Goal: Task Accomplishment & Management: Manage account settings

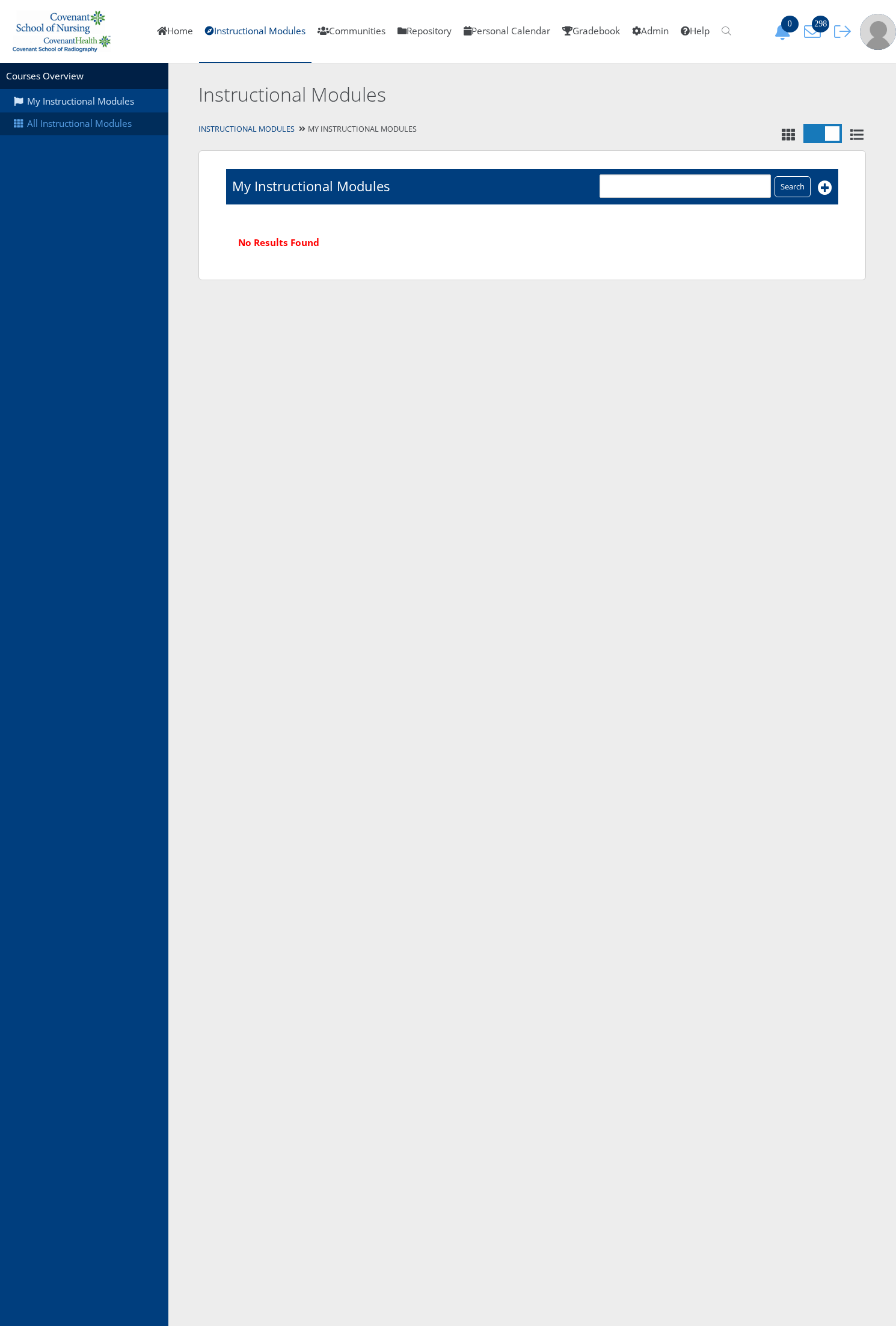
click at [121, 125] on link "All Instructional Modules" at bounding box center [84, 124] width 169 height 23
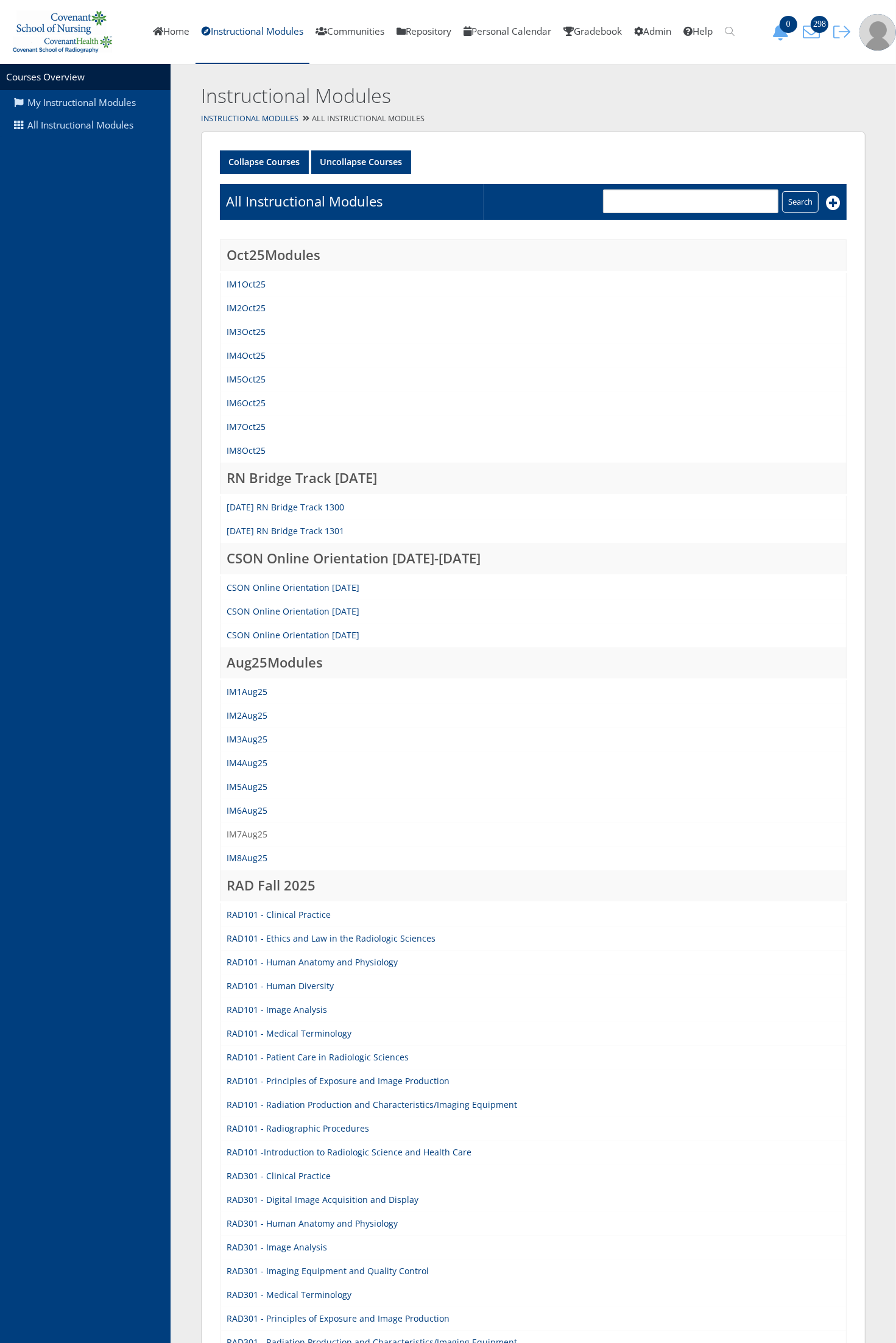
drag, startPoint x: 235, startPoint y: 835, endPoint x: 246, endPoint y: 828, distance: 13.0
click at [235, 835] on link "IM7Aug25" at bounding box center [246, 834] width 40 height 12
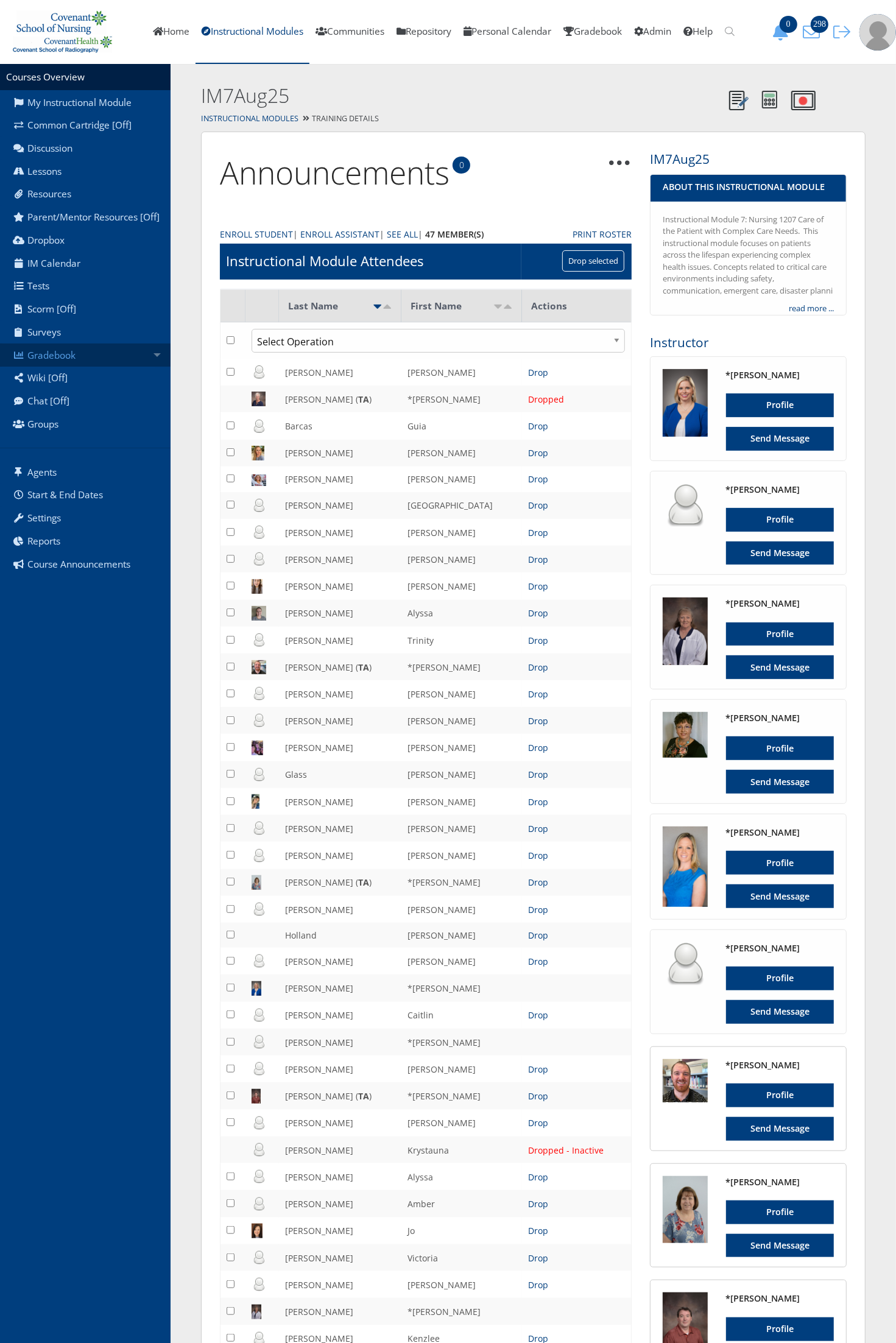
click at [110, 357] on link "Gradebook" at bounding box center [85, 355] width 171 height 23
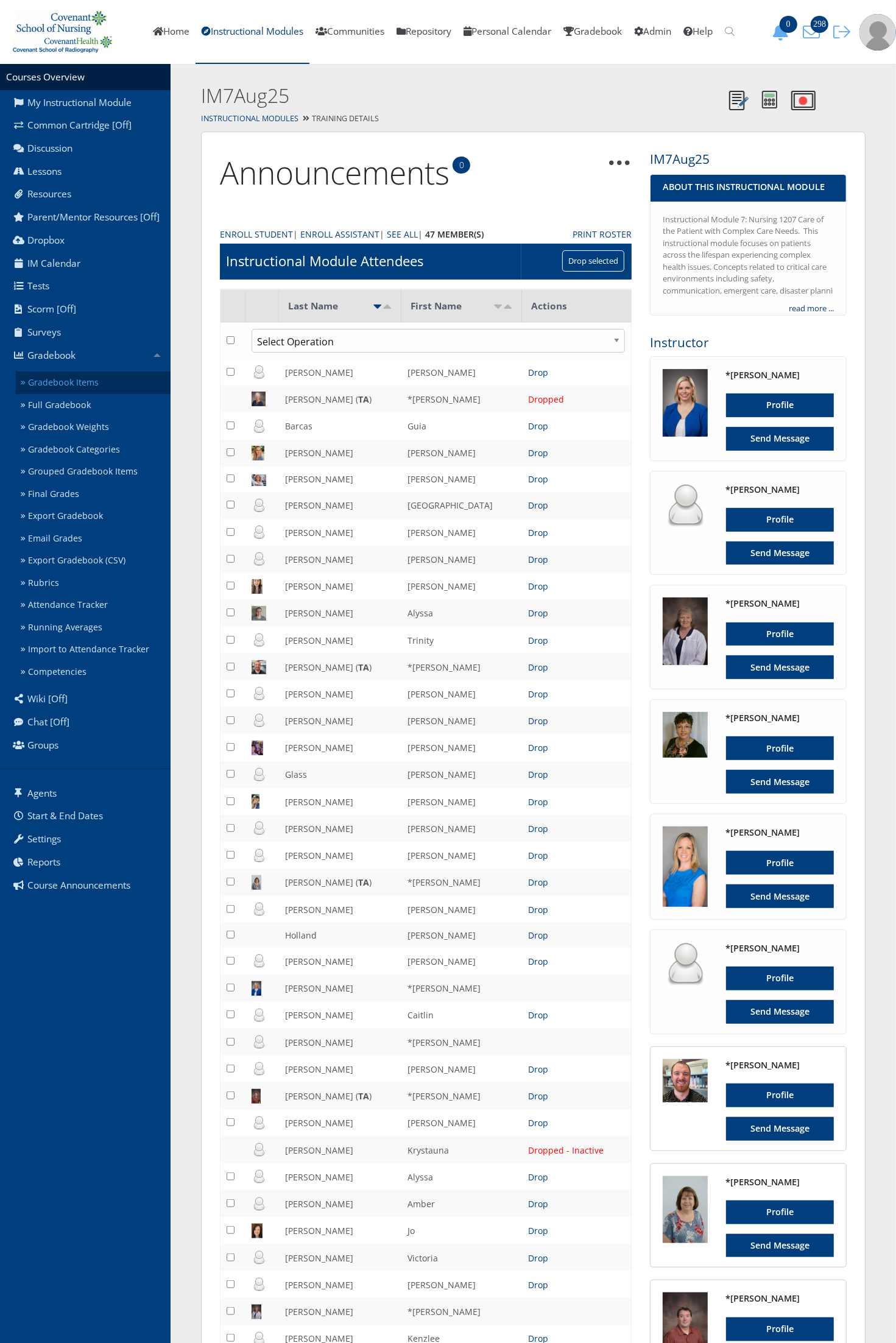
click at [96, 386] on link "Gradebook Items" at bounding box center [93, 382] width 154 height 23
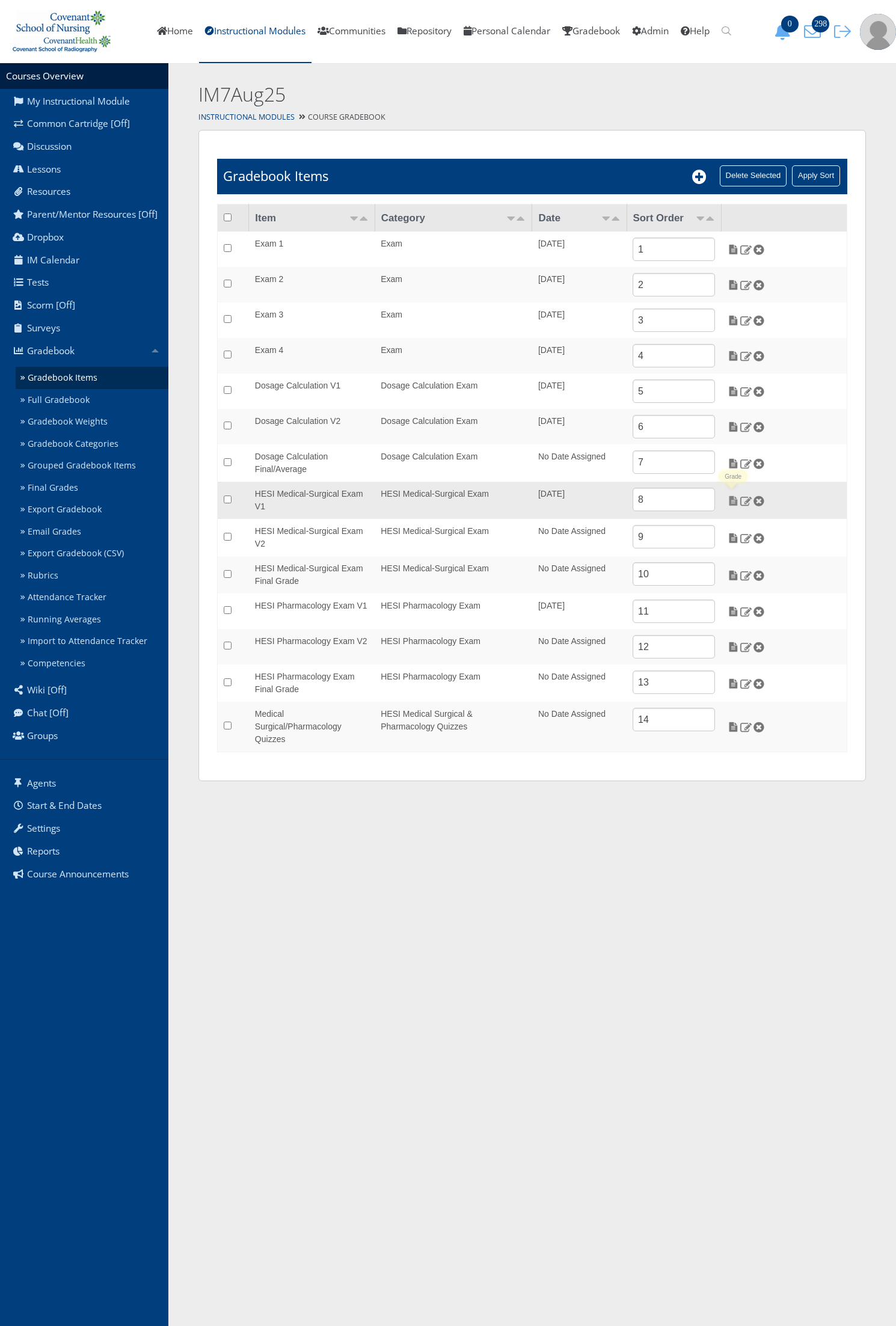
click at [733, 505] on img at bounding box center [733, 501] width 13 height 11
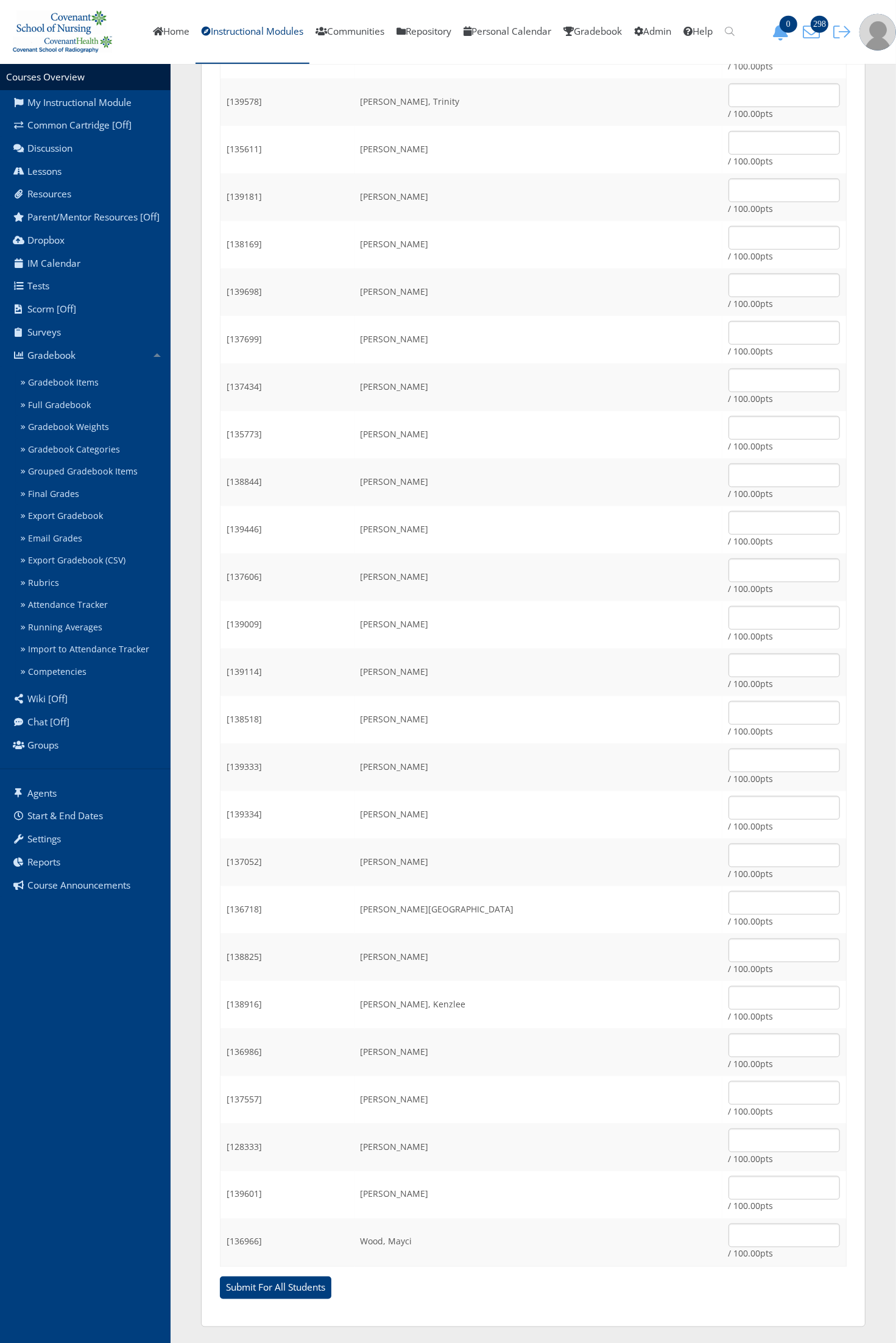
scroll to position [617, 0]
click at [729, 1182] on input "text" at bounding box center [784, 1187] width 111 height 24
type input "68.67"
click at [729, 1092] on input "text" at bounding box center [784, 1092] width 111 height 24
type input "100"
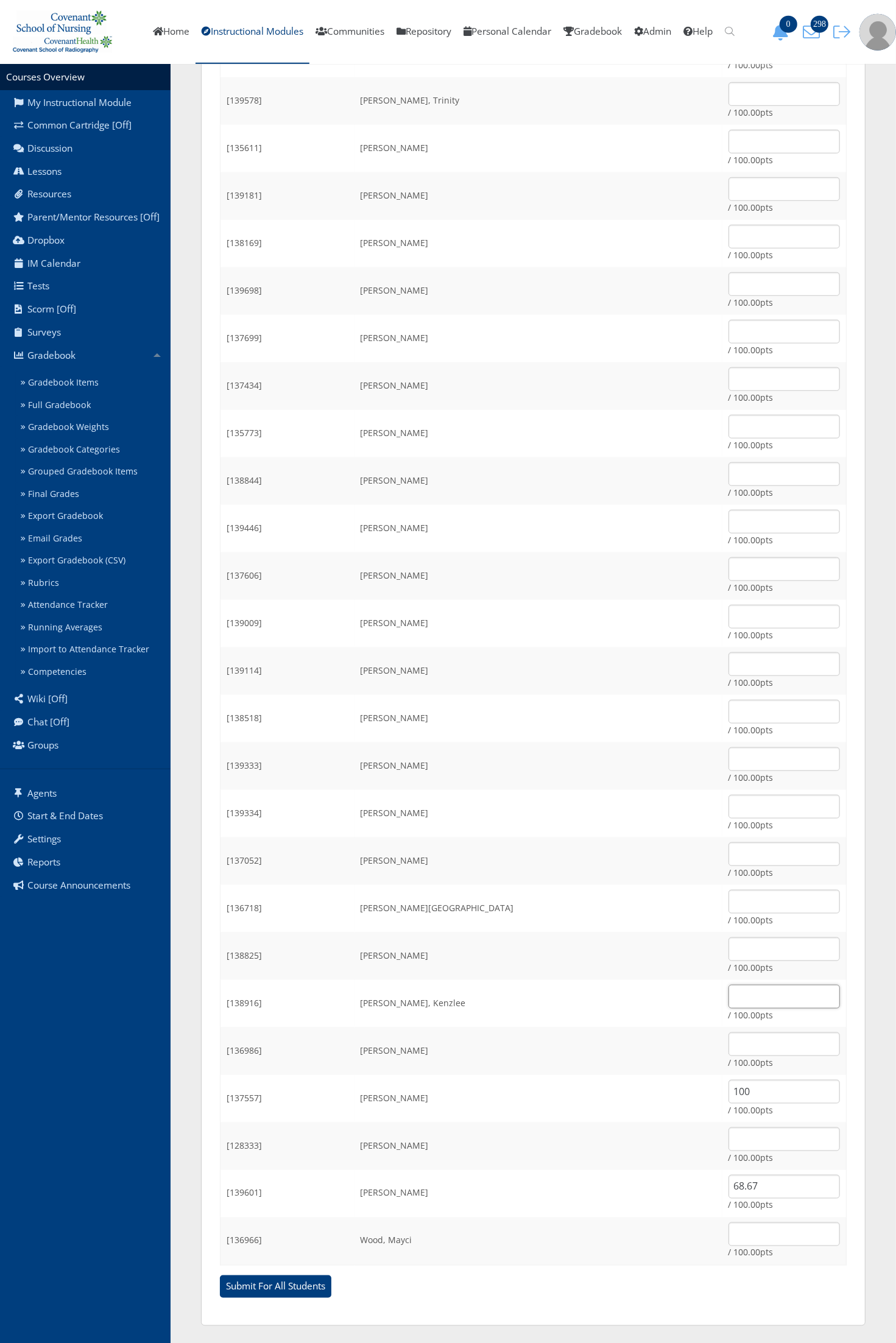
click at [729, 999] on input "text" at bounding box center [784, 996] width 111 height 24
type input "69.30"
click at [729, 620] on input "text" at bounding box center [784, 616] width 111 height 24
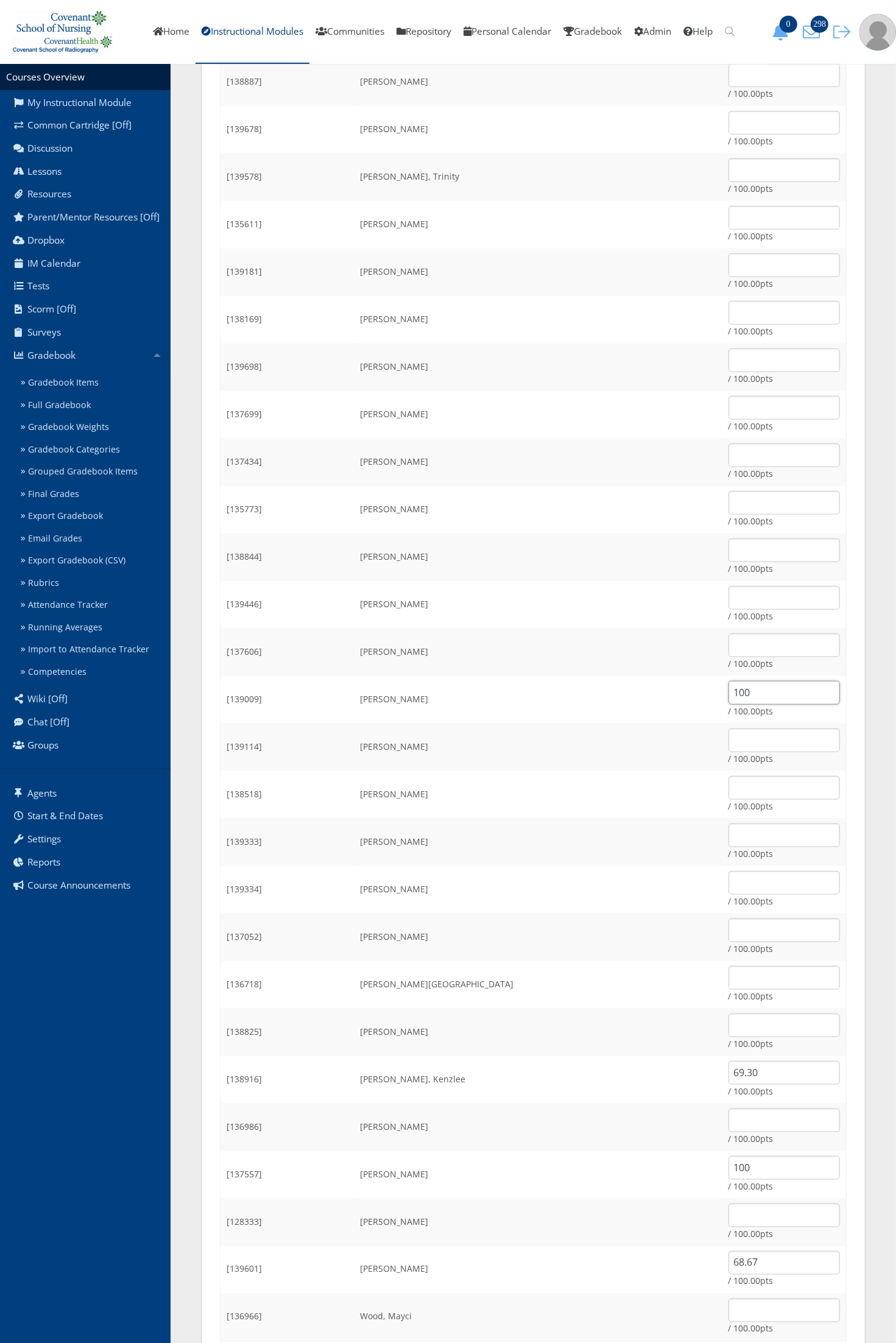
type input "100"
click at [731, 600] on input "text" at bounding box center [784, 598] width 111 height 24
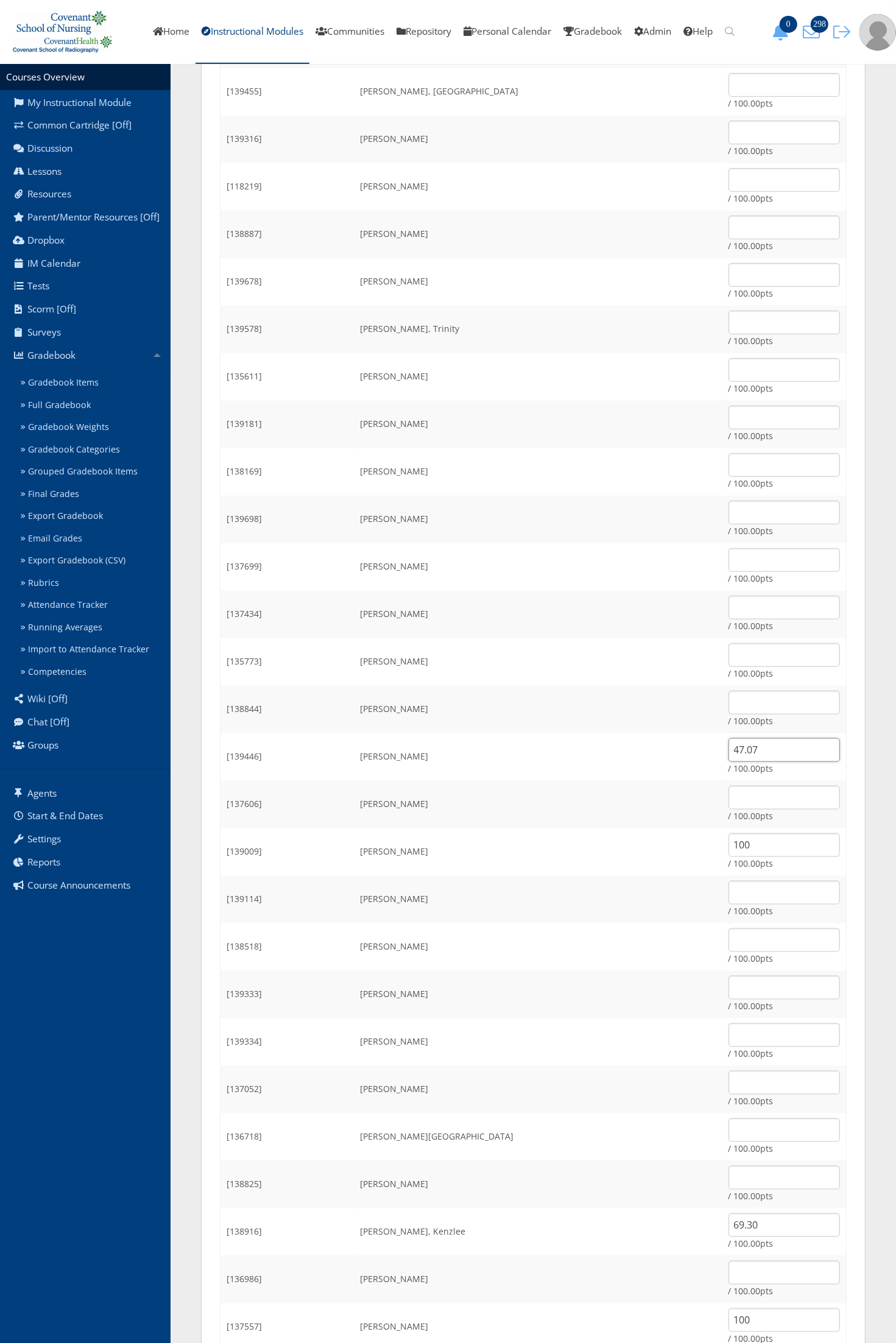
scroll to position [312, 0]
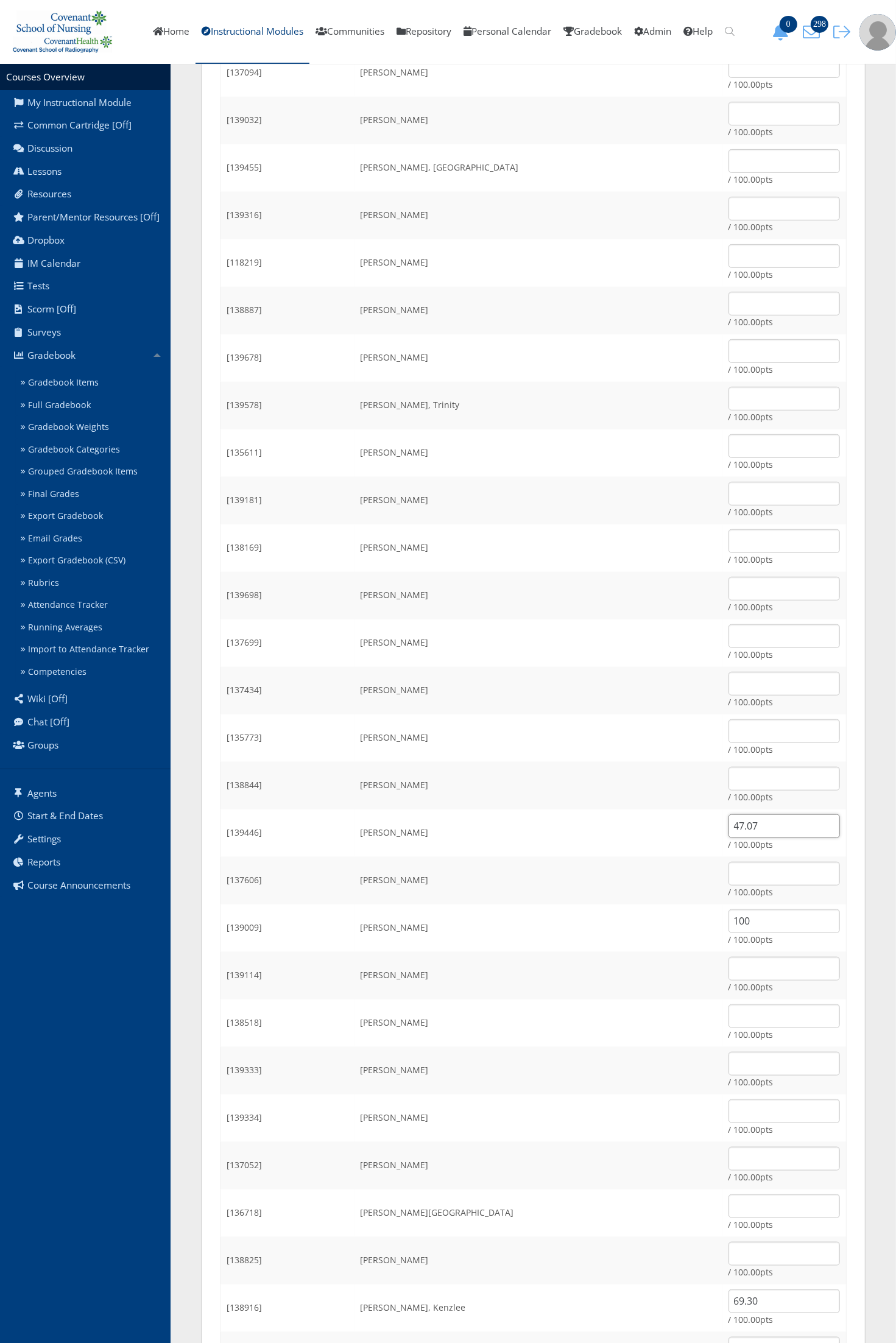
type input "47.07"
click at [729, 391] on input "text" at bounding box center [784, 399] width 111 height 24
type input "70.47"
click at [523, 343] on td "Clements, Alyssa" at bounding box center [539, 358] width 368 height 47
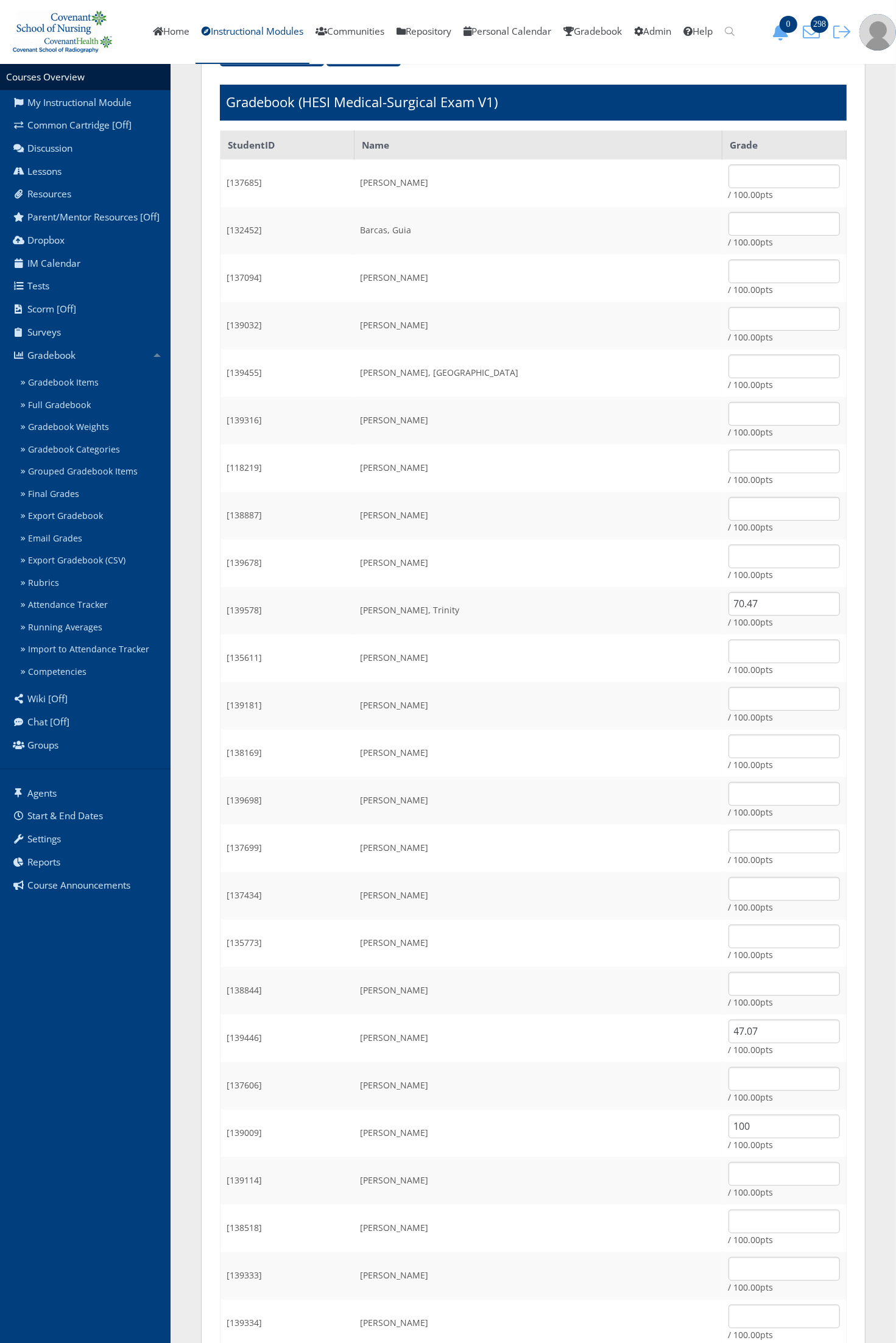
scroll to position [0, 0]
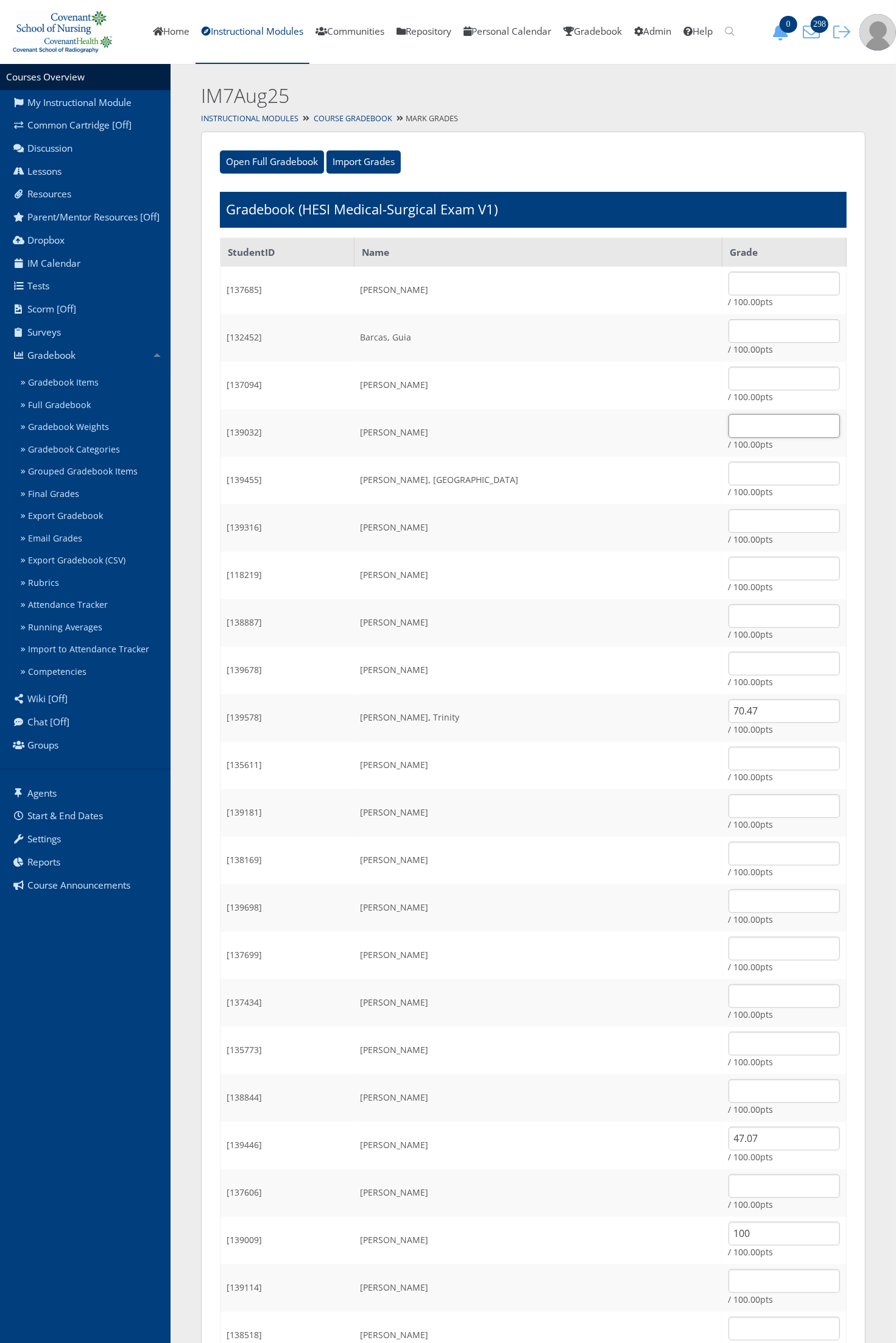
click at [762, 436] on input "text" at bounding box center [784, 426] width 111 height 24
type input "100"
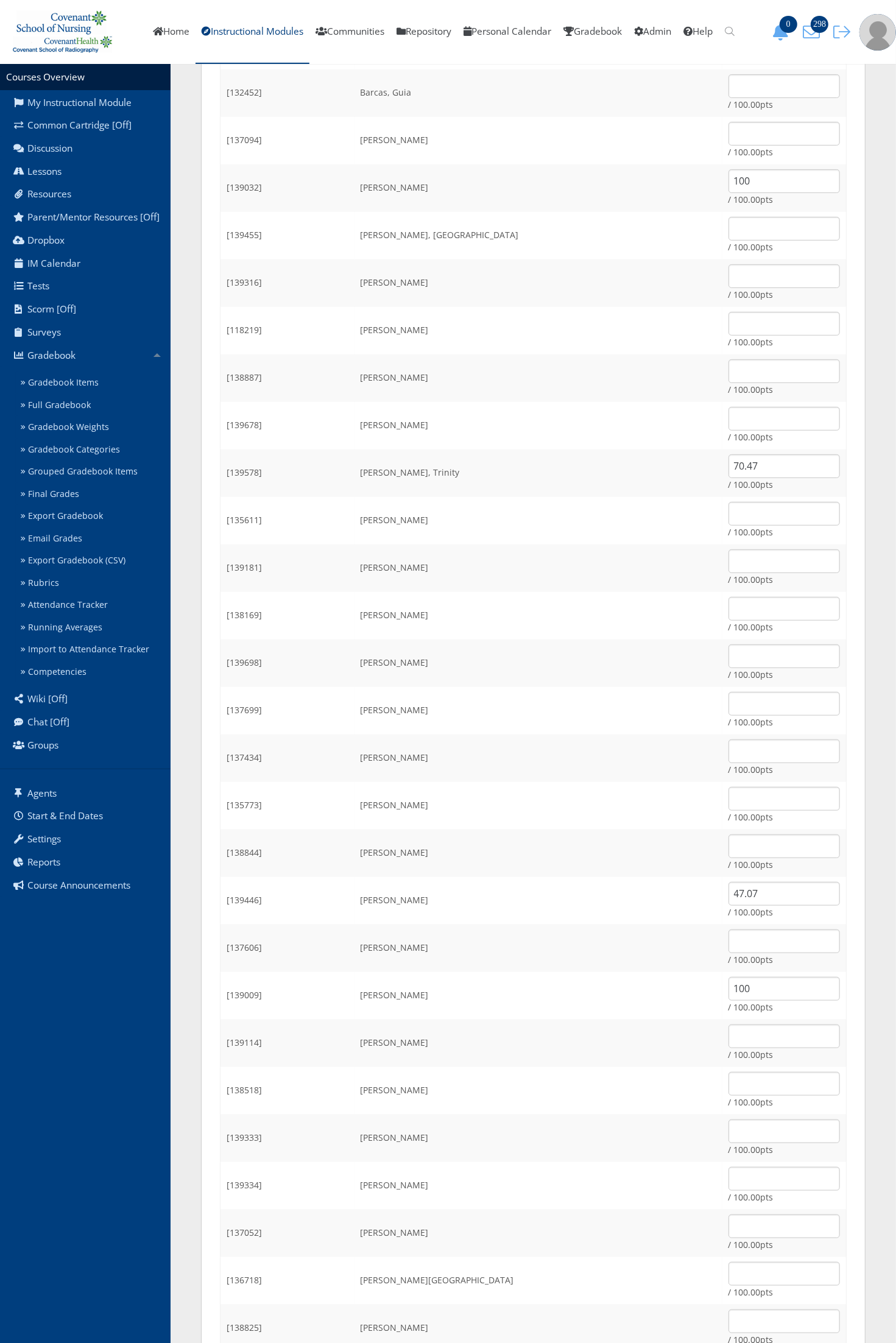
scroll to position [305, 0]
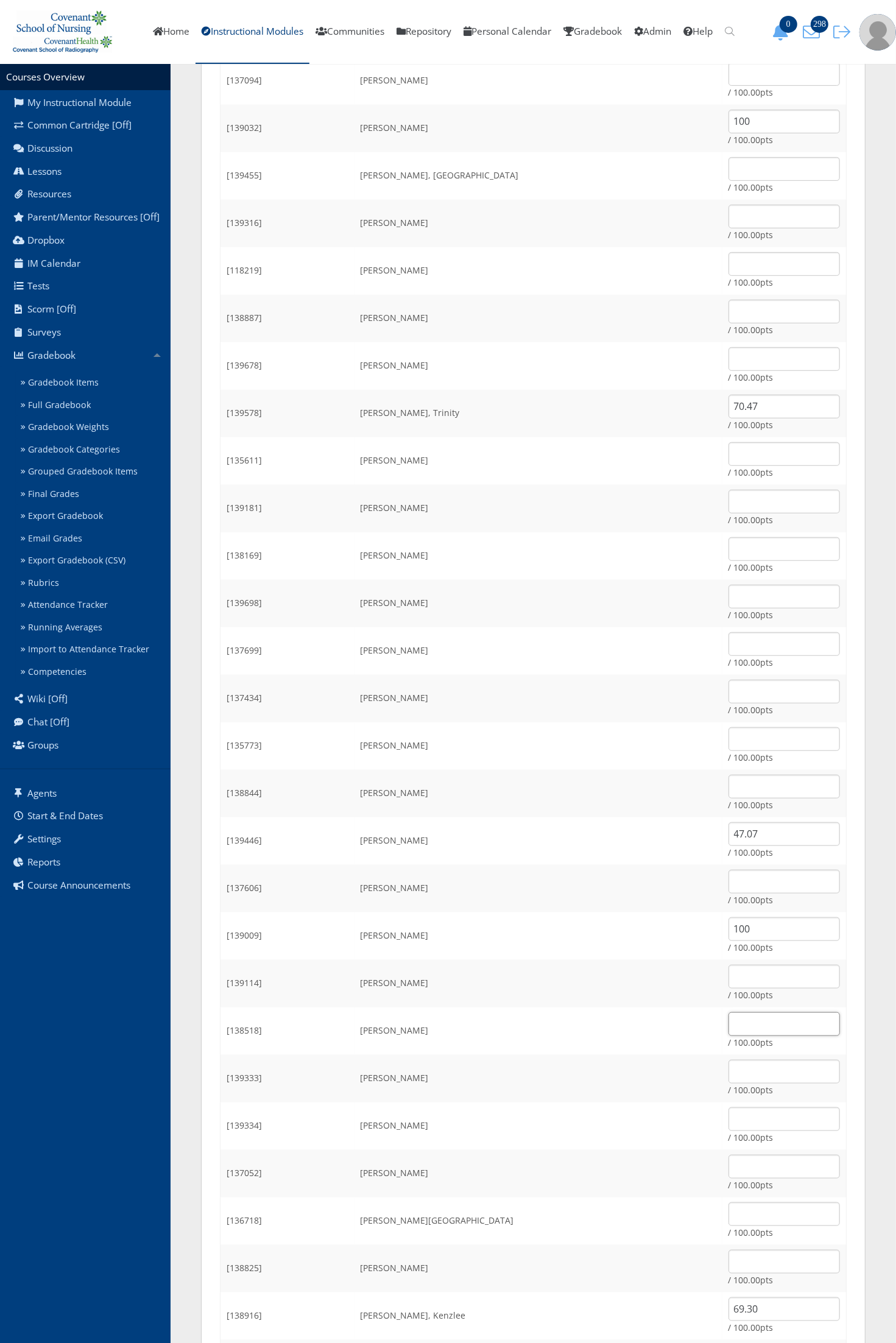
click at [729, 1025] on input "text" at bounding box center [784, 1024] width 111 height 24
type input "58.77"
click at [464, 1119] on td "Morrow, Amber" at bounding box center [539, 1126] width 368 height 47
click at [484, 924] on td "Langston, Caitlin" at bounding box center [539, 936] width 368 height 47
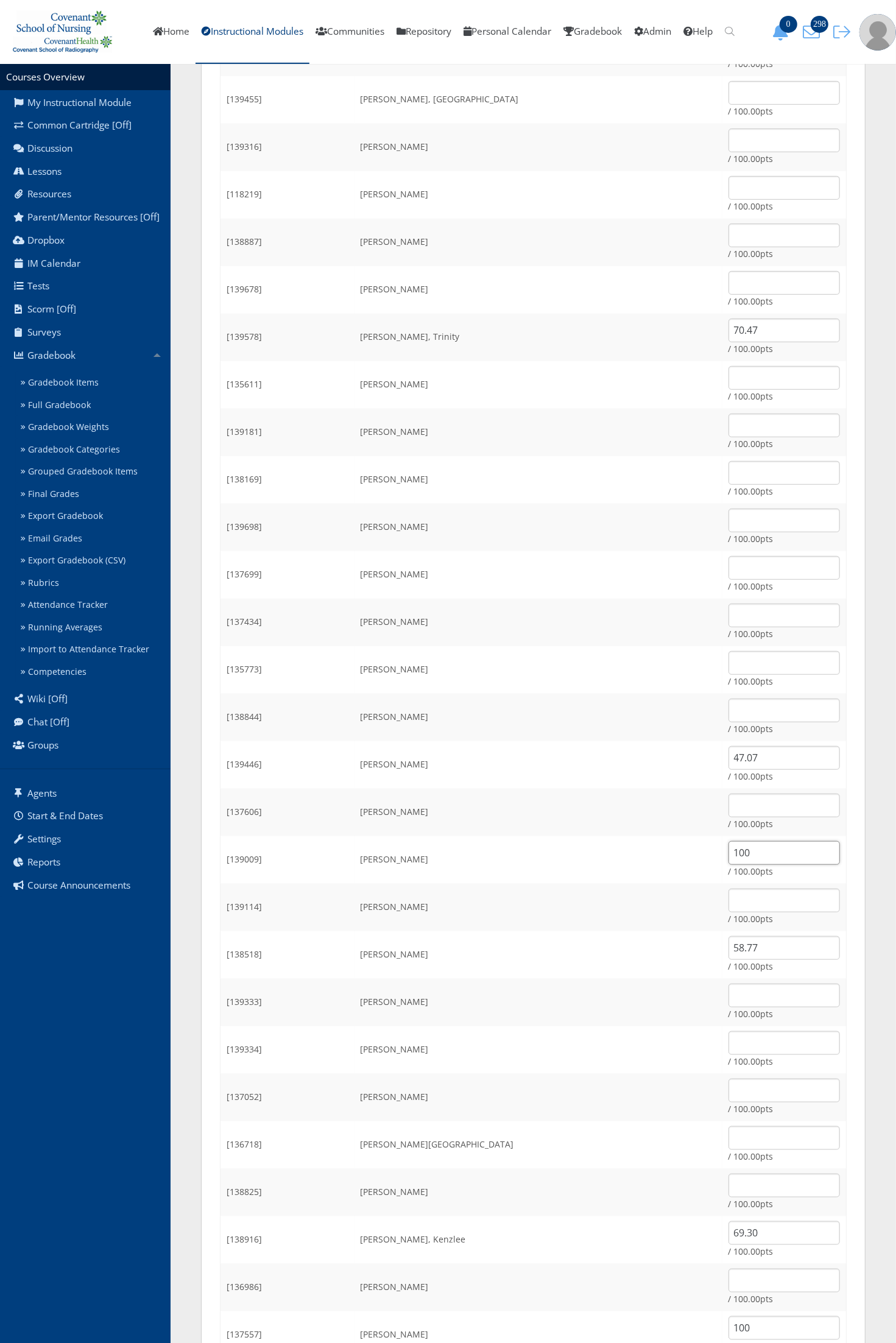
click at [729, 852] on input "100" at bounding box center [784, 853] width 111 height 24
click at [409, 933] on td "Meyer, Brianna" at bounding box center [539, 955] width 368 height 47
click at [488, 990] on td "Morrow, Alyssa" at bounding box center [539, 1002] width 368 height 47
click at [747, 850] on input "100" at bounding box center [784, 853] width 111 height 24
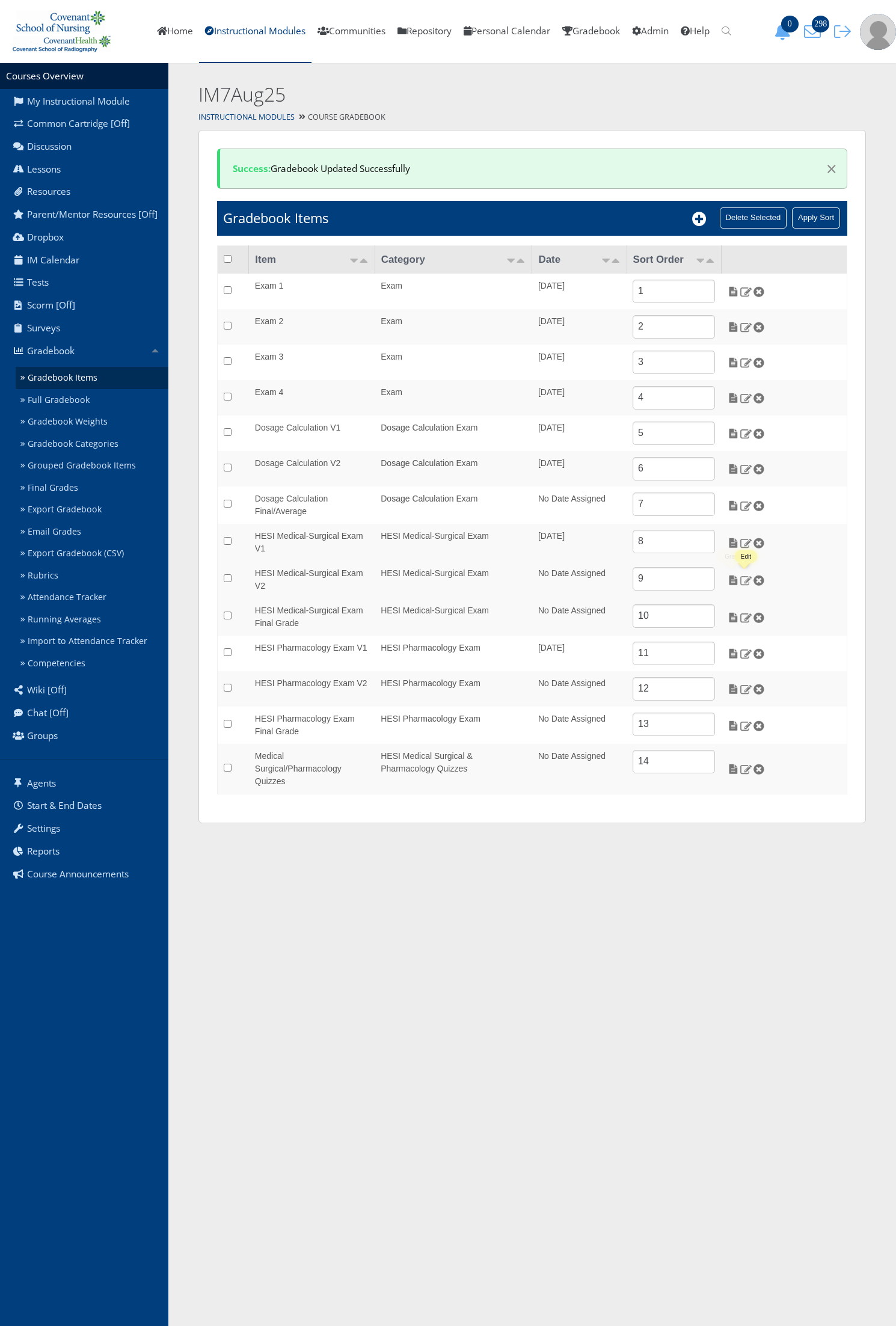
click at [746, 581] on img at bounding box center [746, 581] width 13 height 11
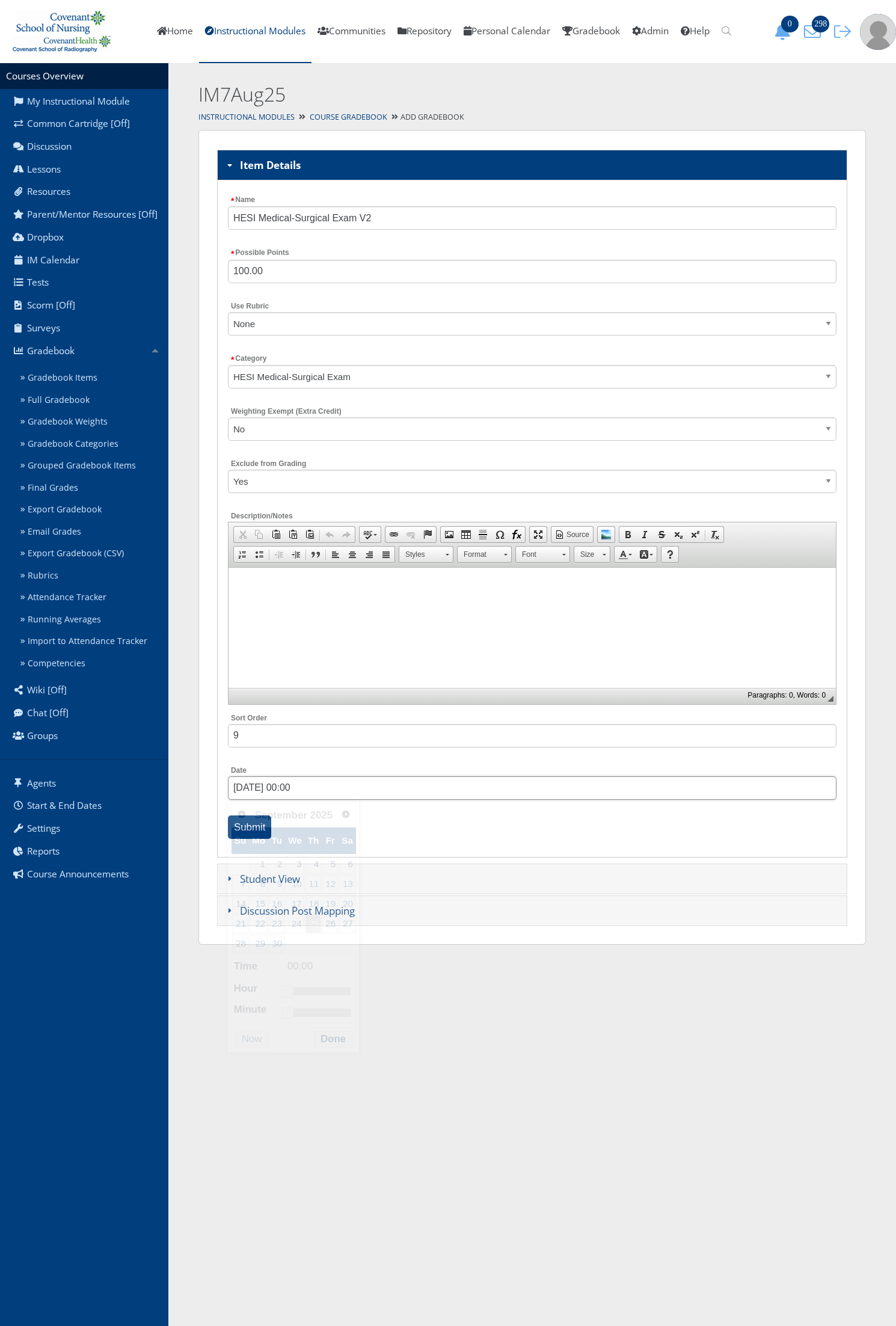
click at [274, 795] on input "09/25/2025 00:00" at bounding box center [532, 788] width 608 height 24
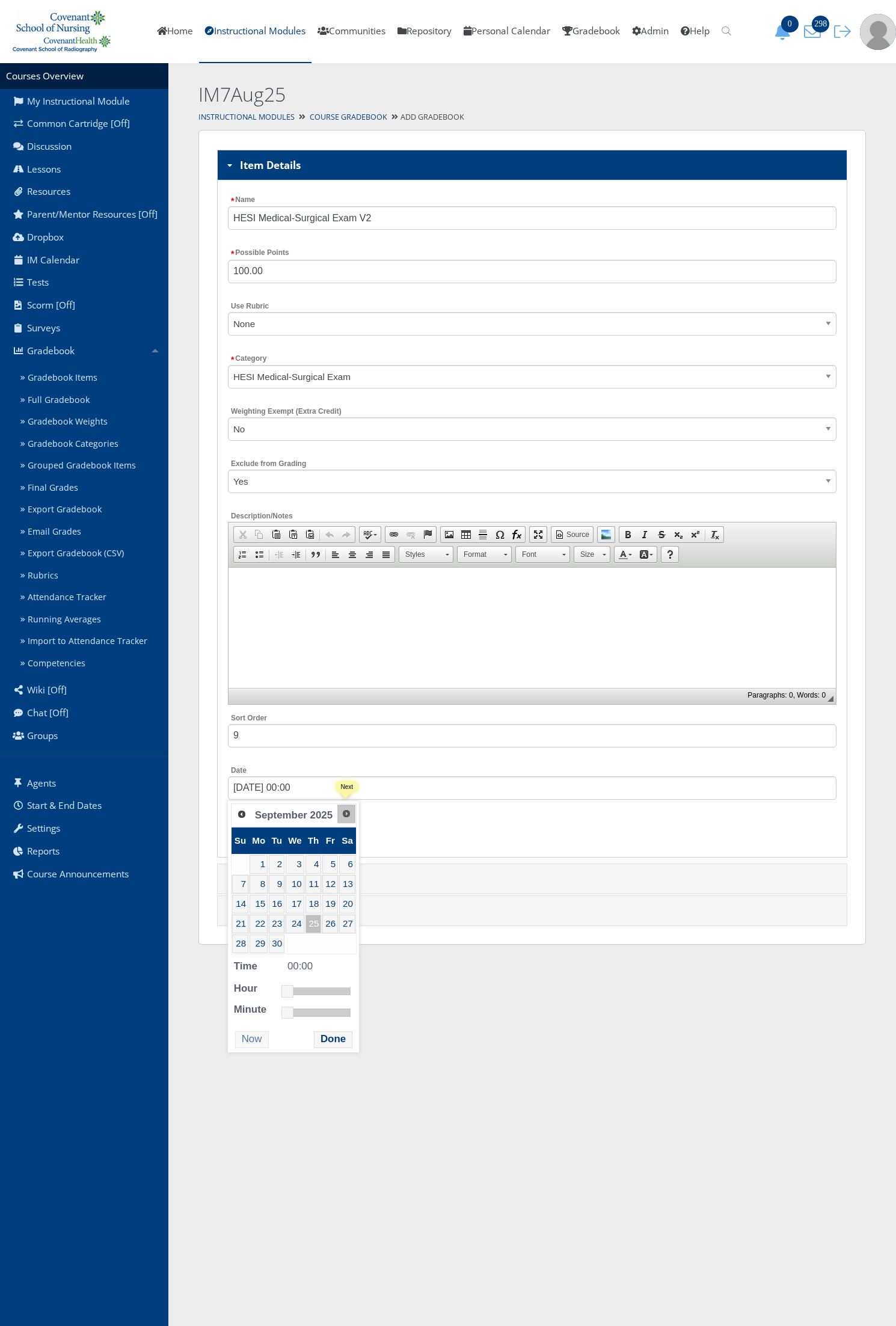
click at [346, 820] on link "Next" at bounding box center [346, 814] width 18 height 18
click at [312, 869] on link "2" at bounding box center [310, 865] width 16 height 19
type input "10/02/2025 11:00"
drag, startPoint x: 281, startPoint y: 997, endPoint x: 310, endPoint y: 994, distance: 29.2
click at [310, 994] on link at bounding box center [314, 991] width 12 height 12
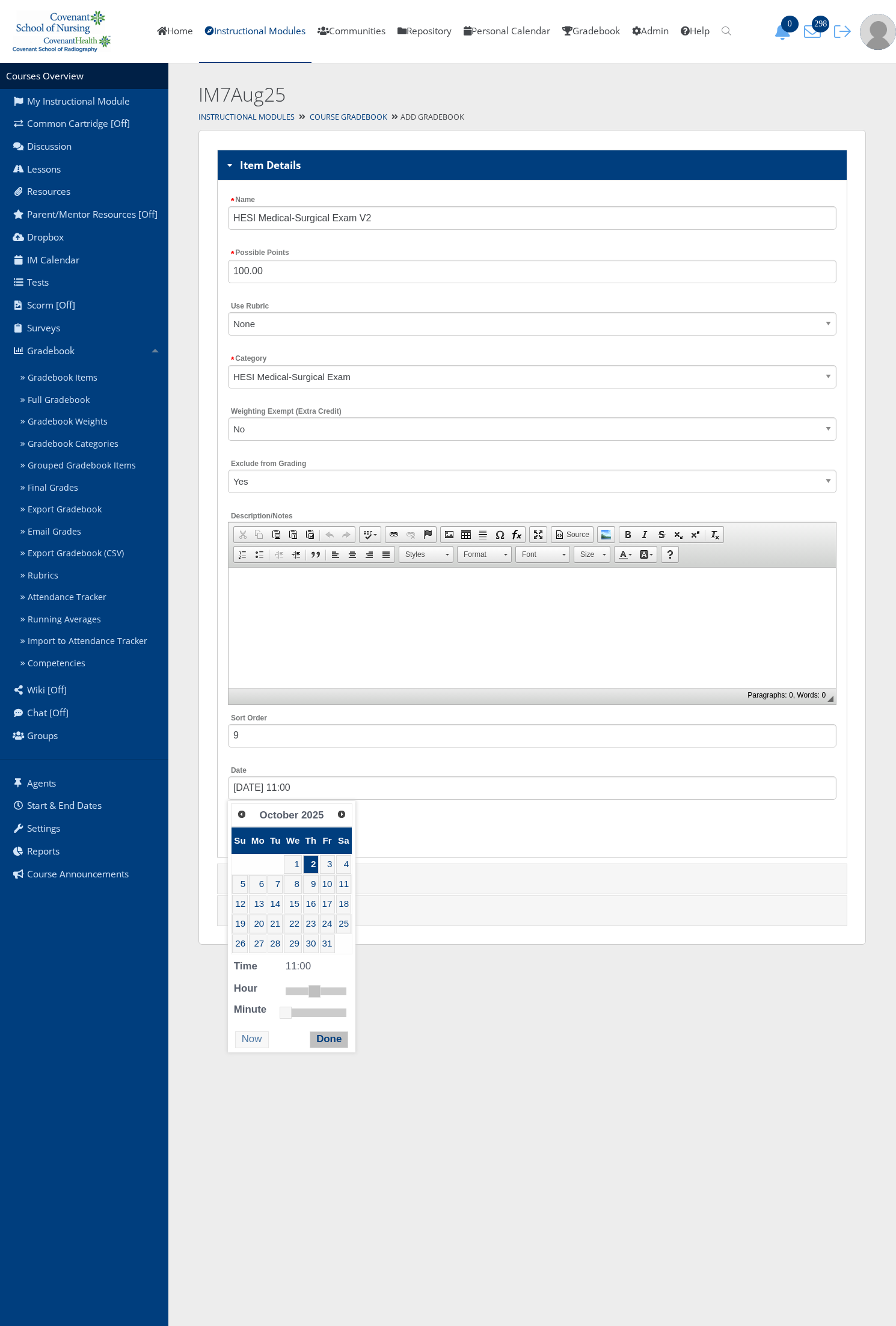
click at [324, 1041] on button "Done" at bounding box center [328, 1039] width 39 height 16
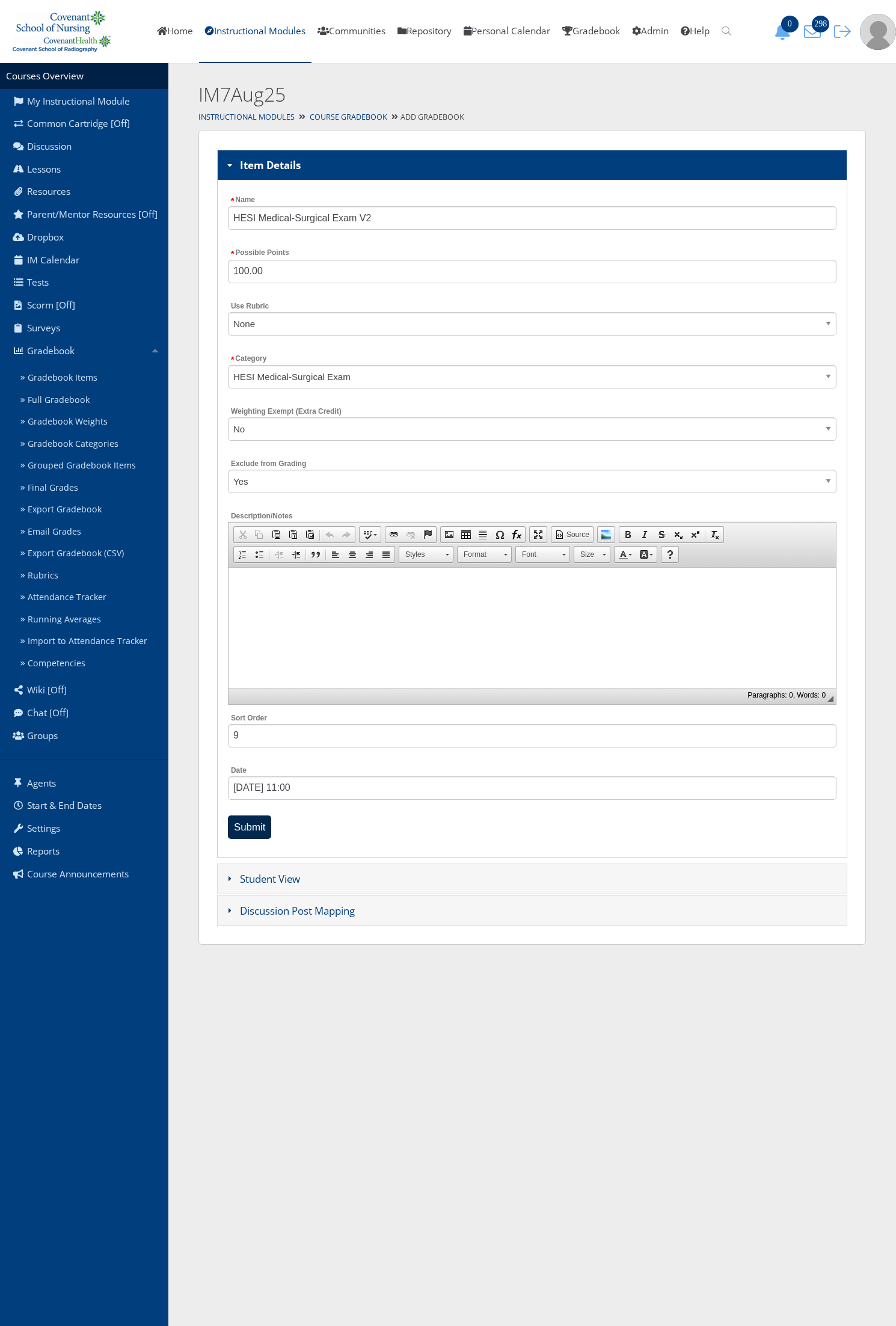
click at [259, 831] on input "Submit" at bounding box center [249, 827] width 44 height 24
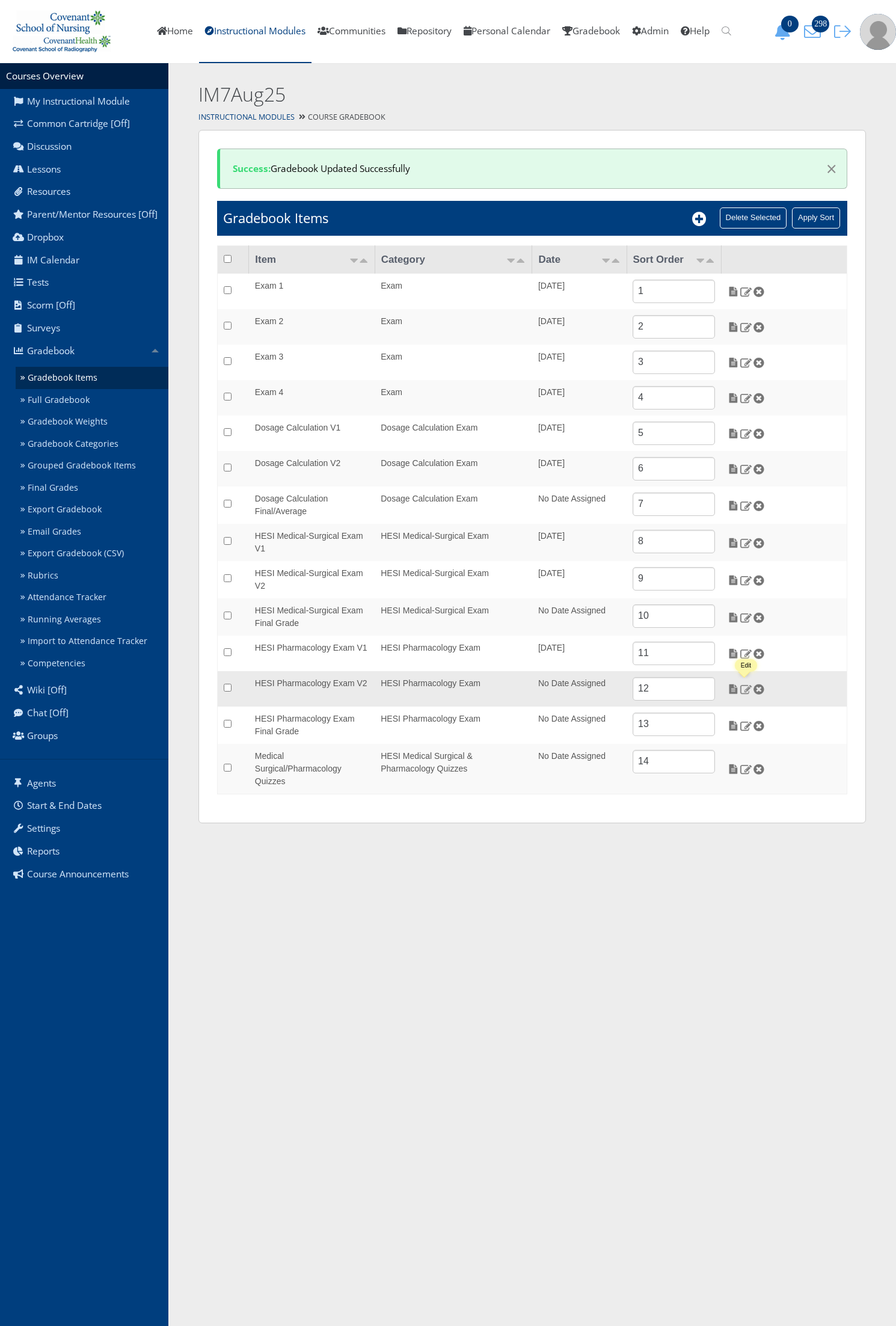
click at [746, 692] on img at bounding box center [746, 689] width 13 height 11
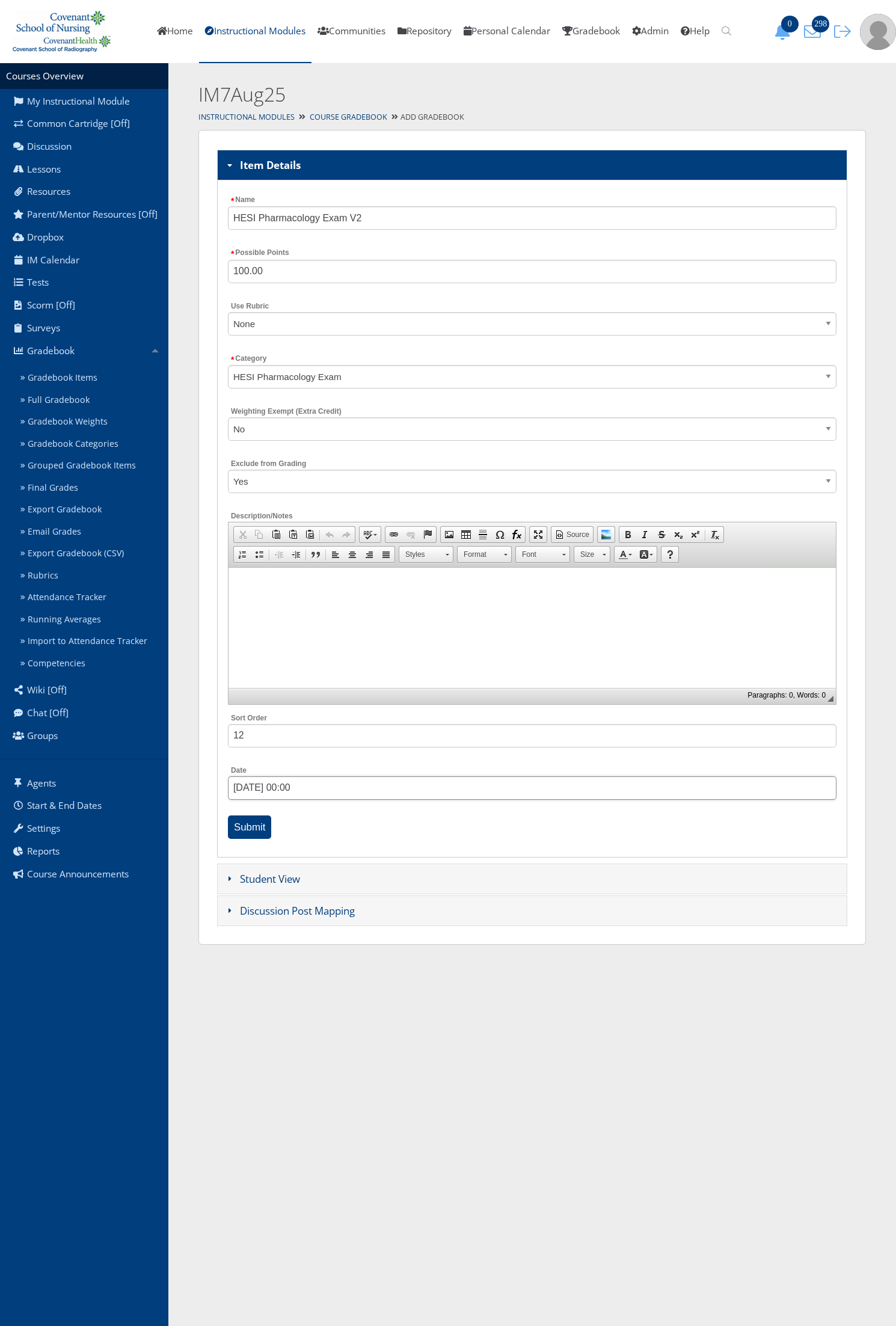
click at [290, 791] on input "[DATE] 00:00" at bounding box center [532, 788] width 608 height 24
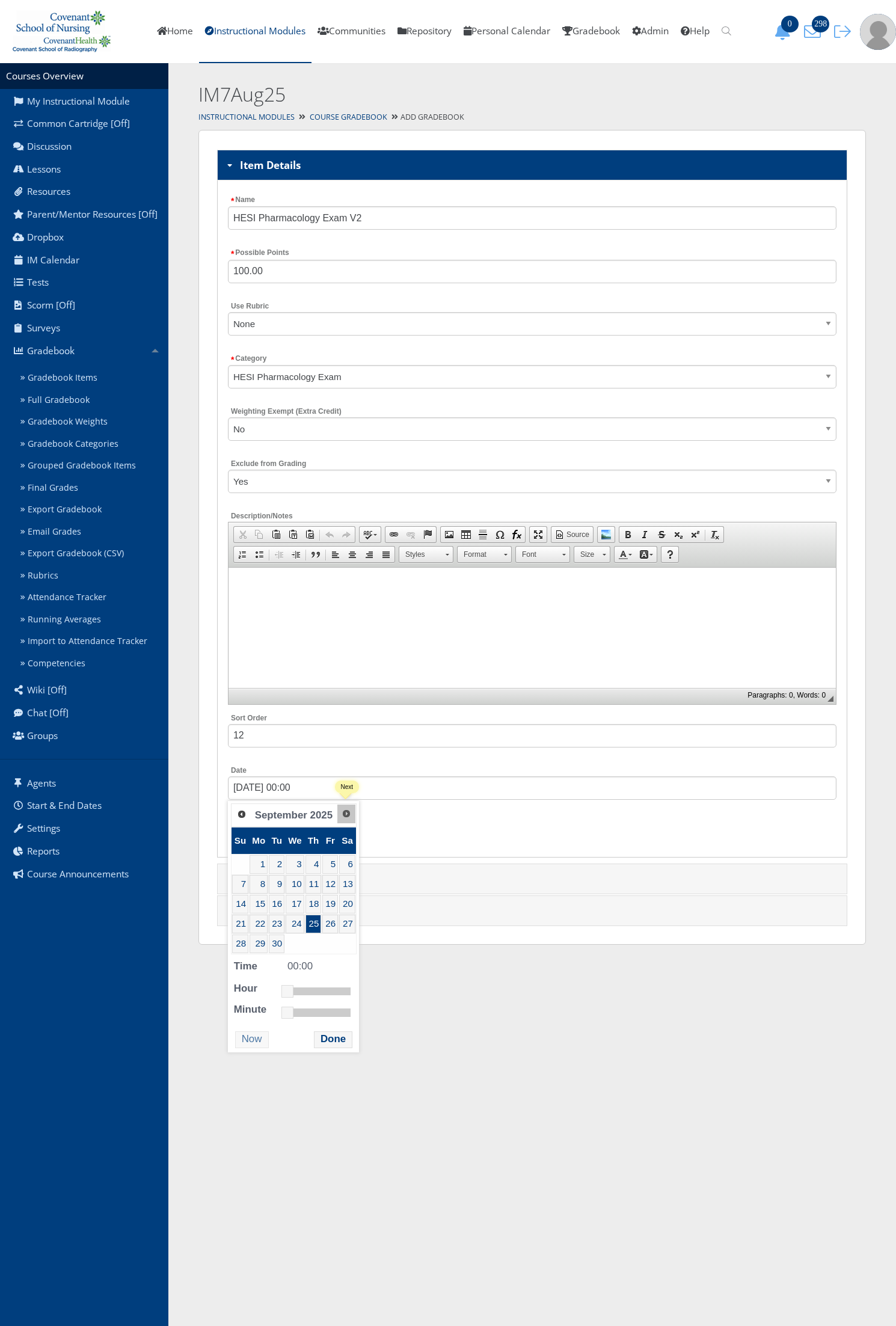
click at [351, 810] on span "Next" at bounding box center [346, 814] width 9 height 9
click at [307, 869] on link "2" at bounding box center [310, 865] width 16 height 19
type input "[DATE] 08:00"
drag, startPoint x: 283, startPoint y: 993, endPoint x: 305, endPoint y: 1000, distance: 23.1
click at [305, 1000] on dl "Time 08:00 Hour Minute Second Millisecond Microsecond Time Zone -1200 -1100 -10…" at bounding box center [291, 987] width 121 height 59
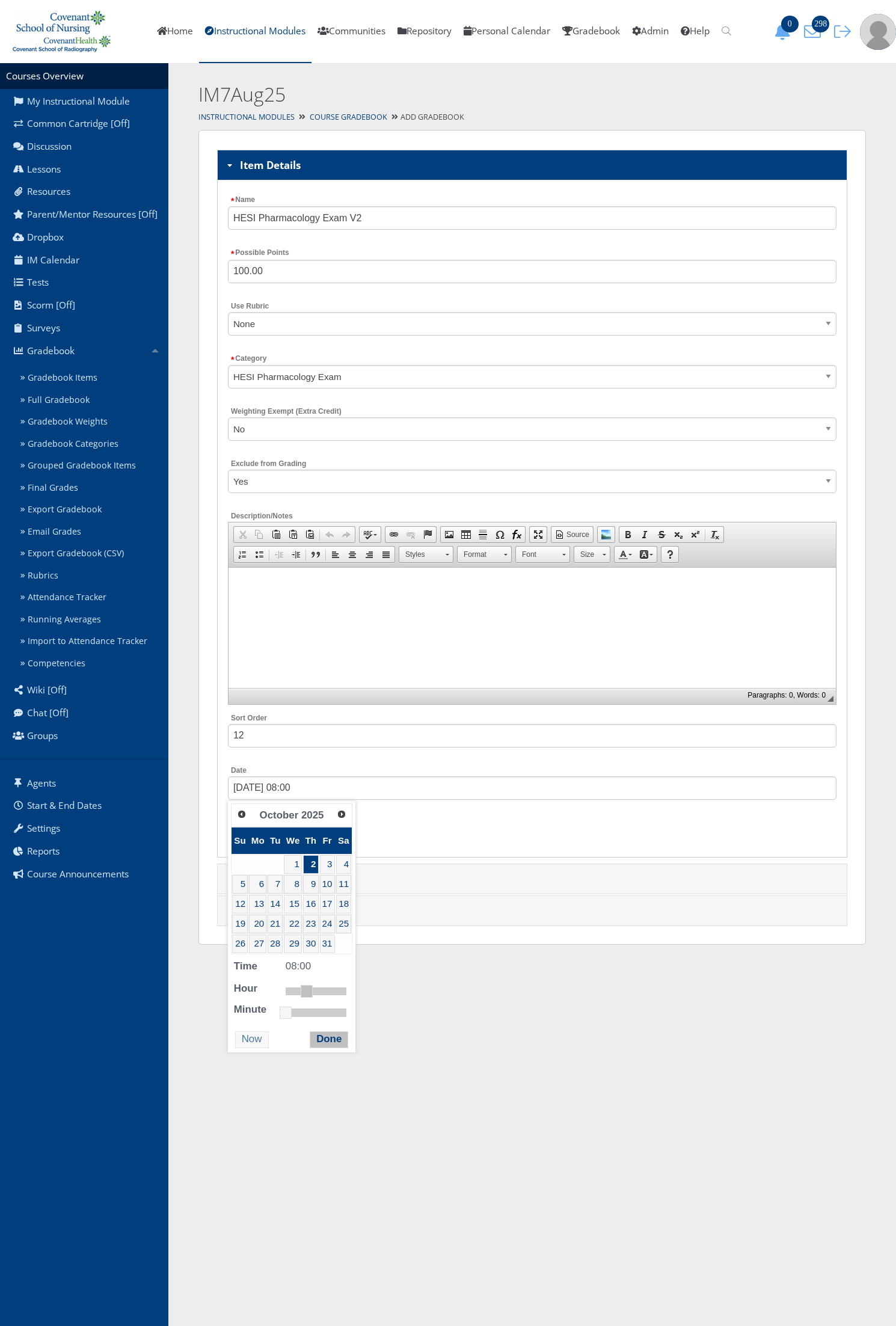
click at [317, 1044] on button "Done" at bounding box center [328, 1039] width 39 height 16
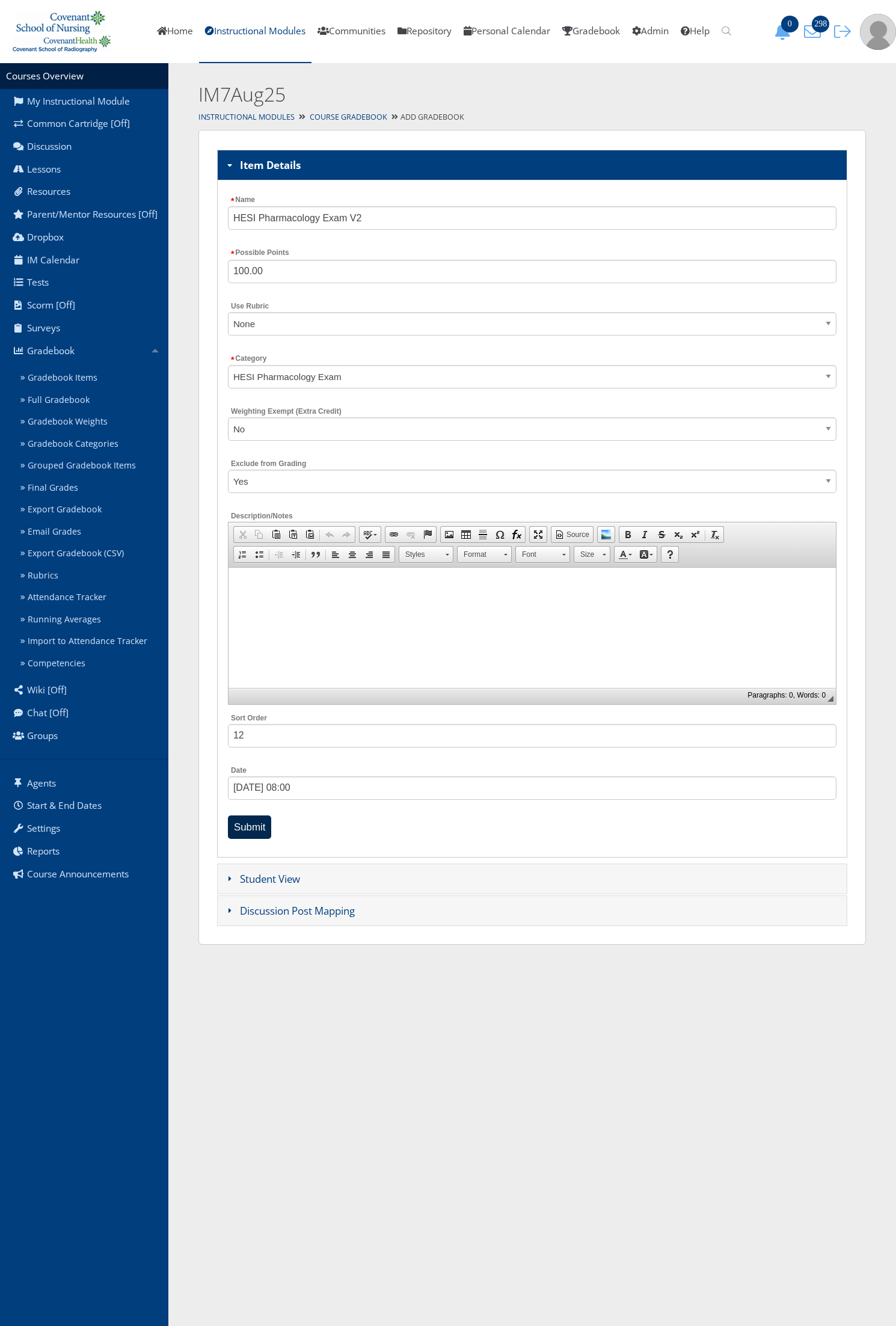
click at [259, 828] on input "Submit" at bounding box center [249, 827] width 44 height 24
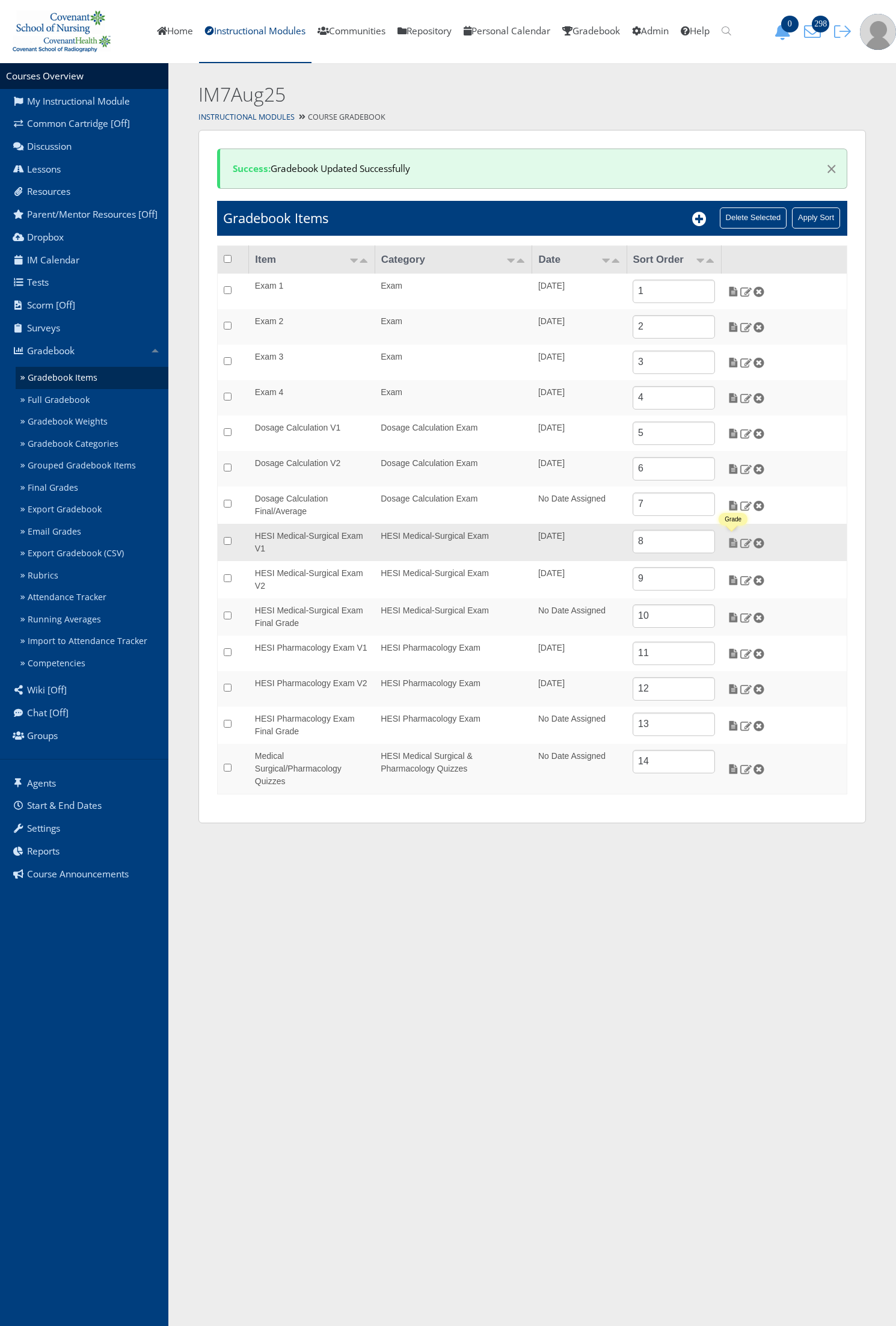
click at [735, 547] on img at bounding box center [733, 543] width 13 height 11
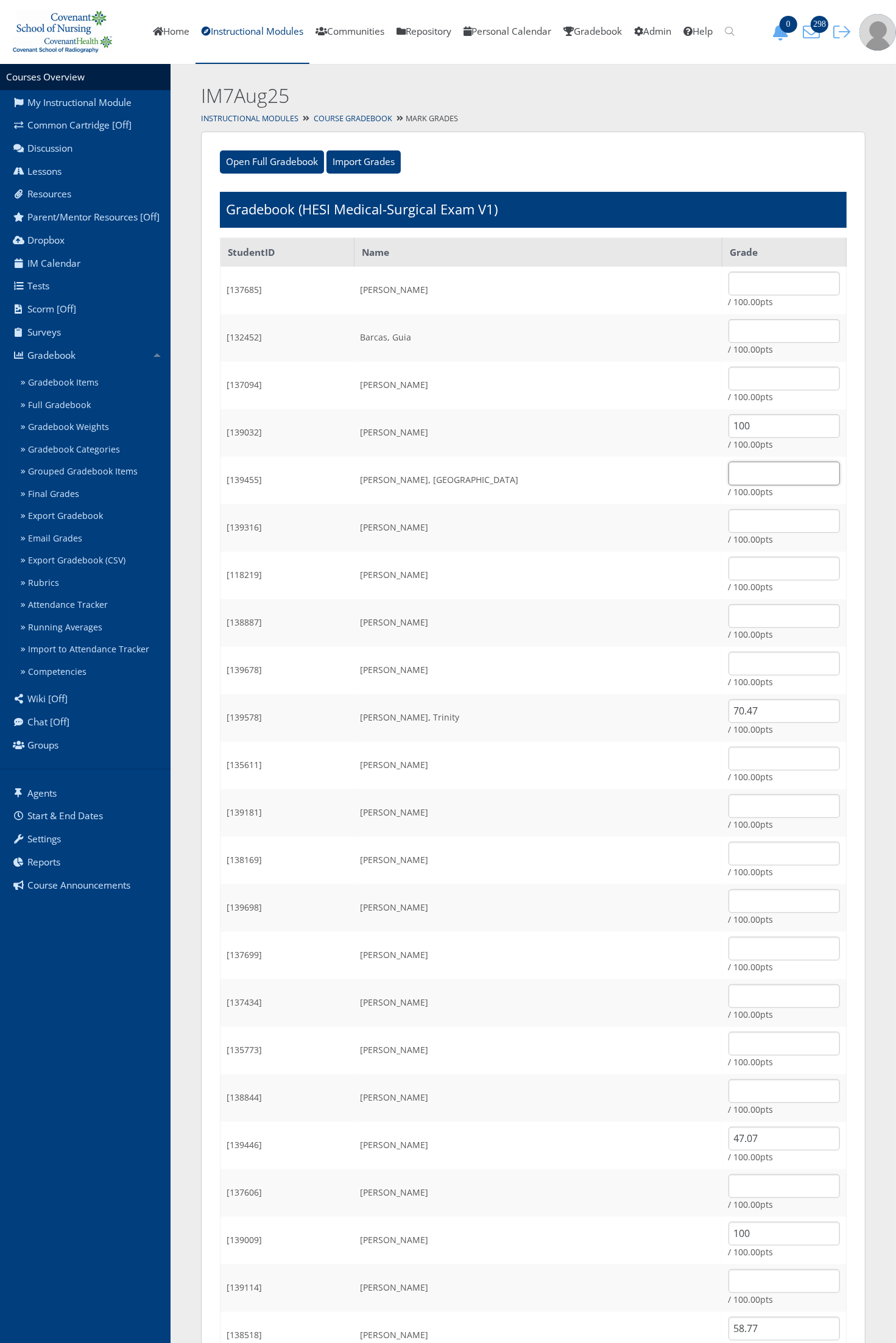
click at [732, 478] on input "text" at bounding box center [784, 474] width 111 height 24
type input "68.49"
click at [559, 615] on td "Cervera, Jessica" at bounding box center [539, 622] width 368 height 47
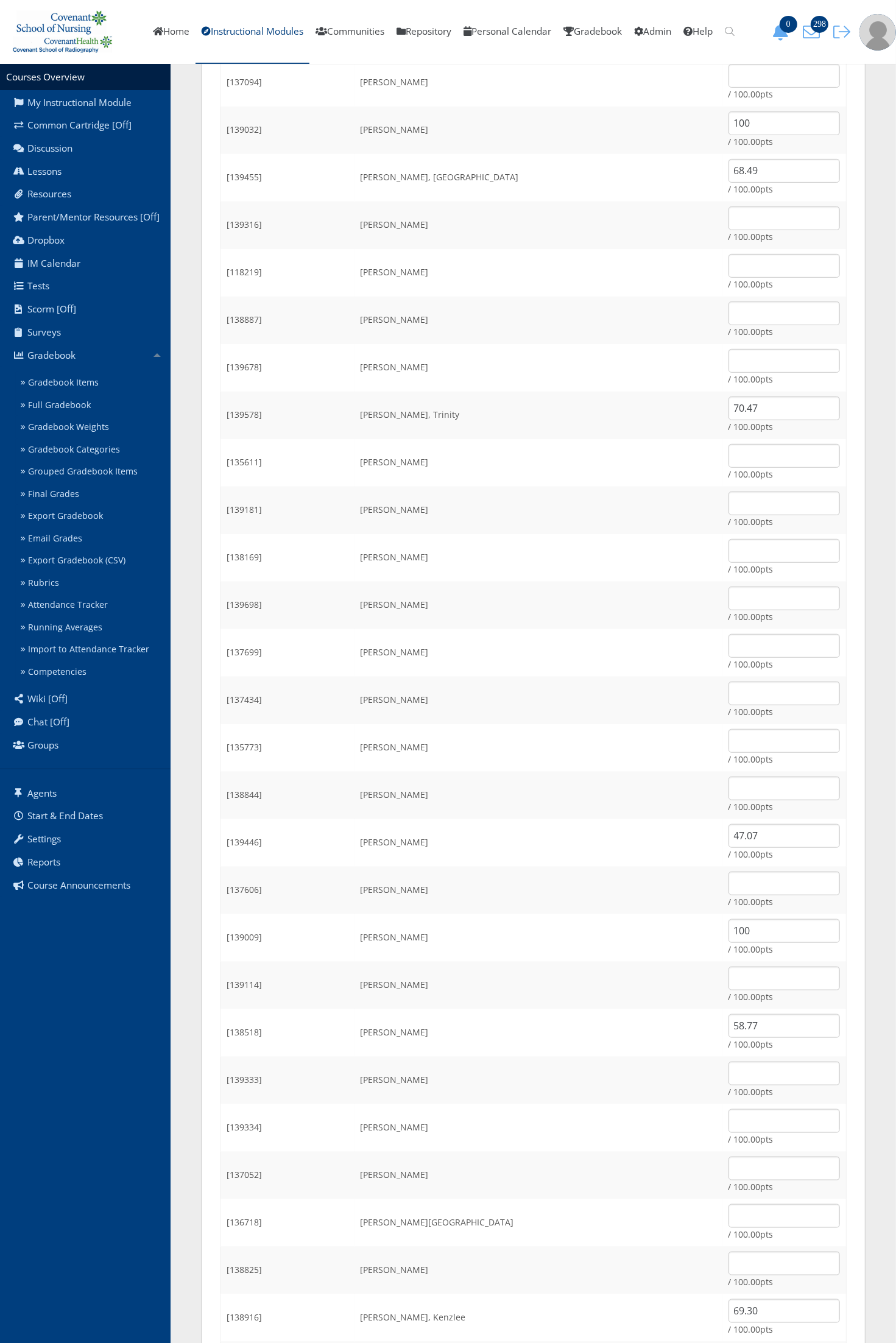
scroll to position [305, 0]
click at [729, 1065] on input "text" at bounding box center [784, 1071] width 111 height 24
type input "75.87"
click at [536, 997] on td "Luna, Jasmine" at bounding box center [539, 983] width 368 height 47
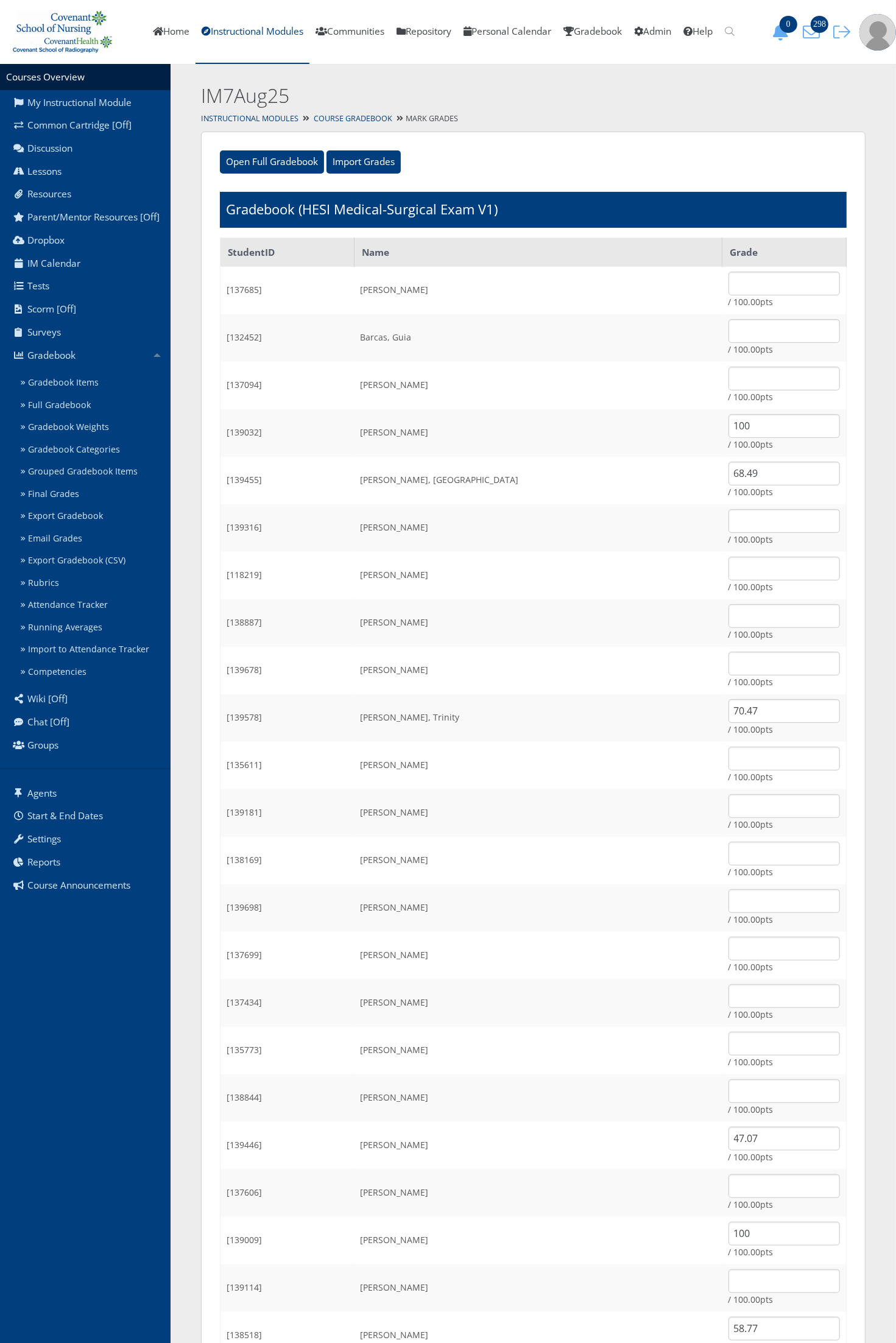
click at [734, 600] on td "/ 100.00pts" at bounding box center [784, 622] width 124 height 47
click at [734, 622] on input "text" at bounding box center [784, 616] width 111 height 24
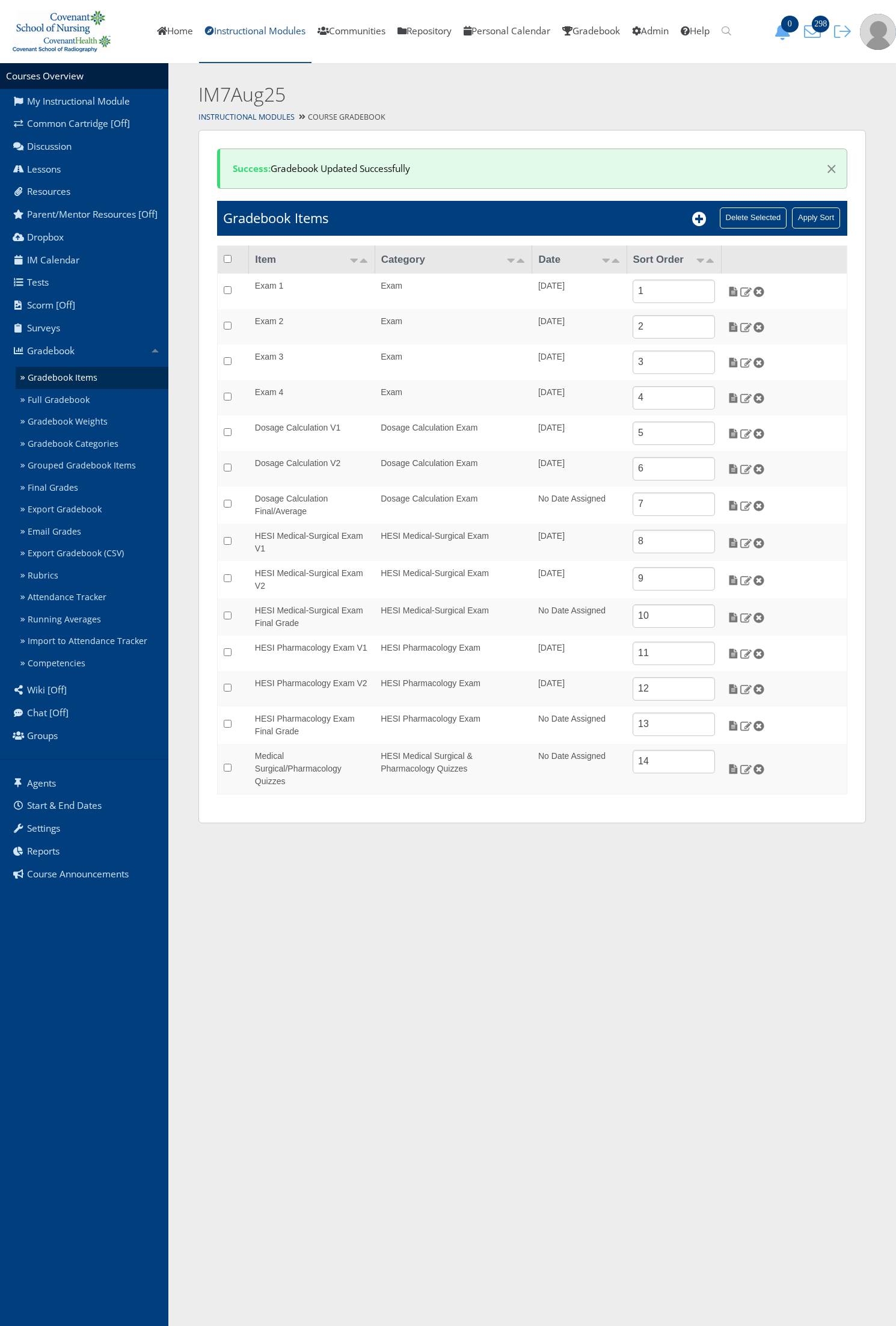
drag, startPoint x: 0, startPoint y: 0, endPoint x: 219, endPoint y: 27, distance: 220.7
click at [219, 27] on link "Instructional Modules" at bounding box center [255, 31] width 112 height 63
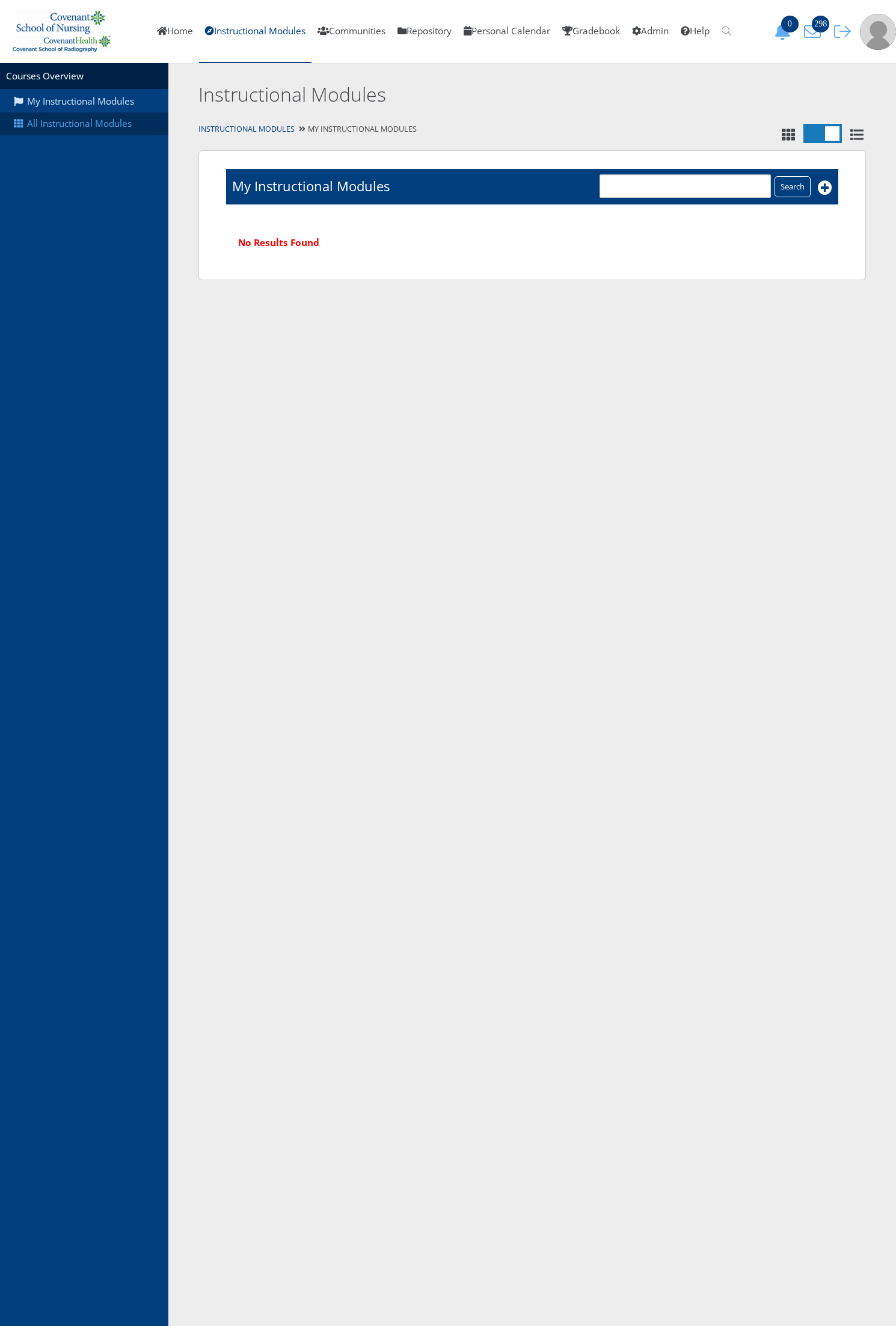
click at [95, 125] on link "All Instructional Modules" at bounding box center [84, 124] width 169 height 23
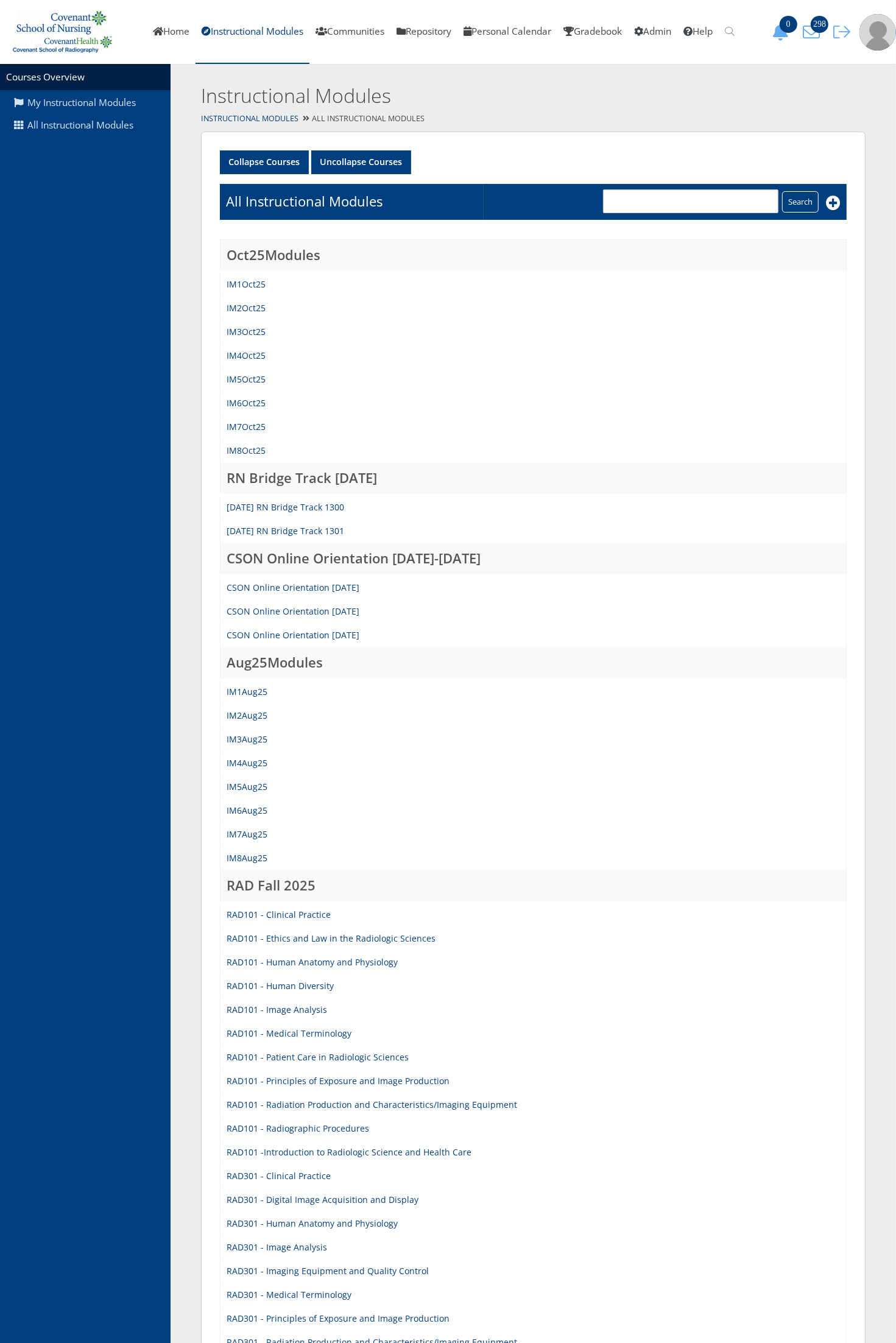
click at [250, 790] on td "IM5Aug25" at bounding box center [533, 787] width 626 height 24
click at [248, 787] on link "IM5Aug25" at bounding box center [246, 786] width 40 height 12
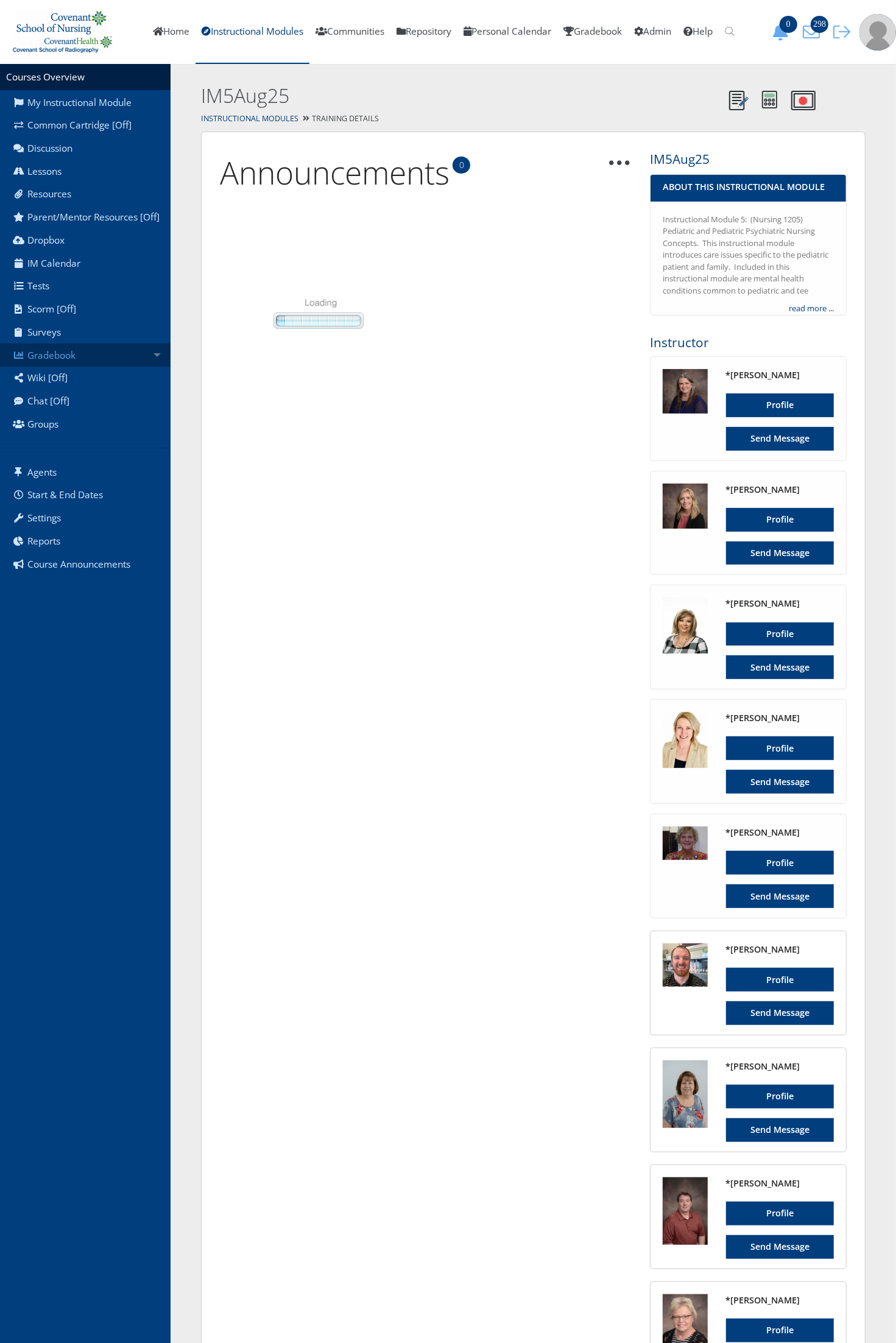
click at [127, 358] on link "Gradebook" at bounding box center [85, 355] width 171 height 23
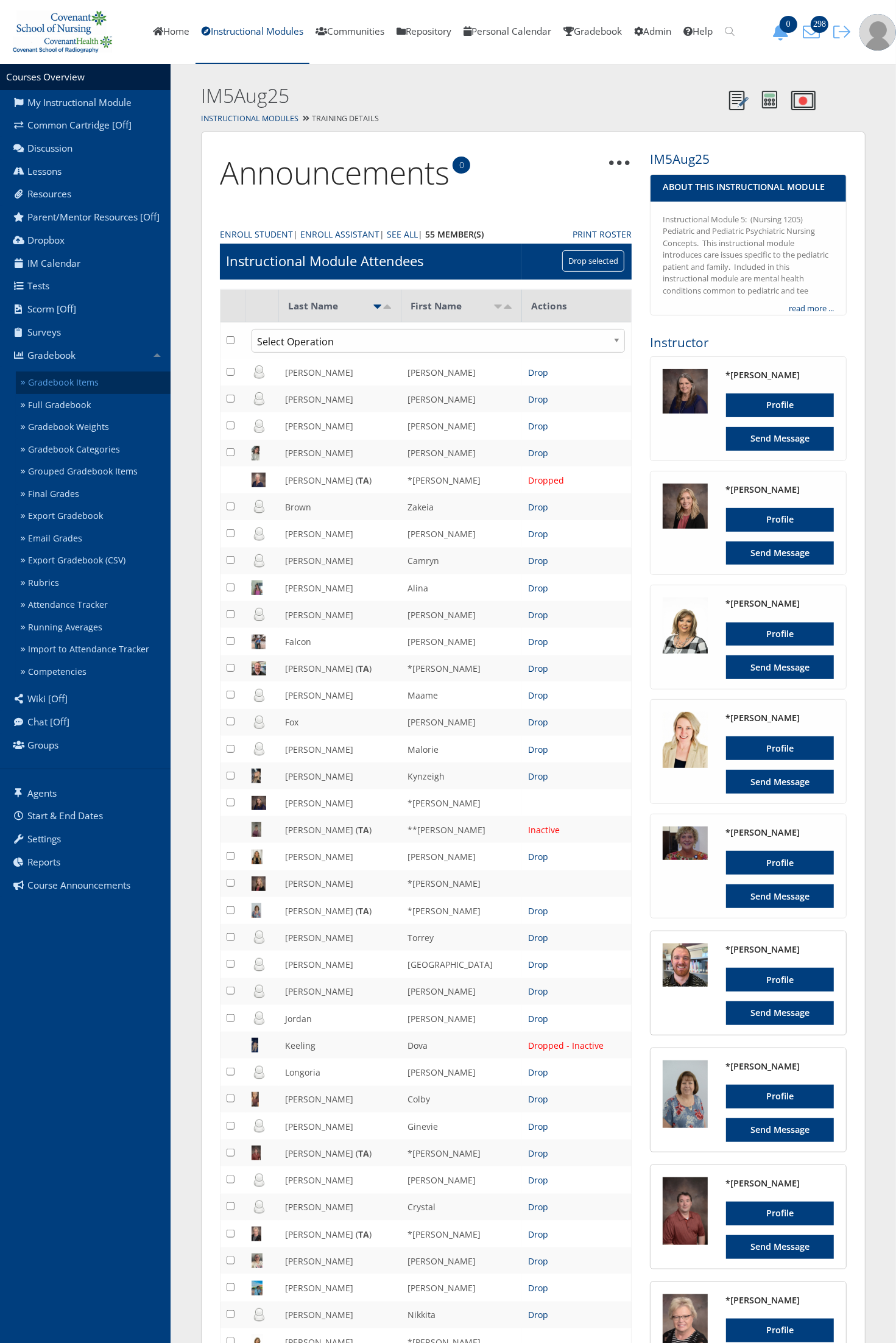
click at [122, 375] on link "Gradebook Items" at bounding box center [93, 382] width 154 height 23
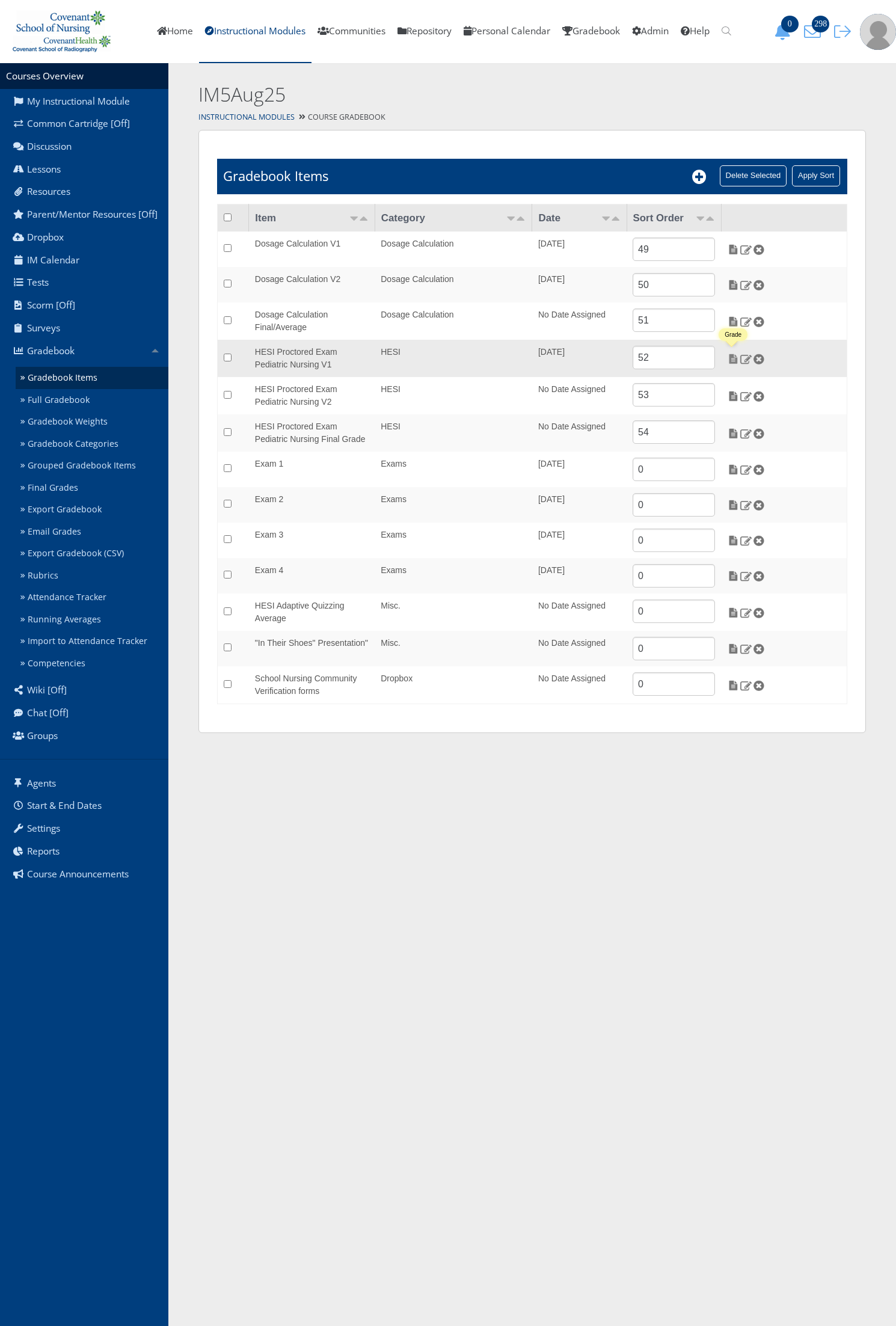
click at [732, 354] on img at bounding box center [733, 359] width 13 height 11
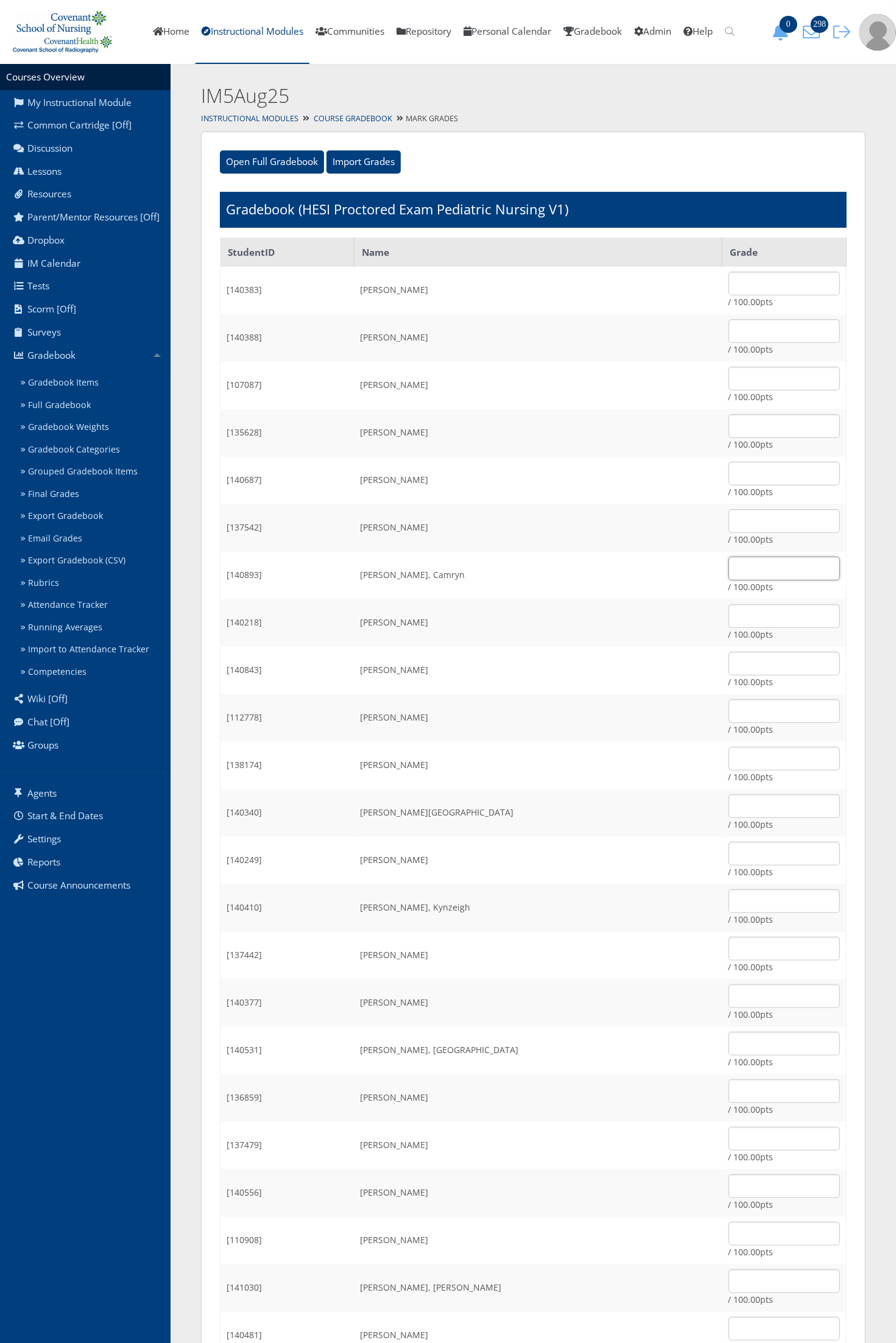
click at [758, 570] on input "text" at bounding box center [784, 568] width 111 height 24
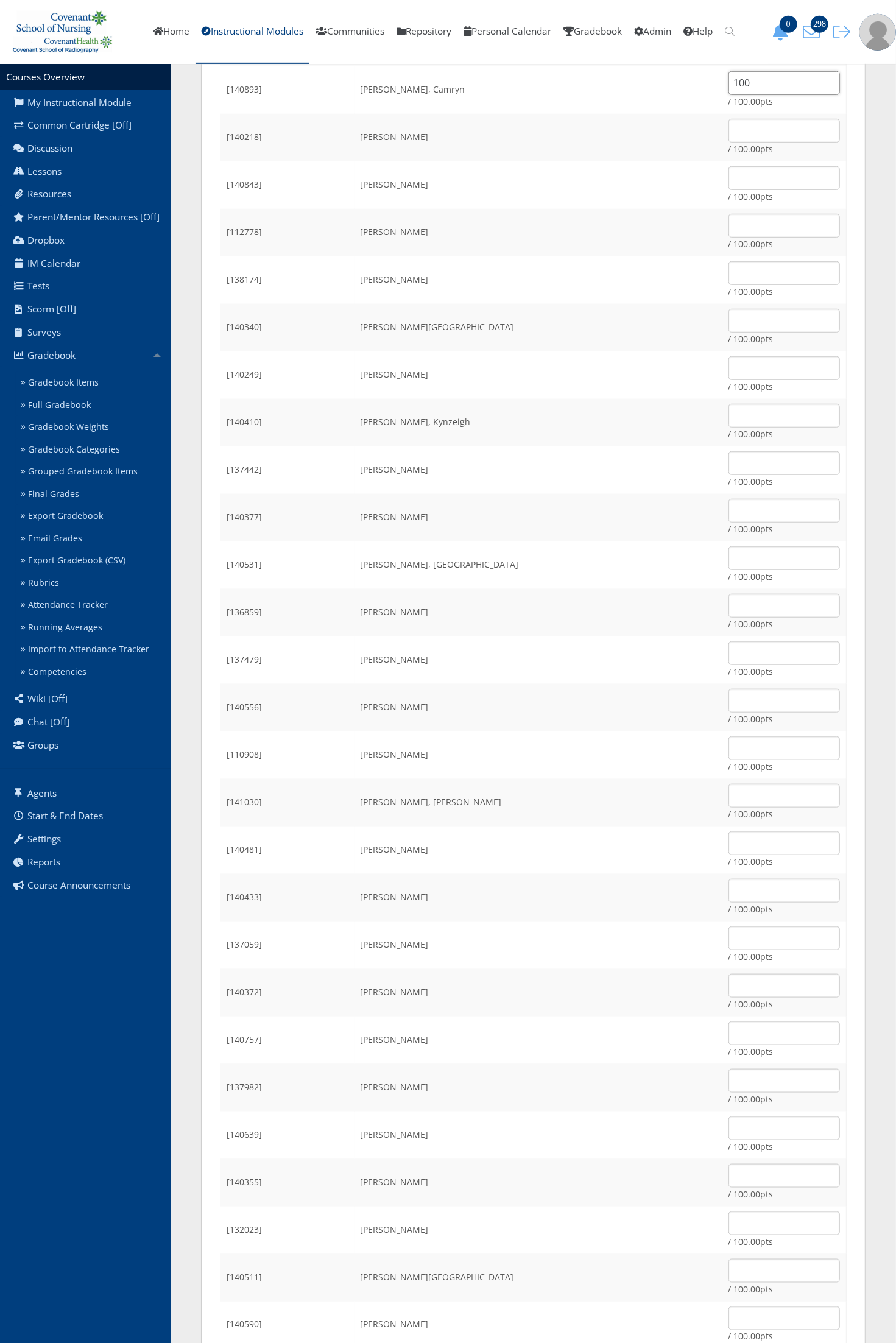
scroll to position [533, 0]
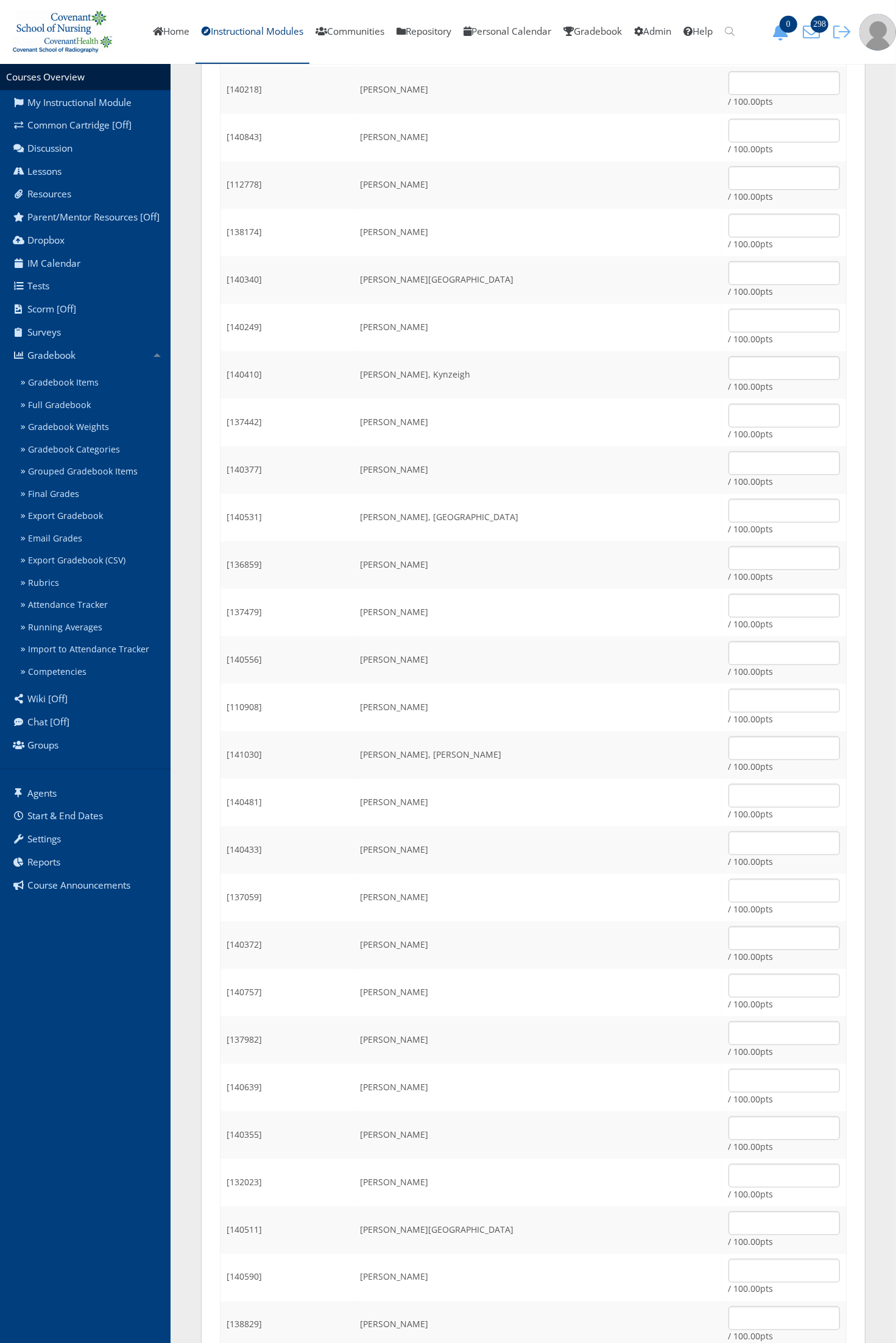
type input "100"
click at [729, 1040] on input "text" at bounding box center [784, 1033] width 111 height 24
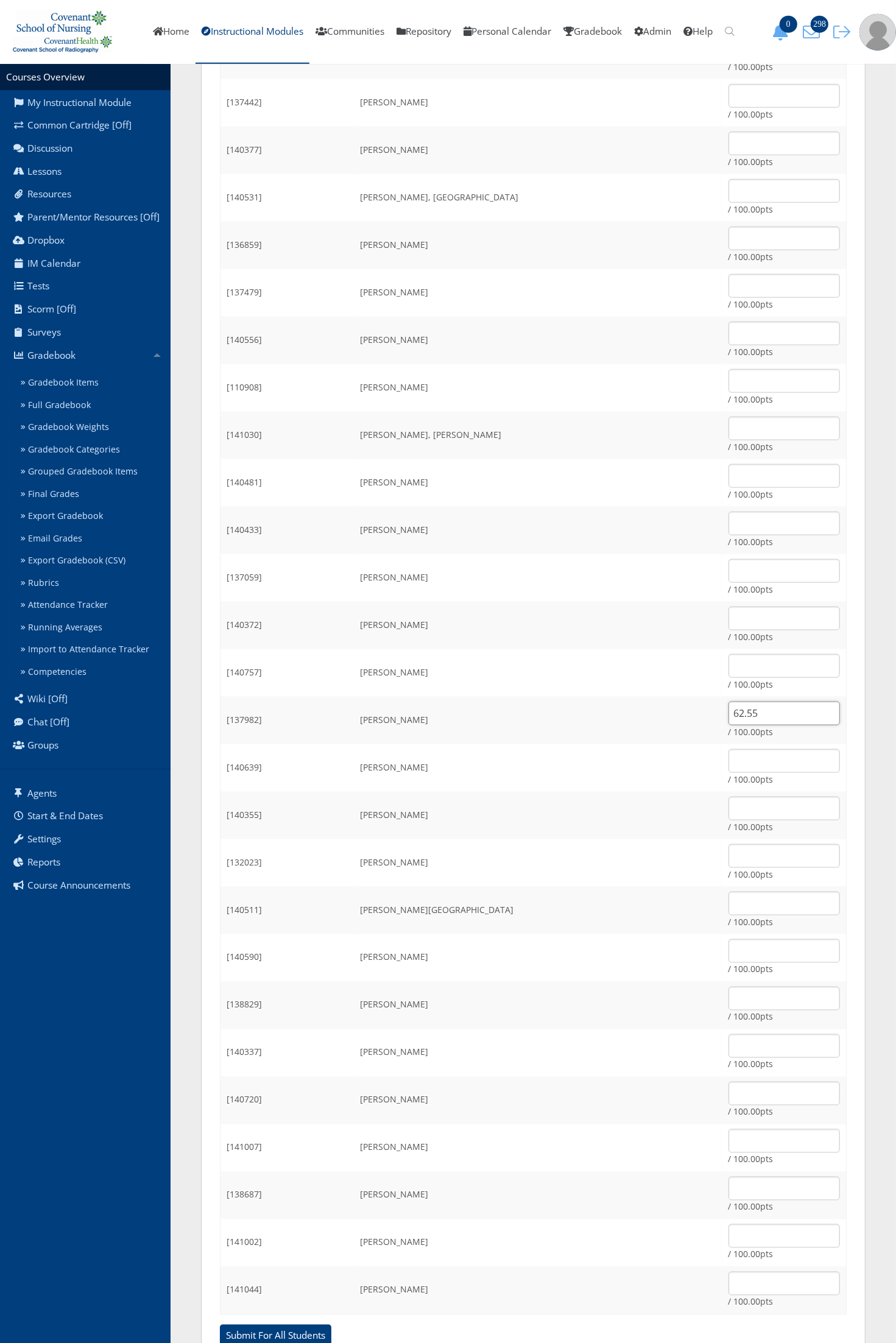
scroll to position [902, 0]
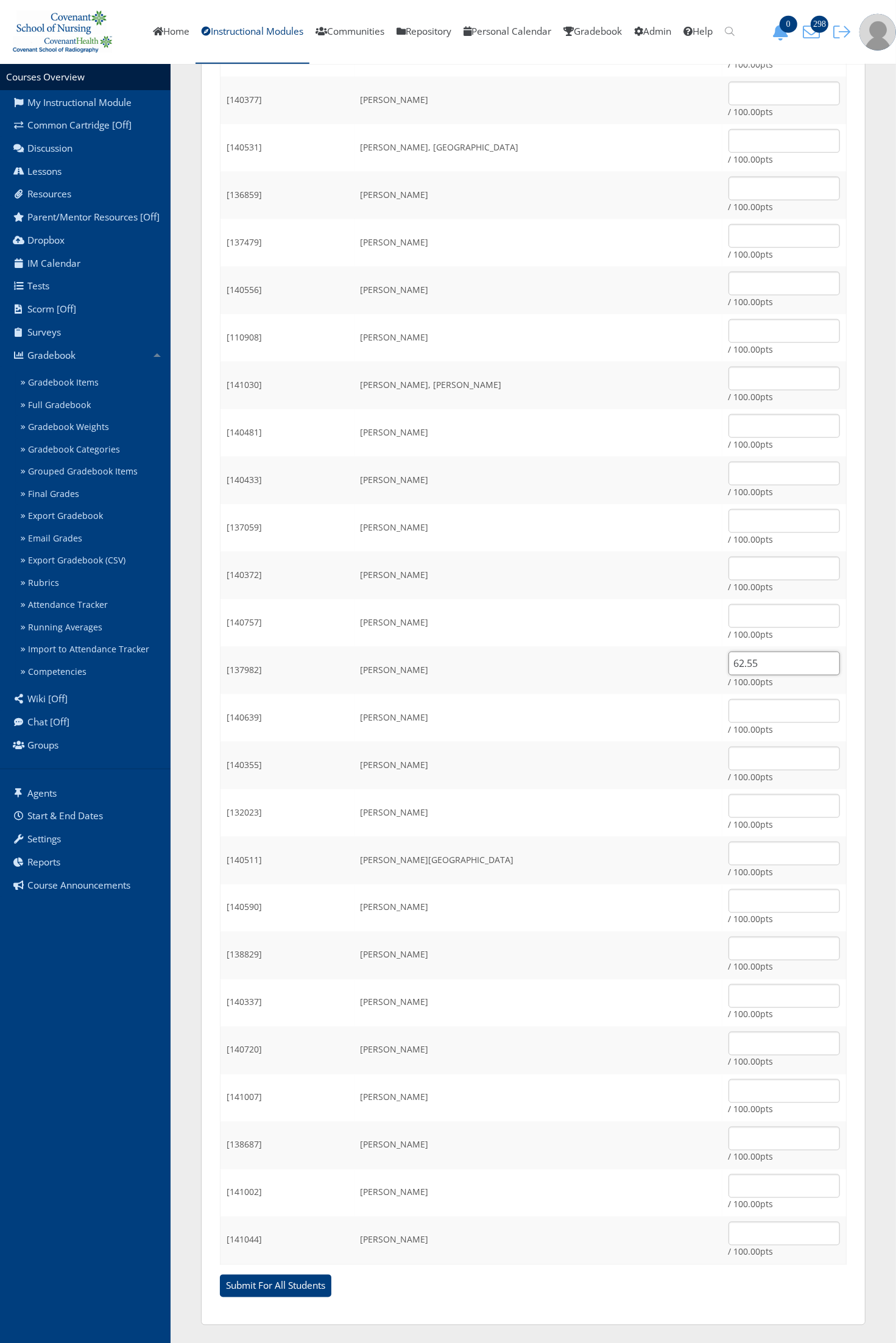
type input "62.55"
click at [729, 1141] on input "text" at bounding box center [784, 1138] width 111 height 24
type input "75.24"
click at [509, 999] on td "[PERSON_NAME]" at bounding box center [539, 1003] width 368 height 47
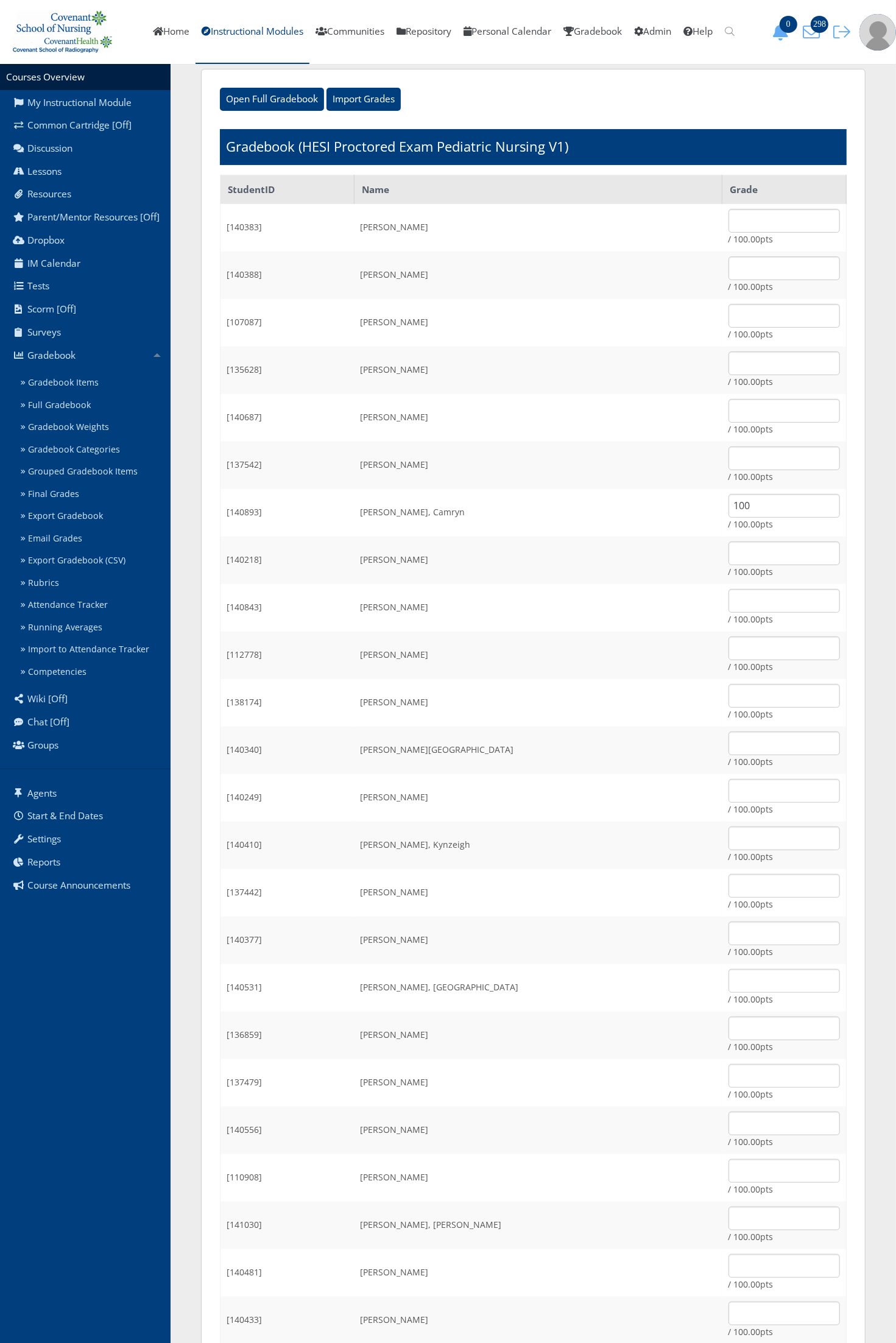
scroll to position [0, 0]
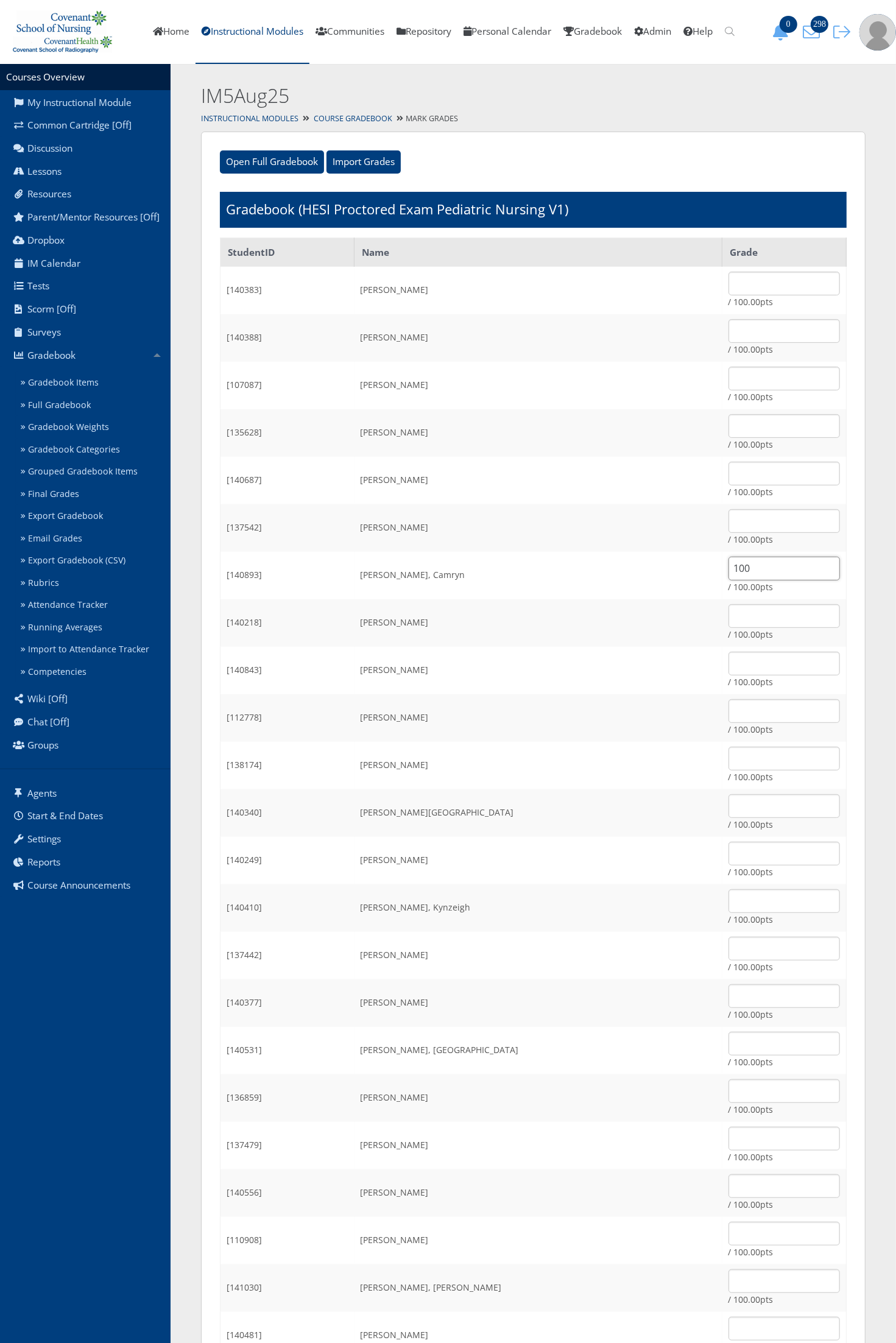
click at [743, 570] on input "100" at bounding box center [784, 568] width 111 height 24
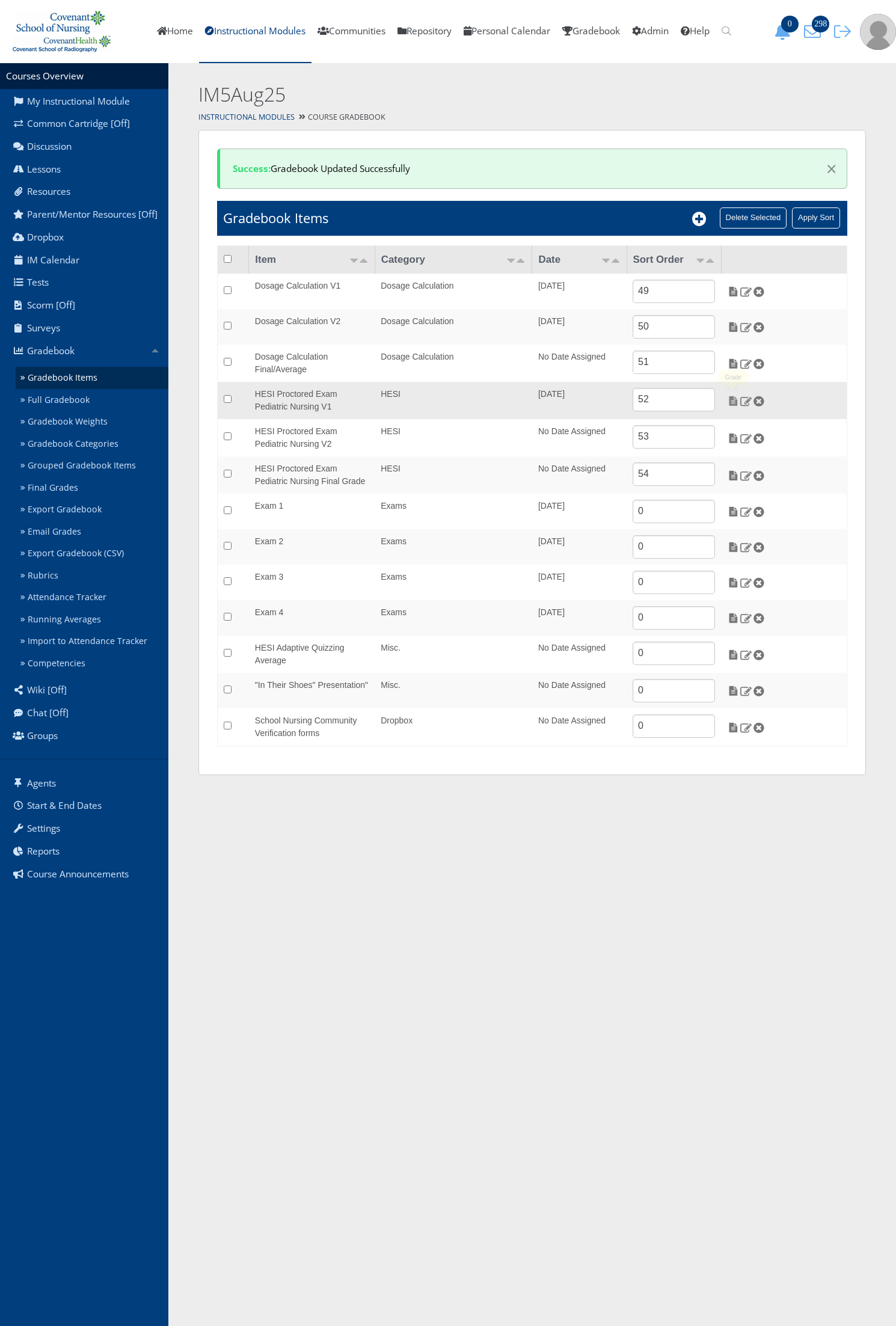
click at [734, 403] on img at bounding box center [733, 401] width 13 height 11
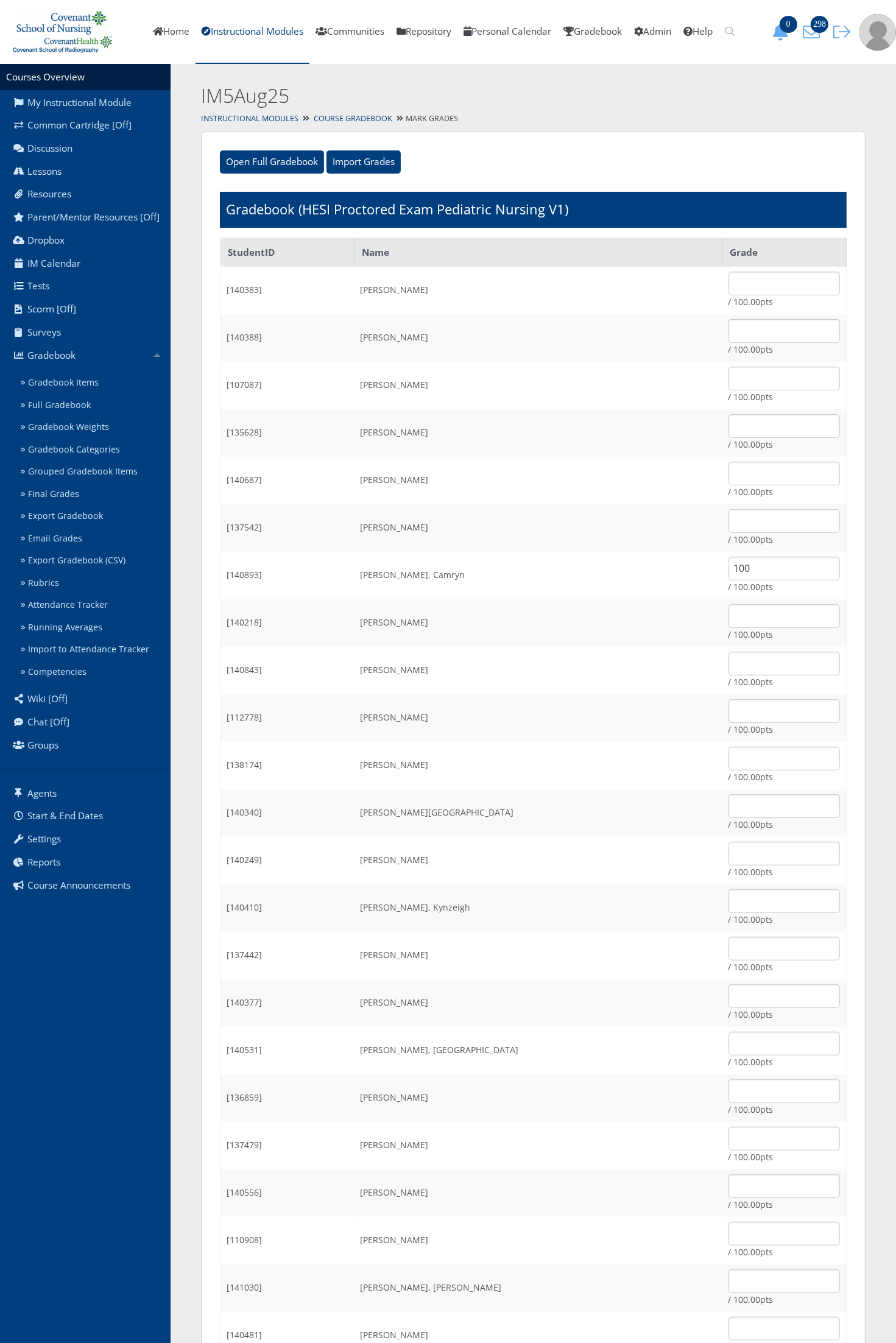
scroll to position [305, 0]
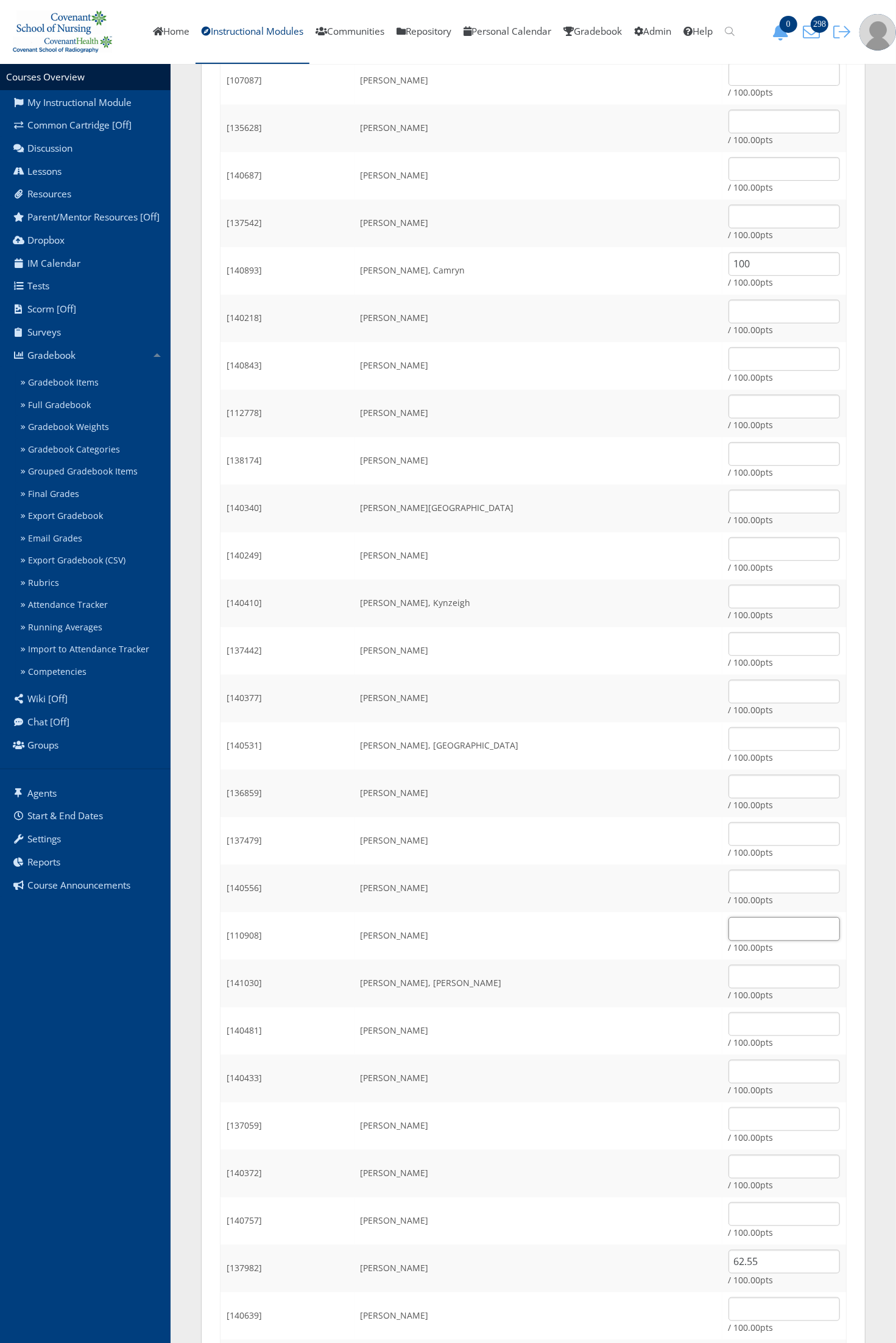
click at [729, 932] on input "text" at bounding box center [784, 929] width 111 height 24
type input "100"
click at [602, 908] on td "Longoria, Jessica" at bounding box center [539, 888] width 368 height 47
click at [729, 929] on input "100" at bounding box center [784, 929] width 111 height 24
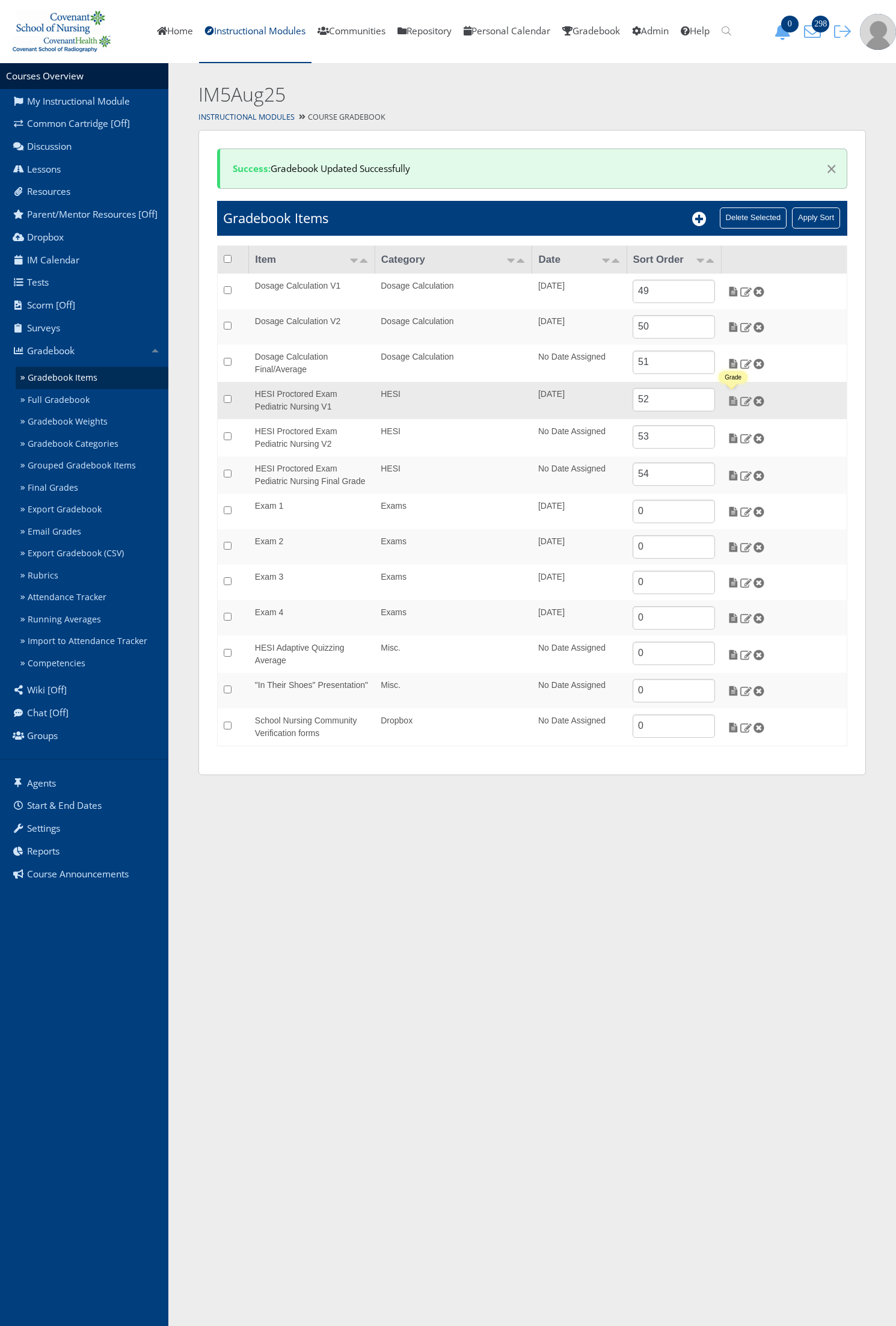
click at [729, 403] on img at bounding box center [733, 401] width 13 height 11
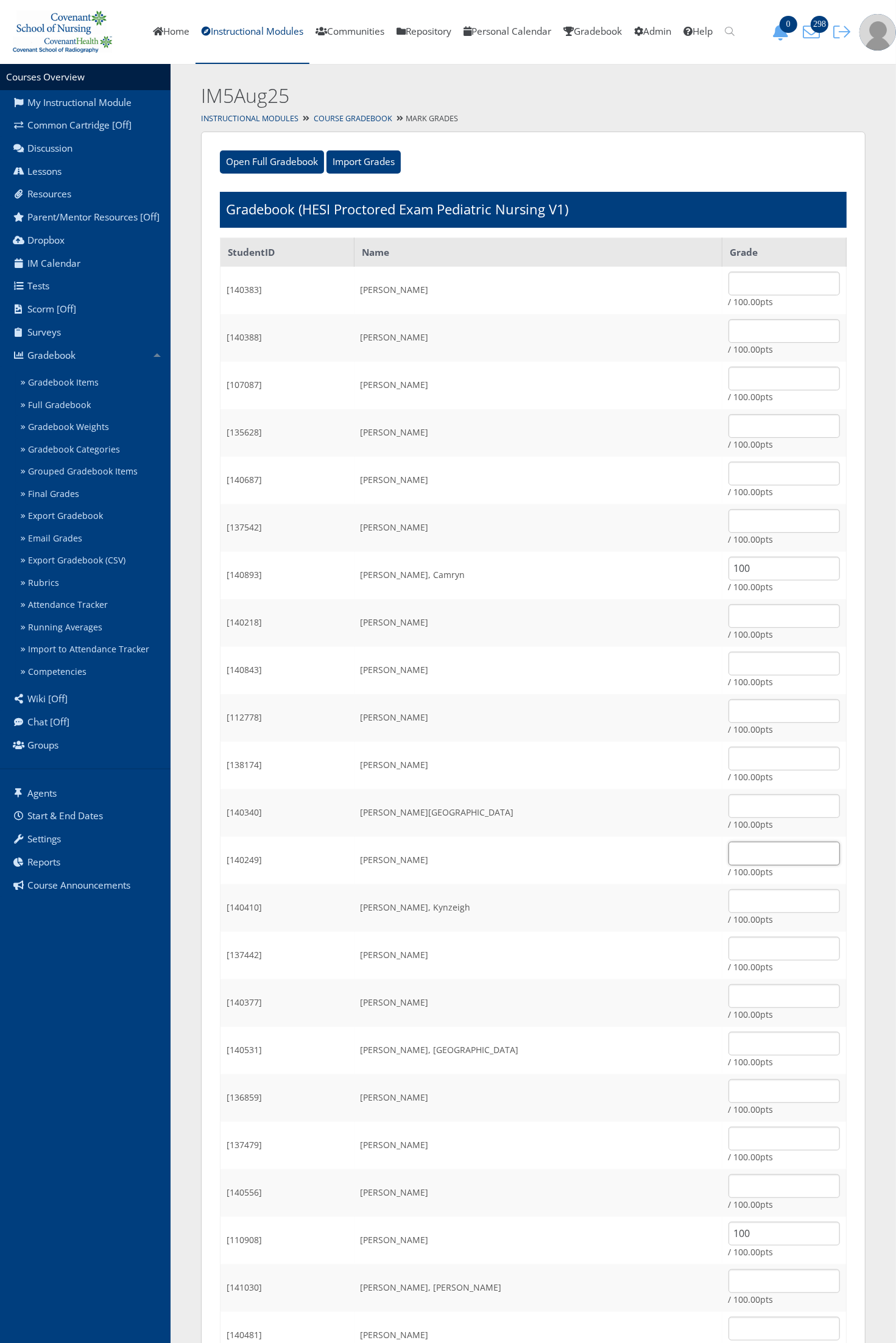
click at [729, 852] on input "text" at bounding box center [784, 854] width 111 height 24
type input "69.39"
click at [729, 902] on input "text" at bounding box center [784, 901] width 111 height 24
type input "100"
click at [355, 885] on td "[140410]" at bounding box center [287, 908] width 134 height 47
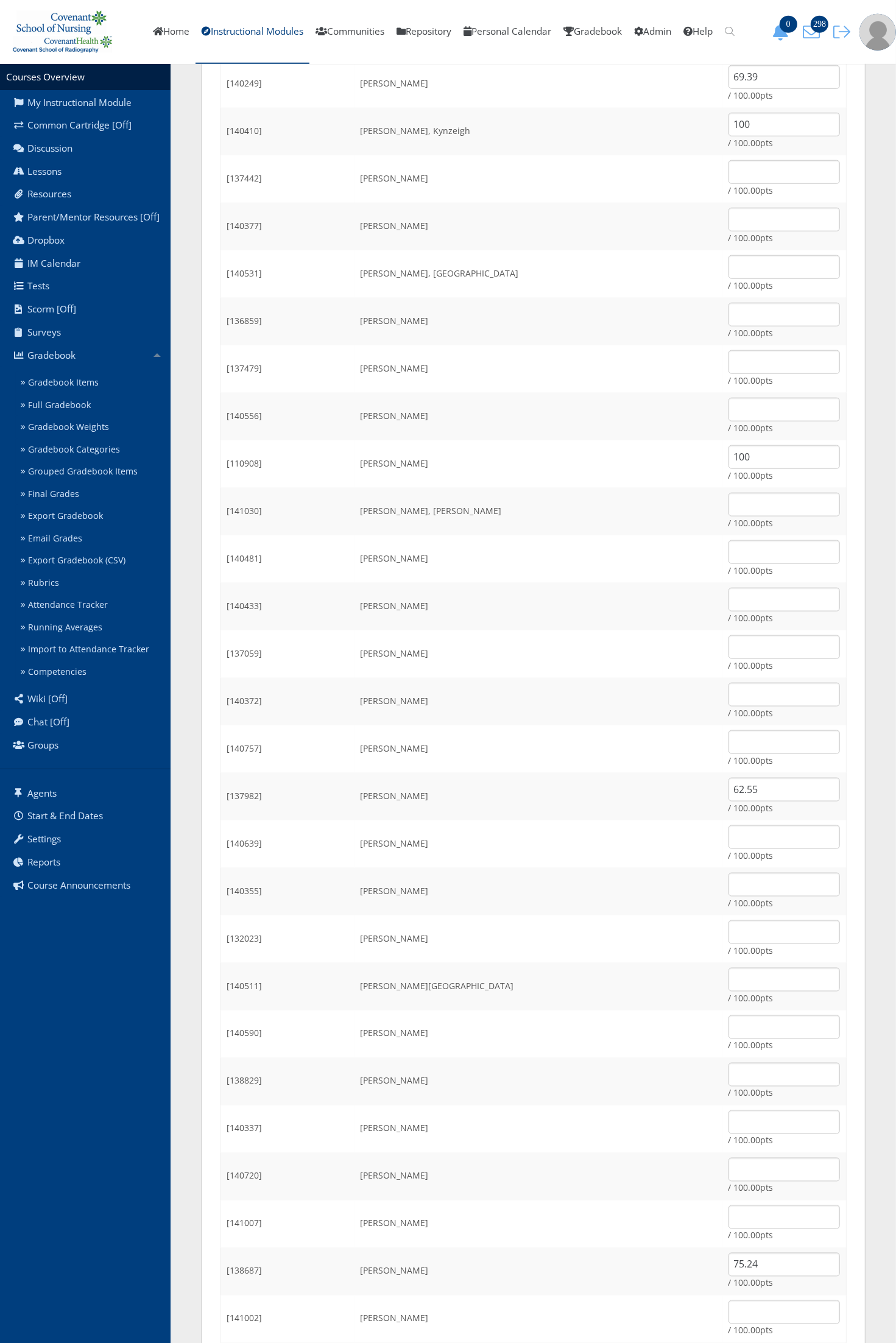
scroll to position [902, 0]
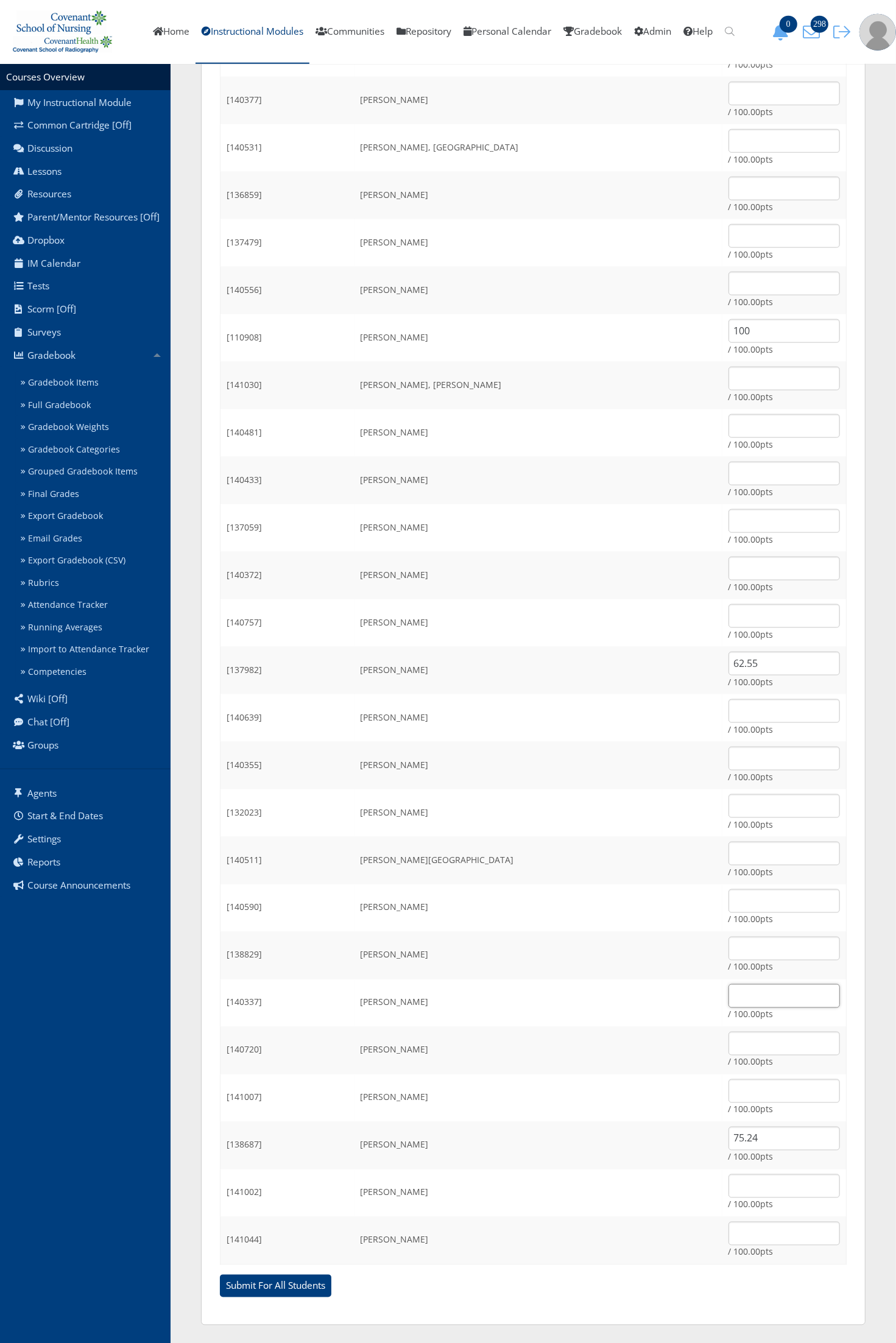
click at [729, 996] on input "text" at bounding box center [784, 996] width 111 height 24
type input "100"
click at [597, 864] on td "Ramirez, Victoria" at bounding box center [539, 861] width 368 height 47
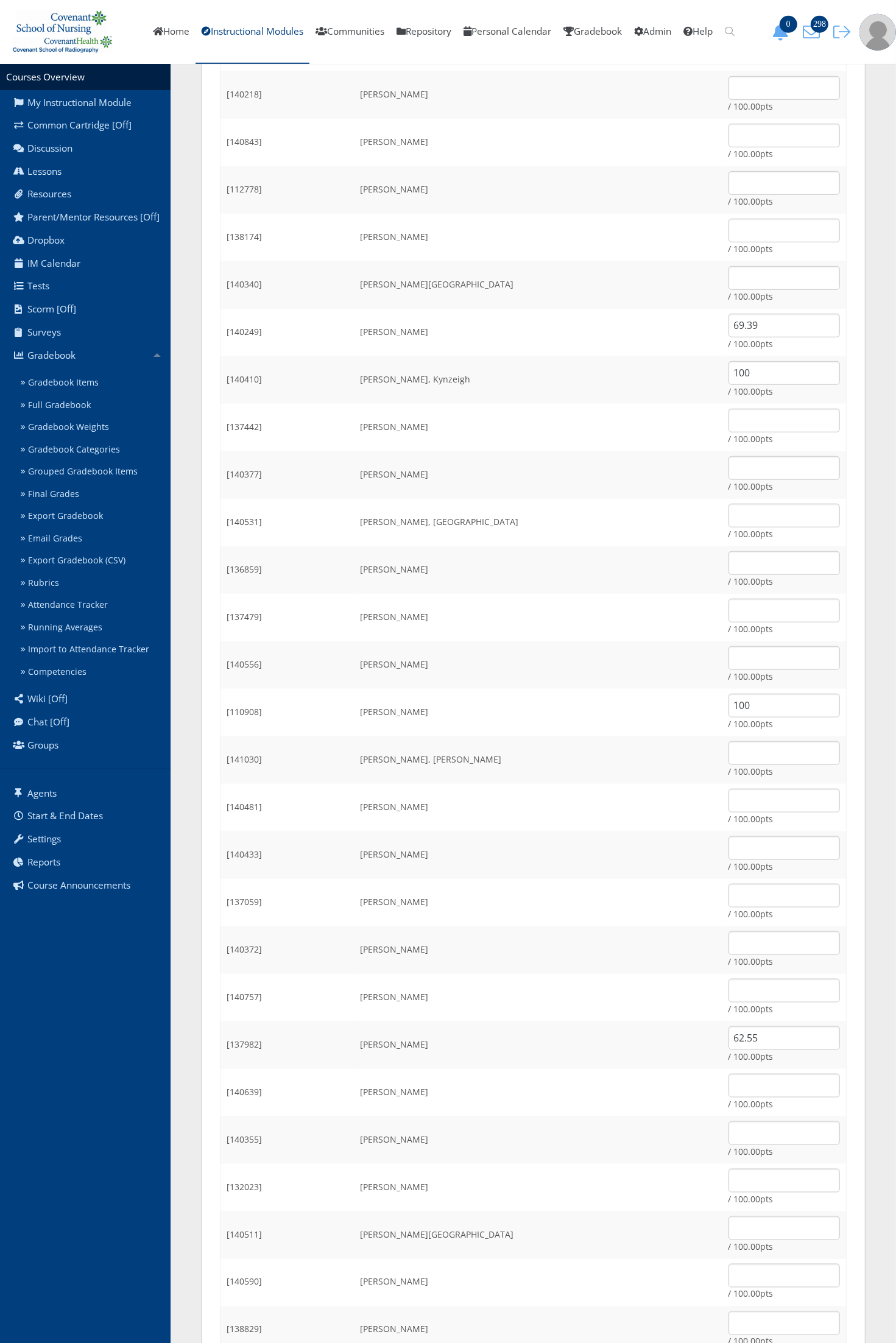
scroll to position [522, 0]
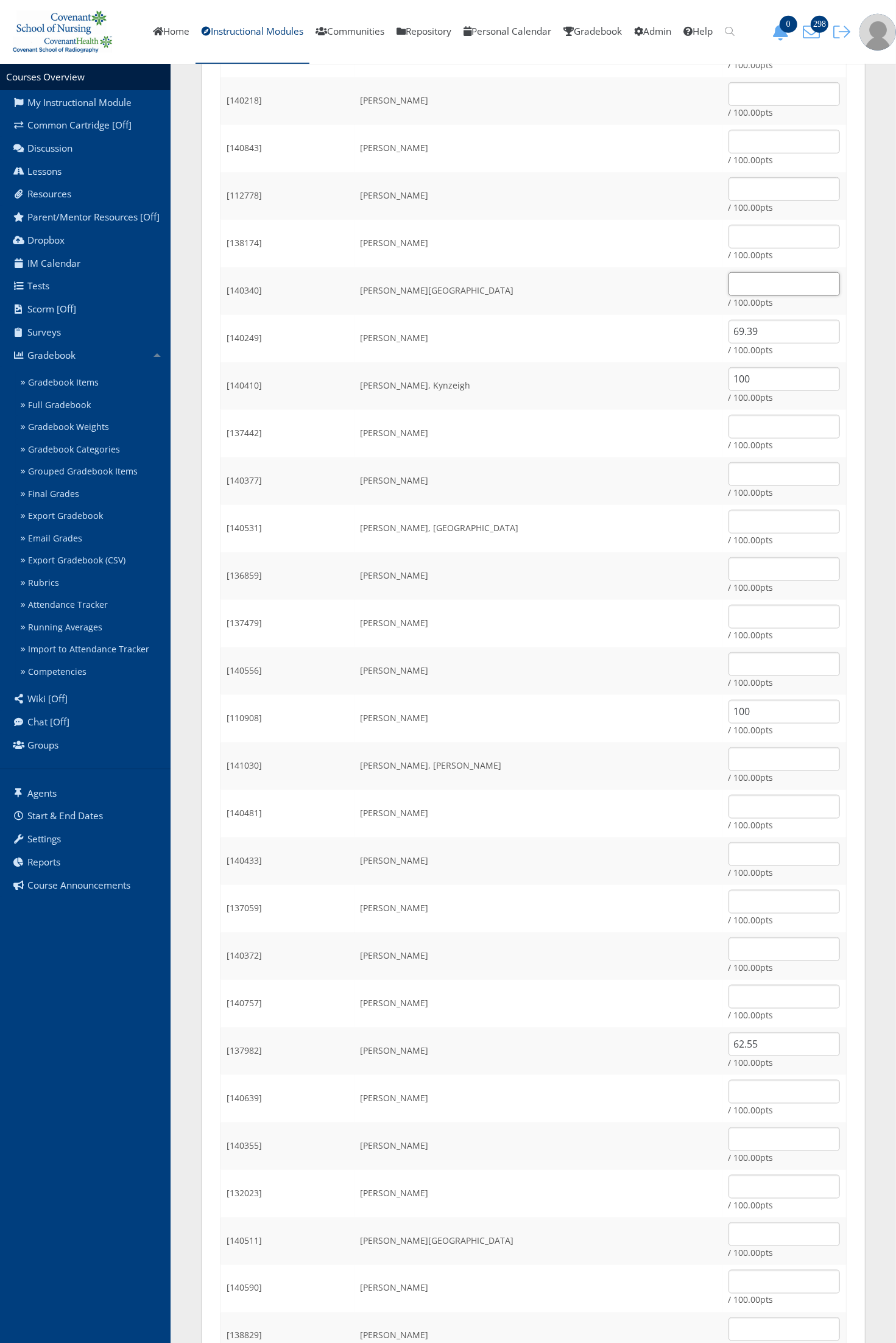
click at [729, 284] on input "text" at bounding box center [784, 284] width 111 height 24
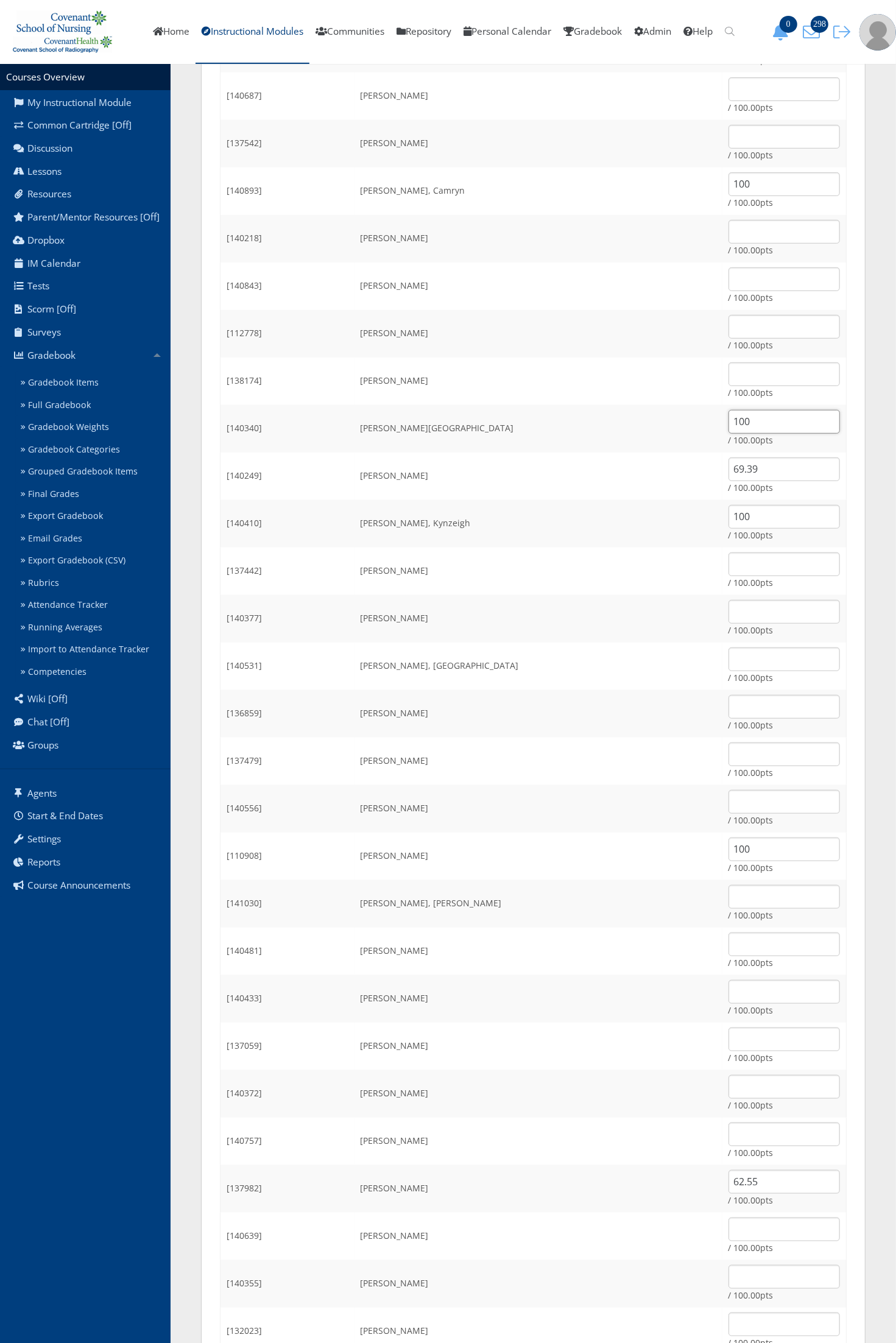
scroll to position [370, 0]
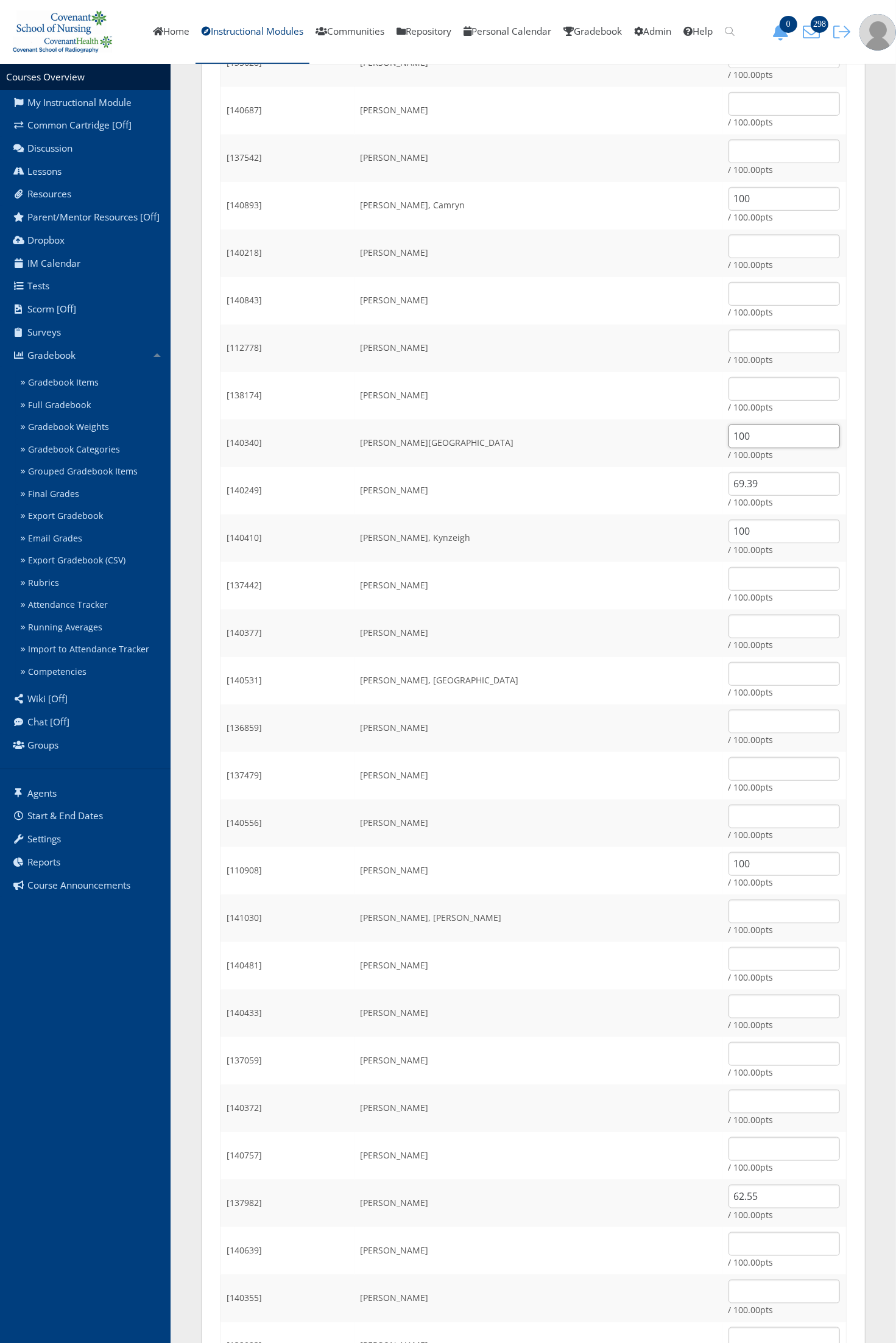
type input "100"
click at [729, 205] on input "100" at bounding box center [784, 198] width 111 height 24
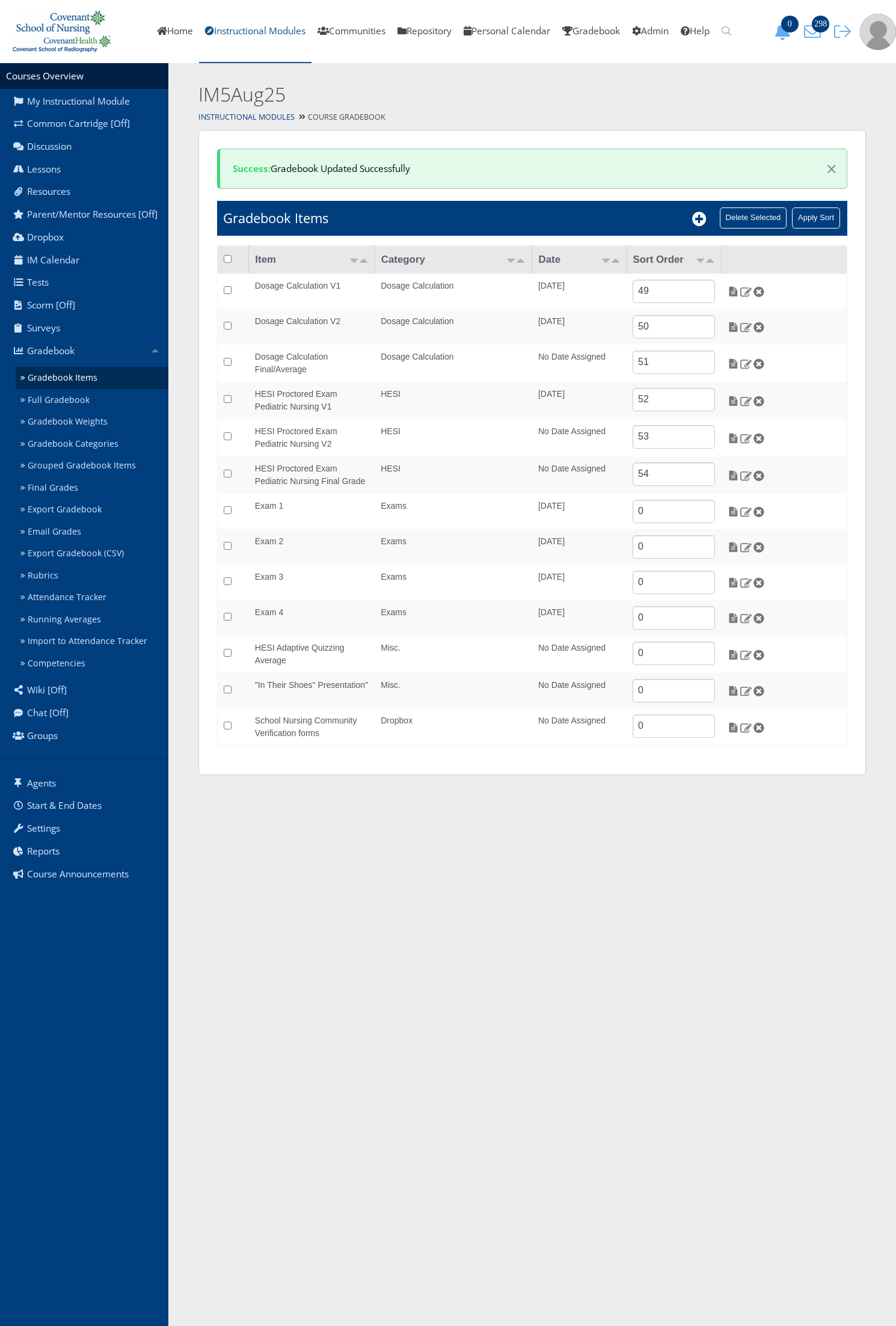
click at [250, 37] on link "Instructional Modules" at bounding box center [255, 31] width 112 height 63
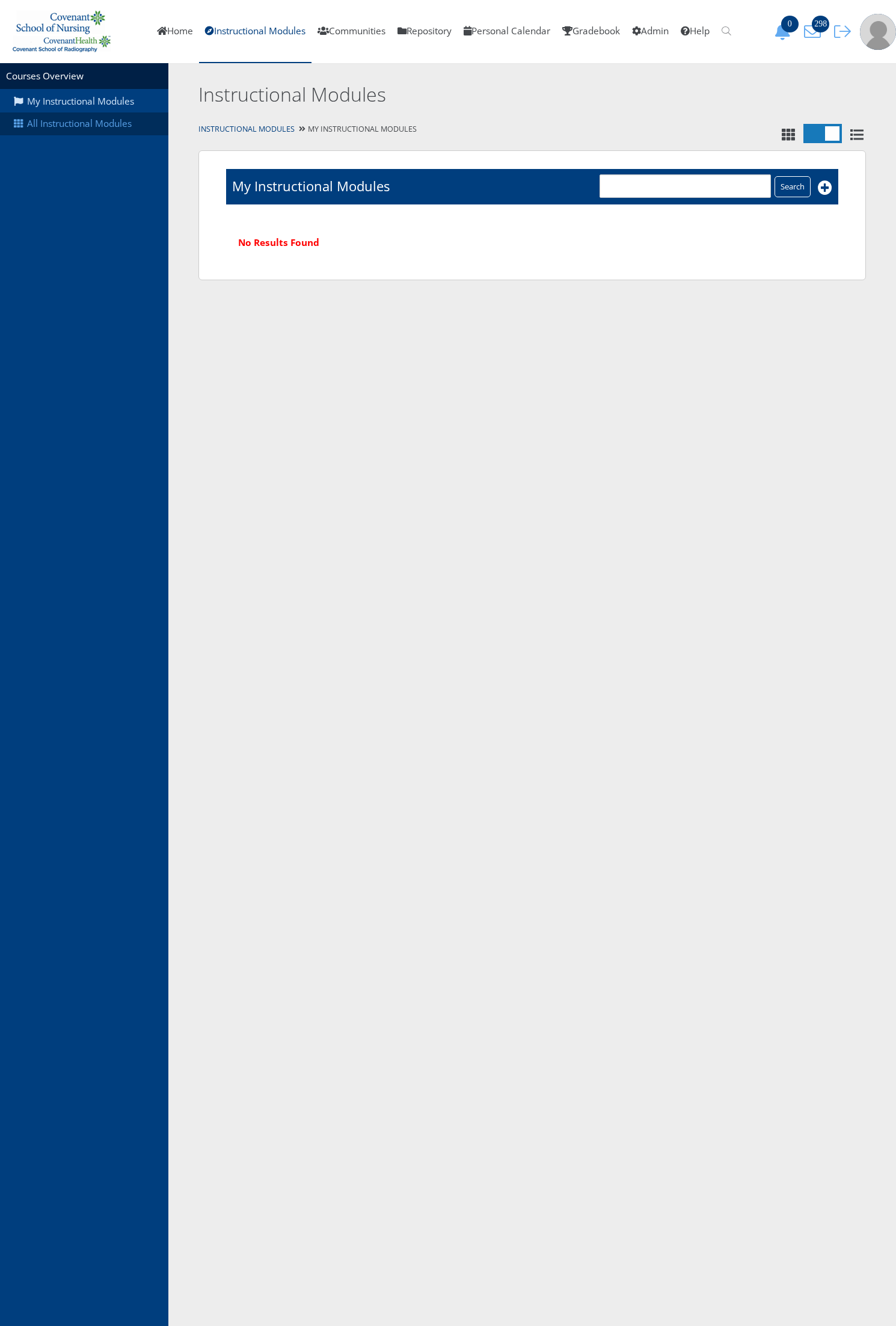
click at [75, 122] on link "All Instructional Modules" at bounding box center [84, 124] width 169 height 23
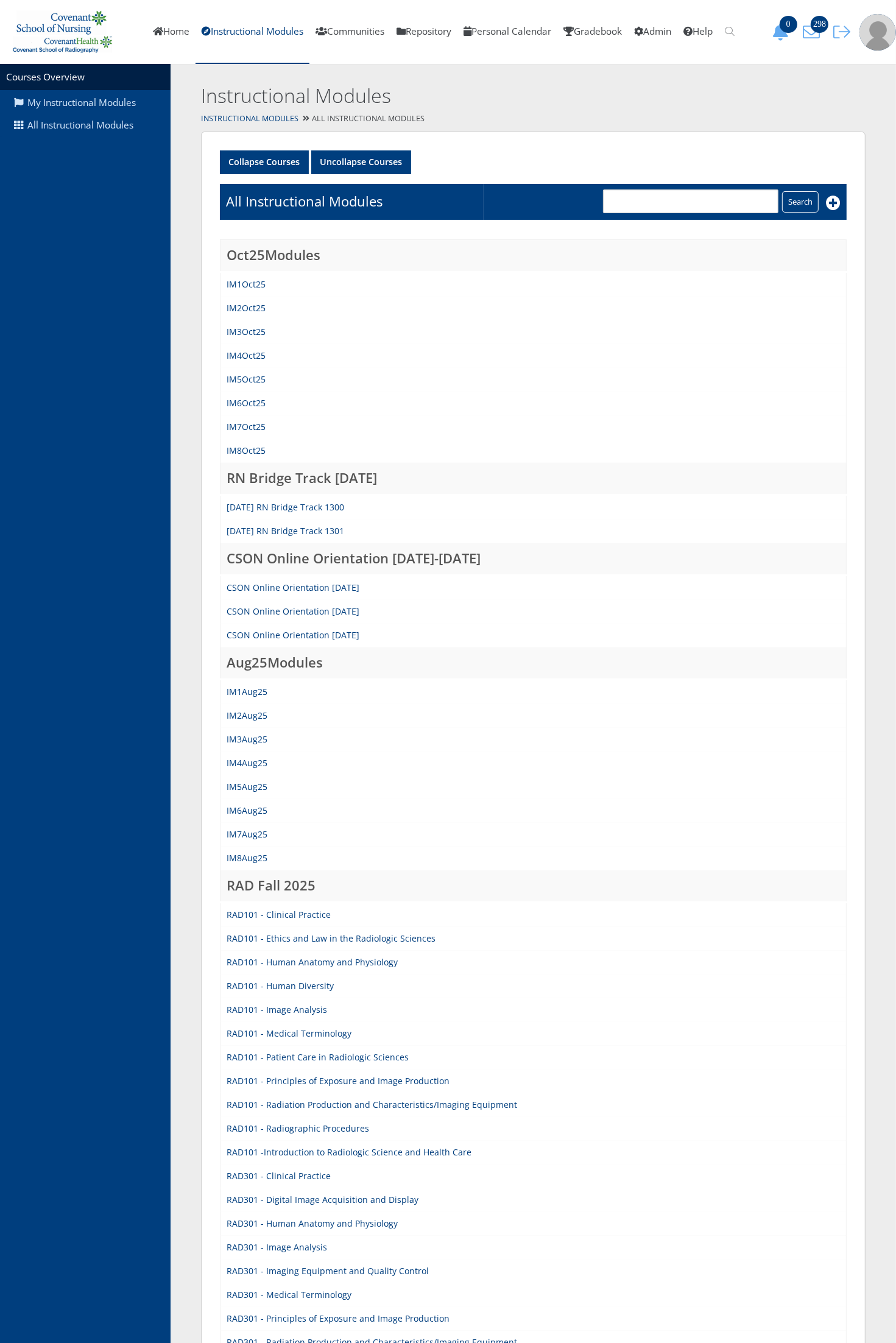
click at [246, 837] on td "IM7Aug25" at bounding box center [533, 834] width 626 height 24
click at [246, 834] on link "IM7Aug25" at bounding box center [246, 834] width 40 height 12
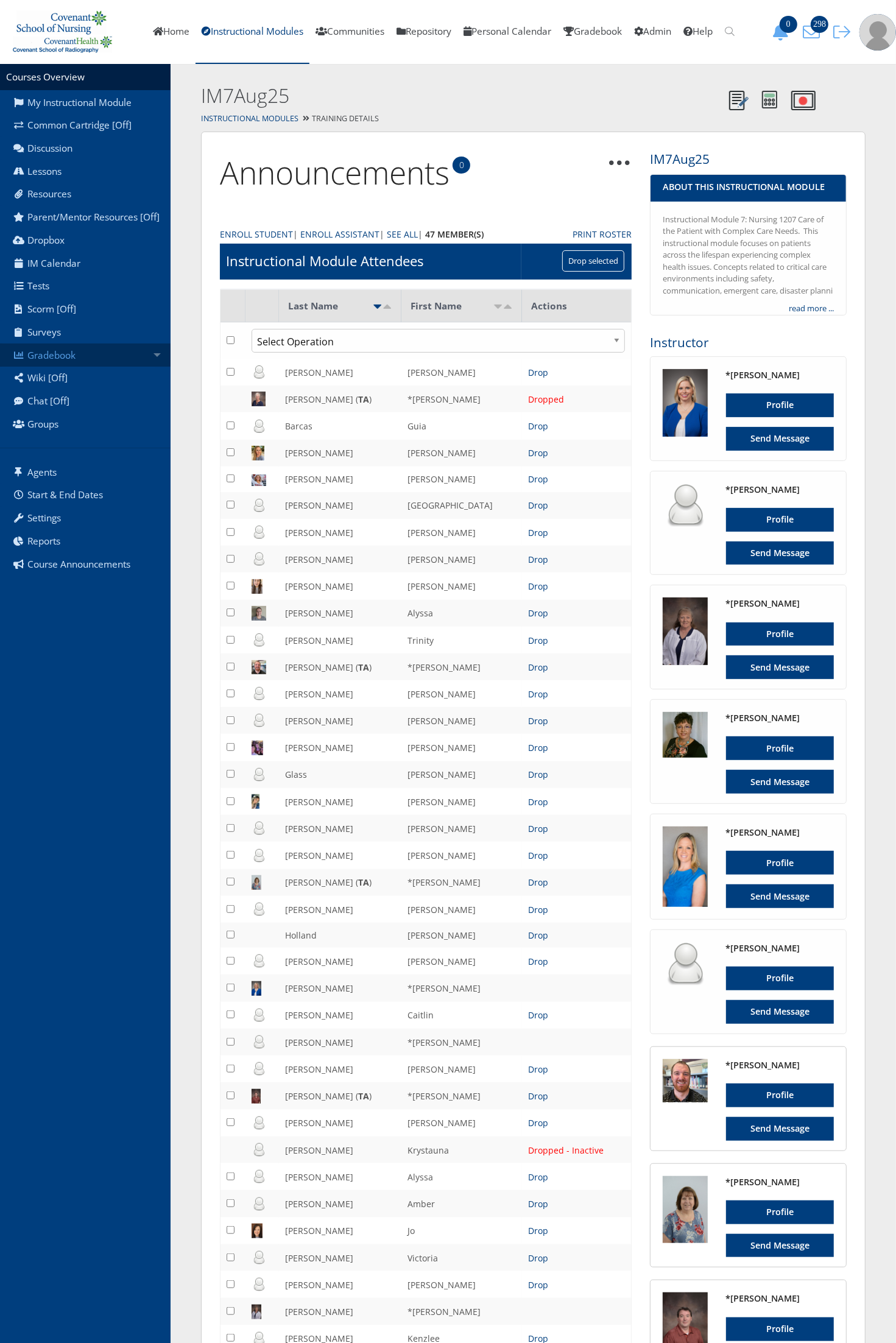
click at [126, 358] on link "Gradebook" at bounding box center [85, 355] width 171 height 23
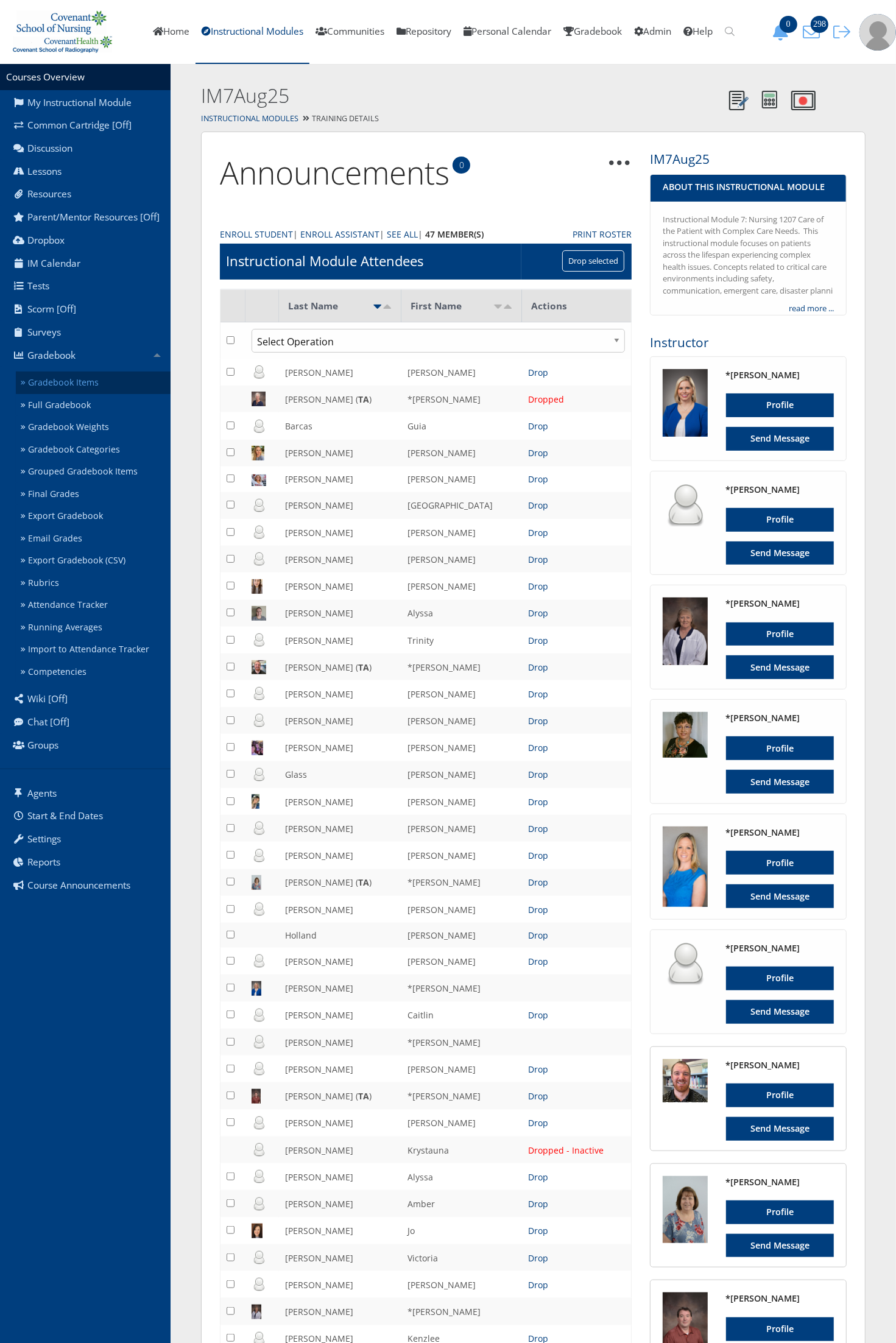
click at [111, 384] on link "Gradebook Items" at bounding box center [93, 382] width 154 height 23
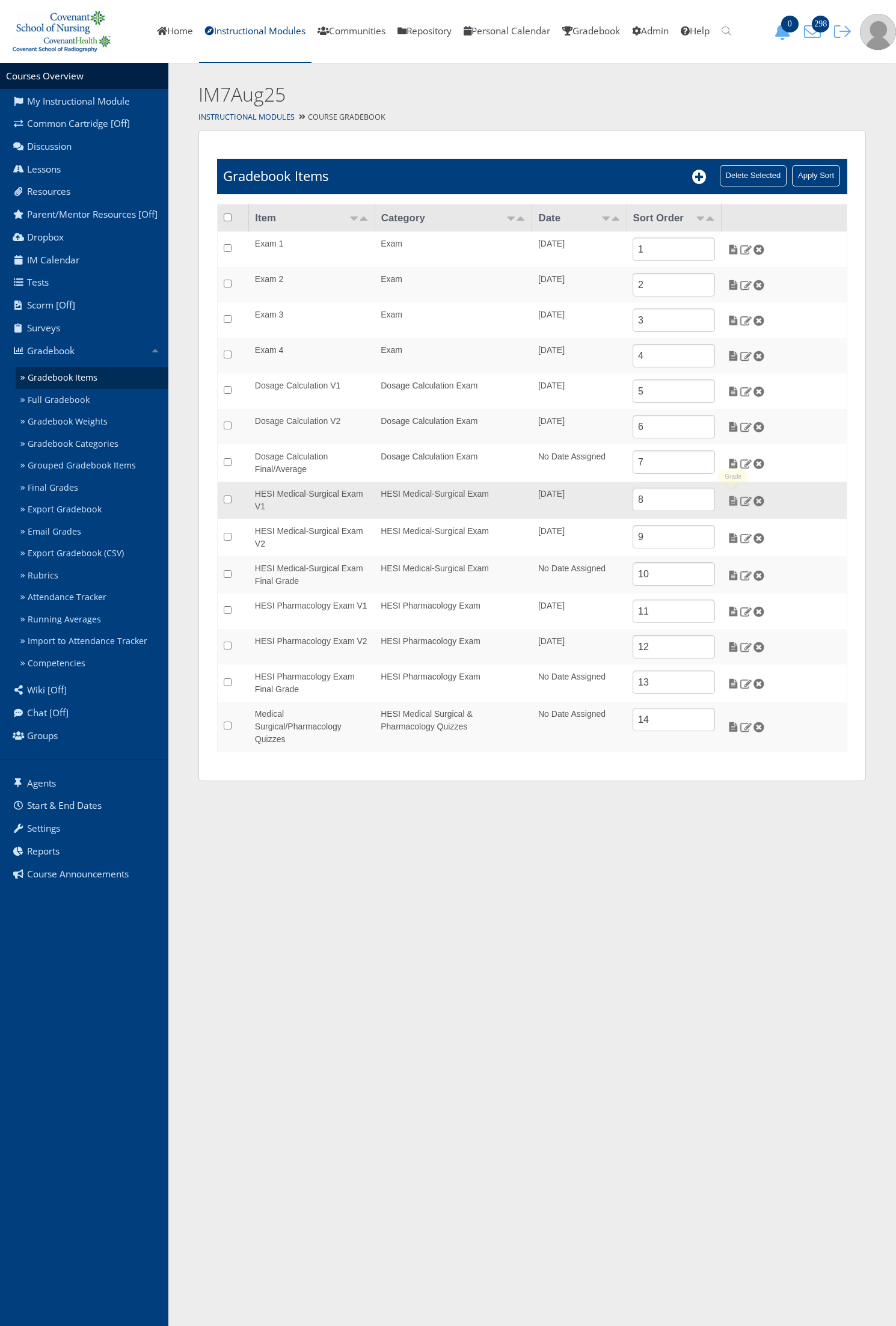
click at [729, 500] on img at bounding box center [733, 501] width 13 height 11
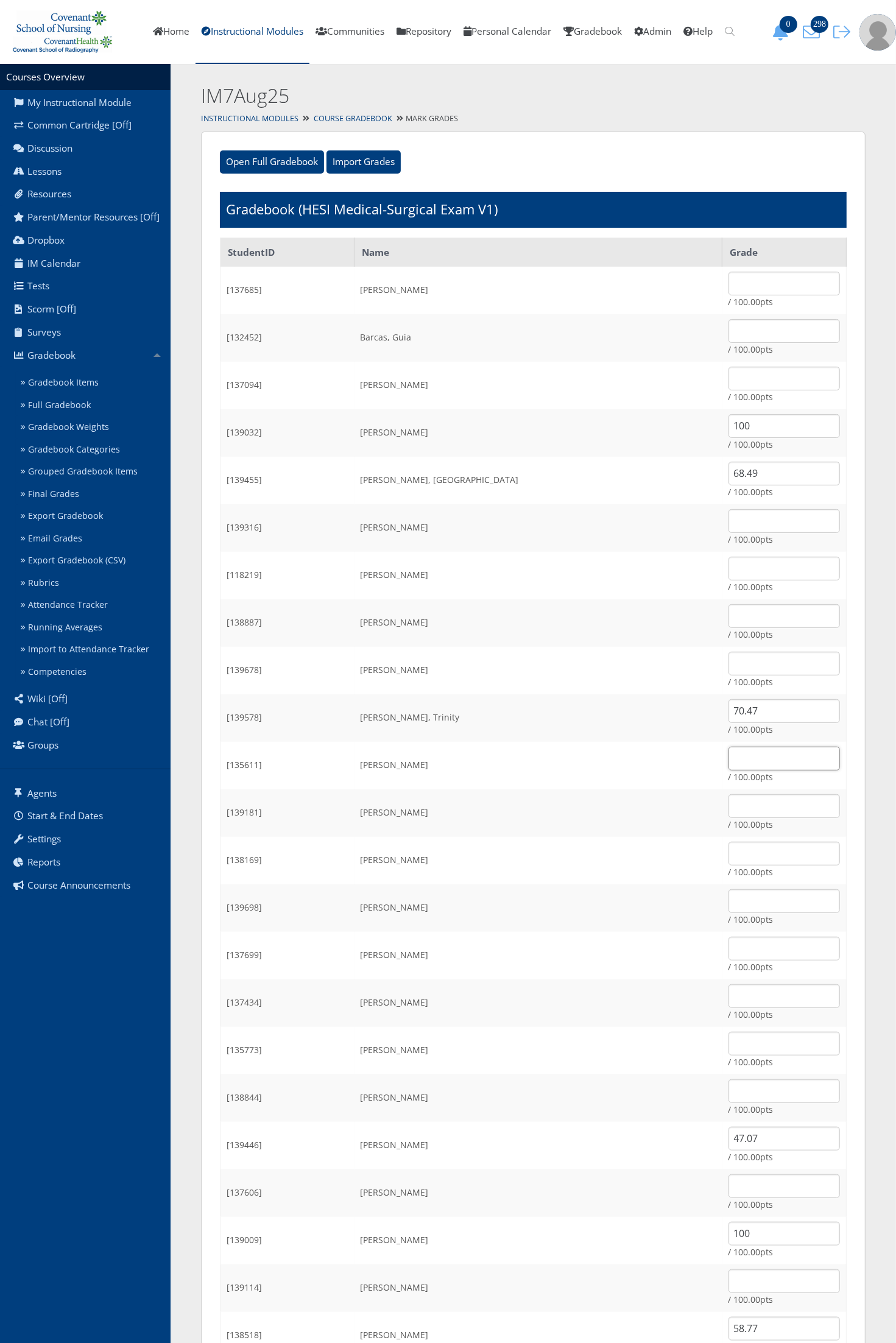
click at [729, 751] on input "text" at bounding box center [784, 758] width 111 height 24
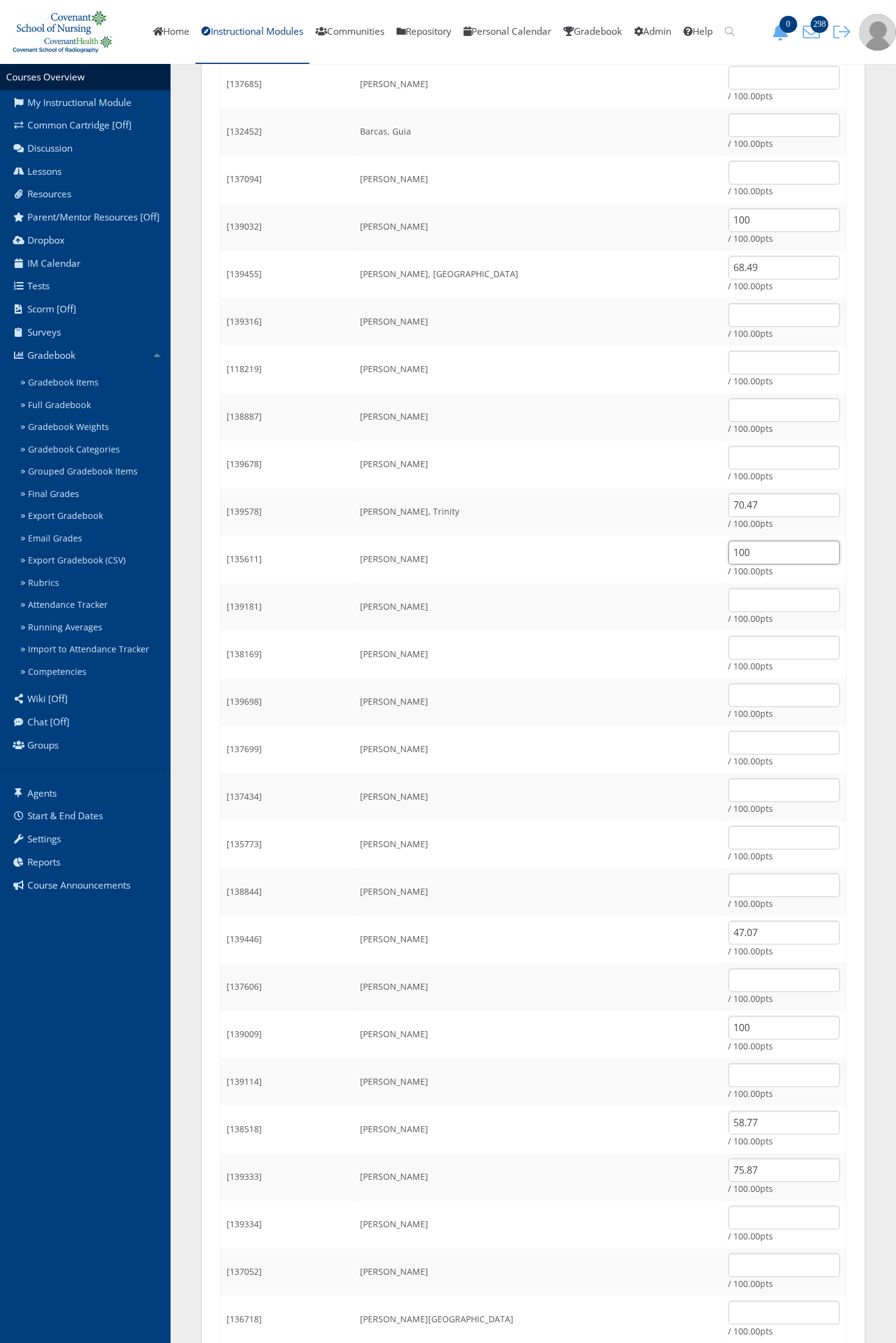
scroll to position [229, 0]
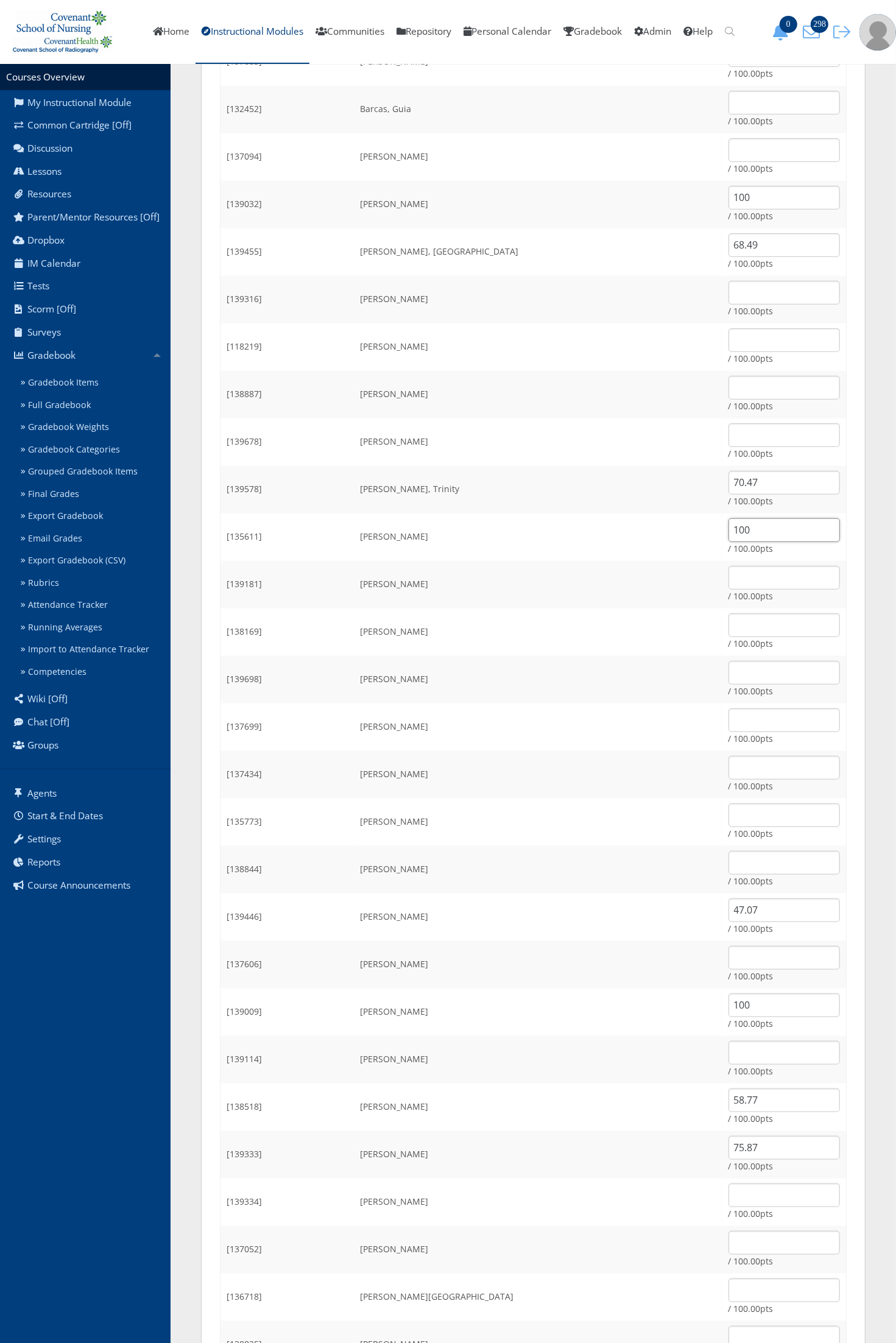
type input "100"
click at [740, 824] on input "text" at bounding box center [784, 815] width 111 height 24
type input "59.49"
click at [546, 854] on td "[PERSON_NAME]" at bounding box center [539, 869] width 368 height 47
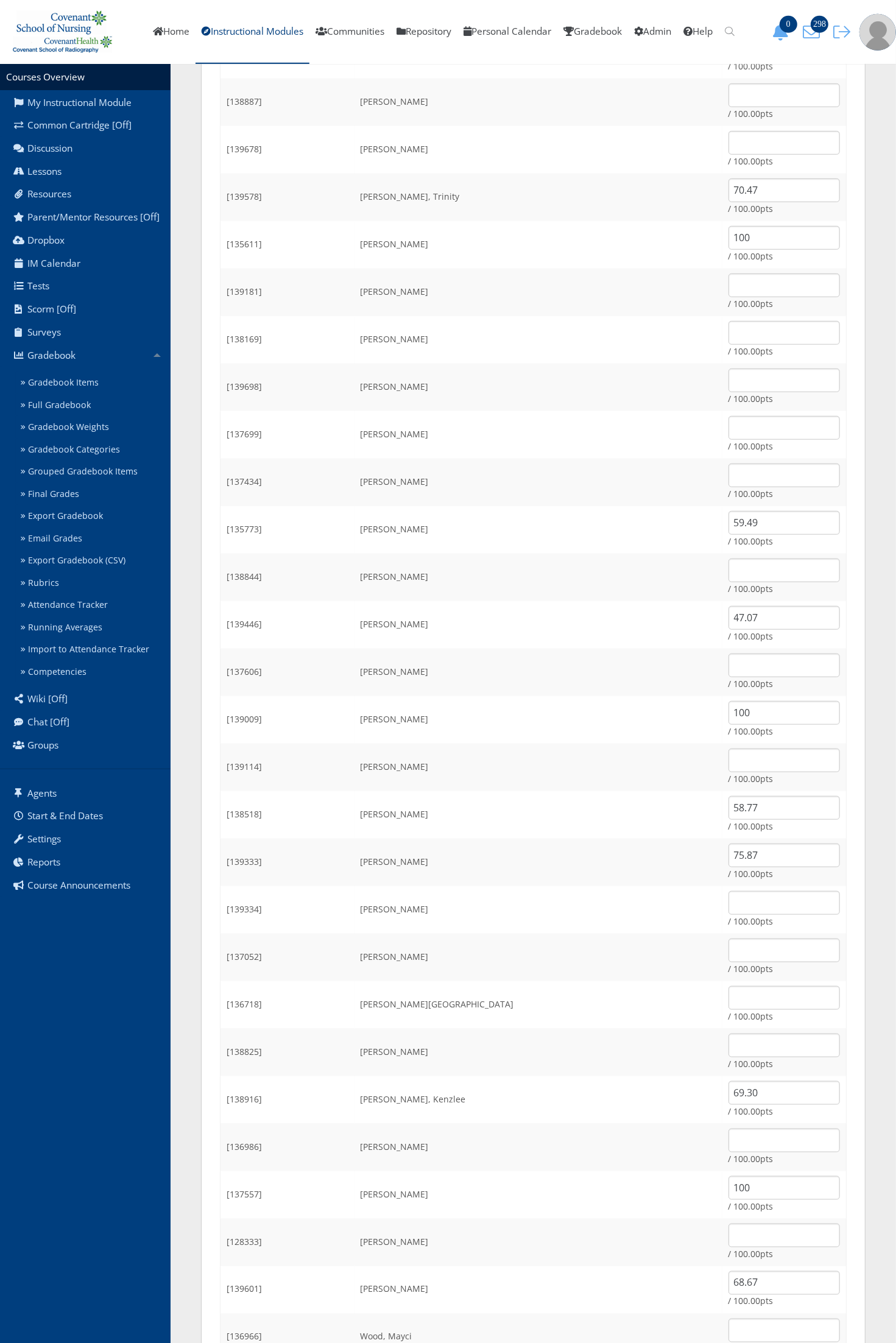
scroll to position [609, 0]
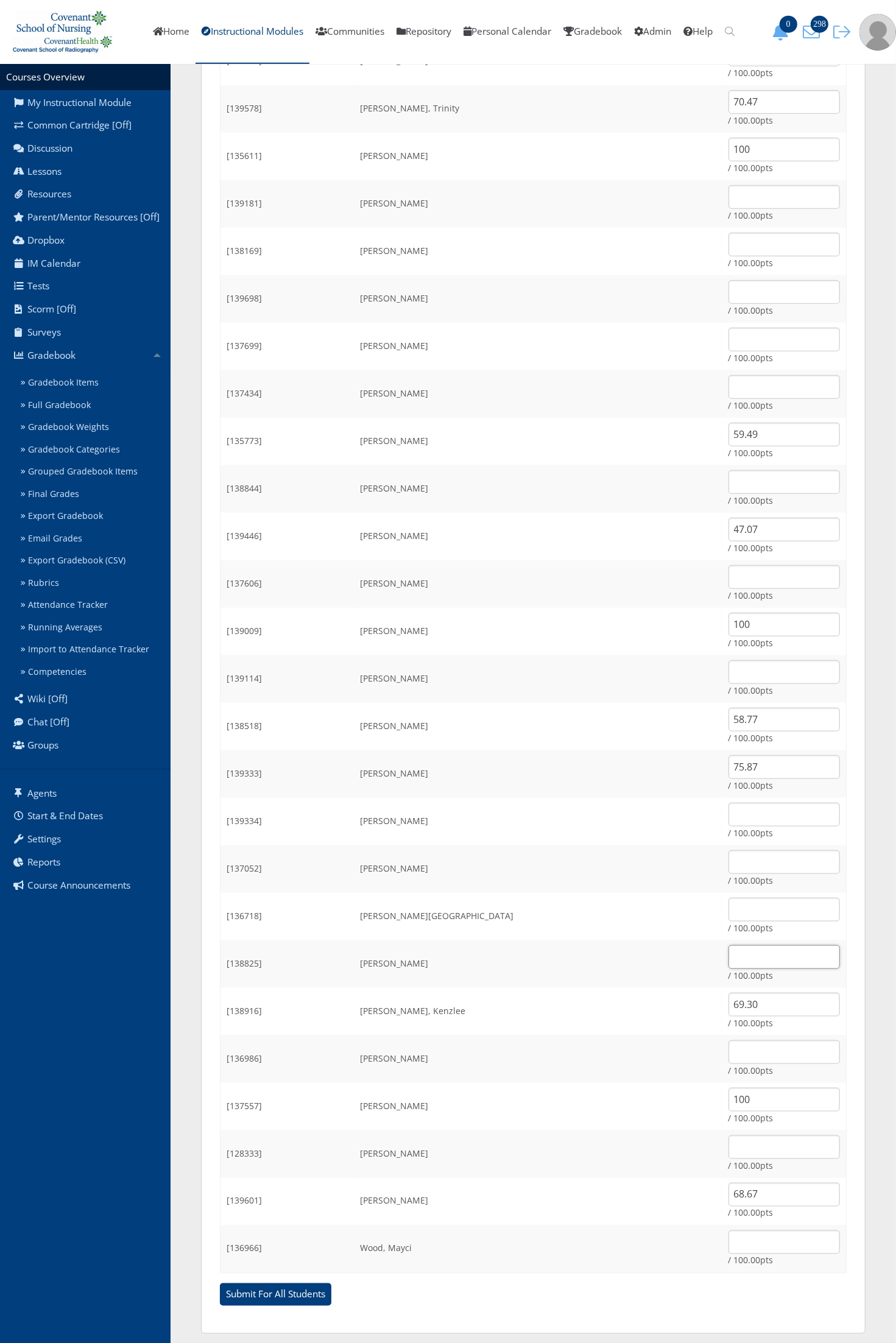
click at [741, 953] on input "text" at bounding box center [784, 957] width 111 height 24
type input "62.64"
click at [481, 974] on td "Plummer, Dustin" at bounding box center [539, 964] width 368 height 47
click at [734, 388] on input "text" at bounding box center [784, 387] width 111 height 24
type input "58.32"
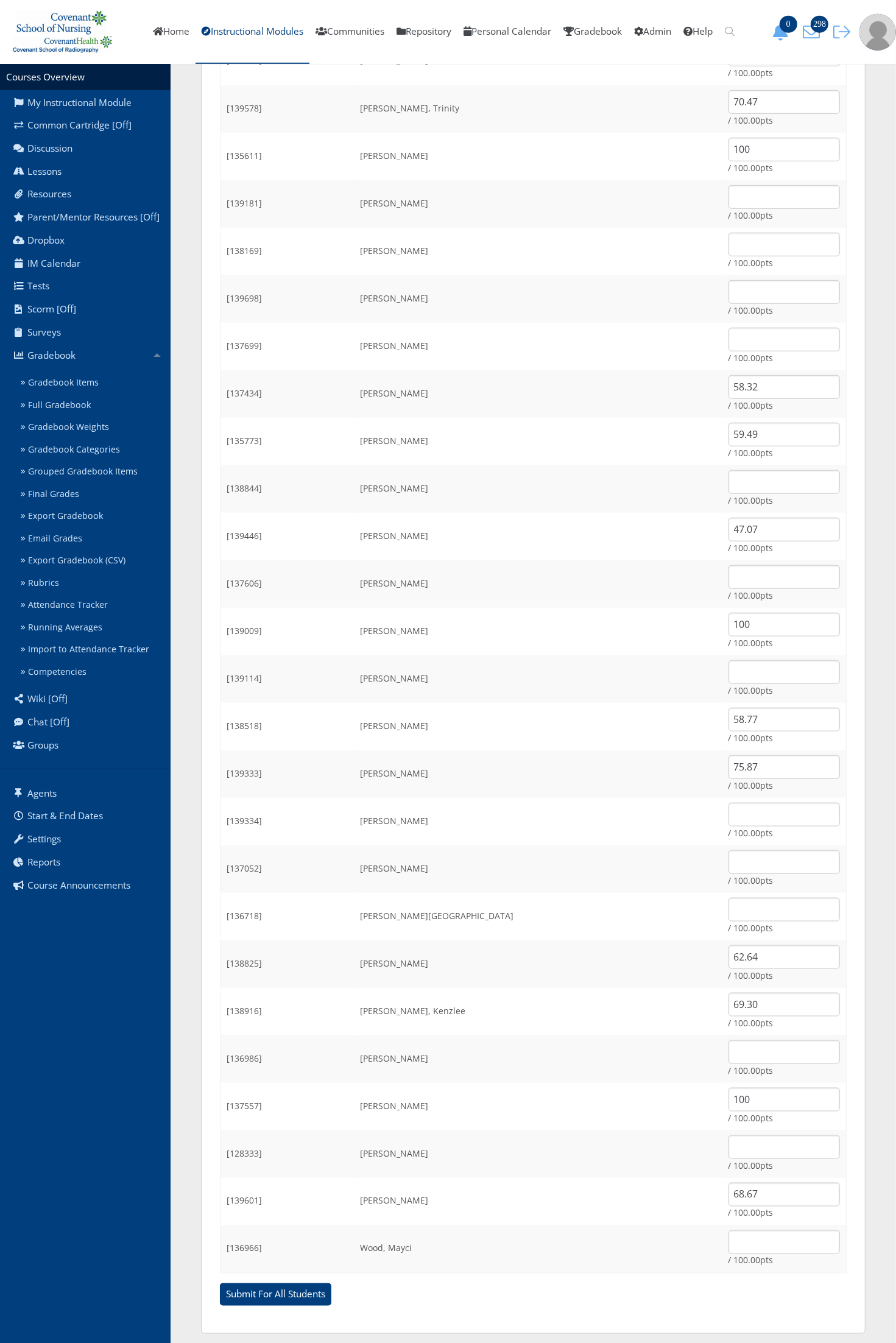
click at [585, 513] on td "Holland, Hannah" at bounding box center [539, 536] width 368 height 47
click at [587, 455] on td "Guerrero, Lisette" at bounding box center [539, 441] width 368 height 47
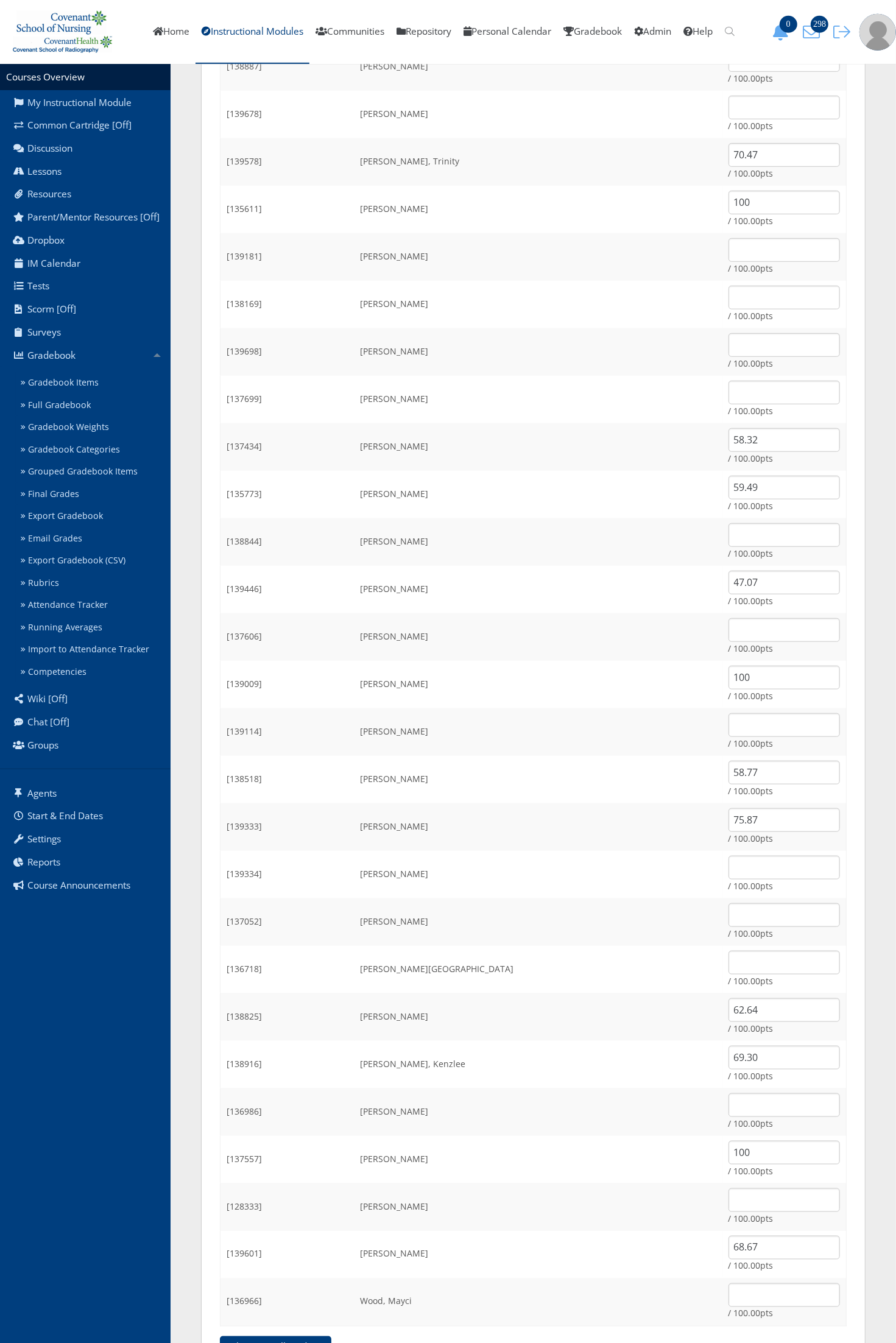
scroll to position [457, 0]
click at [582, 360] on td "Garrison, Hanna" at bounding box center [539, 356] width 368 height 47
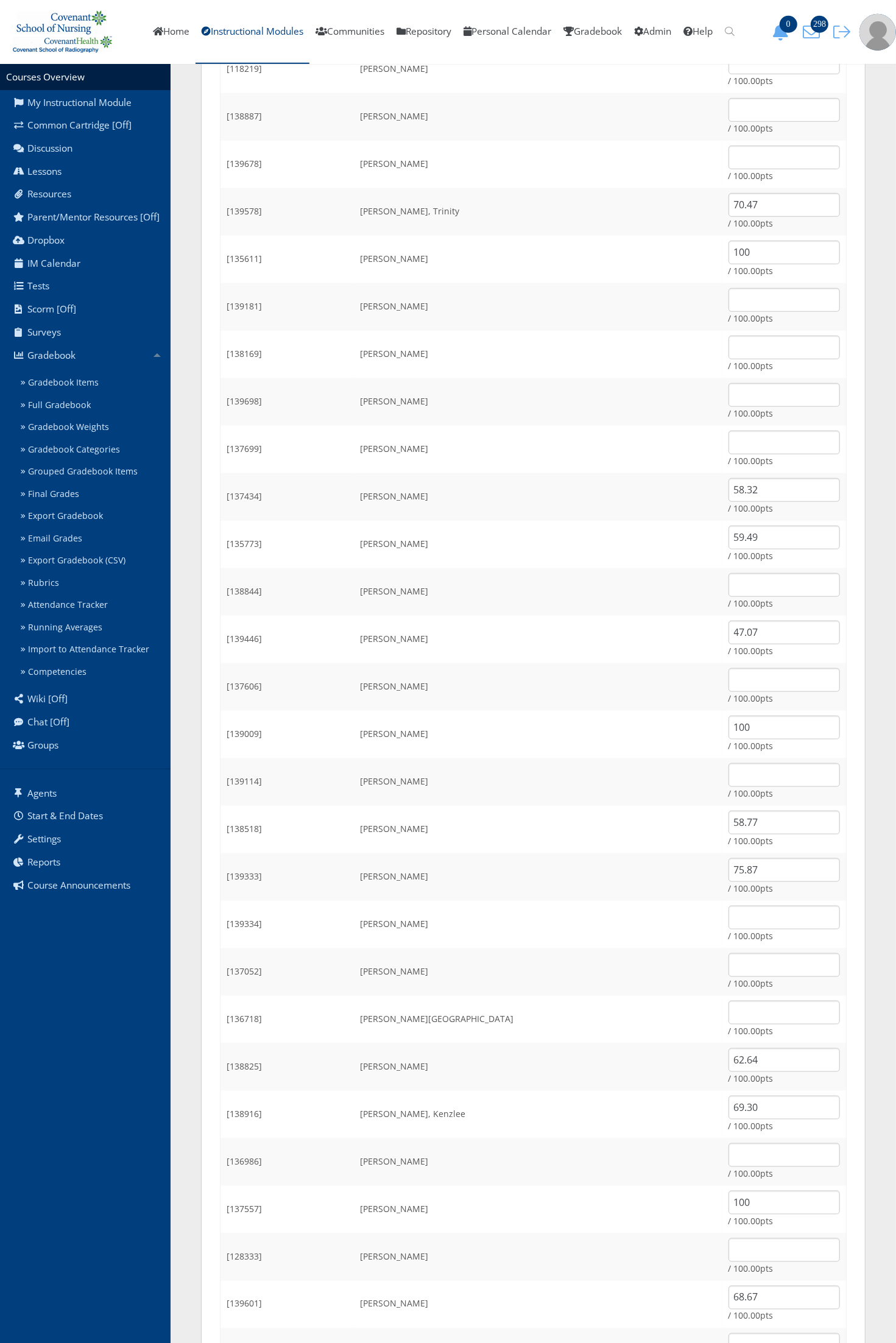
scroll to position [533, 0]
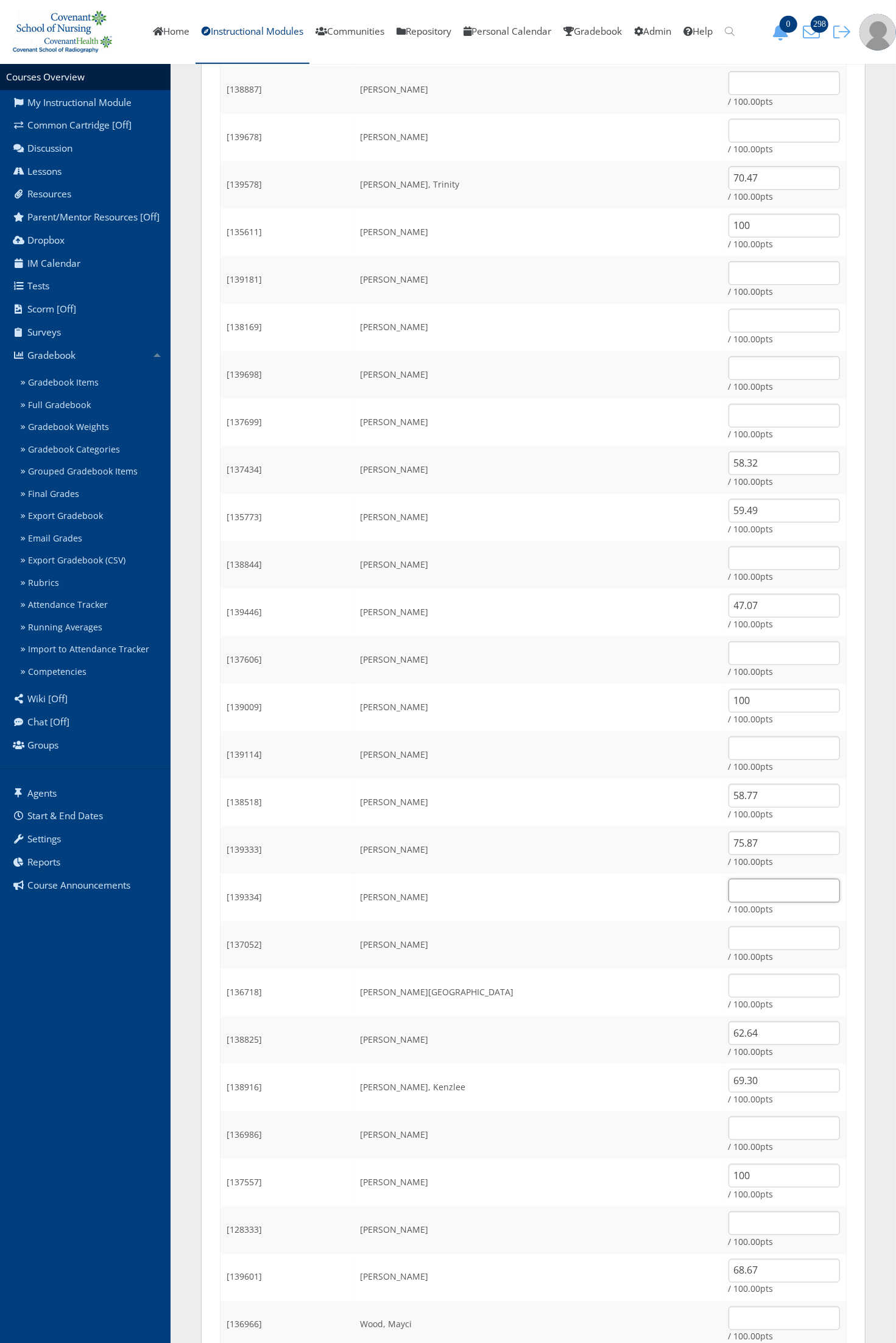
click at [739, 883] on input "text" at bounding box center [784, 891] width 111 height 24
type input "100"
click at [496, 857] on td "Morrow, Alyssa" at bounding box center [539, 850] width 368 height 47
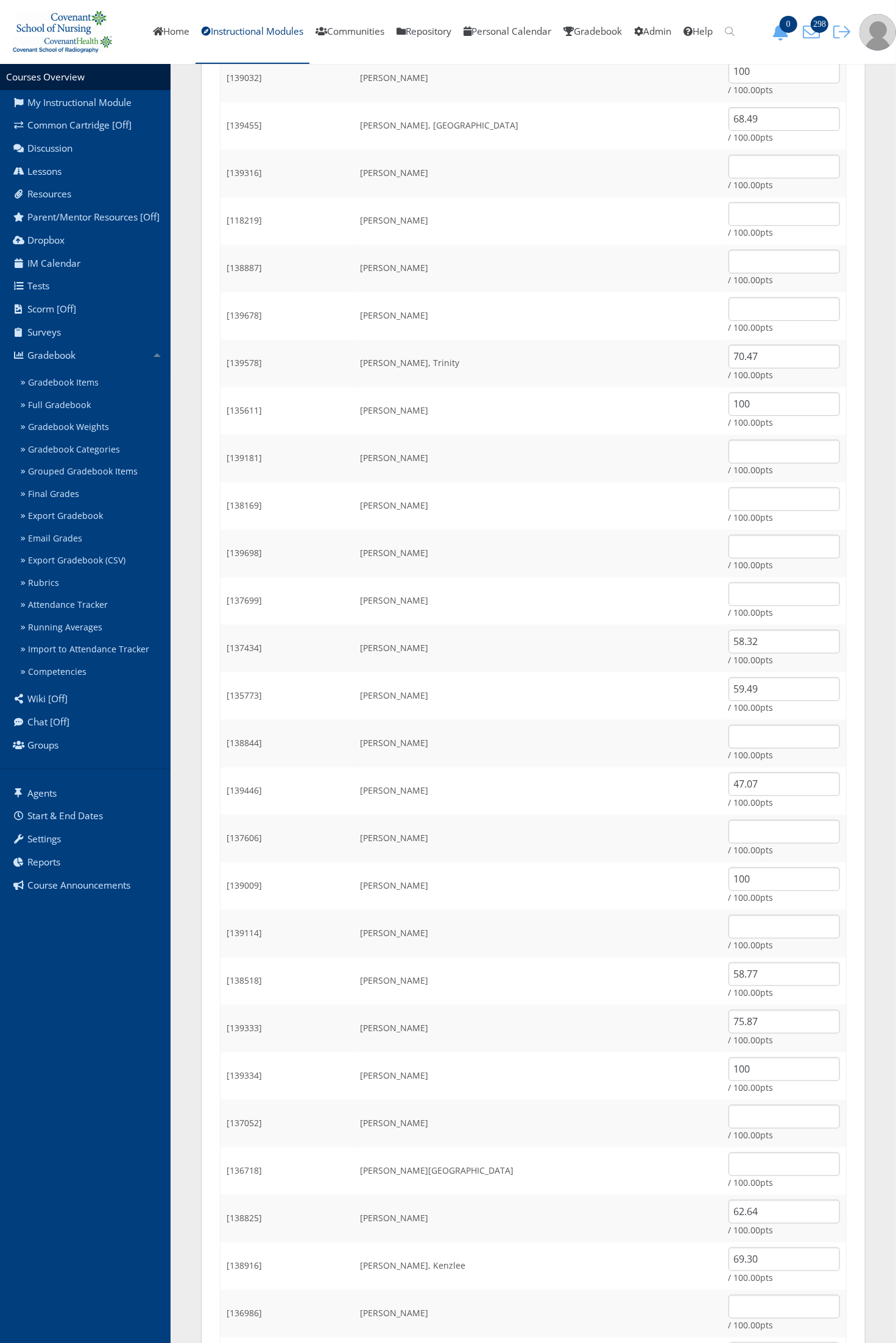
scroll to position [305, 0]
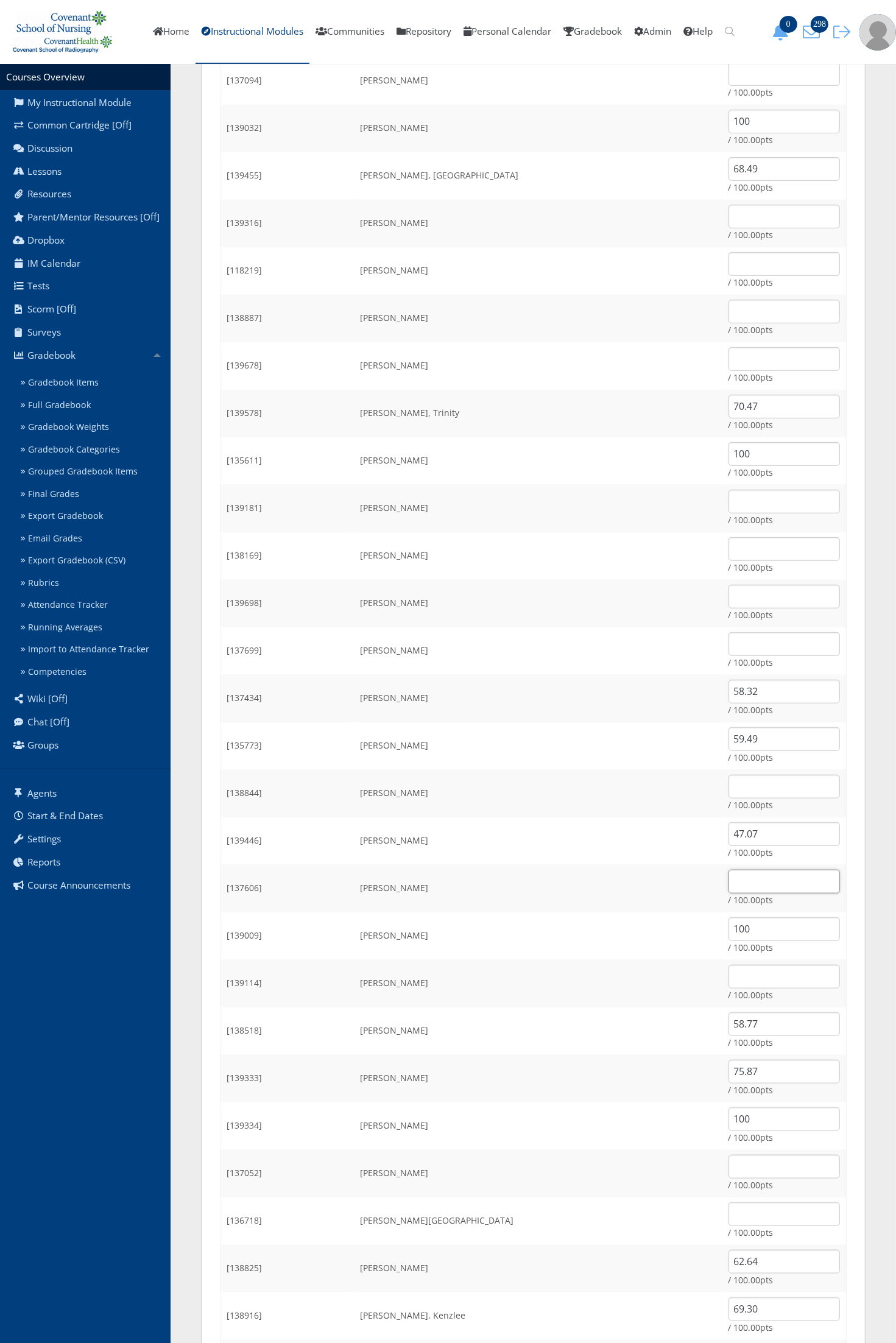
click at [769, 886] on input "text" at bounding box center [784, 881] width 111 height 24
type input "48.06"
click at [591, 913] on td "Langston, Caitlin" at bounding box center [539, 936] width 368 height 47
click at [729, 550] on input "text" at bounding box center [784, 549] width 111 height 24
type input "70.47"
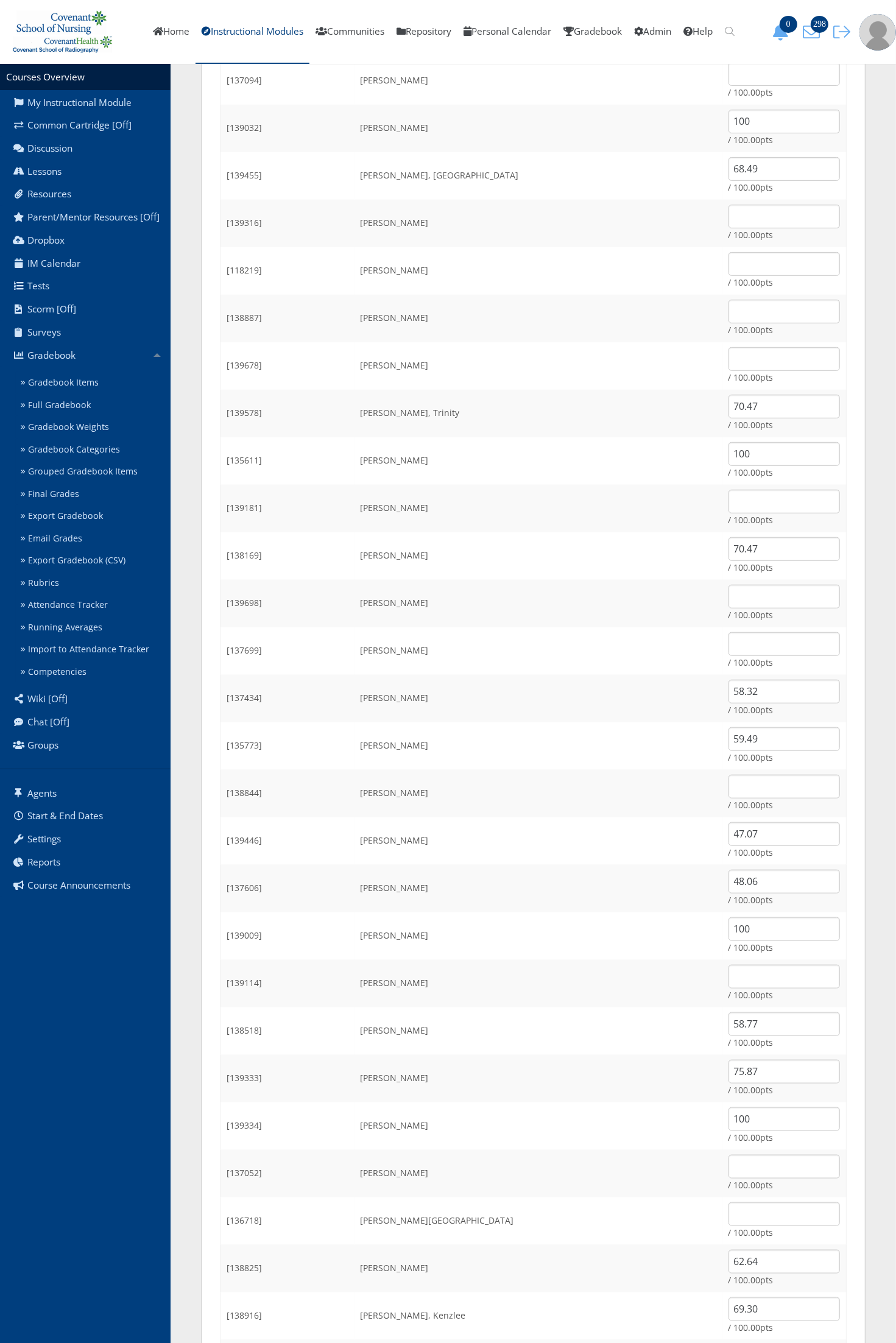
click at [583, 602] on td "Glass, Alexis" at bounding box center [539, 603] width 368 height 47
click at [743, 351] on input "text" at bounding box center [784, 359] width 111 height 24
type input "59.58"
click at [570, 476] on td "Furgason, Ian" at bounding box center [539, 460] width 368 height 47
click at [753, 788] on input "text" at bounding box center [784, 786] width 111 height 24
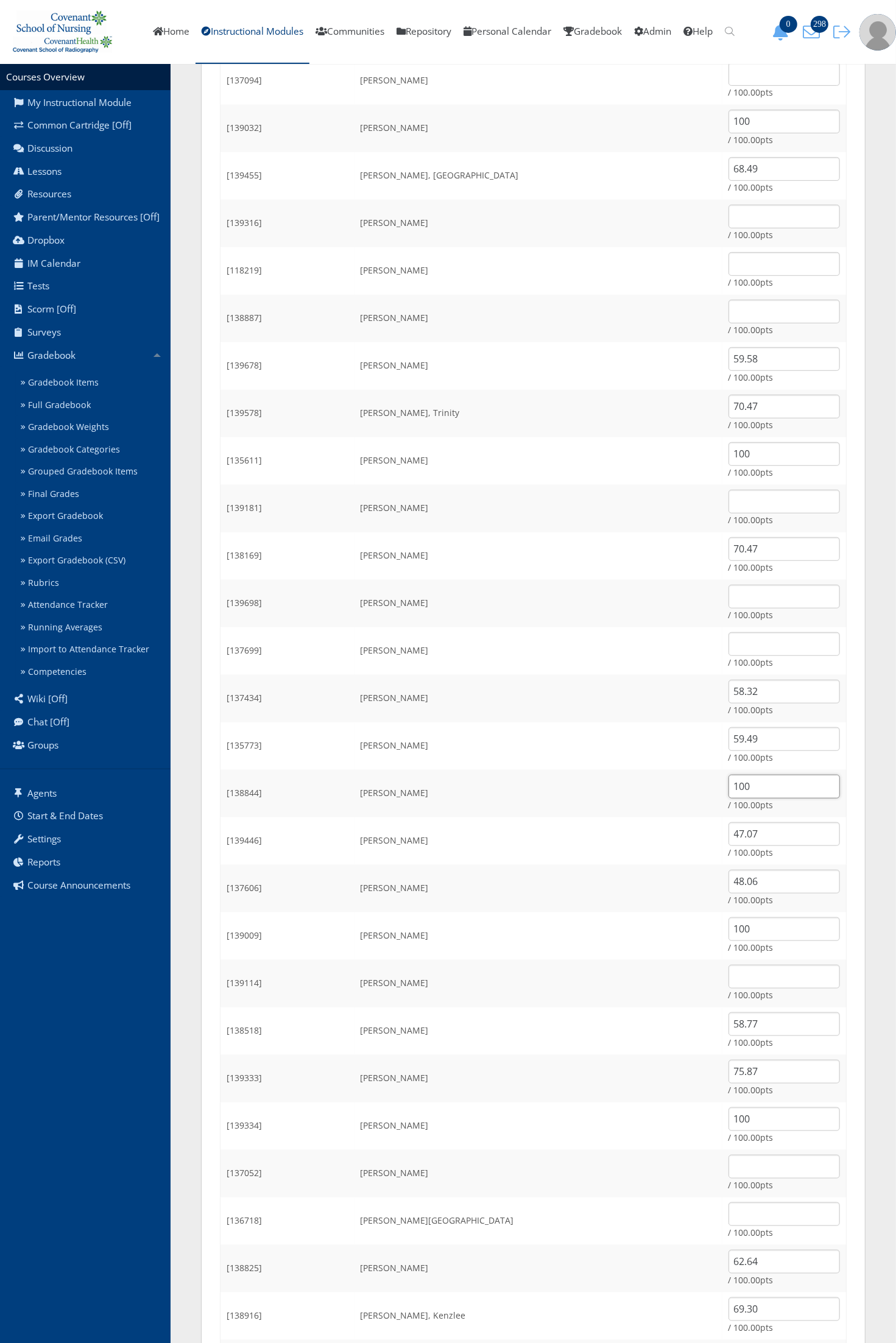
type input "100"
click at [729, 826] on input "47.07" at bounding box center [784, 834] width 111 height 24
click at [604, 881] on td "Jones, Karhan" at bounding box center [539, 888] width 368 height 47
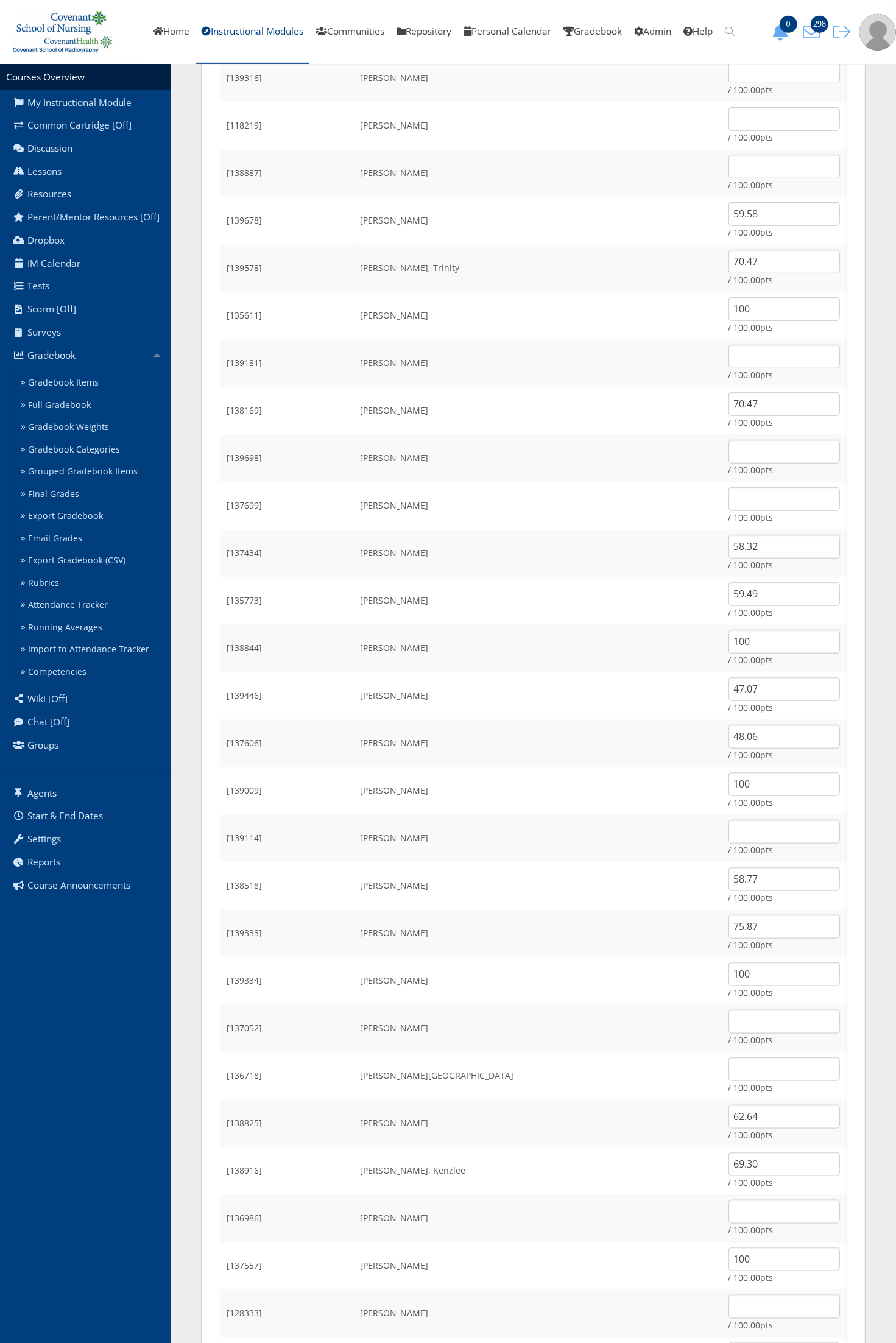
scroll to position [609, 0]
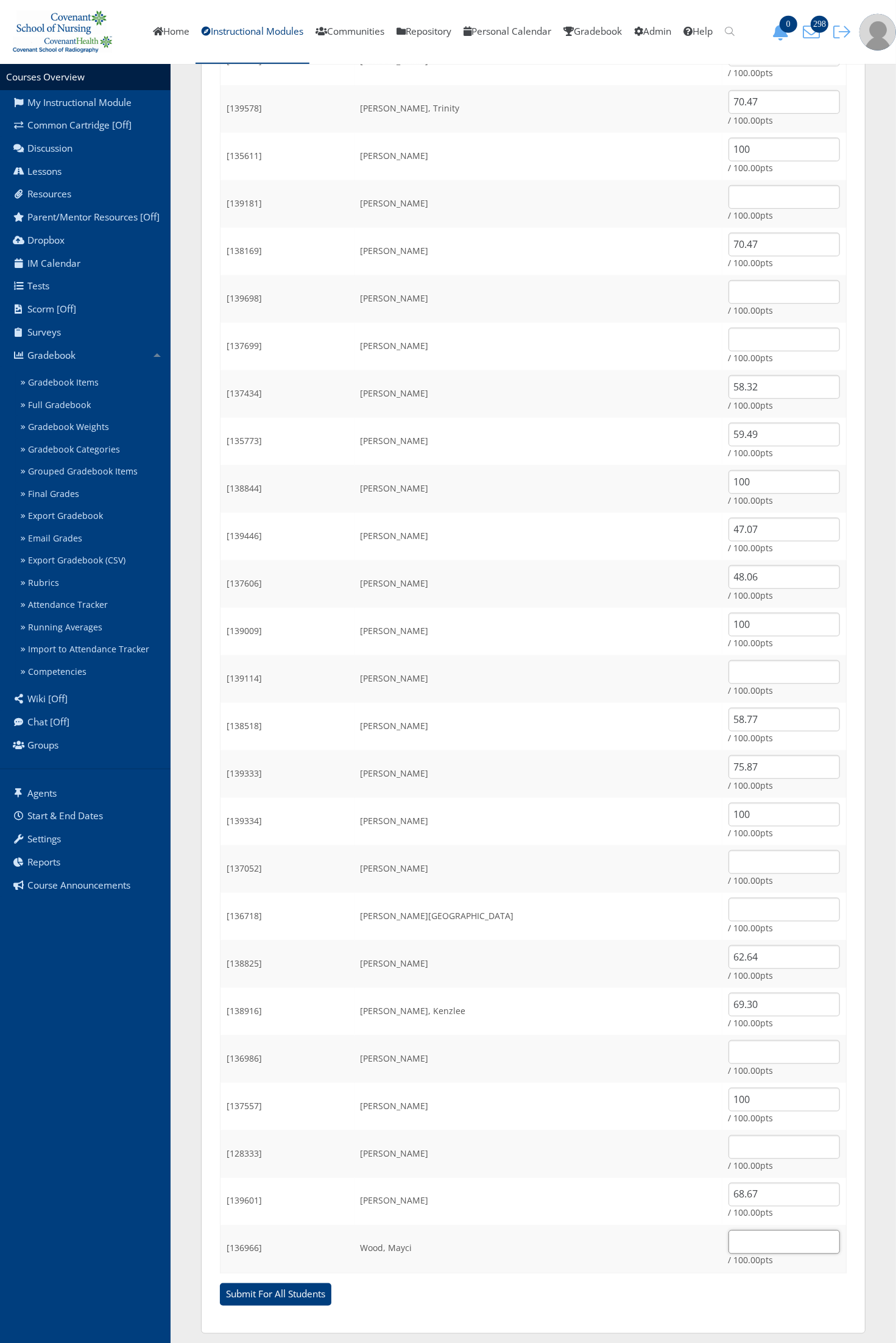
click at [729, 1243] on input "text" at bounding box center [784, 1242] width 111 height 24
type input "58.86"
click at [572, 1204] on td "Turner, Tadrian" at bounding box center [539, 1202] width 368 height 47
click at [729, 1060] on input "text" at bounding box center [784, 1052] width 111 height 24
type input "75.96"
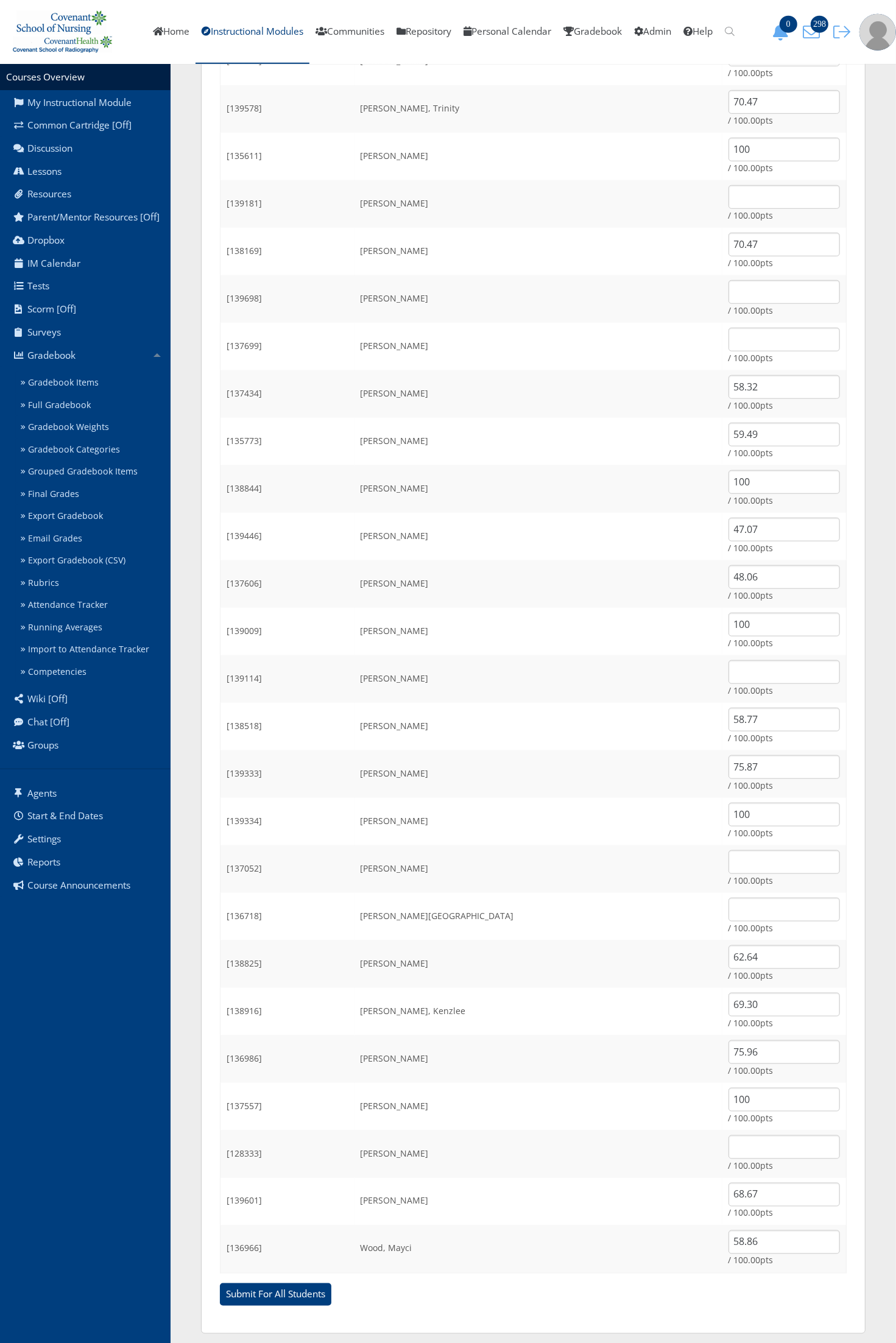
click at [603, 924] on td "Padilla, Victoria" at bounding box center [539, 916] width 368 height 47
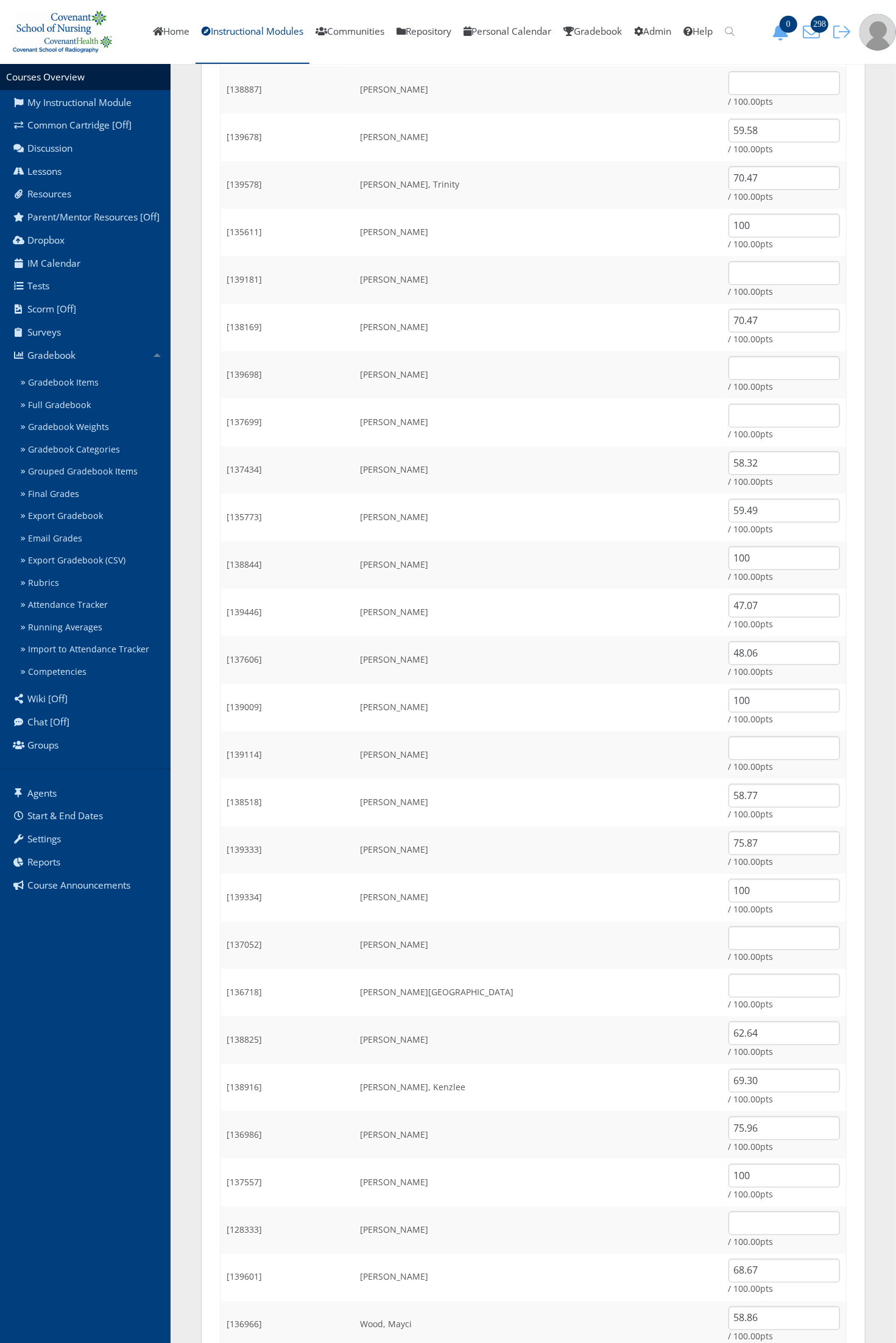
drag, startPoint x: 510, startPoint y: 594, endPoint x: 530, endPoint y: 609, distance: 25.0
click at [510, 594] on td "Holland, Hannah" at bounding box center [539, 612] width 368 height 47
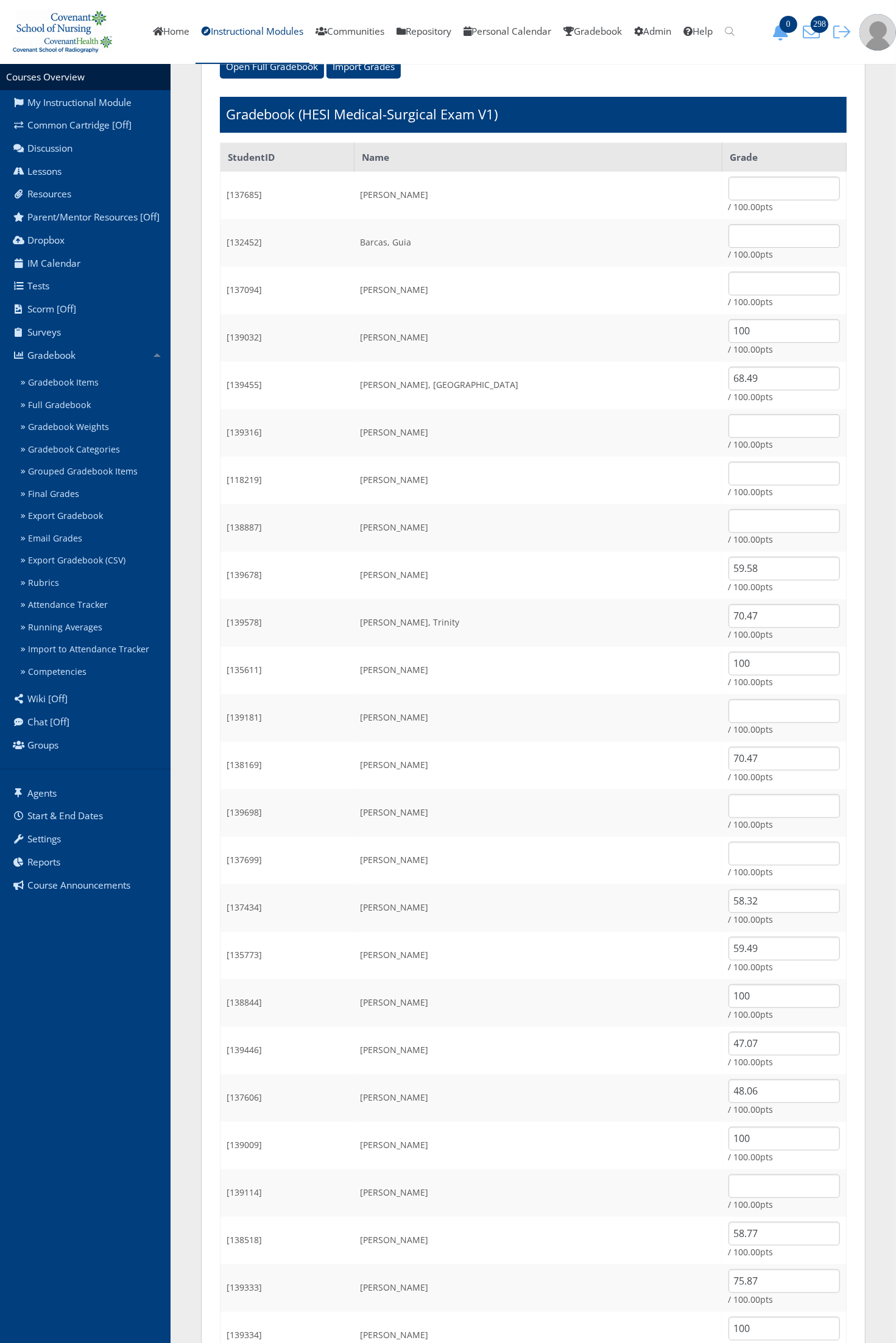
scroll to position [0, 0]
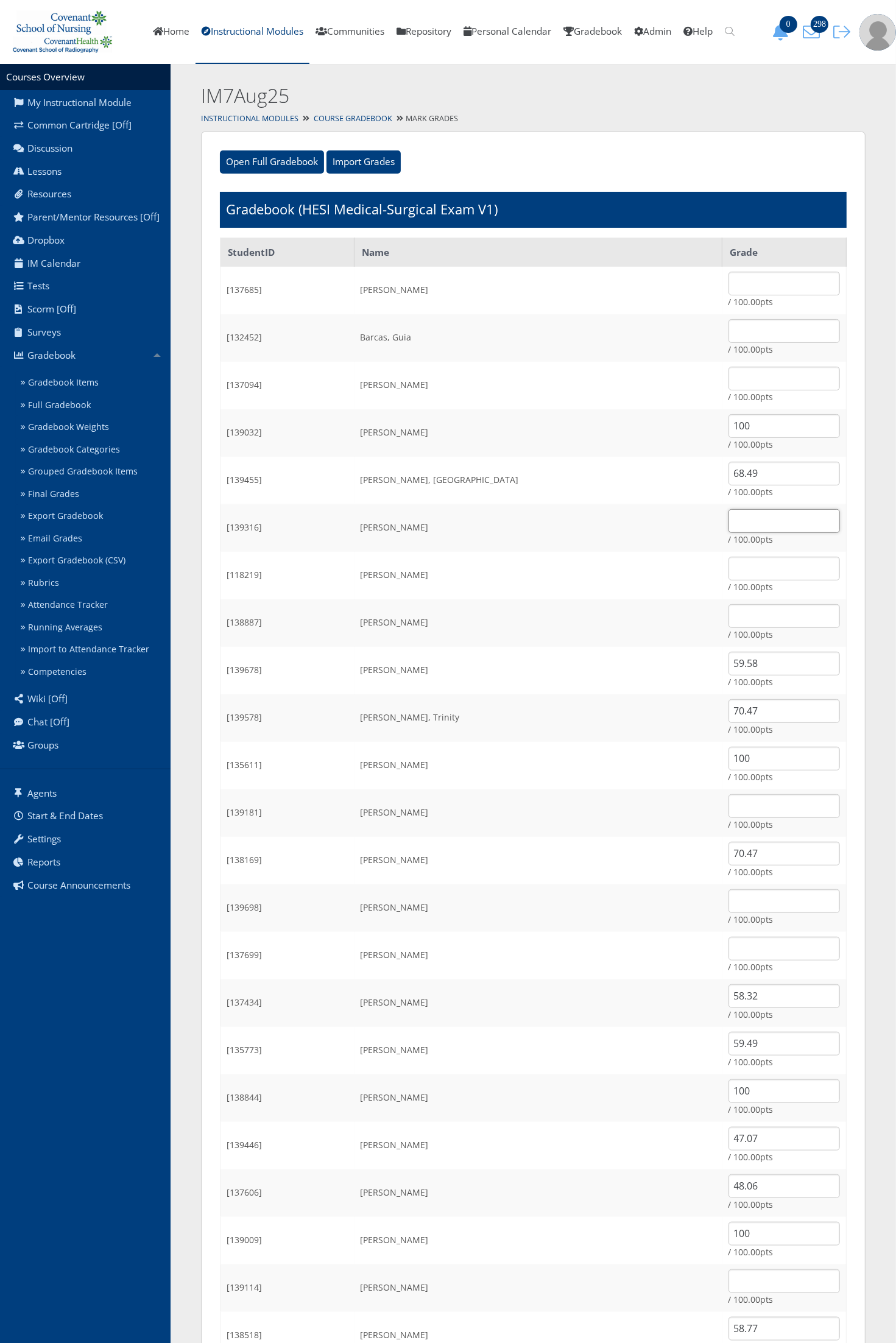
click at [788, 522] on input "text" at bounding box center [784, 521] width 111 height 24
type input "65.52"
click at [623, 582] on td "Cerda, Cynthia" at bounding box center [539, 575] width 368 height 47
click at [735, 667] on input "59.58" at bounding box center [784, 664] width 111 height 24
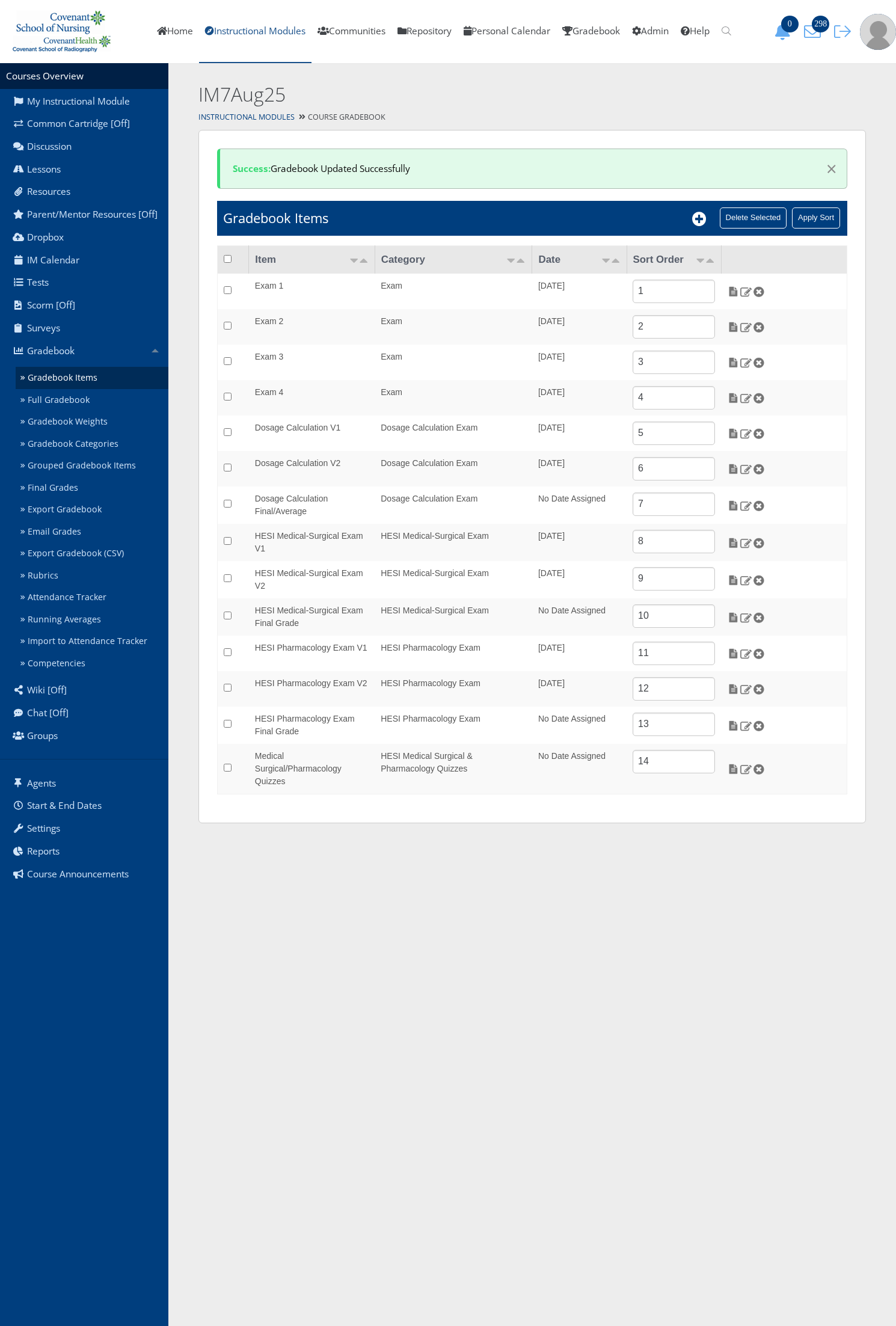
click at [242, 36] on link "Instructional Modules" at bounding box center [255, 31] width 112 height 63
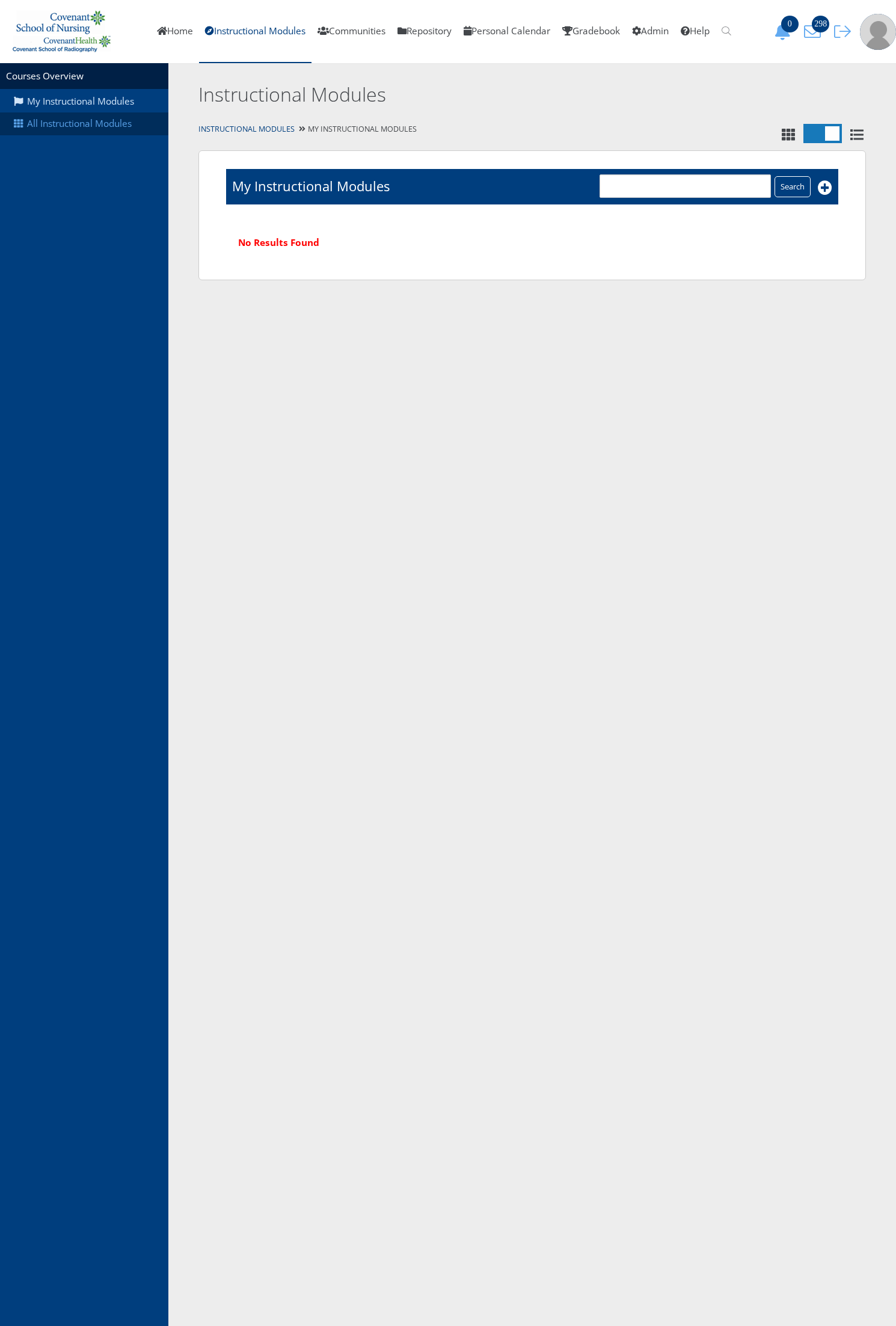
click at [93, 131] on link "All Instructional Modules" at bounding box center [84, 124] width 169 height 23
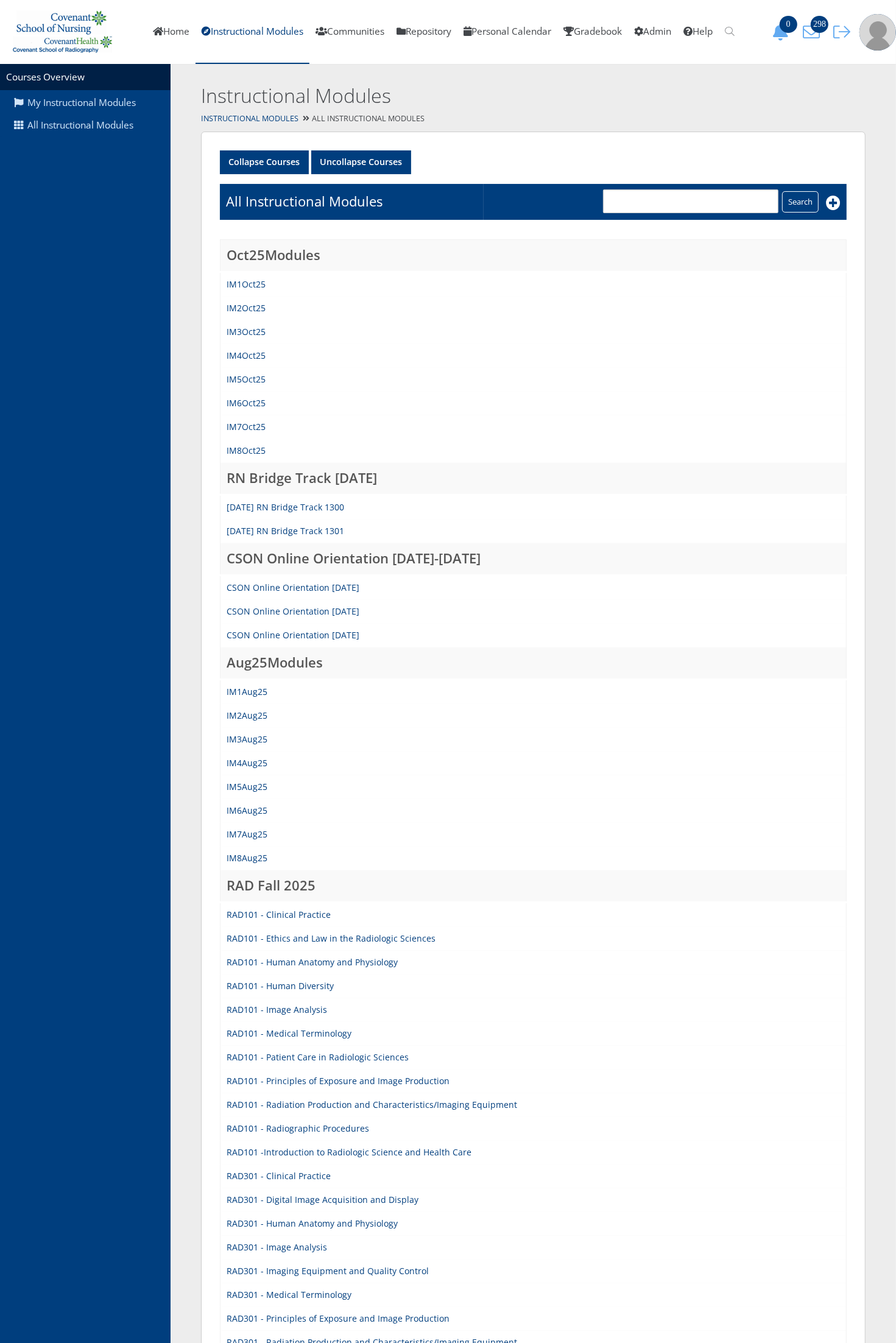
click at [252, 795] on td "IM5Aug25" at bounding box center [533, 787] width 626 height 24
click at [248, 786] on link "IM5Aug25" at bounding box center [246, 786] width 40 height 12
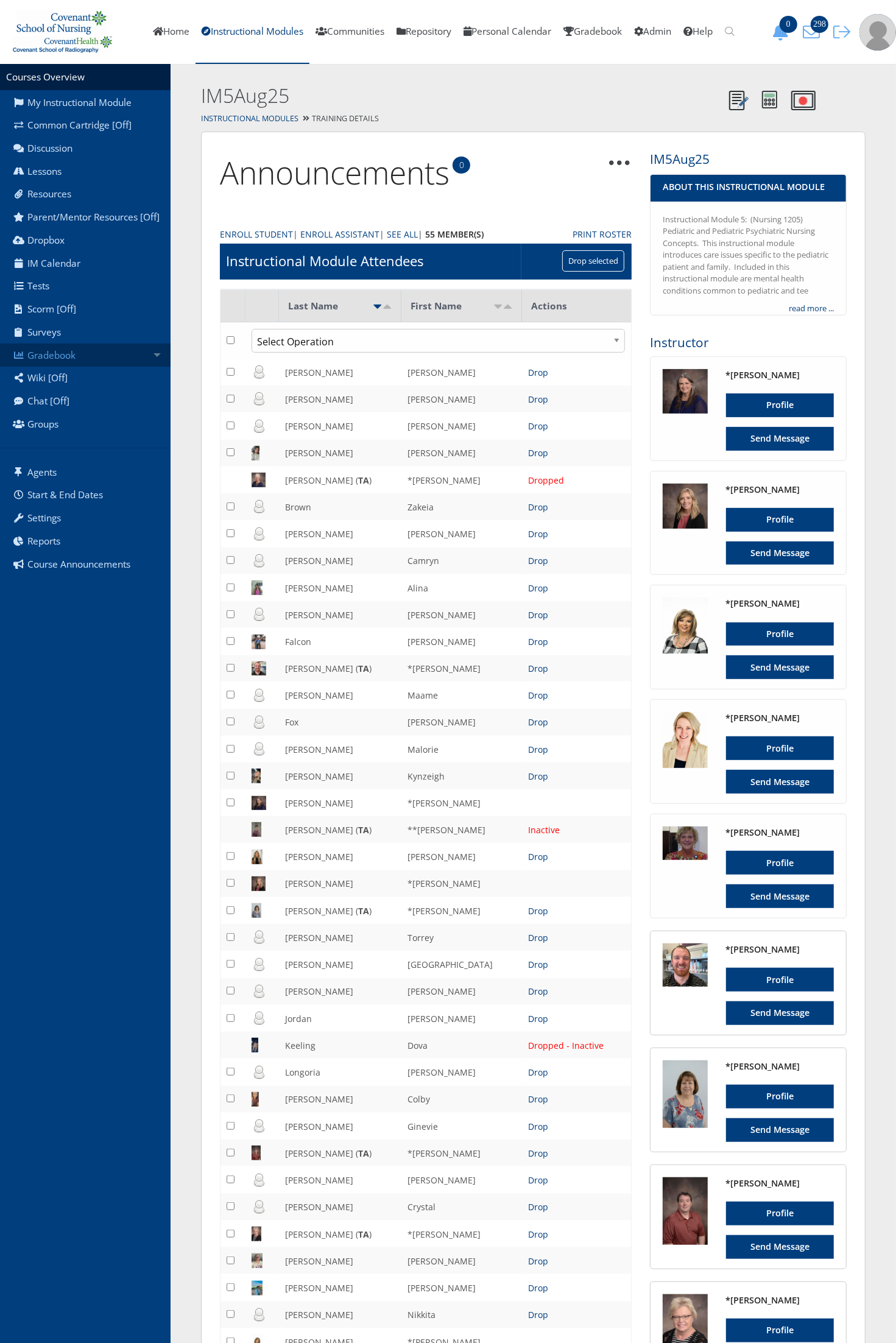
click at [141, 350] on link "Gradebook" at bounding box center [85, 355] width 171 height 23
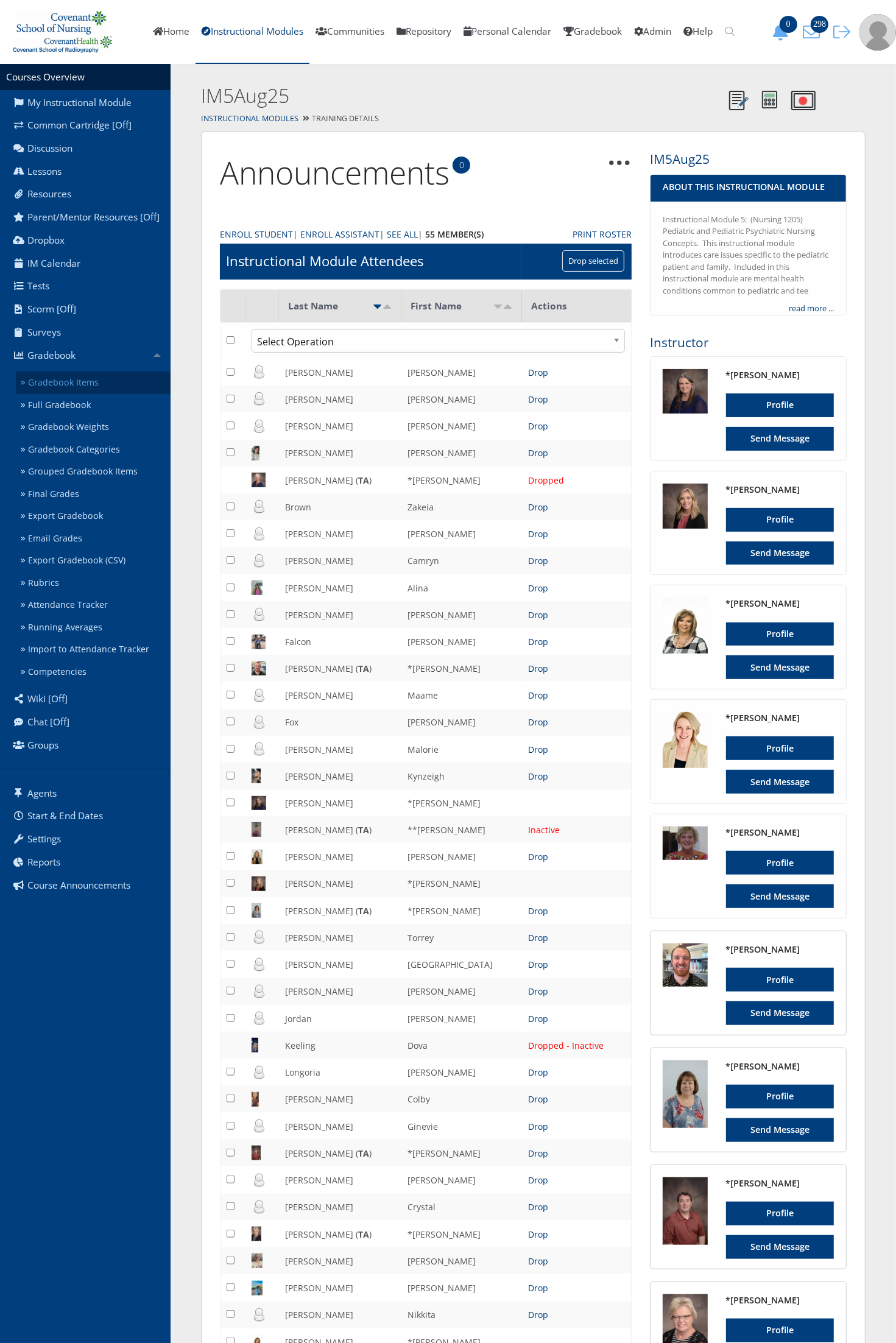
click at [84, 377] on link "Gradebook Items" at bounding box center [93, 382] width 154 height 23
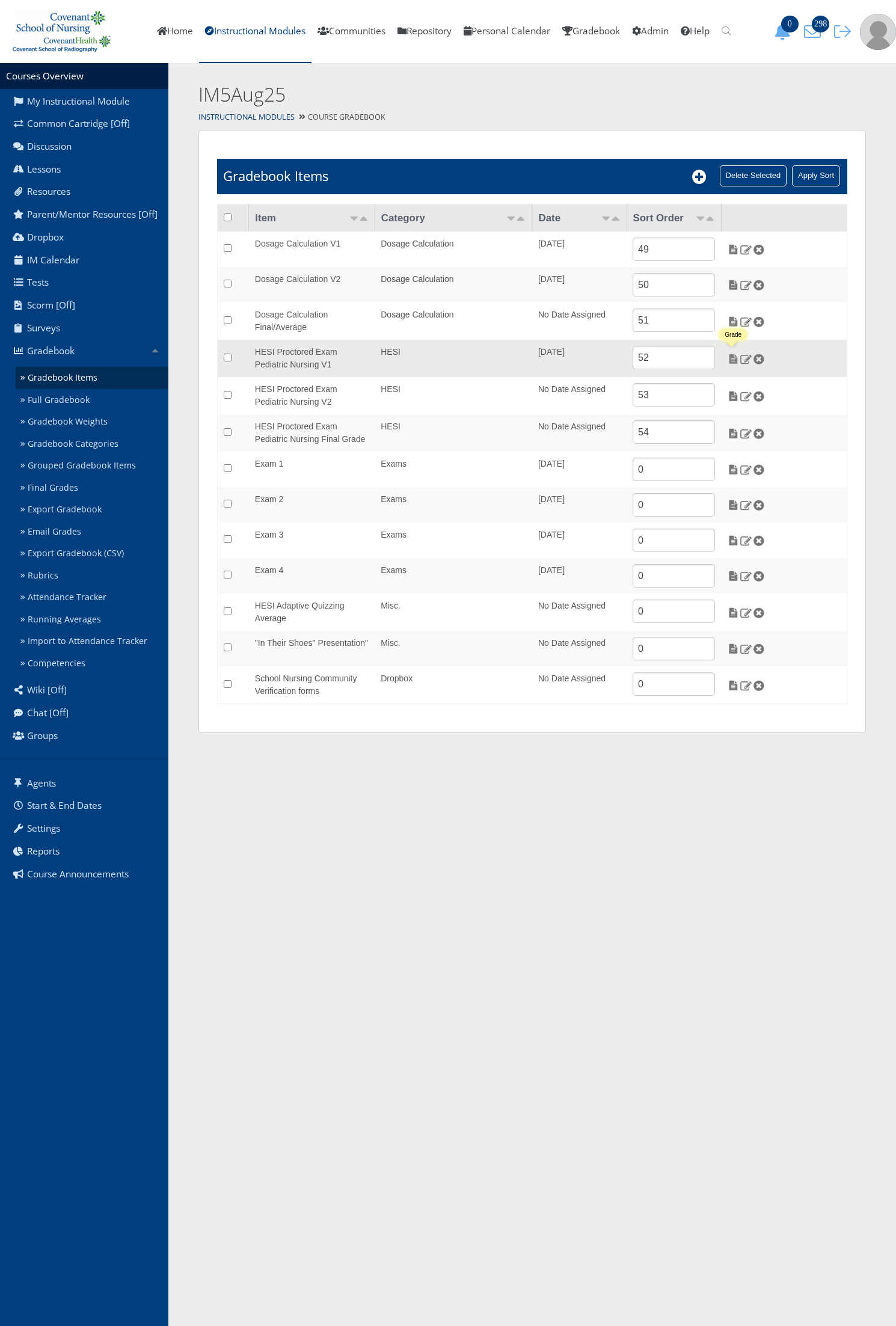
click at [729, 356] on img at bounding box center [733, 359] width 13 height 11
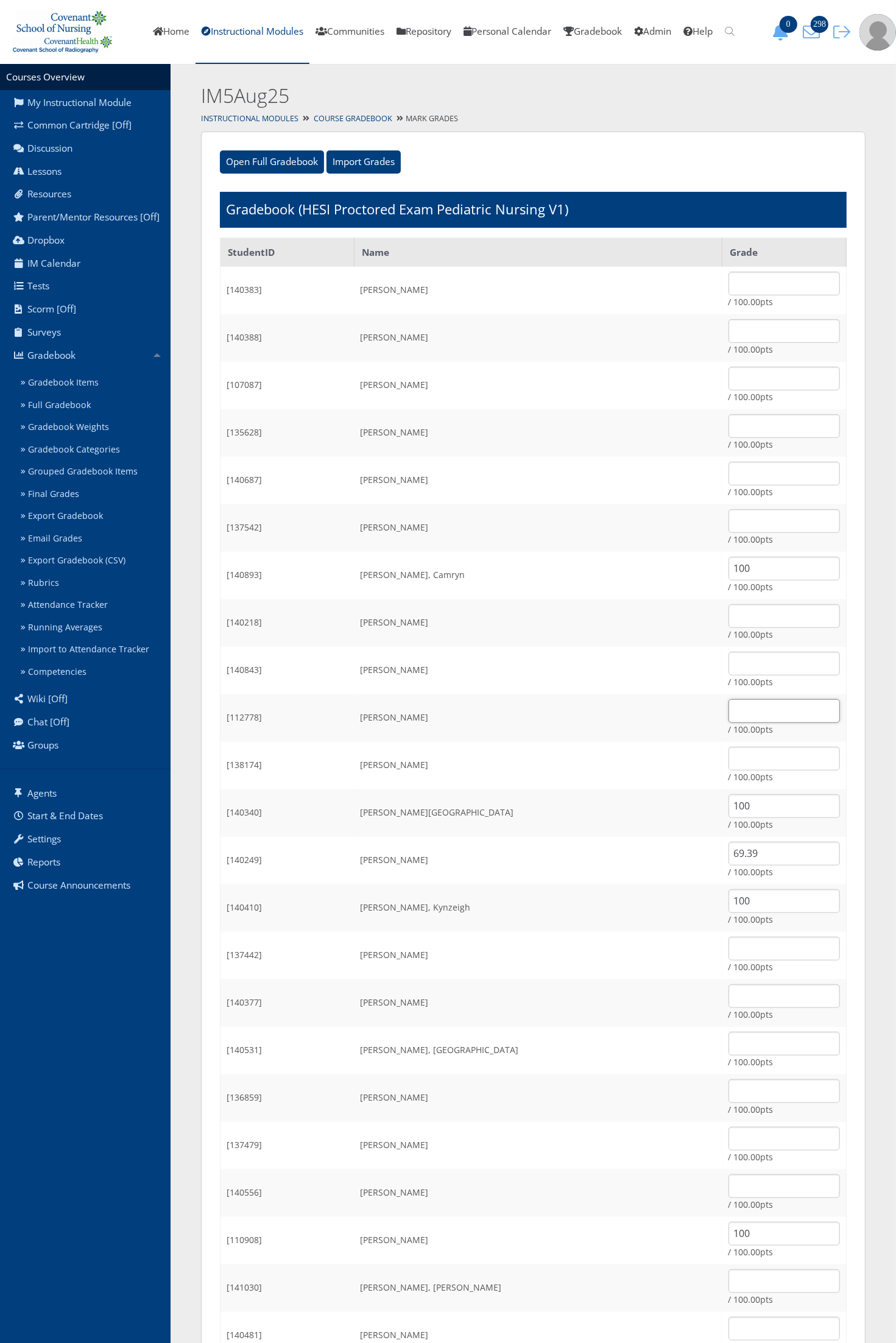
click at [729, 717] on input "text" at bounding box center [784, 711] width 111 height 24
type input "64.89"
click at [611, 767] on td "[PERSON_NAME]" at bounding box center [539, 765] width 368 height 47
click at [729, 331] on input "text" at bounding box center [784, 331] width 111 height 24
type input "71.19"
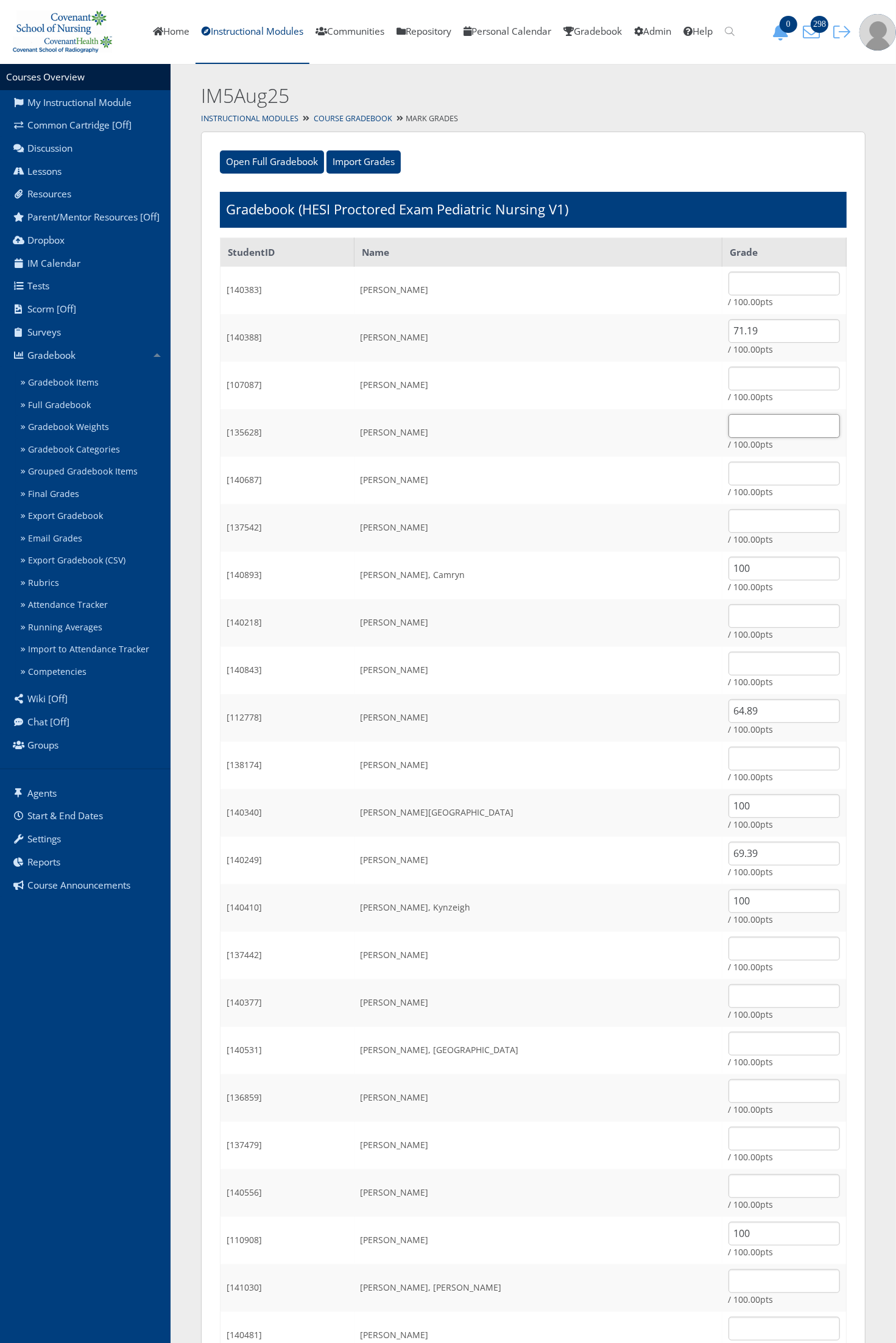
click at [729, 430] on input "text" at bounding box center [784, 426] width 111 height 24
type input "100"
click at [729, 562] on input "100" at bounding box center [784, 568] width 111 height 24
click at [729, 607] on input "text" at bounding box center [784, 616] width 111 height 24
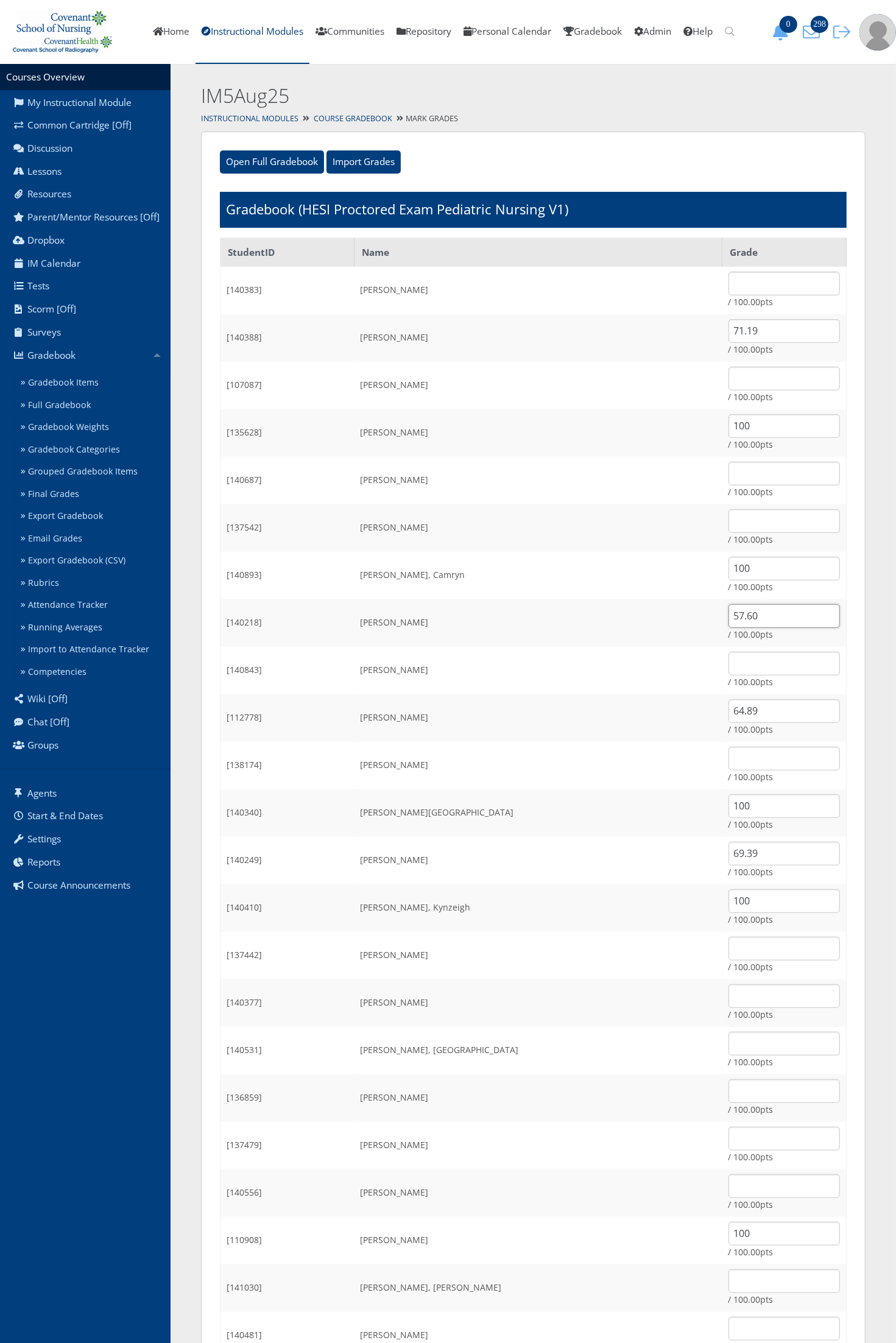
type input "57.60"
click at [625, 689] on td "Fabela, Andrea" at bounding box center [539, 670] width 368 height 47
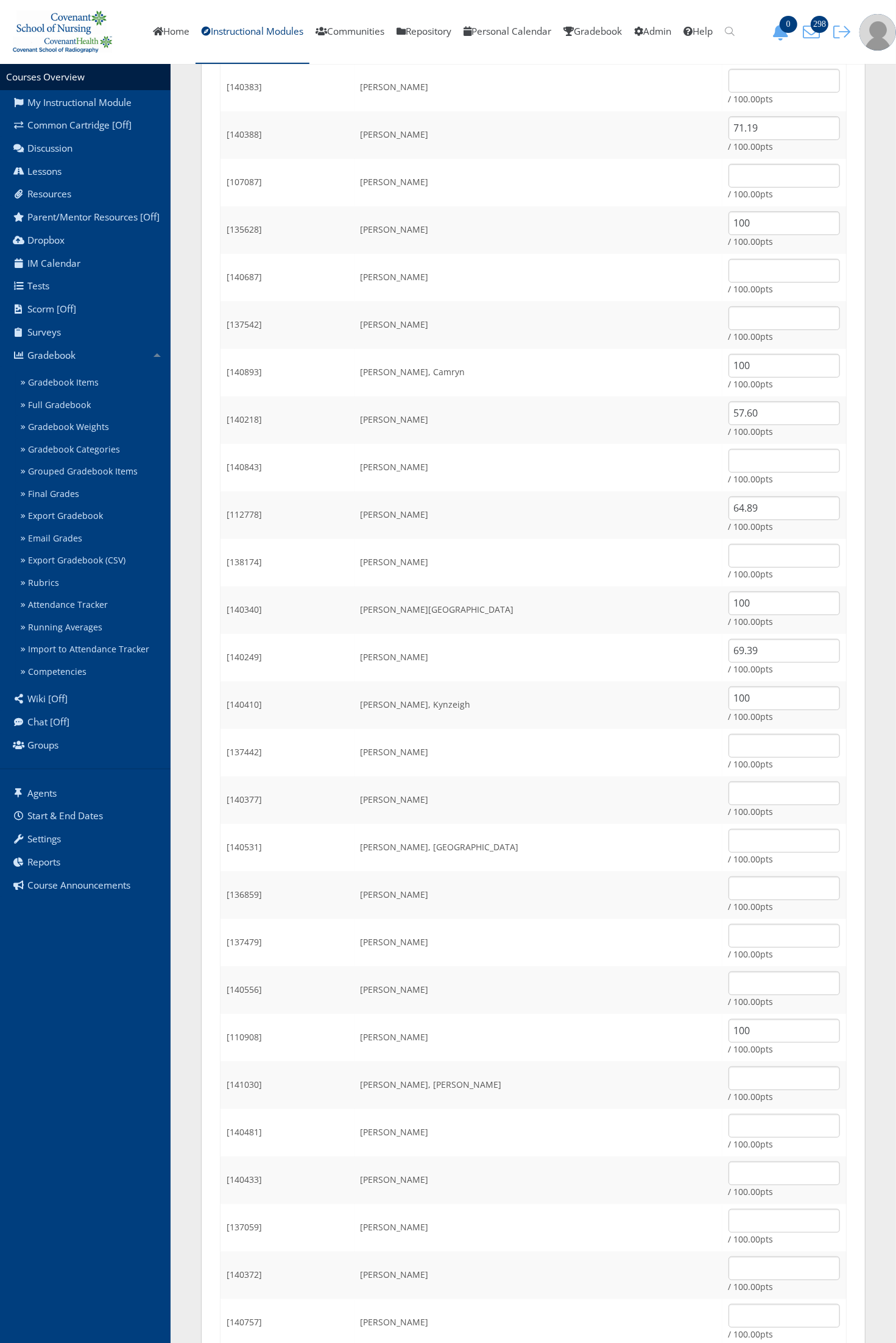
scroll to position [229, 0]
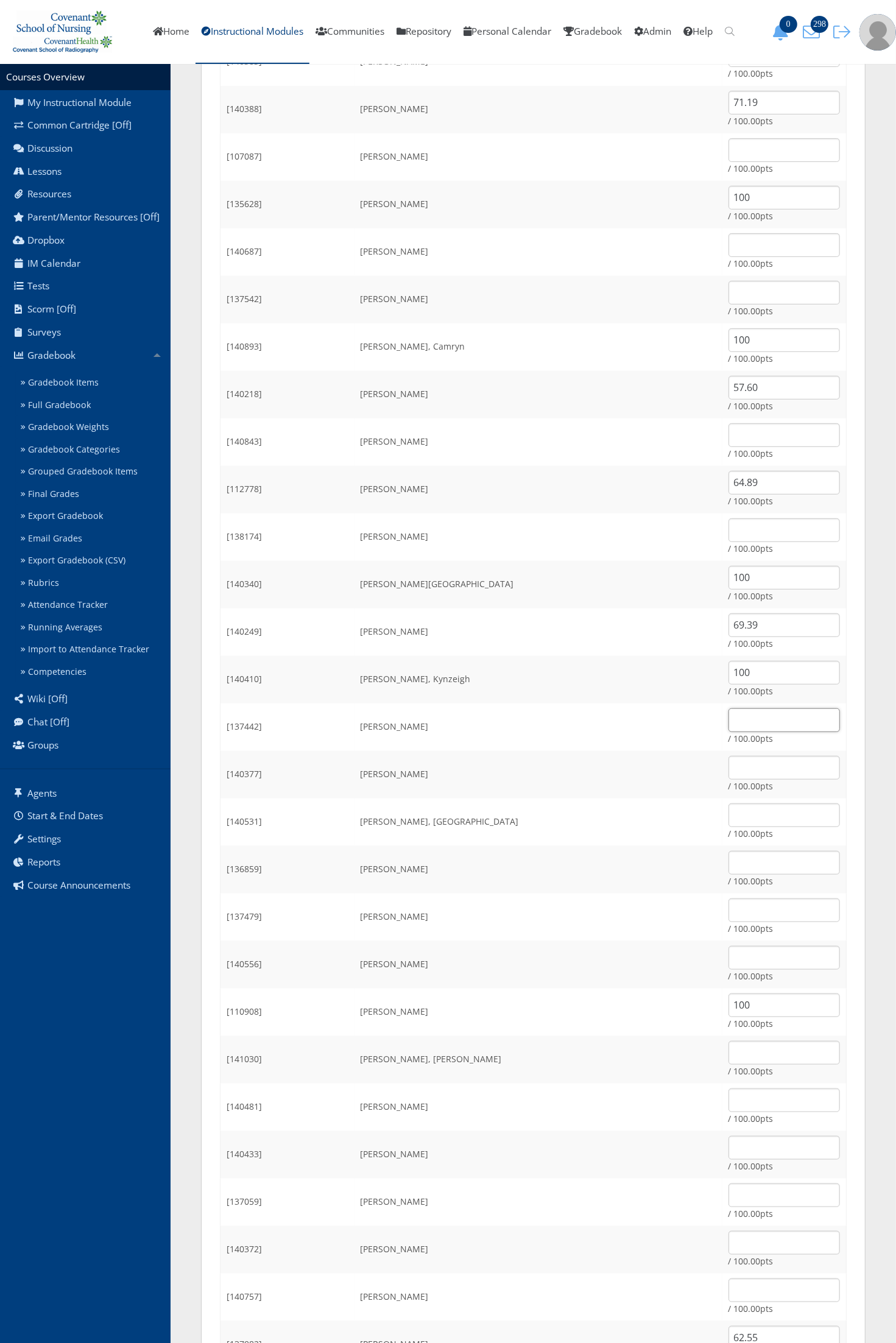
click at [729, 719] on input "text" at bounding box center [784, 720] width 111 height 24
type input "62.46"
click at [541, 716] on td "Harrison, Gracie" at bounding box center [539, 727] width 368 height 47
click at [729, 816] on input "text" at bounding box center [784, 815] width 111 height 24
type input "76.23"
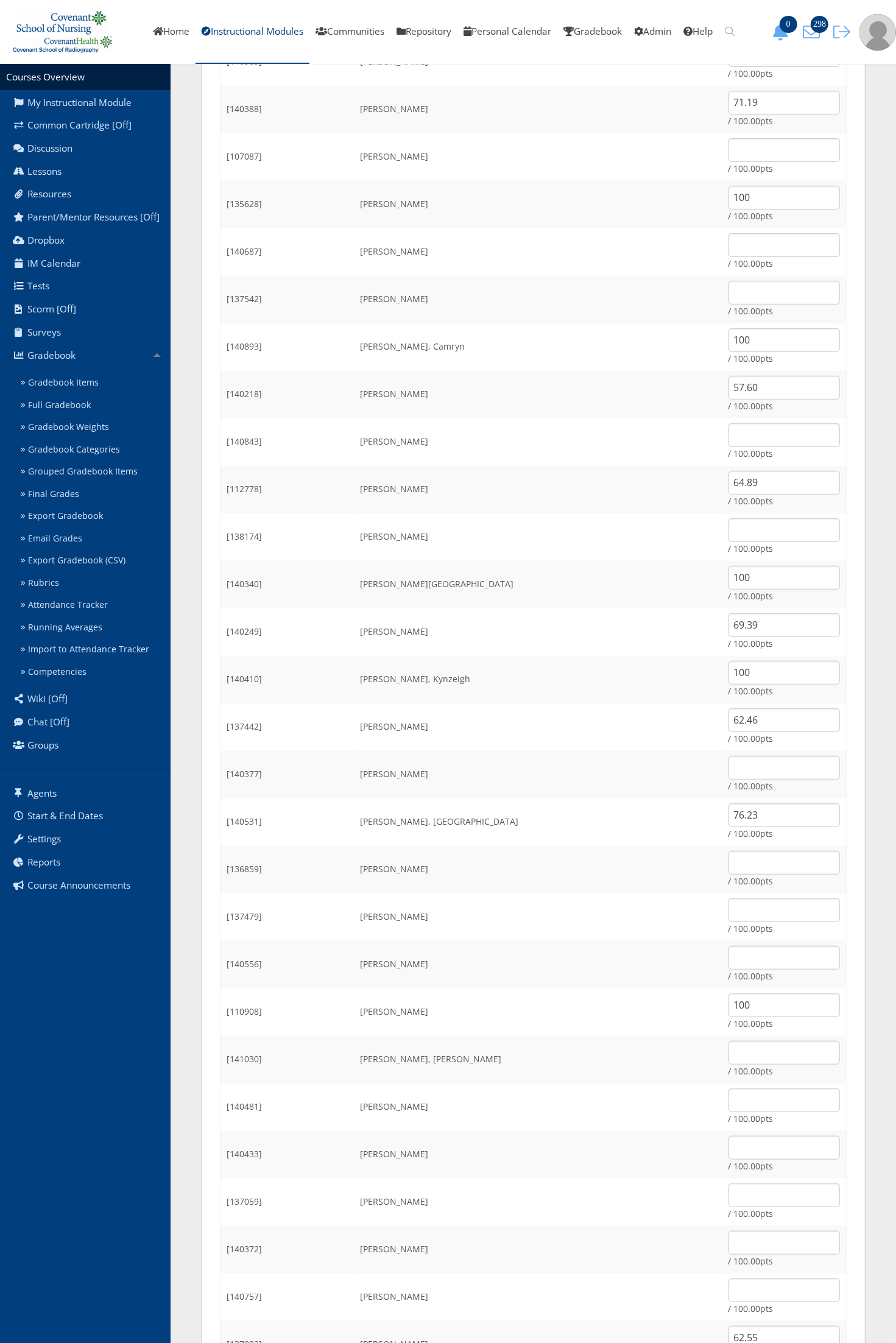
click at [624, 894] on td "Jordan, Allyson" at bounding box center [539, 917] width 368 height 47
click at [729, 907] on input "text" at bounding box center [784, 910] width 111 height 24
type input "100"
click at [729, 1246] on input "text" at bounding box center [784, 1243] width 111 height 24
type input "75.96"
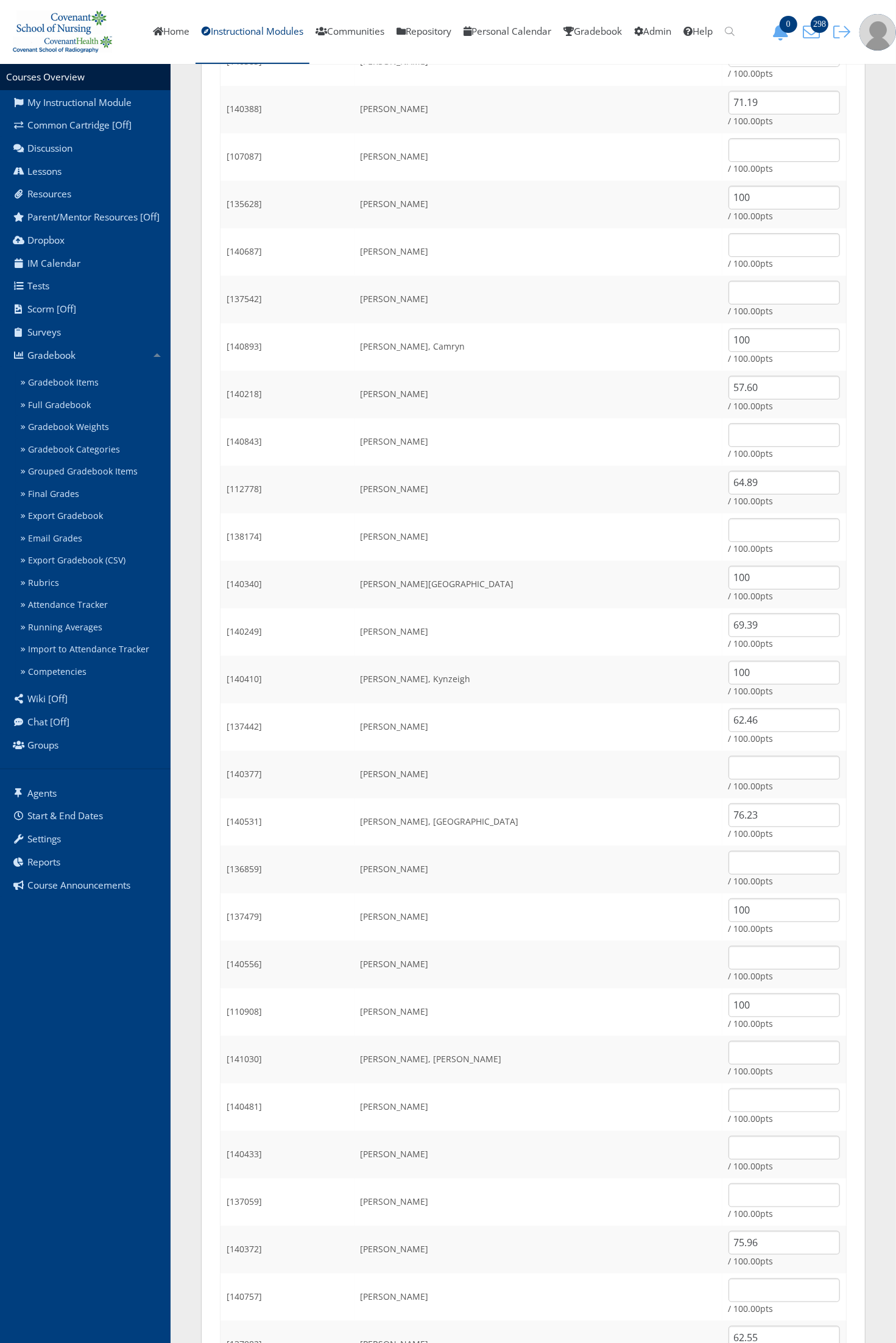
click at [574, 1141] on td "Mendoza, Crystal" at bounding box center [539, 1154] width 368 height 47
click at [585, 936] on td "Jordan, Allyson" at bounding box center [539, 917] width 368 height 47
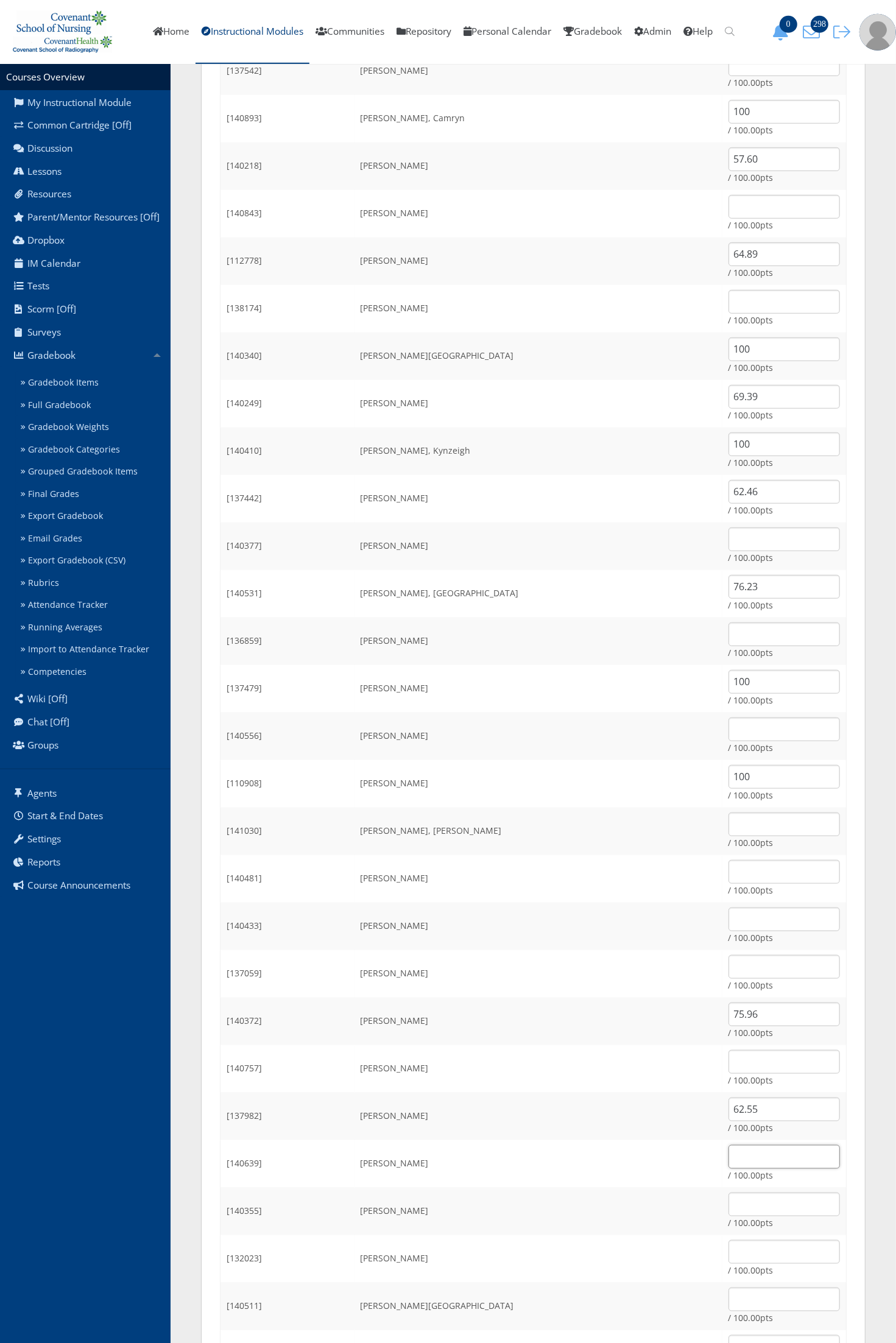
click at [729, 1158] on input "text" at bounding box center [784, 1157] width 111 height 24
type input "75.96"
click at [540, 1225] on td "Pinili, Christine" at bounding box center [539, 1211] width 368 height 47
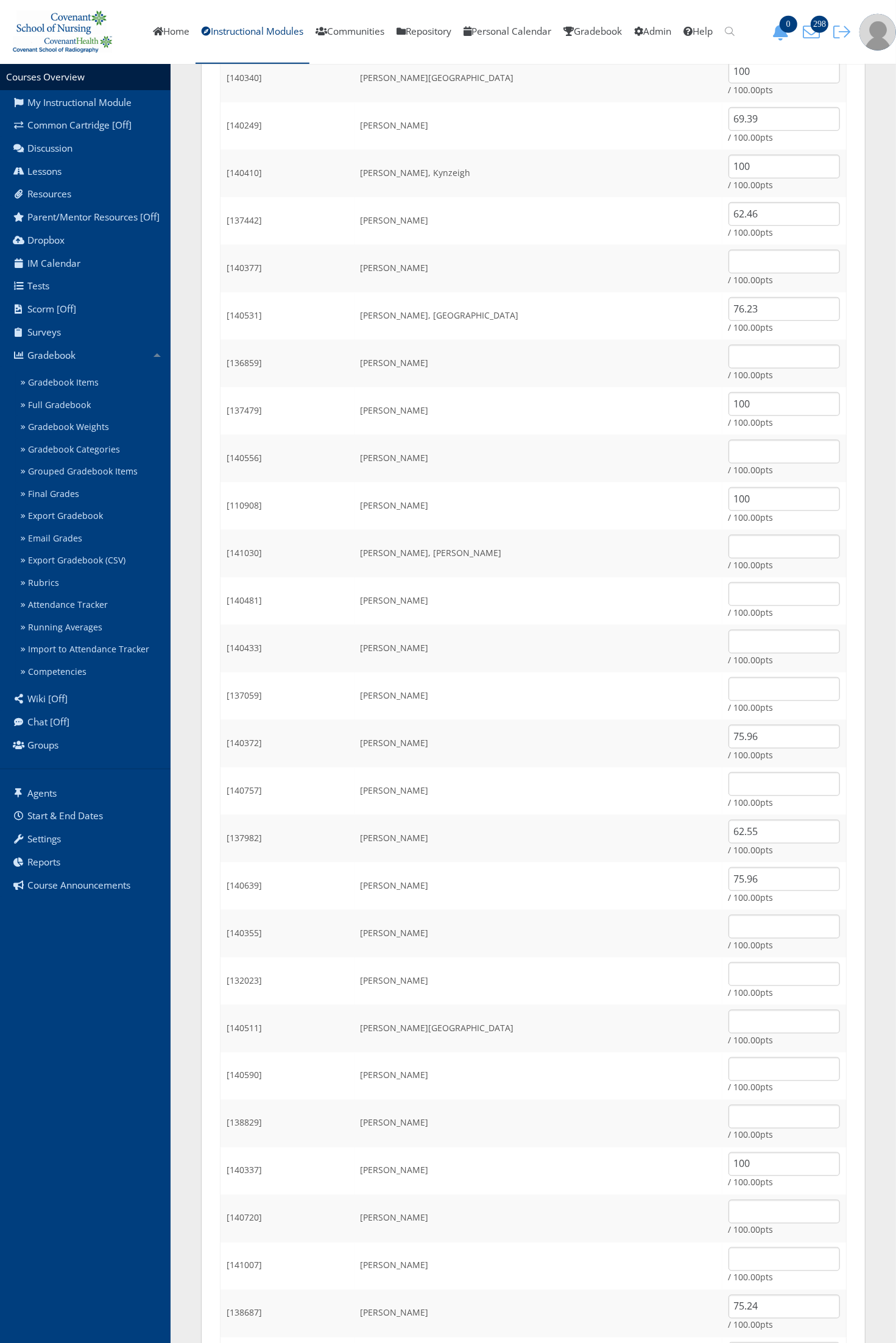
scroll to position [761, 0]
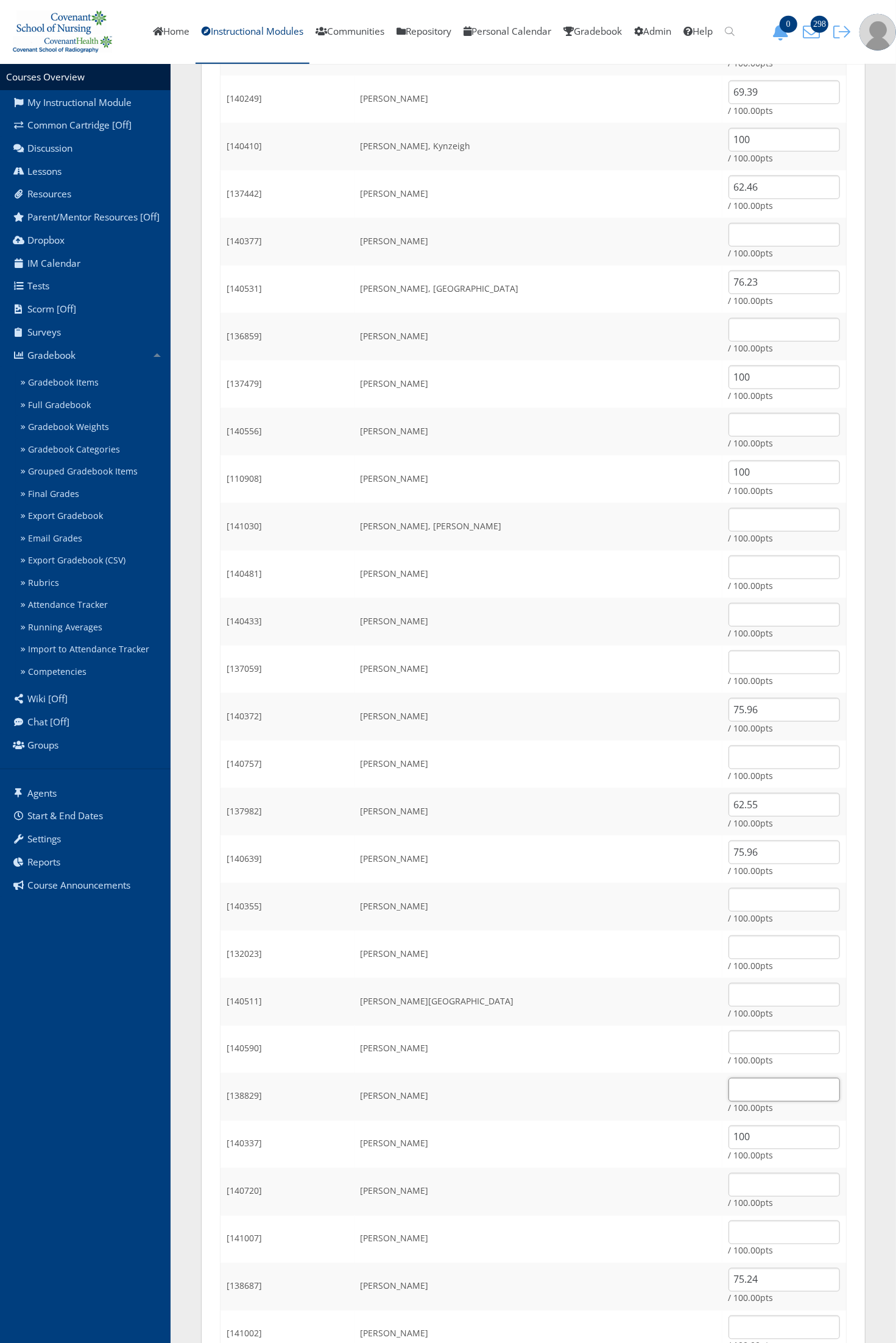
click at [729, 1092] on input "text" at bounding box center [784, 1090] width 111 height 24
type input "67.77"
click at [624, 1146] on td "Samarripas, Olivia" at bounding box center [539, 1144] width 368 height 47
click at [635, 1134] on td "Samarripas, Olivia" at bounding box center [539, 1144] width 368 height 47
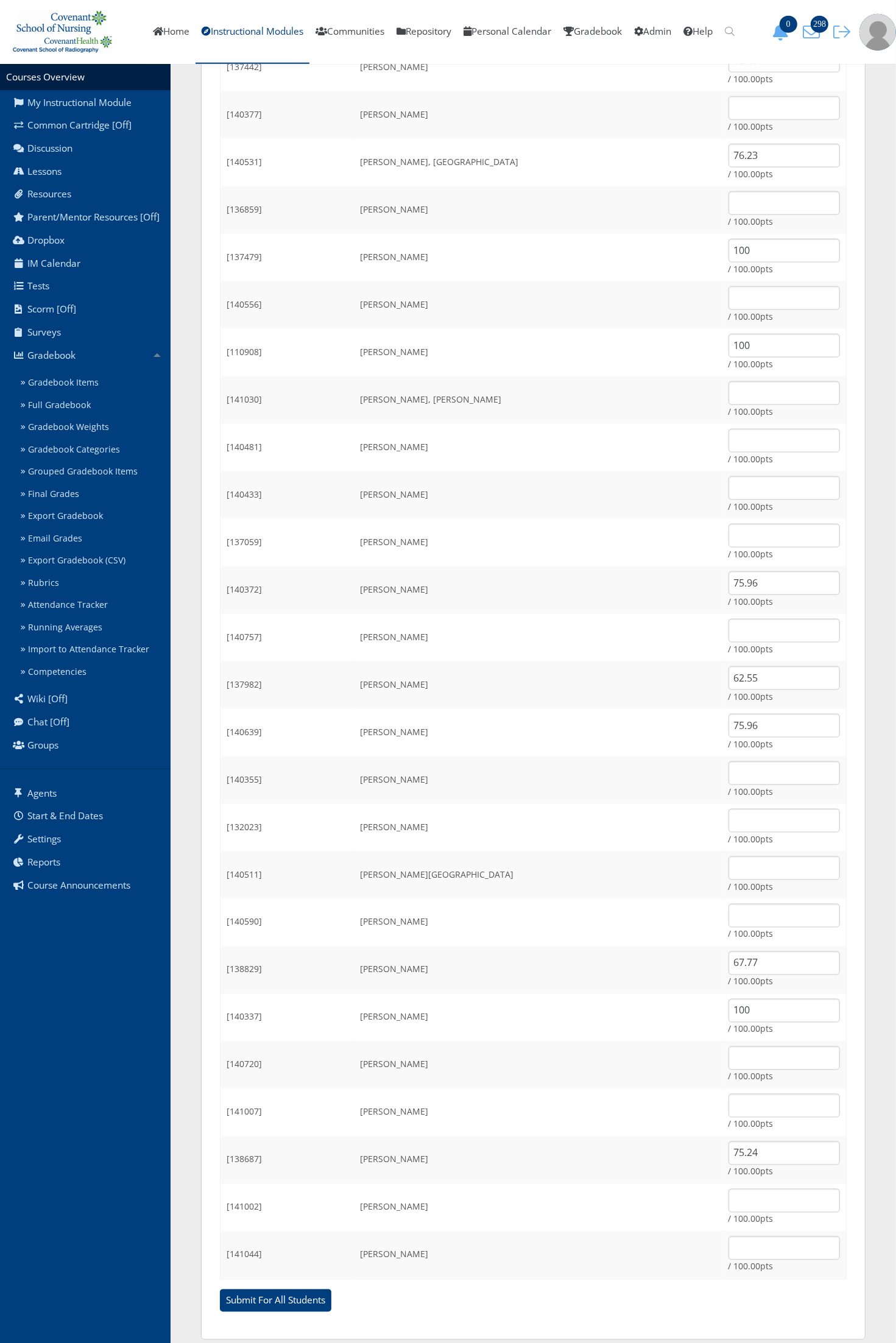
scroll to position [902, 0]
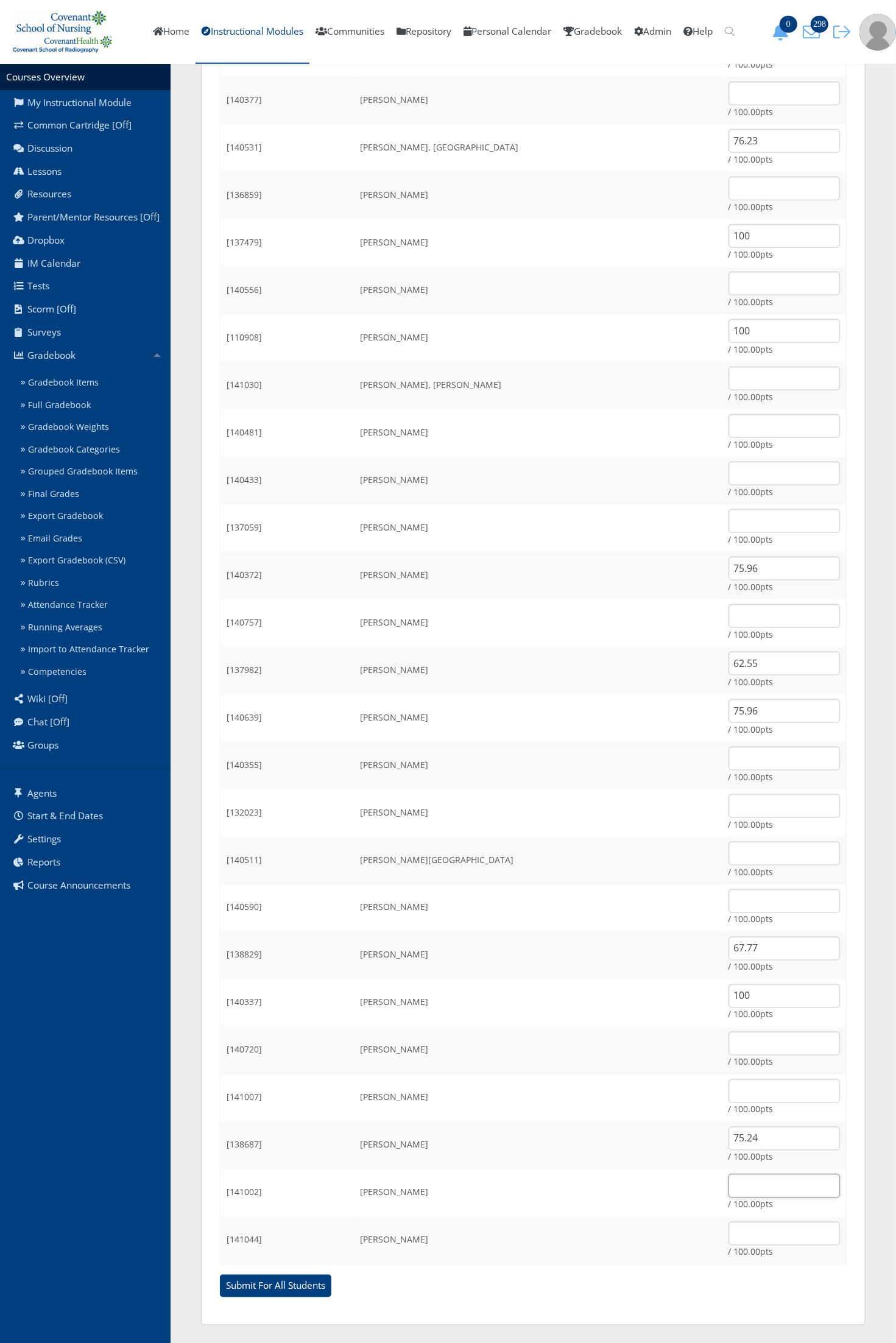
click at [729, 1189] on input "text" at bounding box center [784, 1186] width 111 height 24
type input "100"
drag, startPoint x: 626, startPoint y: 1162, endPoint x: 622, endPoint y: 1171, distance: 9.8
click at [626, 1163] on td "Vargas, Alexus" at bounding box center [539, 1145] width 368 height 47
click at [729, 1238] on input "text" at bounding box center [784, 1234] width 111 height 24
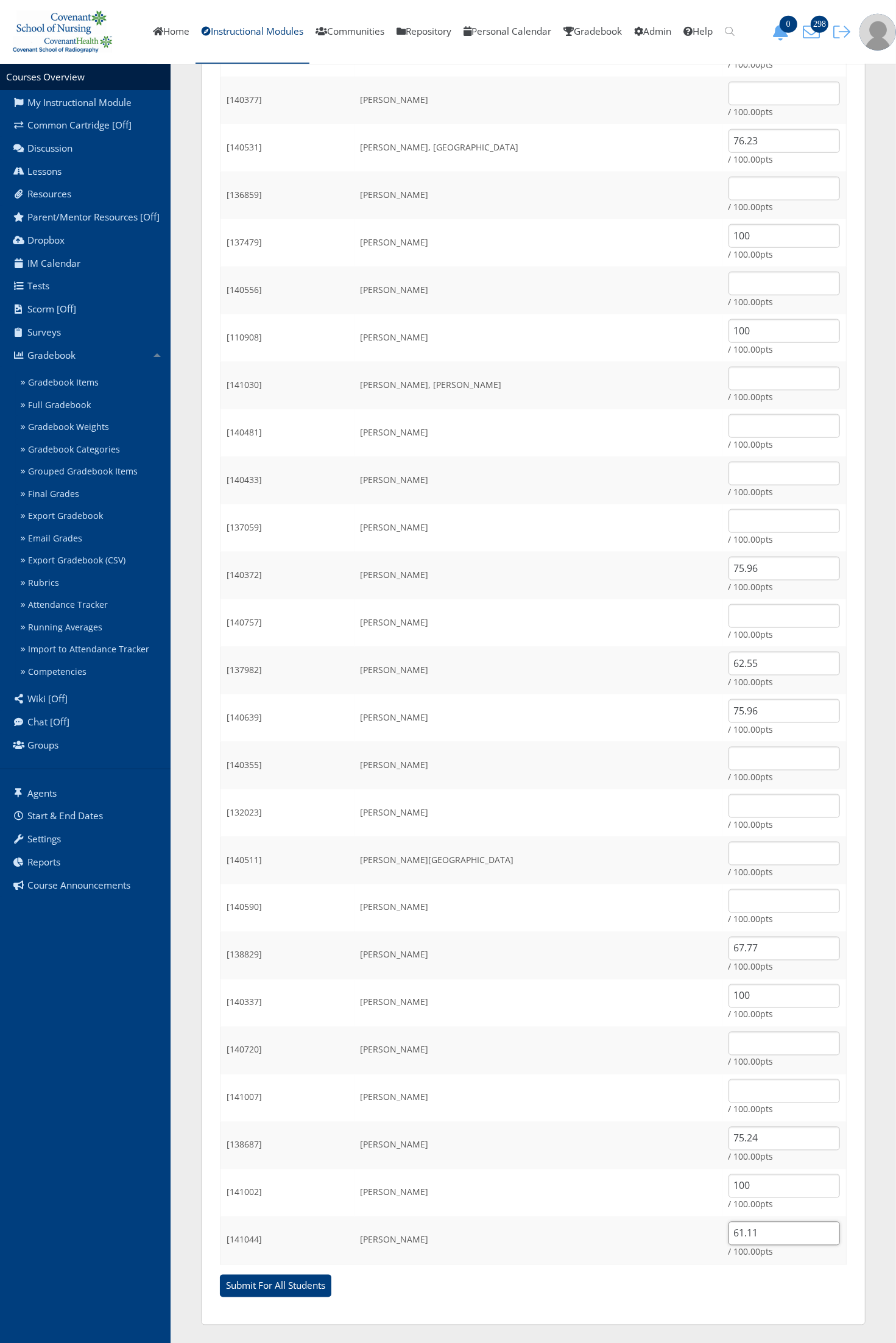
type input "61.11"
click at [615, 1097] on td "Sullivan, Lawson" at bounding box center [539, 1098] width 368 height 47
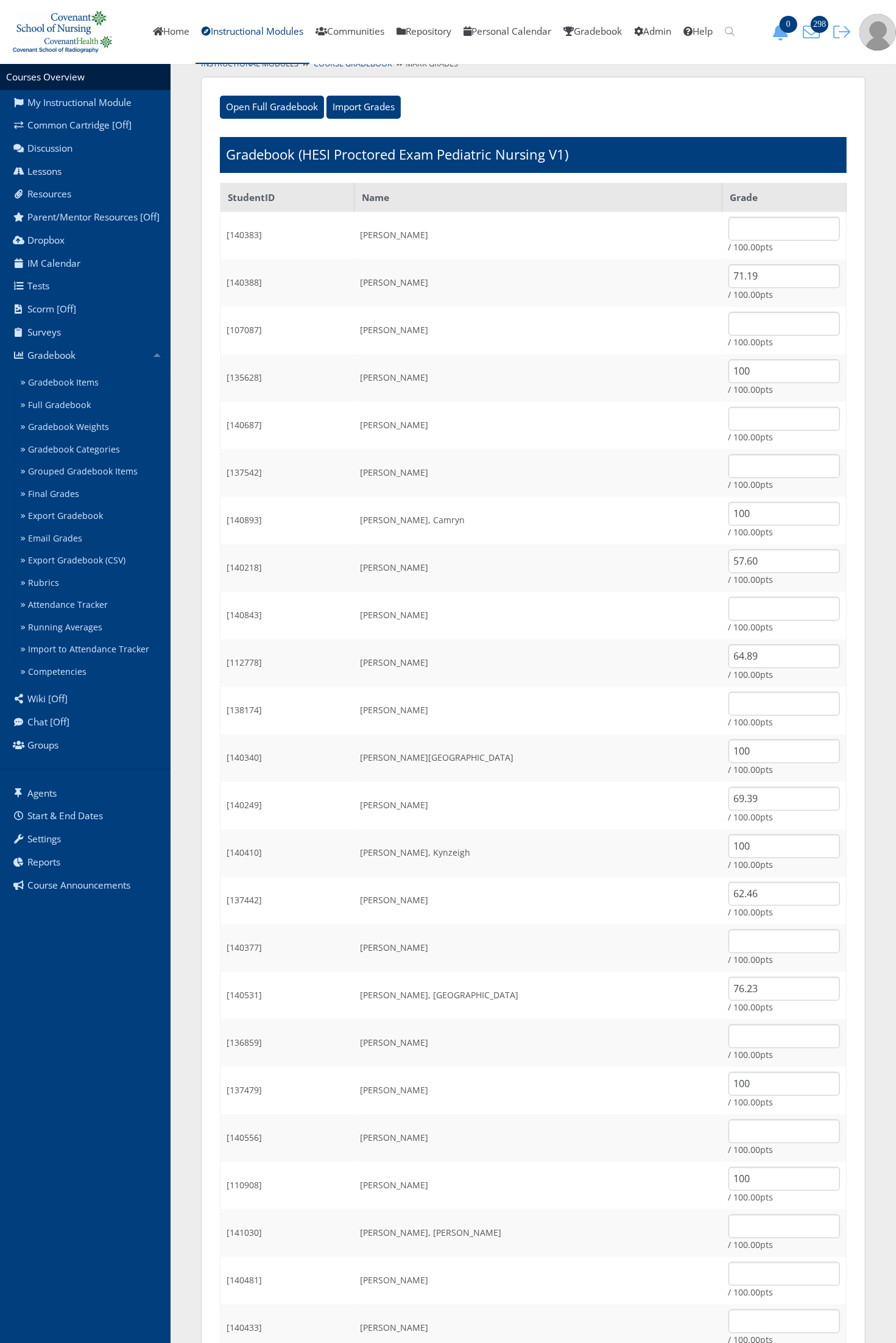
scroll to position [0, 0]
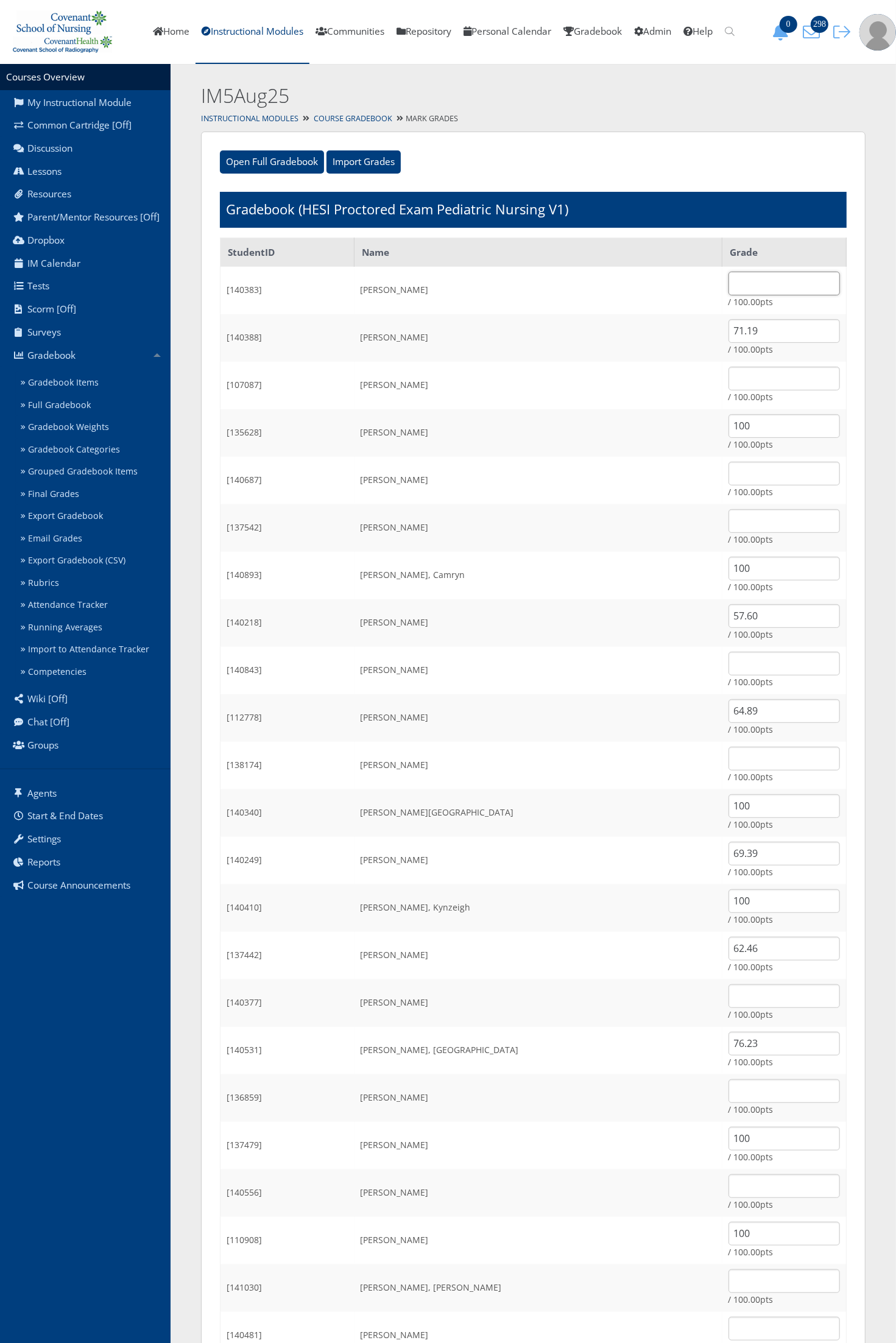
click at [734, 285] on input "text" at bounding box center [784, 283] width 111 height 24
type input "69.12"
click at [500, 544] on td "Colmenero, Osvaldo" at bounding box center [539, 528] width 368 height 47
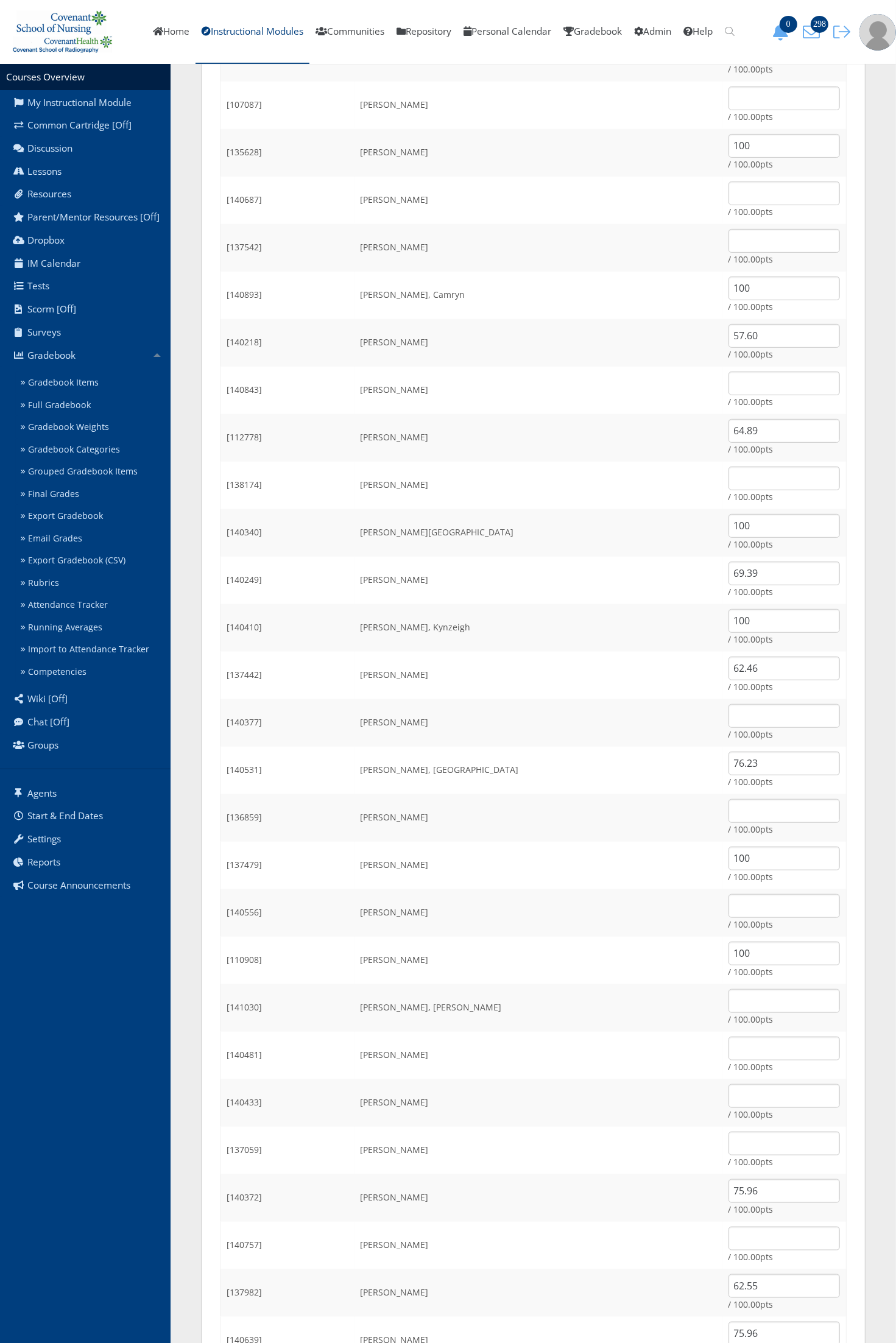
scroll to position [305, 0]
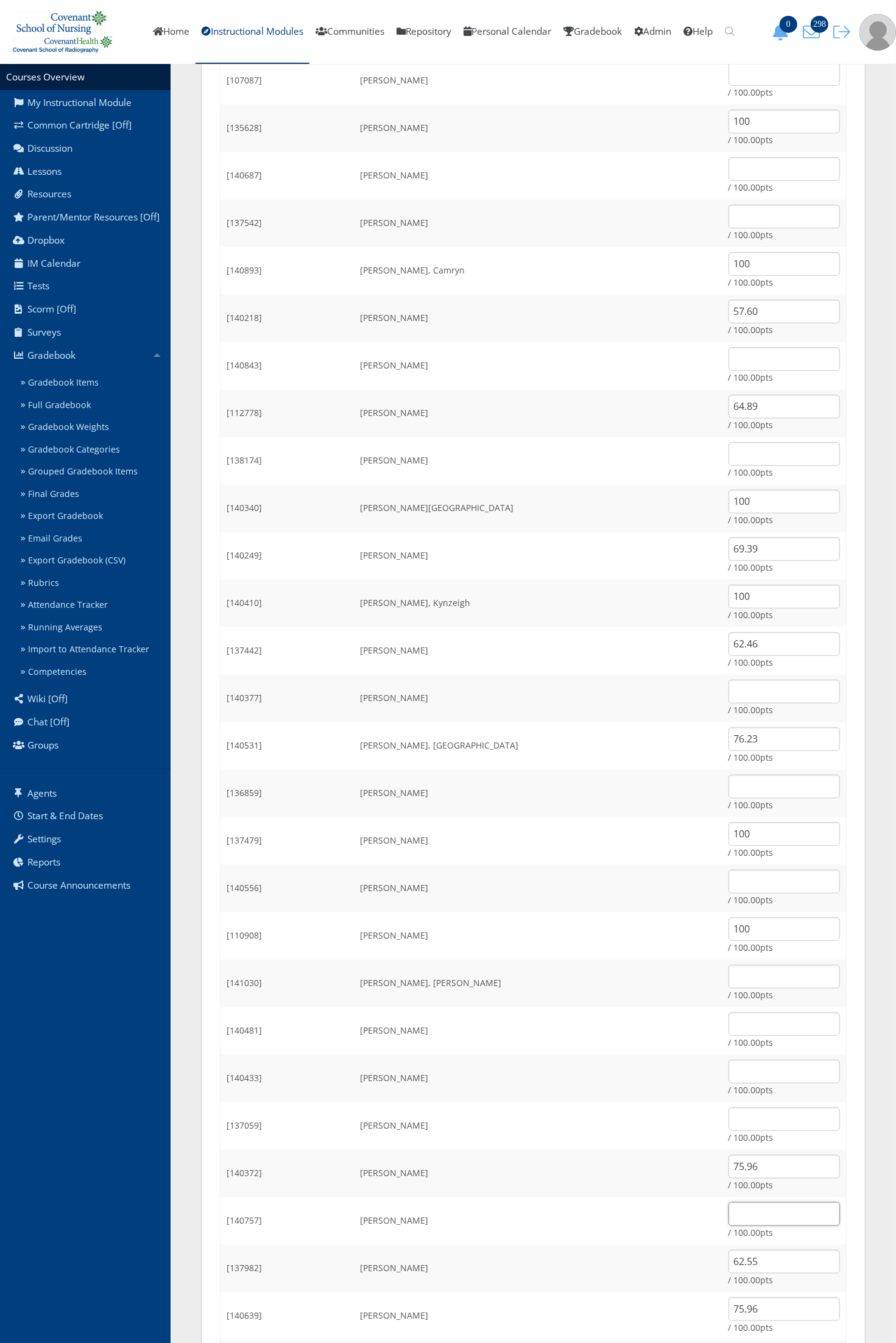
click at [729, 1214] on input "text" at bounding box center [784, 1214] width 111 height 24
type input "100"
click at [729, 1170] on input "75.96" at bounding box center [784, 1167] width 111 height 24
click at [639, 1123] on td "Millman, Miranda" at bounding box center [539, 1126] width 368 height 47
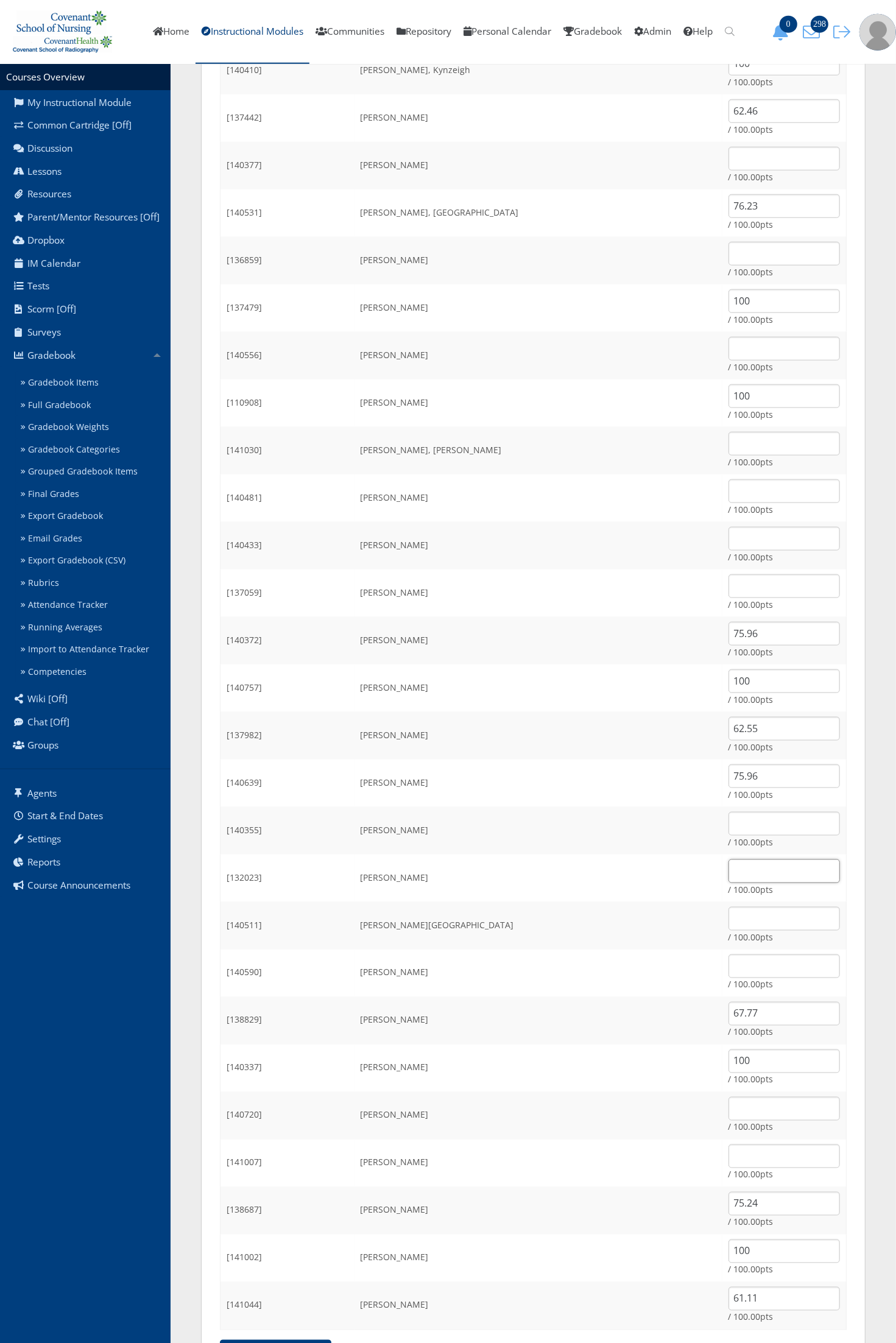
click at [729, 864] on input "text" at bounding box center [784, 871] width 111 height 24
type input "100"
click at [598, 915] on td "Ramirez, Victoria" at bounding box center [539, 926] width 368 height 47
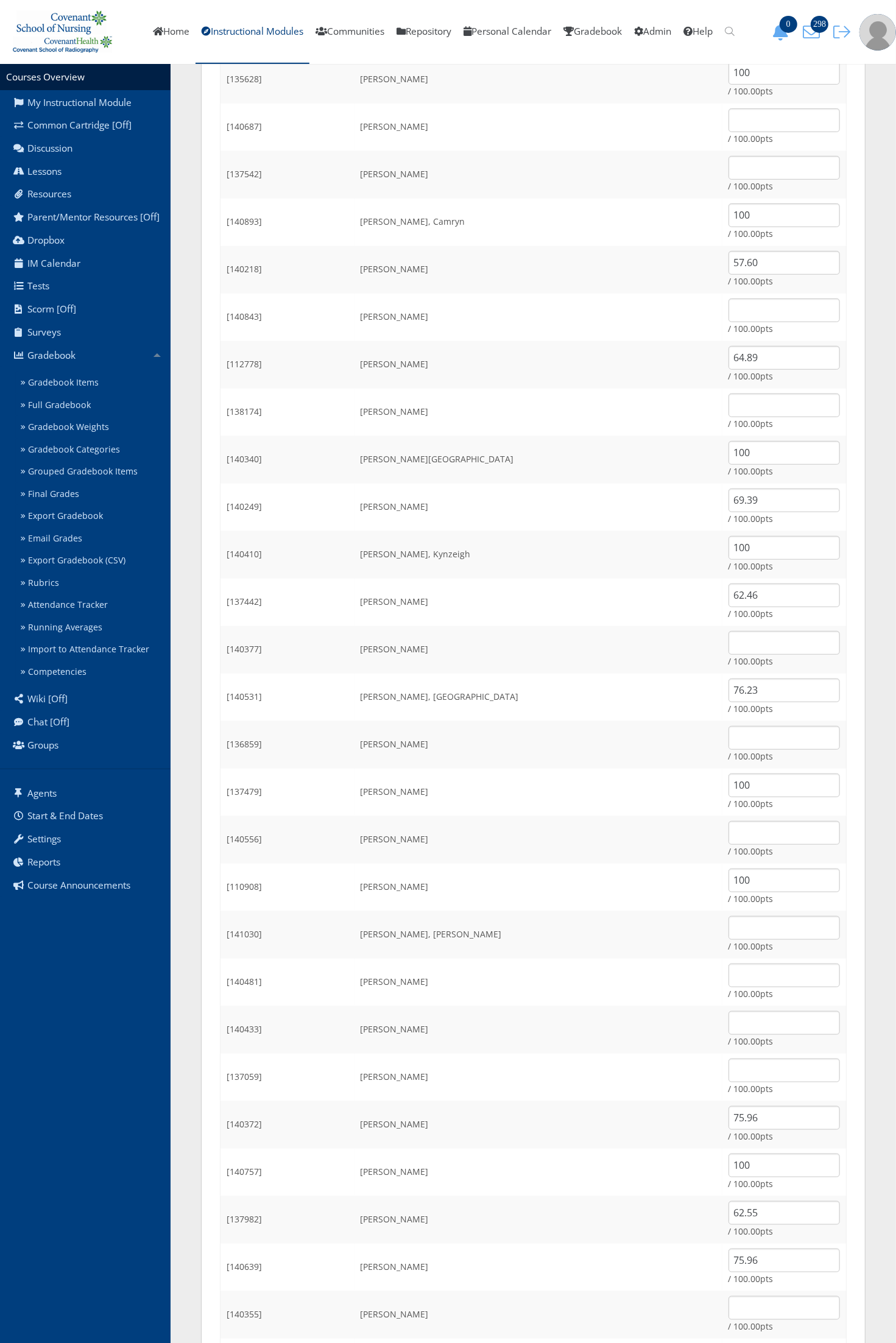
scroll to position [381, 0]
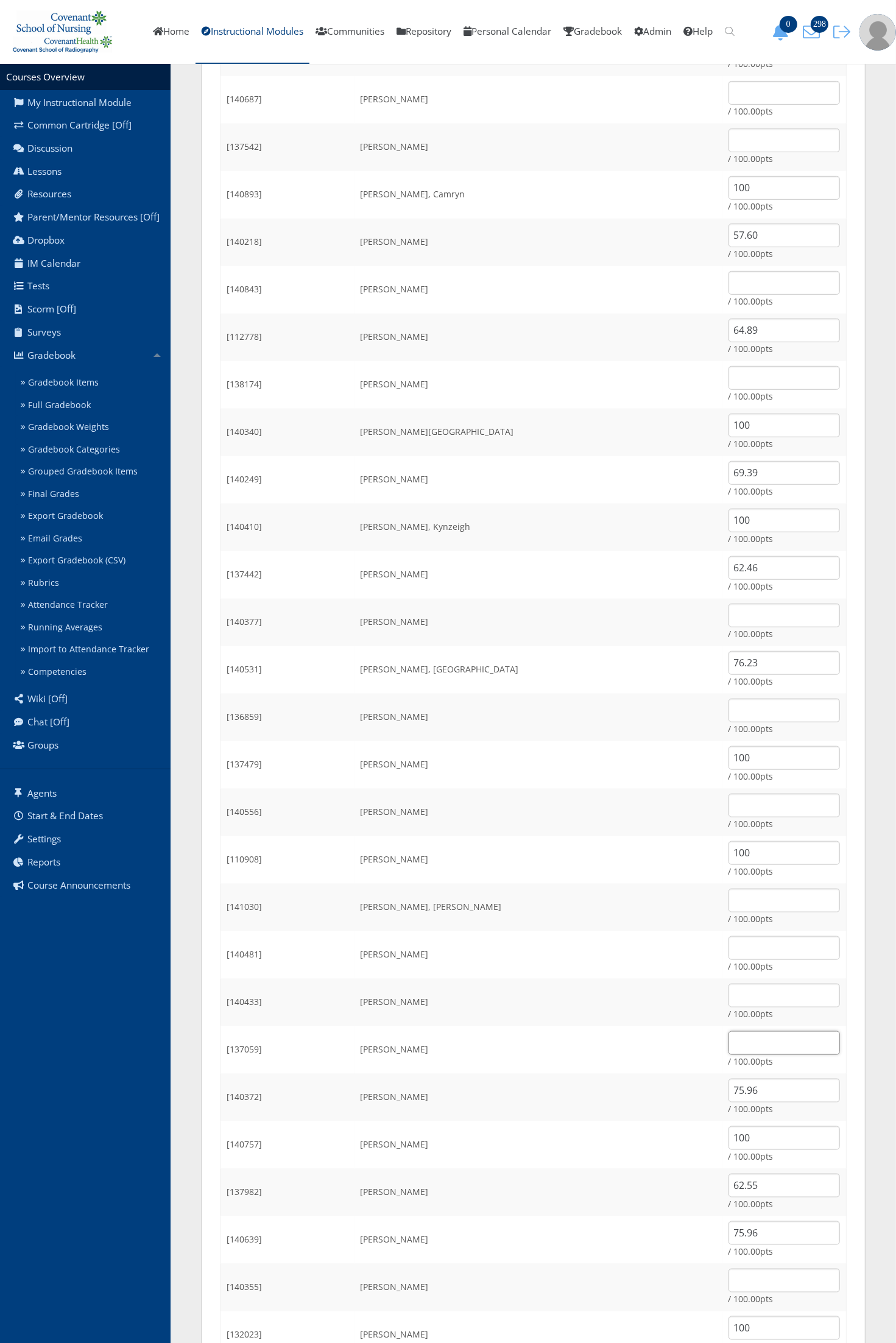
click at [753, 1049] on input "text" at bounding box center [784, 1043] width 111 height 24
type input "100"
click at [650, 1069] on td "Millman, Miranda" at bounding box center [539, 1050] width 368 height 47
click at [499, 1000] on td "Mendoza, Crystal" at bounding box center [539, 1002] width 368 height 47
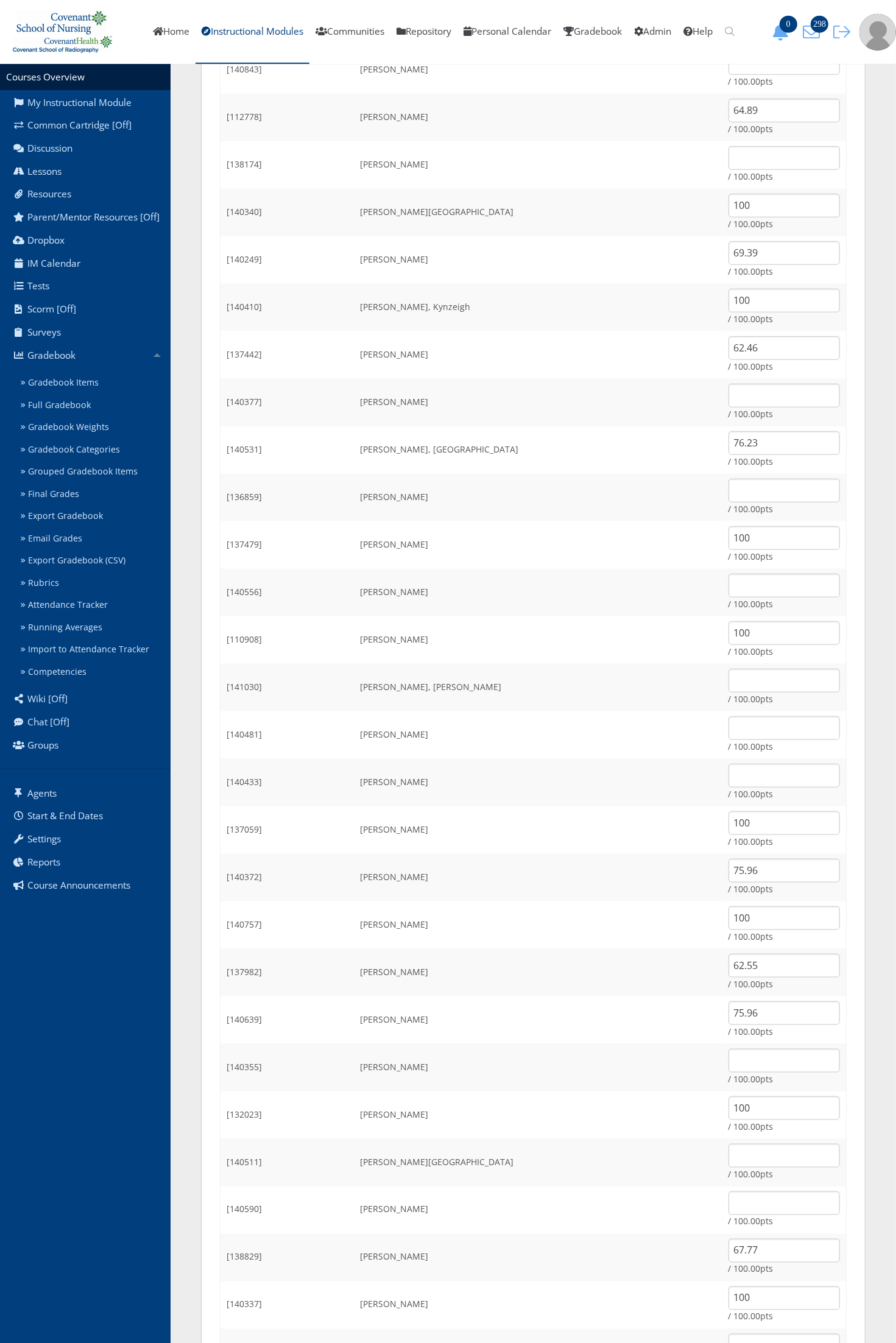
scroll to position [609, 0]
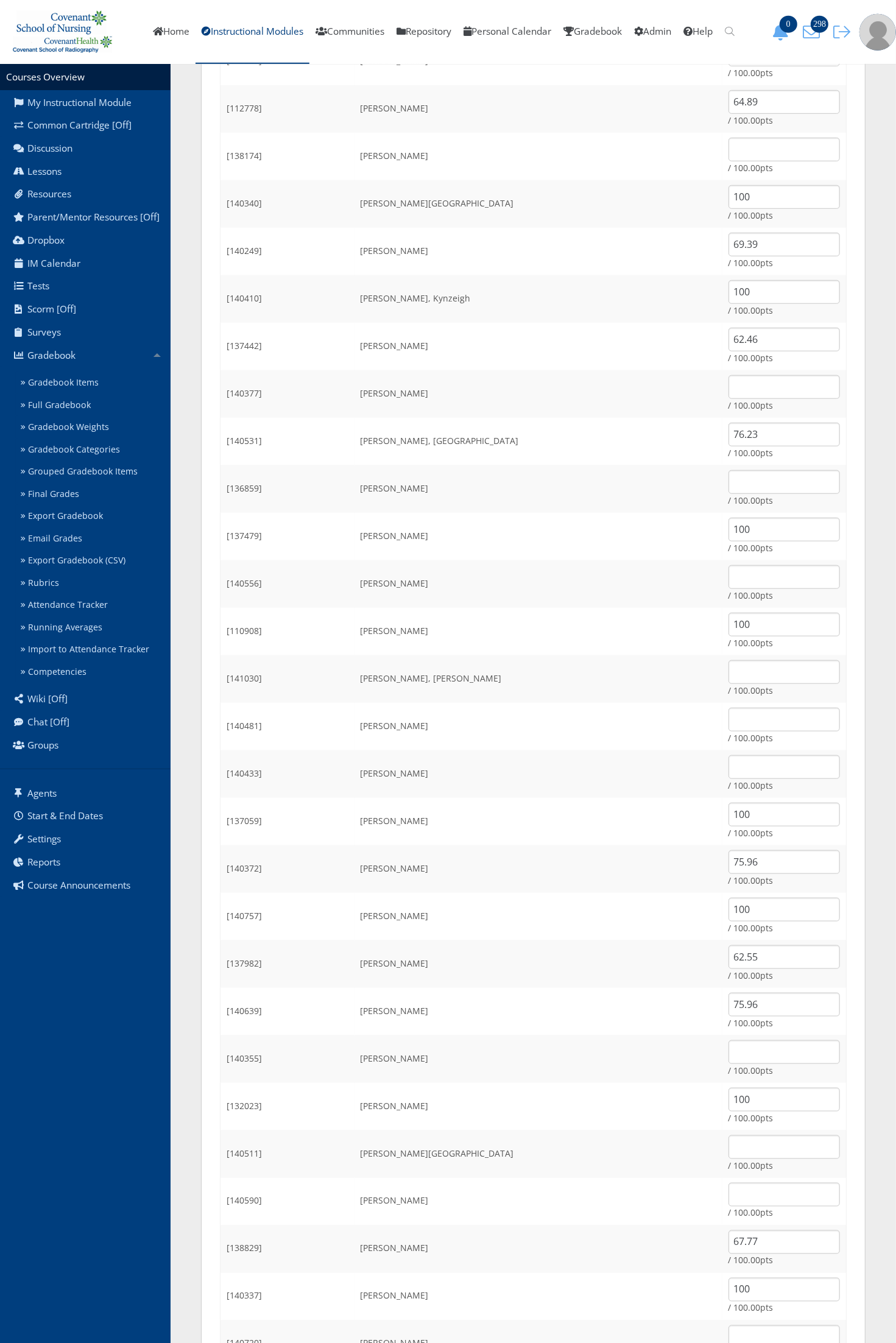
click at [539, 1088] on td "Ponce, Maria" at bounding box center [539, 1106] width 368 height 47
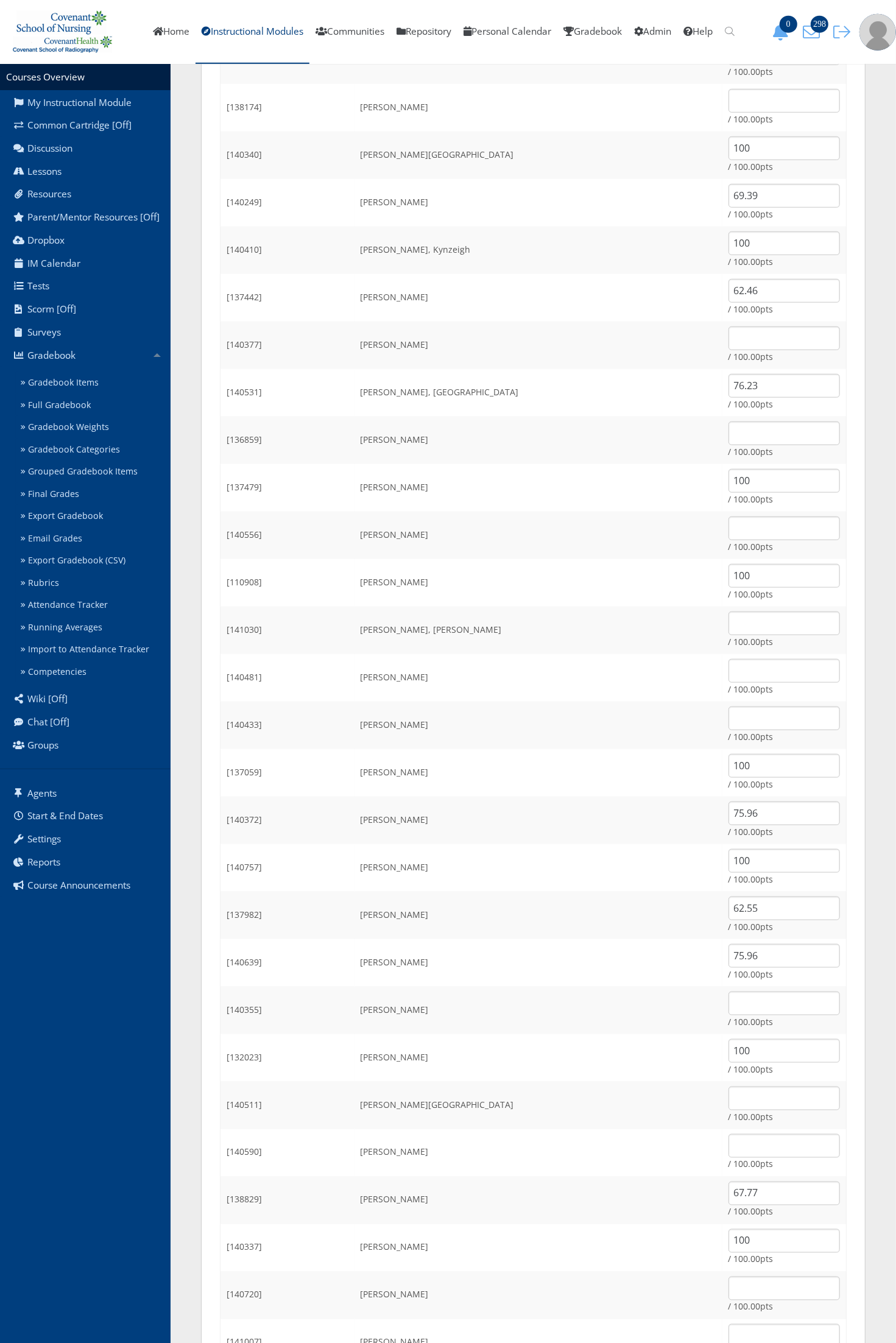
scroll to position [686, 0]
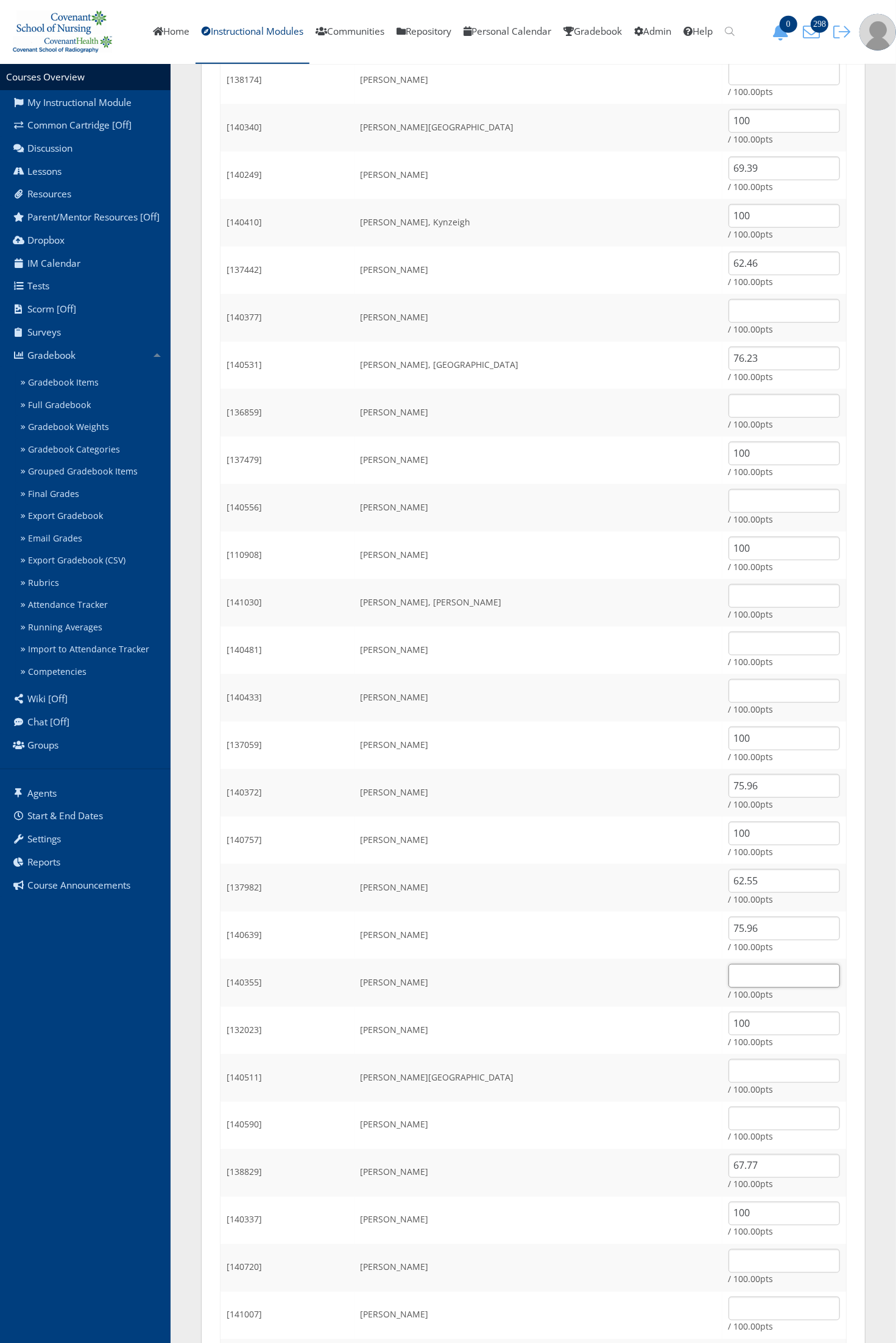
click at [729, 976] on input "text" at bounding box center [784, 976] width 111 height 24
type input "64.80"
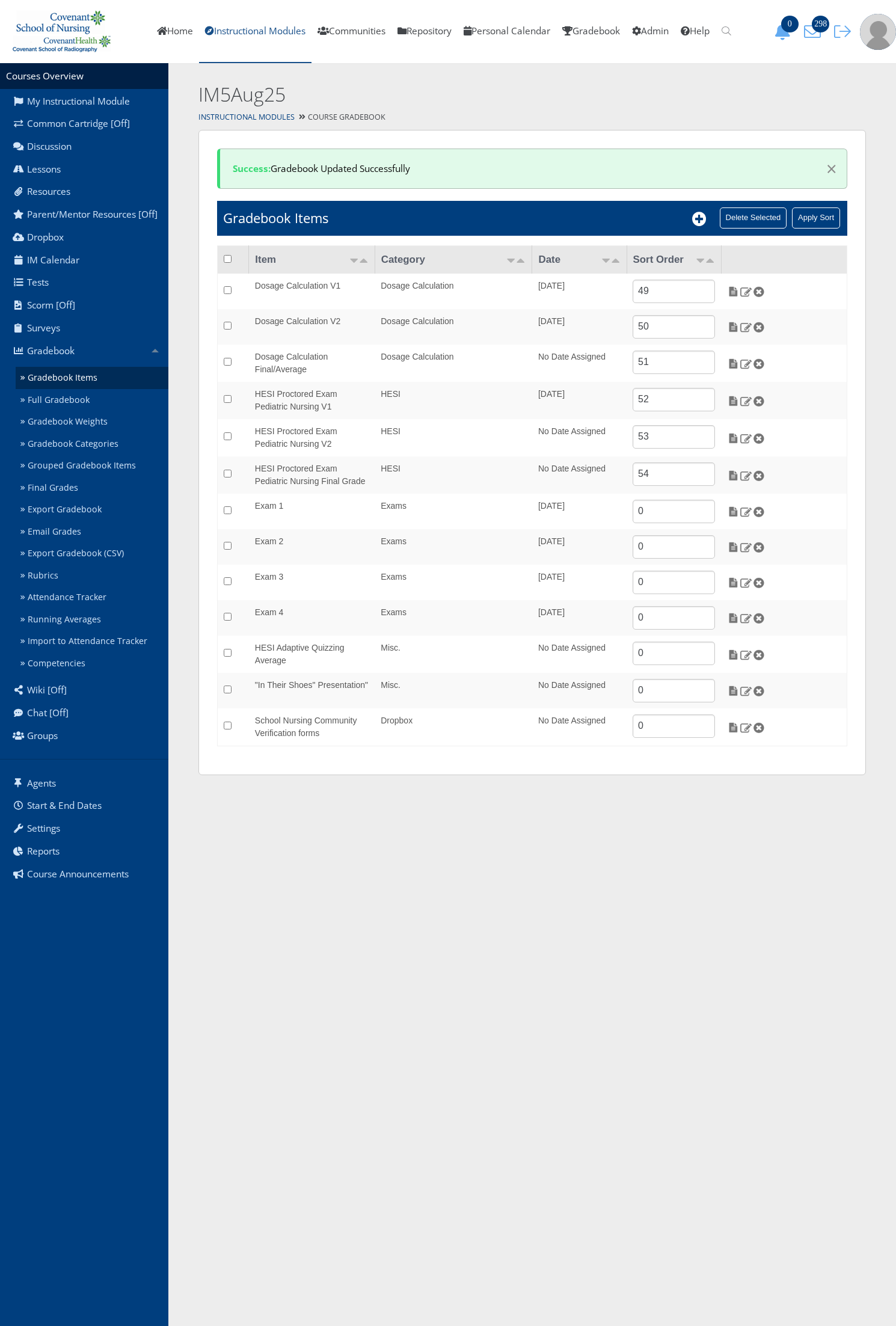
click at [256, 43] on link "Instructional Modules" at bounding box center [255, 31] width 112 height 63
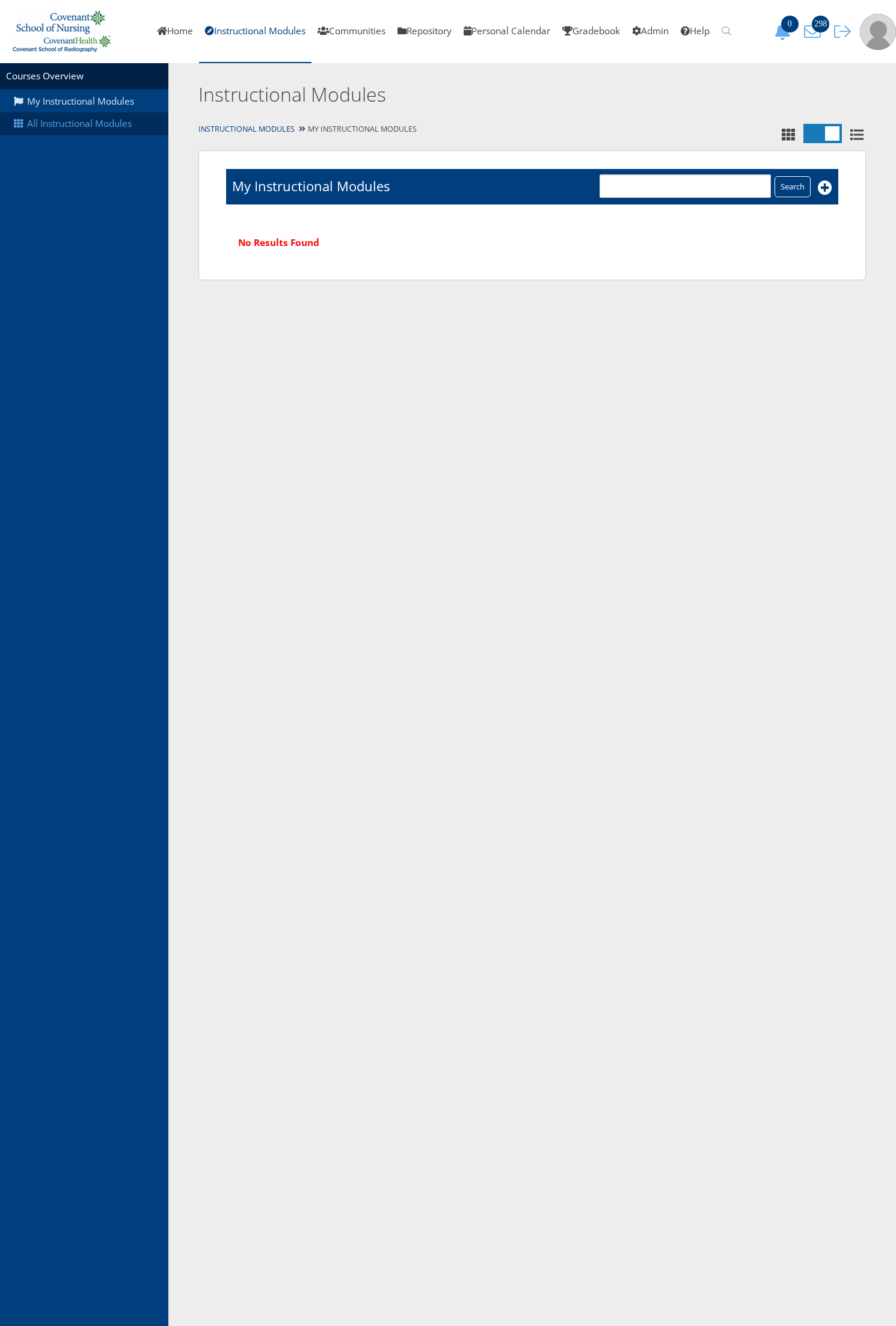
click at [110, 127] on link "All Instructional Modules" at bounding box center [84, 124] width 169 height 23
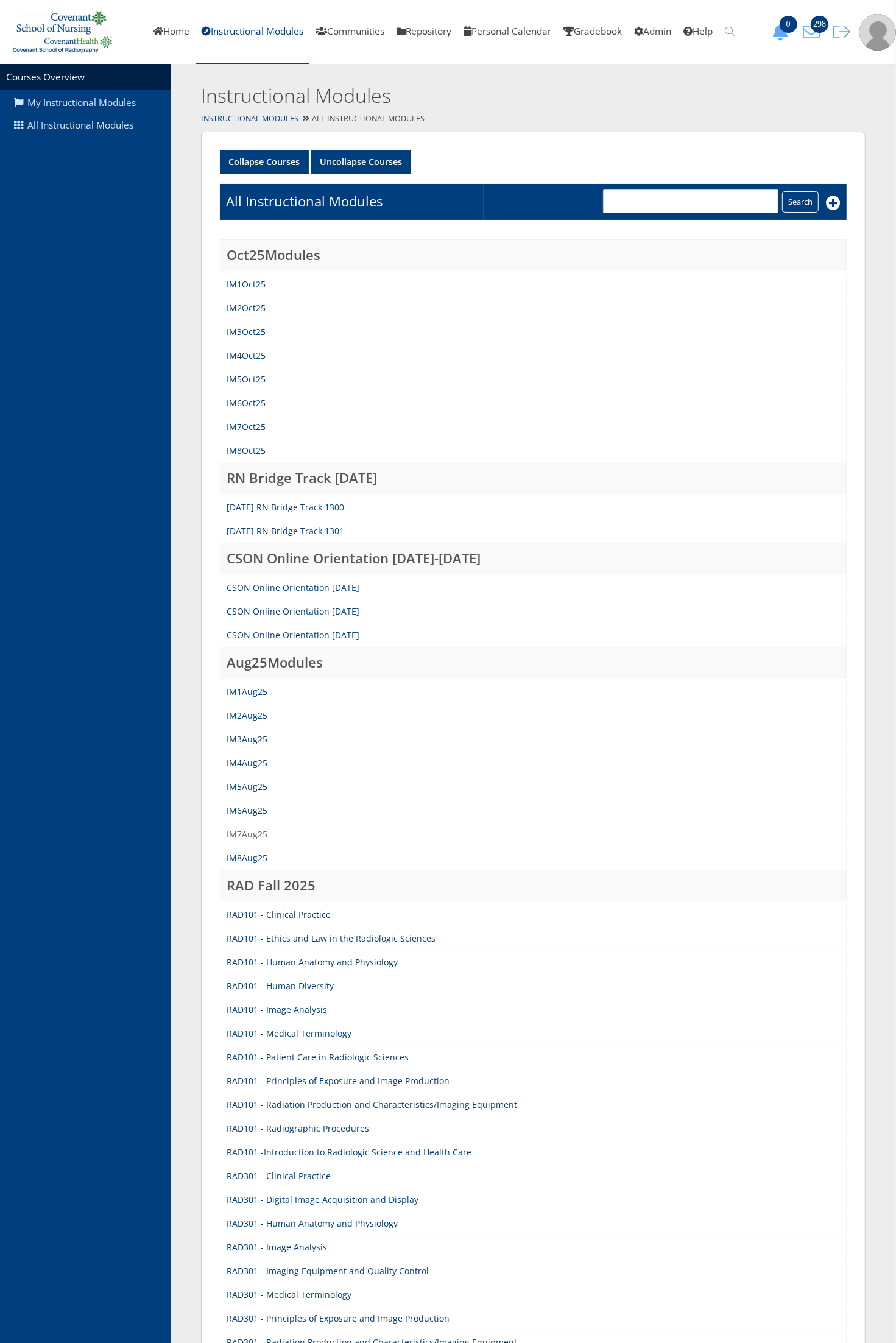
click at [255, 830] on link "IM7Aug25" at bounding box center [246, 834] width 40 height 12
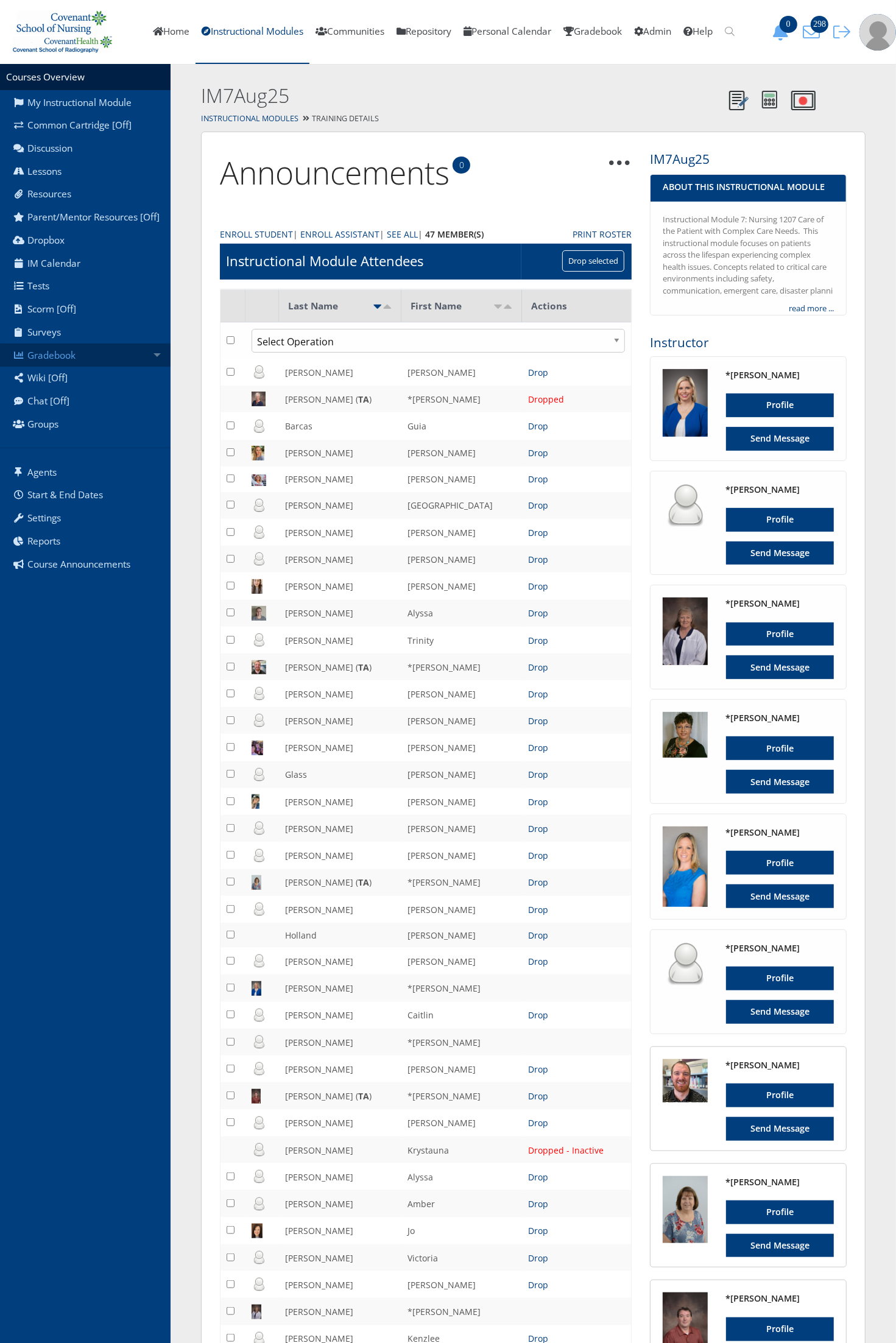
click at [134, 358] on link "Gradebook" at bounding box center [85, 355] width 171 height 23
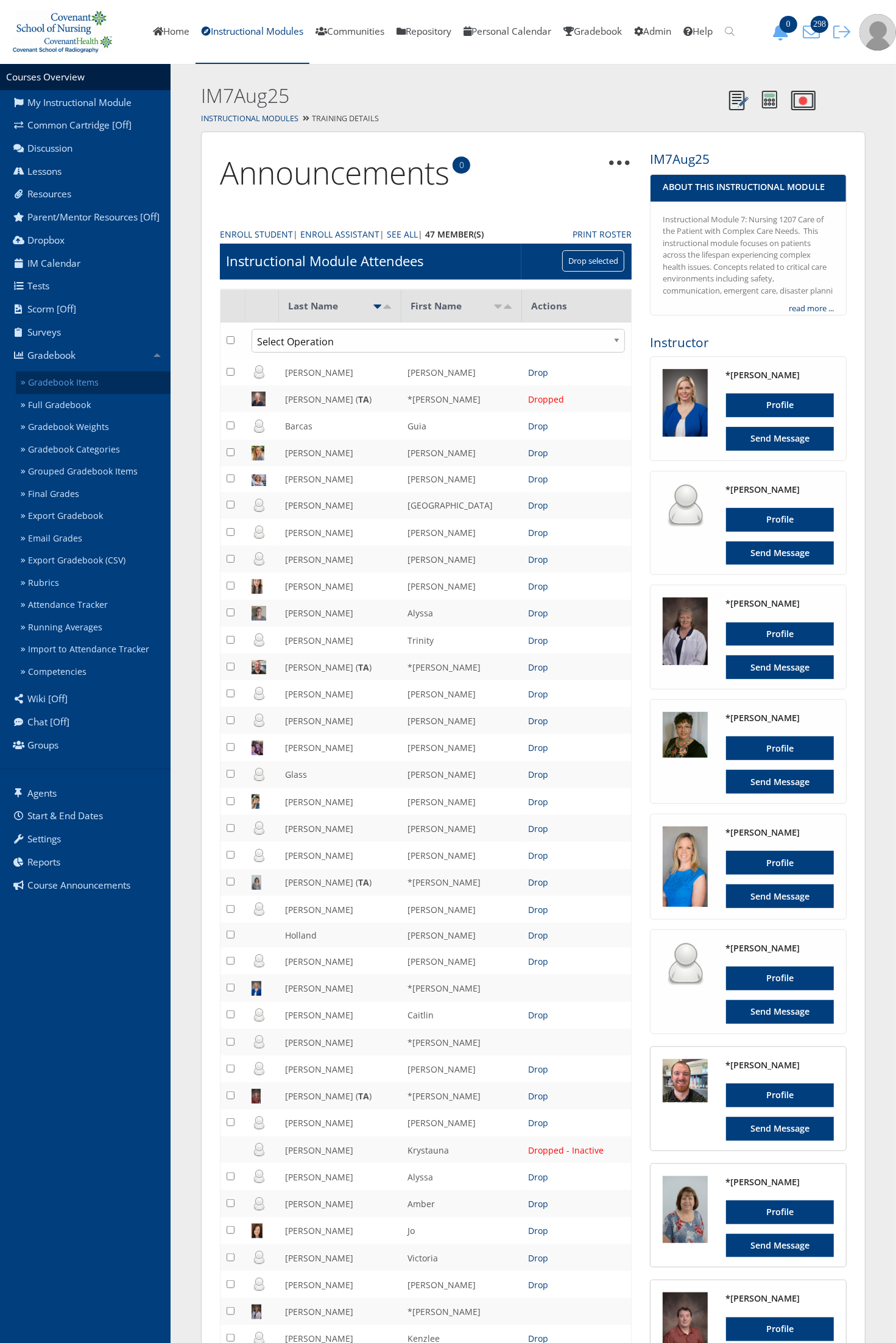
click at [122, 379] on link "Gradebook Items" at bounding box center [93, 382] width 154 height 23
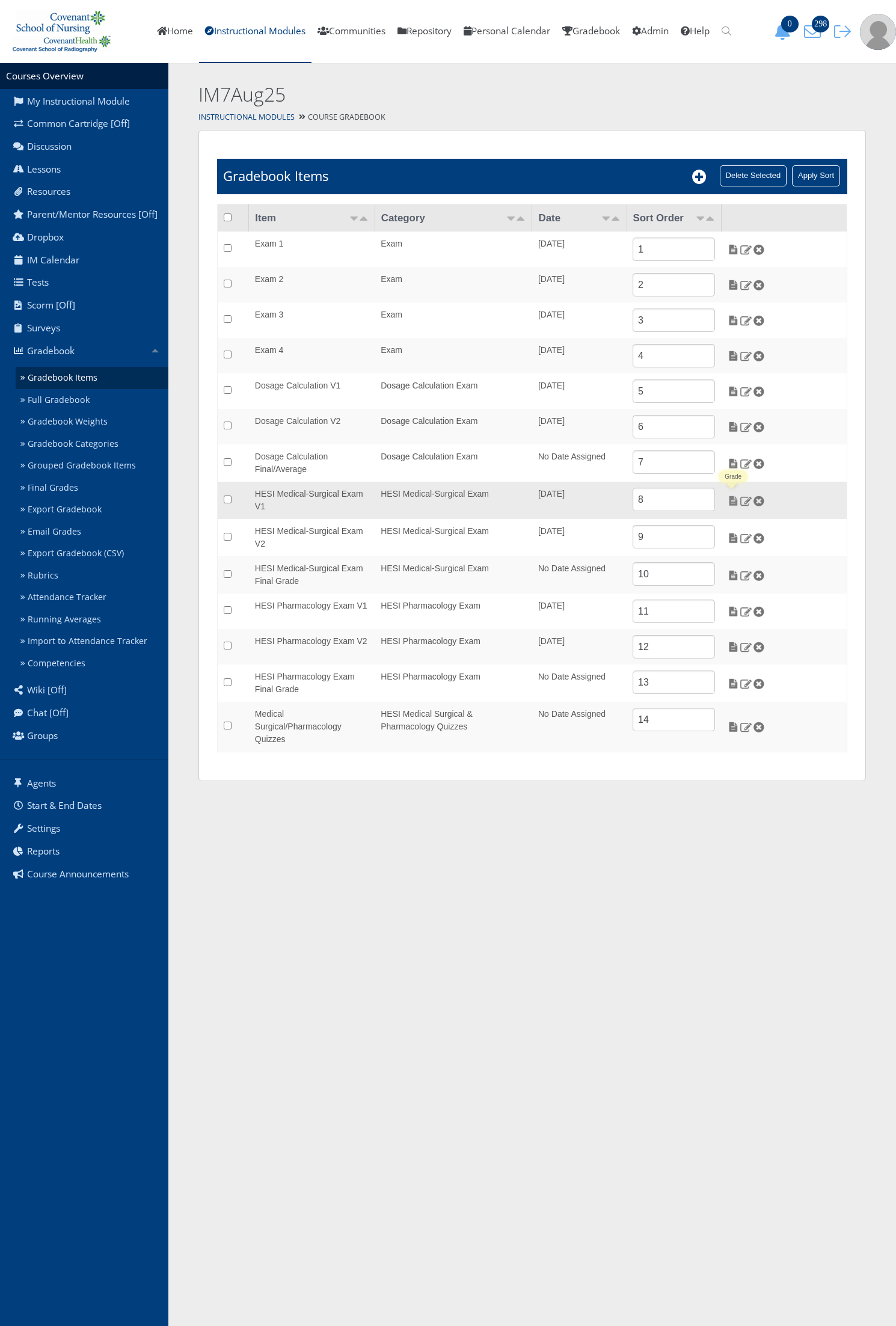
click at [733, 503] on img at bounding box center [733, 501] width 13 height 11
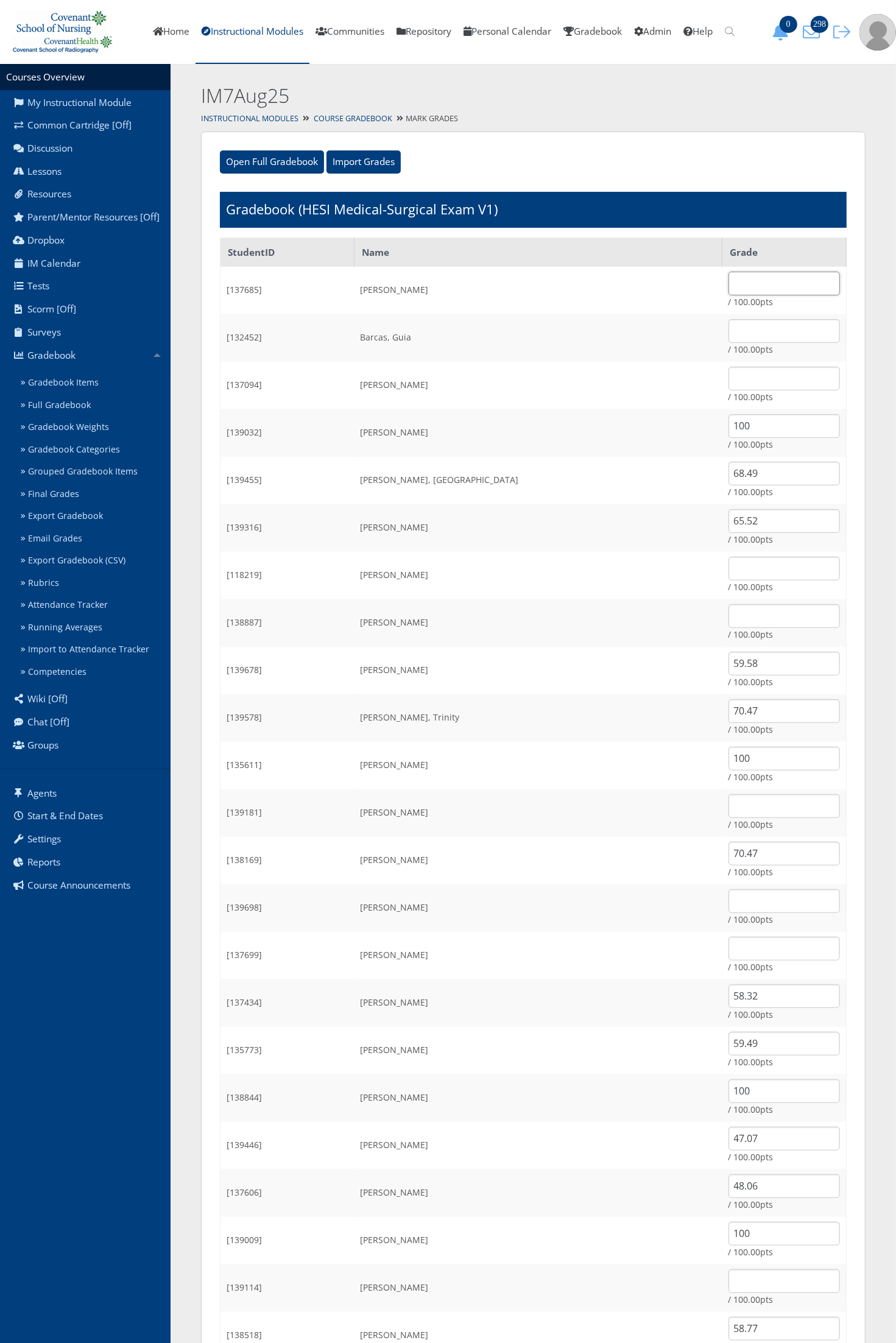
click at [760, 273] on input "text" at bounding box center [784, 283] width 111 height 24
type input "61.65"
click at [617, 362] on td "[PERSON_NAME]" at bounding box center [539, 385] width 368 height 47
click at [729, 902] on input "text" at bounding box center [784, 901] width 111 height 24
type input "59.76"
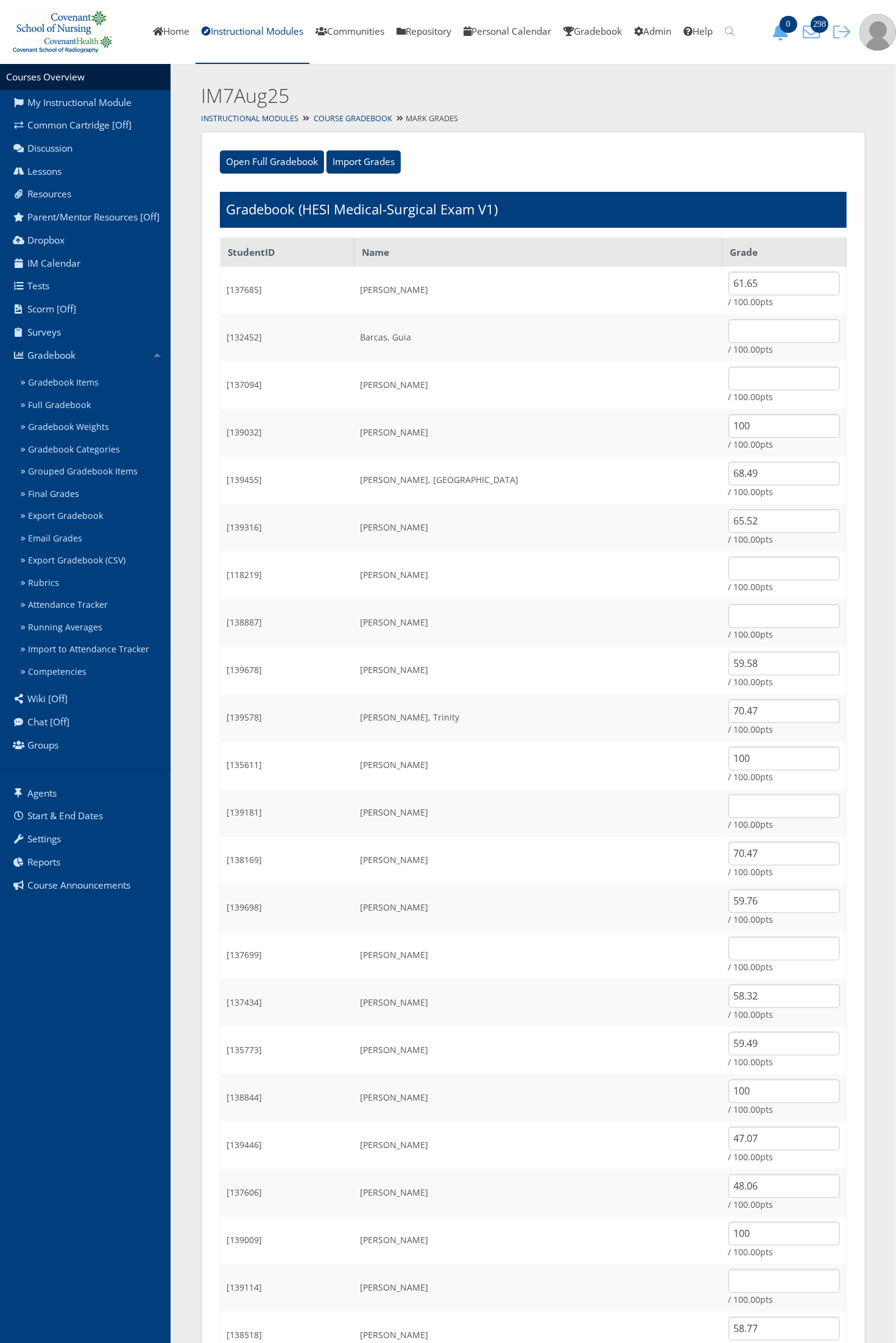
click at [620, 932] on td "Gomez, Celeste" at bounding box center [539, 955] width 368 height 47
click at [550, 1016] on td "Guajardo, Peter" at bounding box center [539, 1003] width 368 height 47
click at [732, 947] on input "text" at bounding box center [784, 948] width 111 height 24
type input "75.87"
drag, startPoint x: 530, startPoint y: 1012, endPoint x: 531, endPoint y: 1003, distance: 9.1
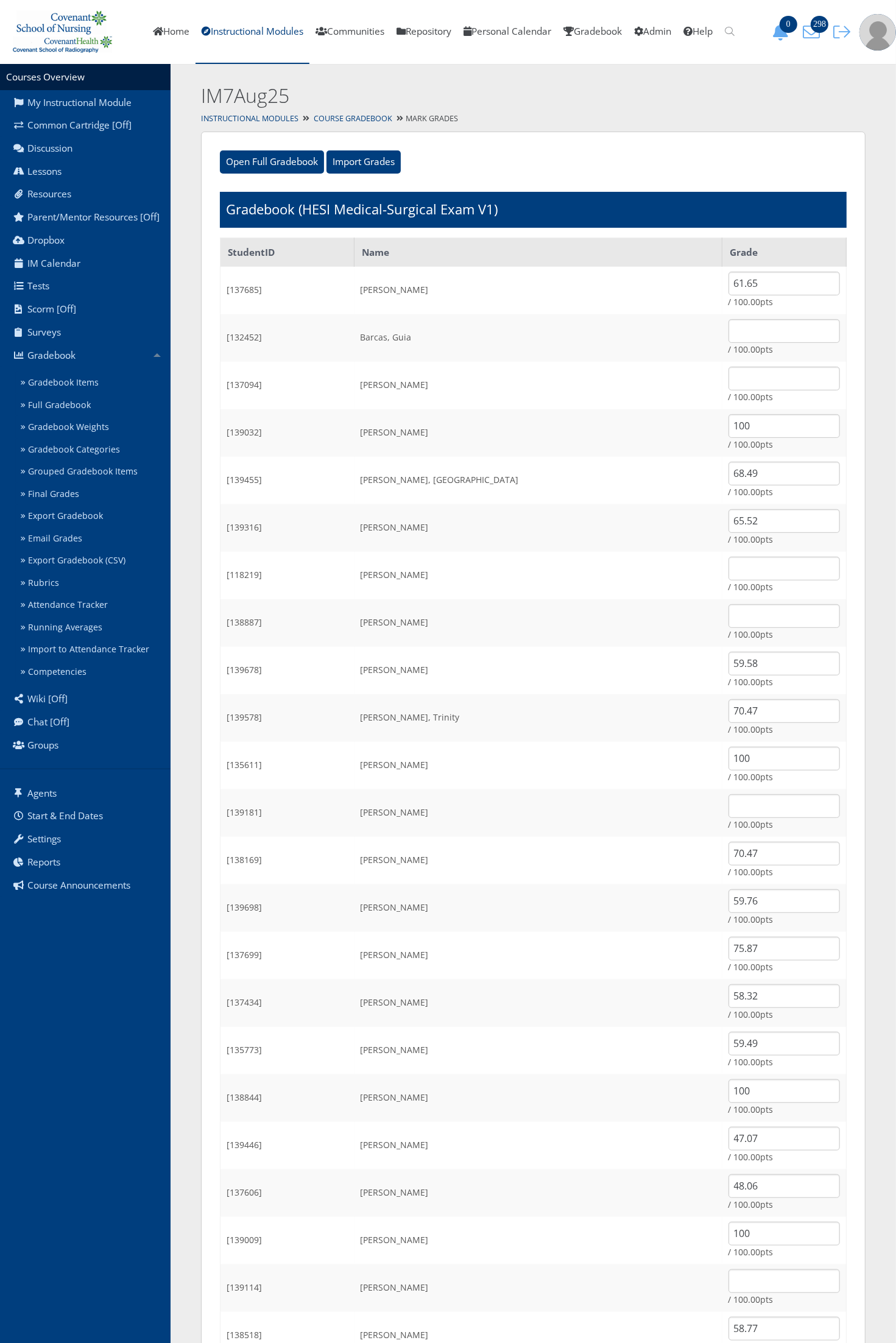
click at [530, 1009] on td "Guajardo, Peter" at bounding box center [539, 1003] width 368 height 47
click at [731, 1283] on input "text" at bounding box center [784, 1281] width 111 height 24
type input "100"
click at [632, 1033] on td "Guerrero, Lisette" at bounding box center [539, 1050] width 368 height 47
click at [729, 619] on input "text" at bounding box center [784, 616] width 111 height 24
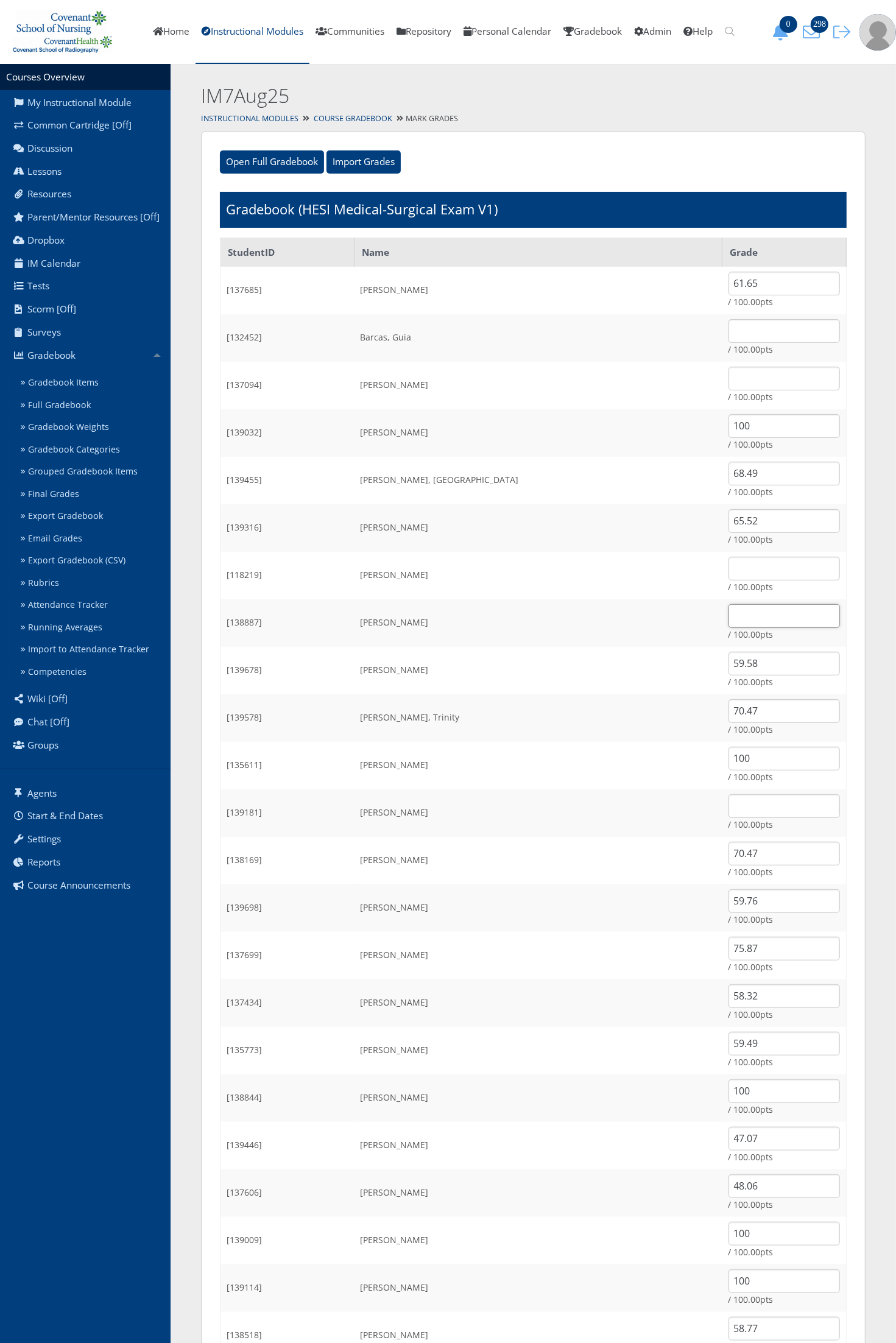
click at [749, 607] on input "text" at bounding box center [784, 616] width 111 height 24
type input "100"
click at [452, 768] on td "Furgason, Ian" at bounding box center [539, 765] width 368 height 47
click at [729, 382] on input "text" at bounding box center [784, 378] width 111 height 24
type input "100"
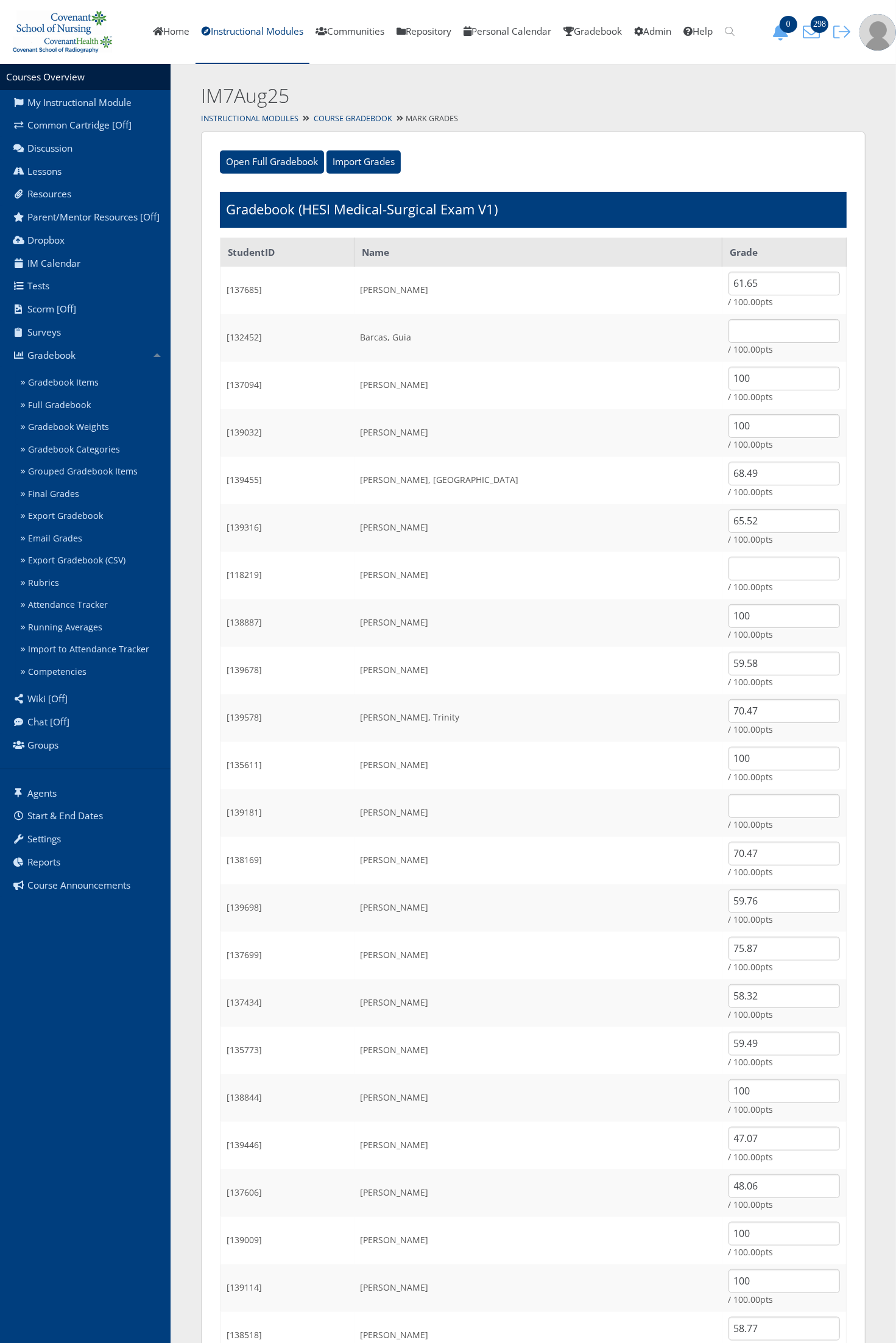
click at [738, 441] on td "100 / 100.00pts" at bounding box center [784, 432] width 124 height 47
click at [734, 336] on input "text" at bounding box center [784, 331] width 111 height 24
click at [729, 329] on input "text" at bounding box center [784, 331] width 111 height 24
type input "48.15"
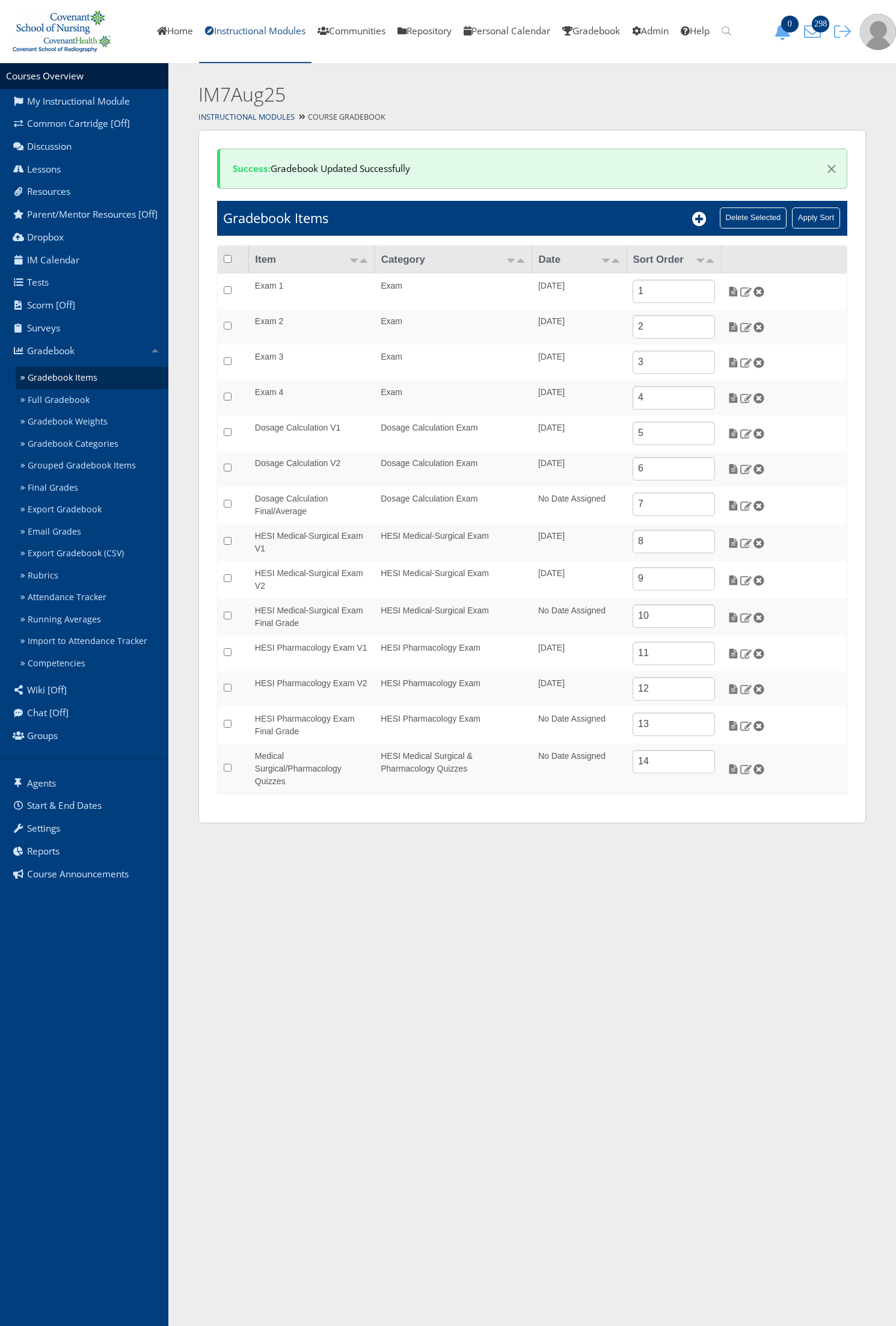
click at [274, 35] on link "Instructional Modules" at bounding box center [255, 31] width 112 height 63
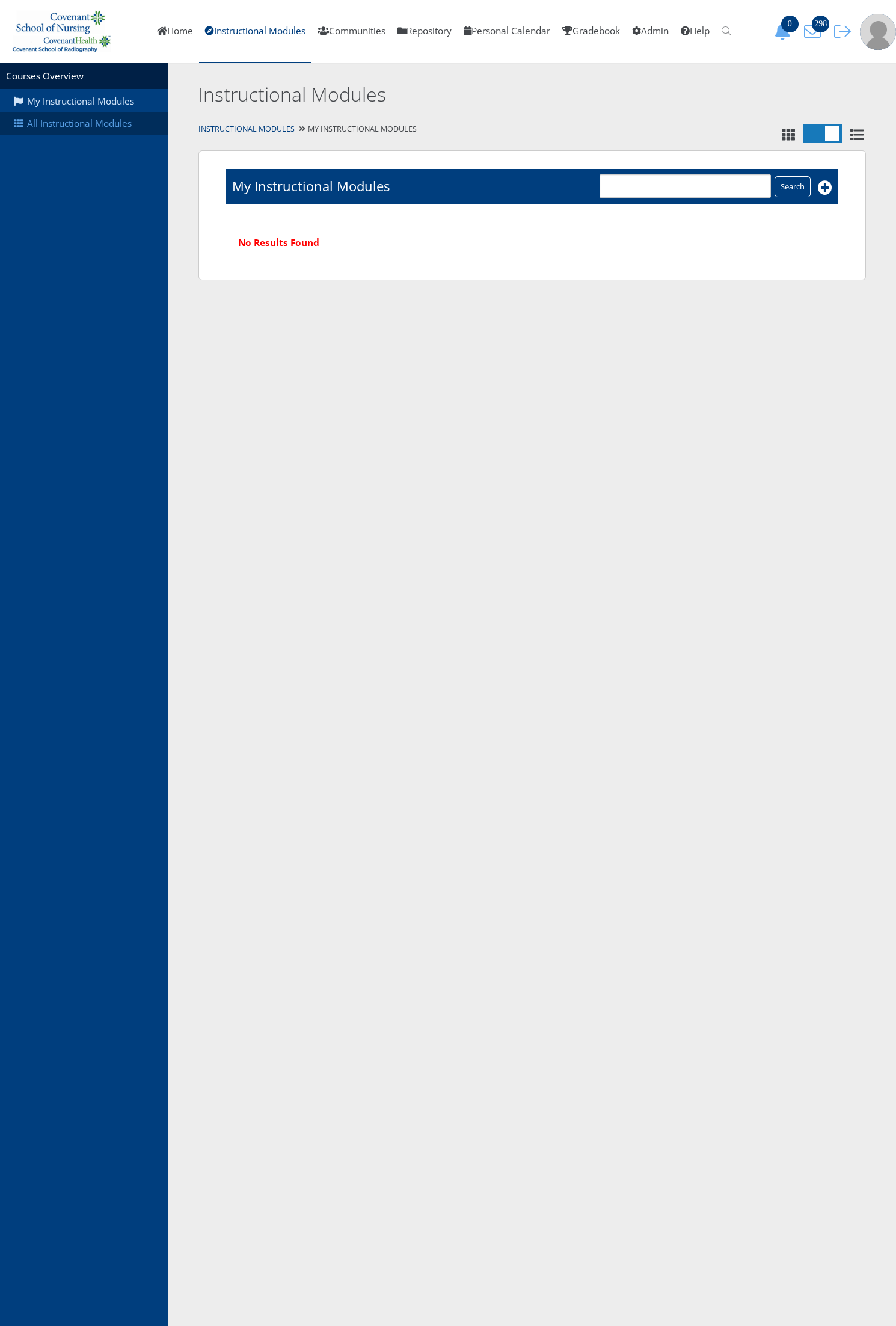
click at [91, 131] on link "All Instructional Modules" at bounding box center [84, 124] width 169 height 23
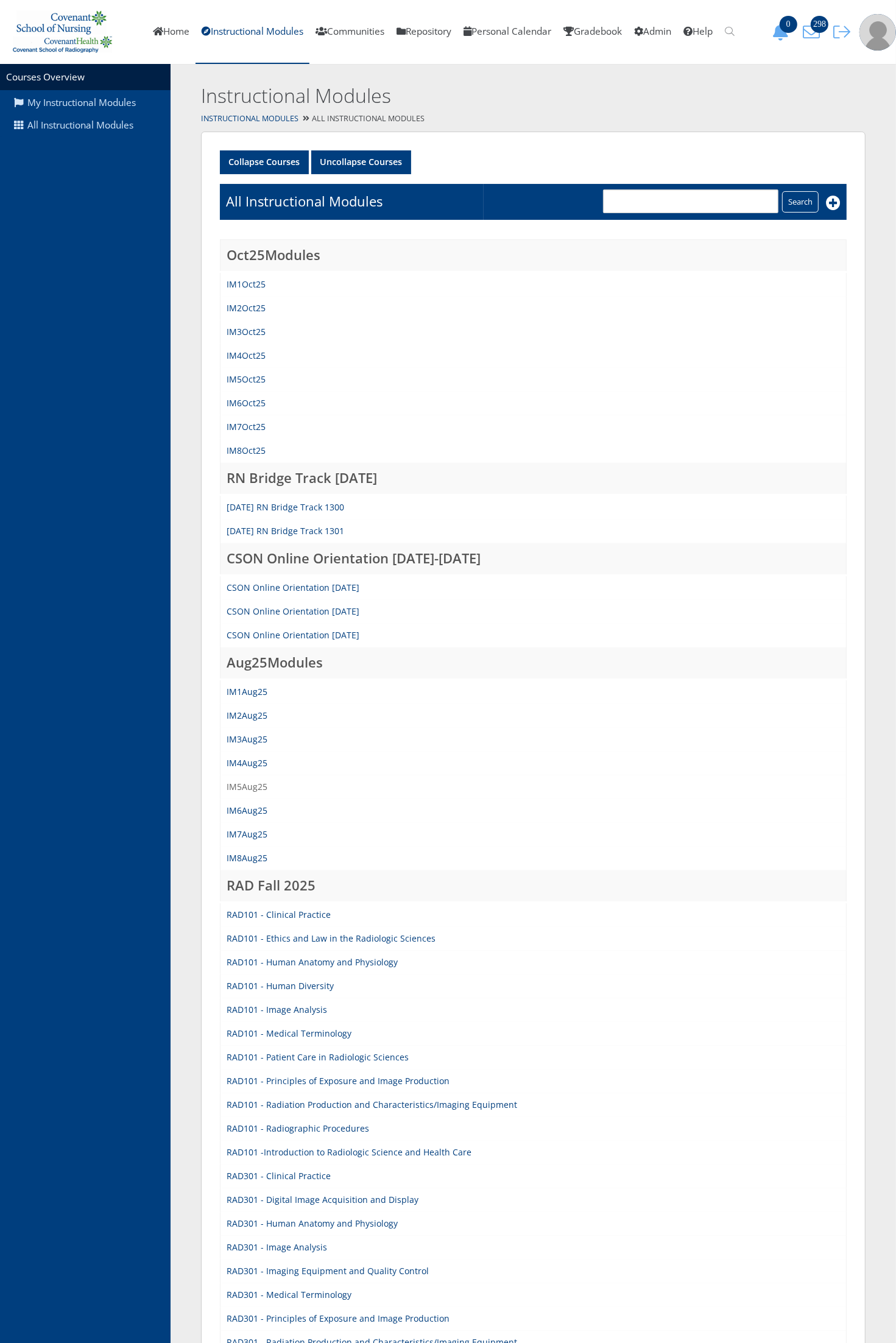
click at [244, 787] on link "IM5Aug25" at bounding box center [246, 786] width 40 height 12
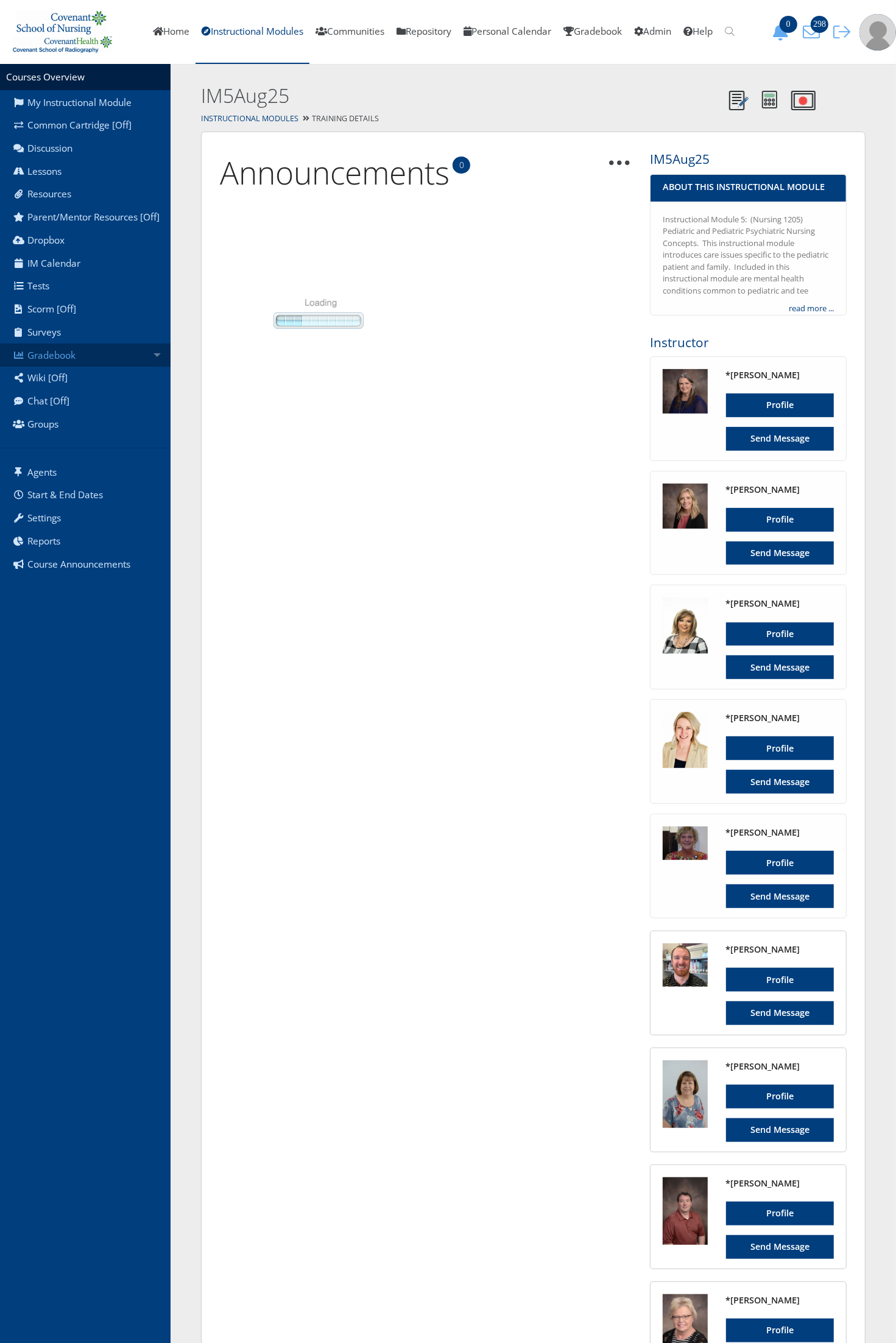
click at [134, 358] on link "Gradebook" at bounding box center [85, 355] width 171 height 23
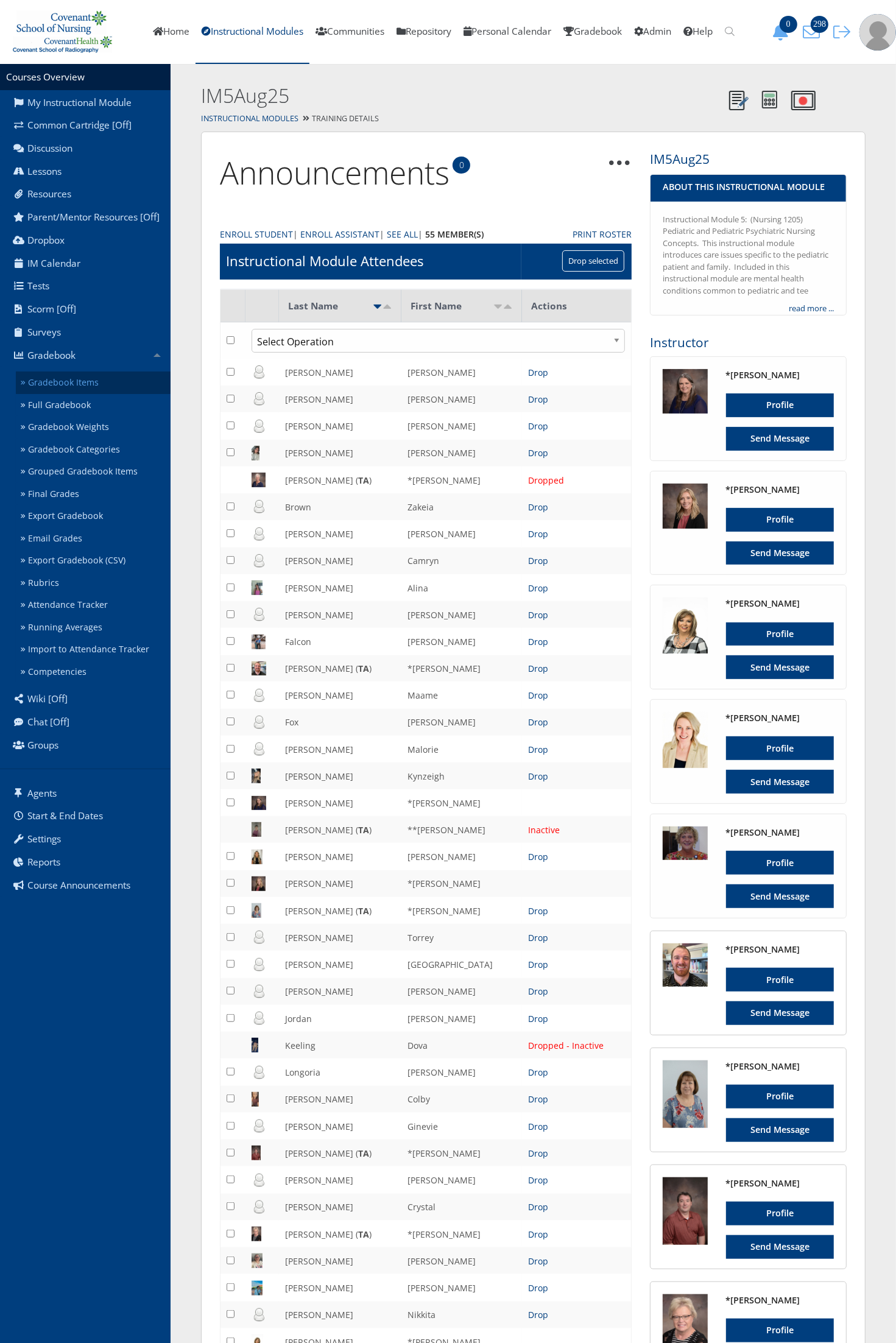
click at [111, 382] on link "Gradebook Items" at bounding box center [93, 382] width 154 height 23
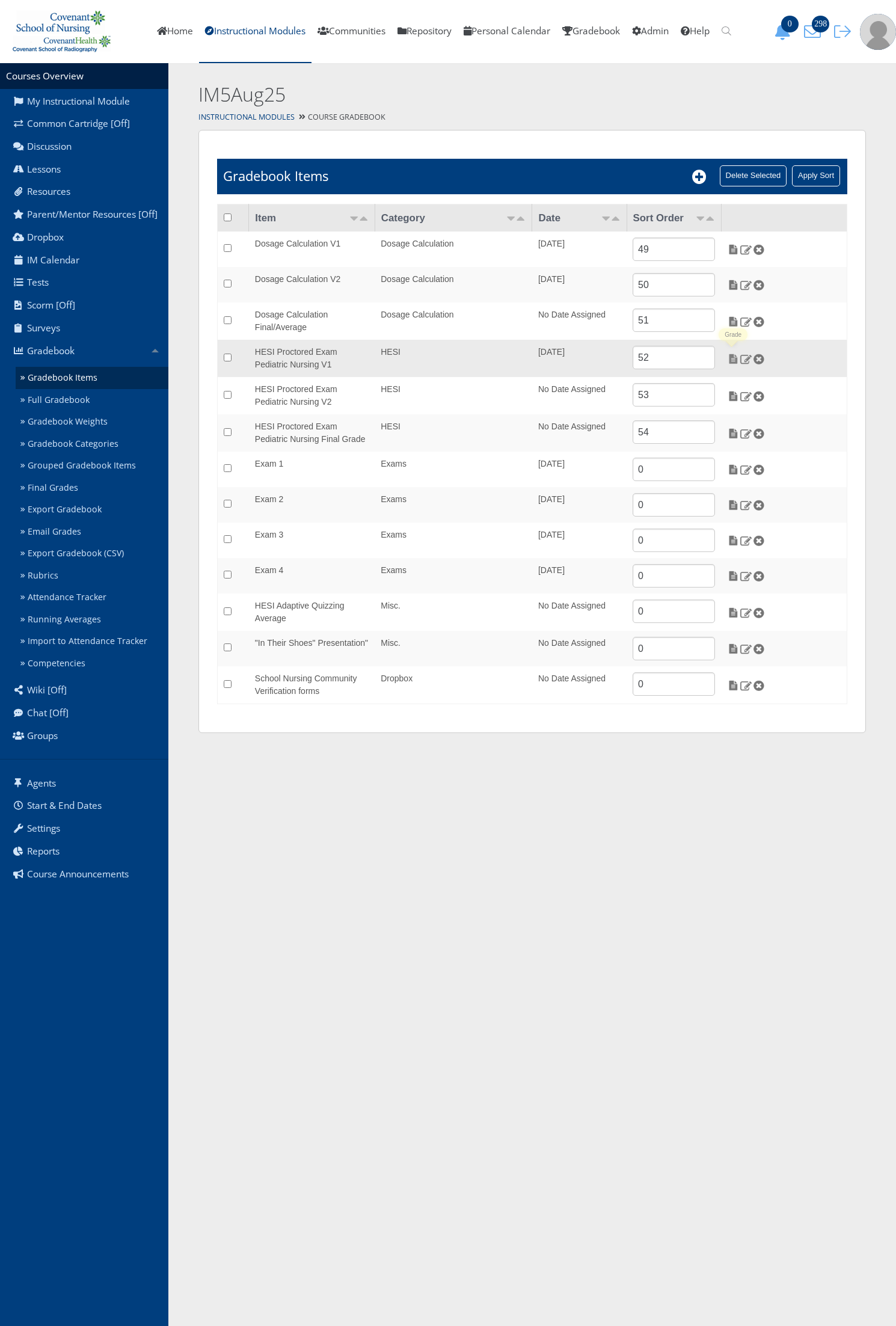
click at [735, 359] on img at bounding box center [733, 359] width 13 height 11
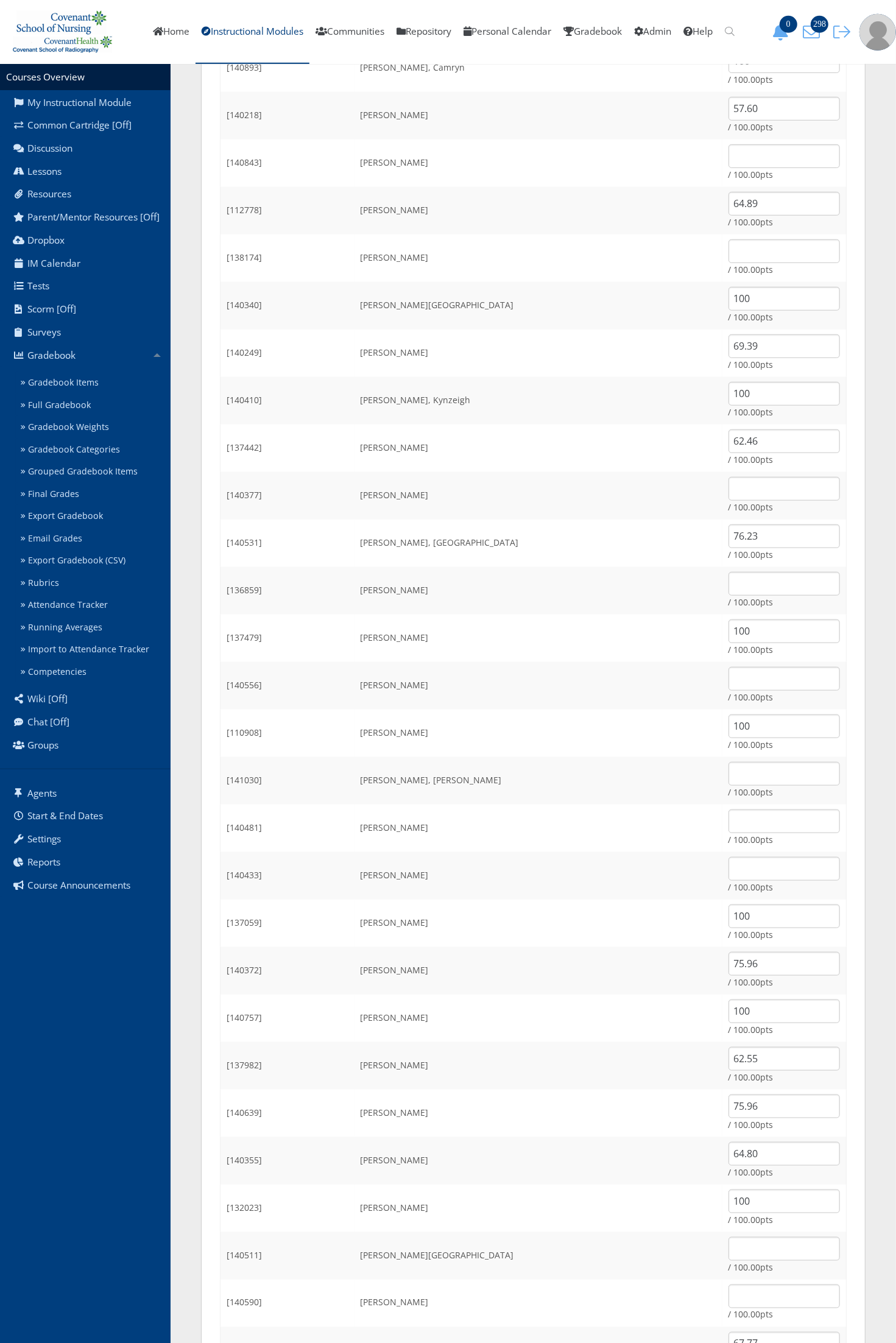
scroll to position [533, 0]
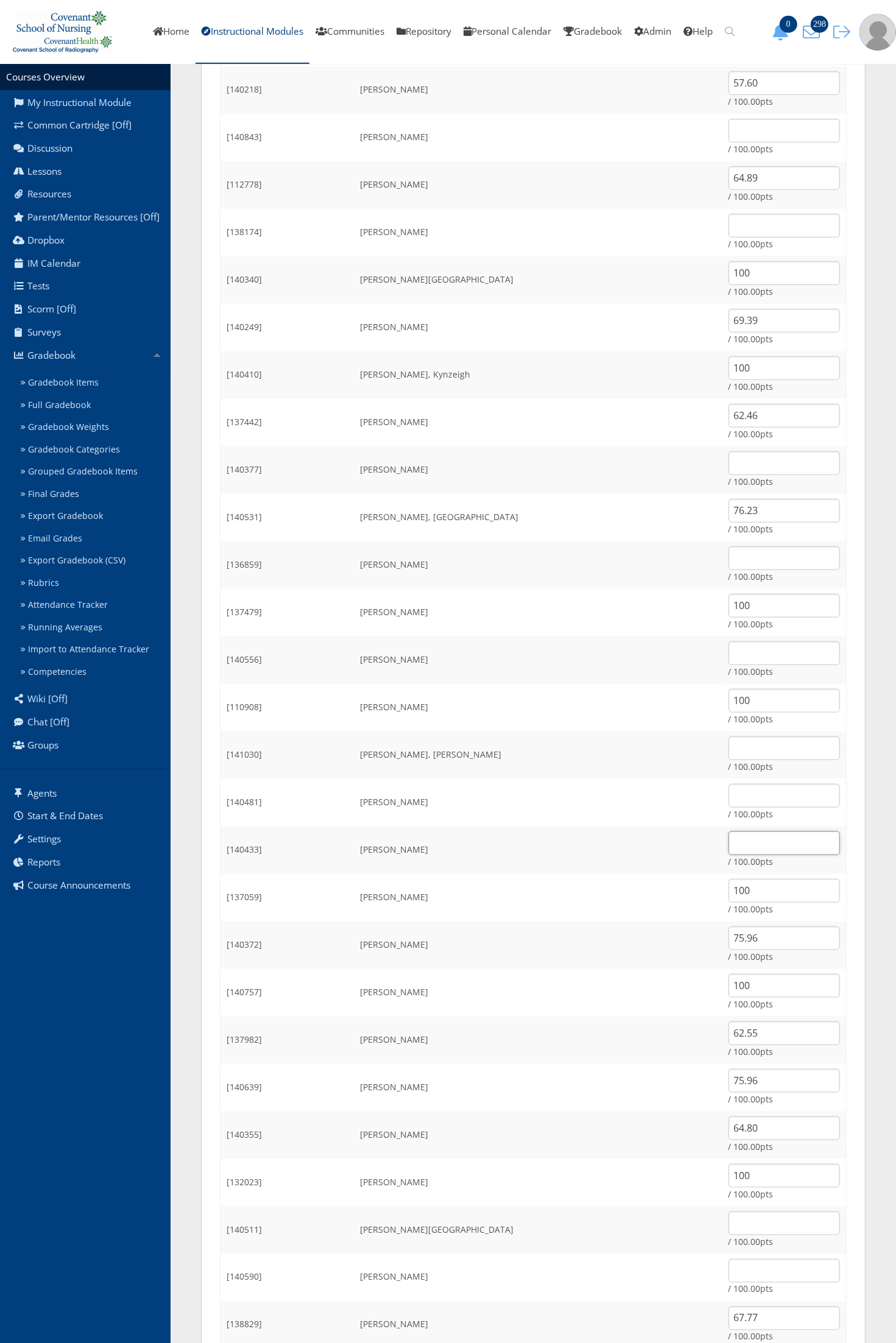
click at [729, 843] on input "text" at bounding box center [784, 843] width 111 height 24
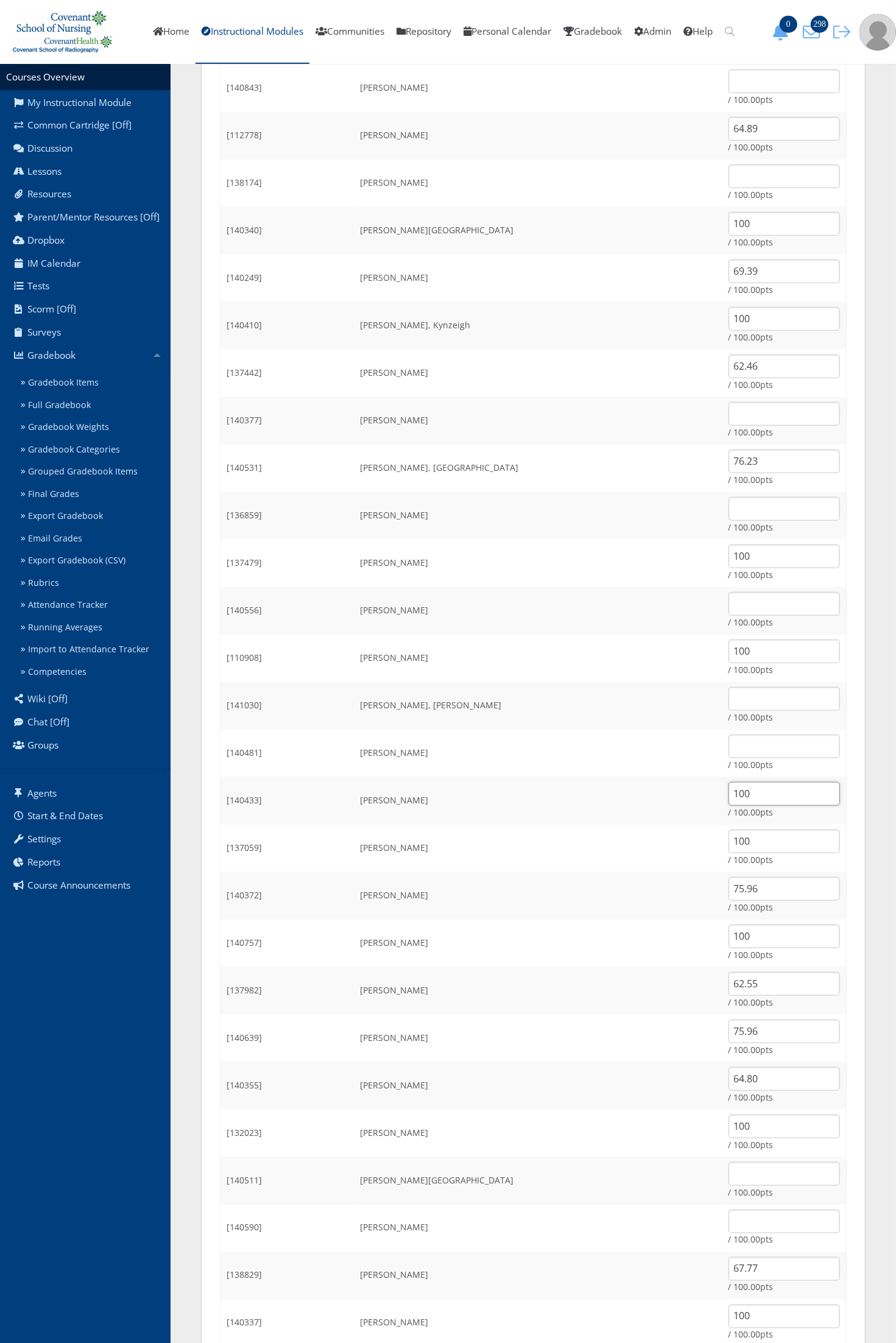
scroll to position [609, 0]
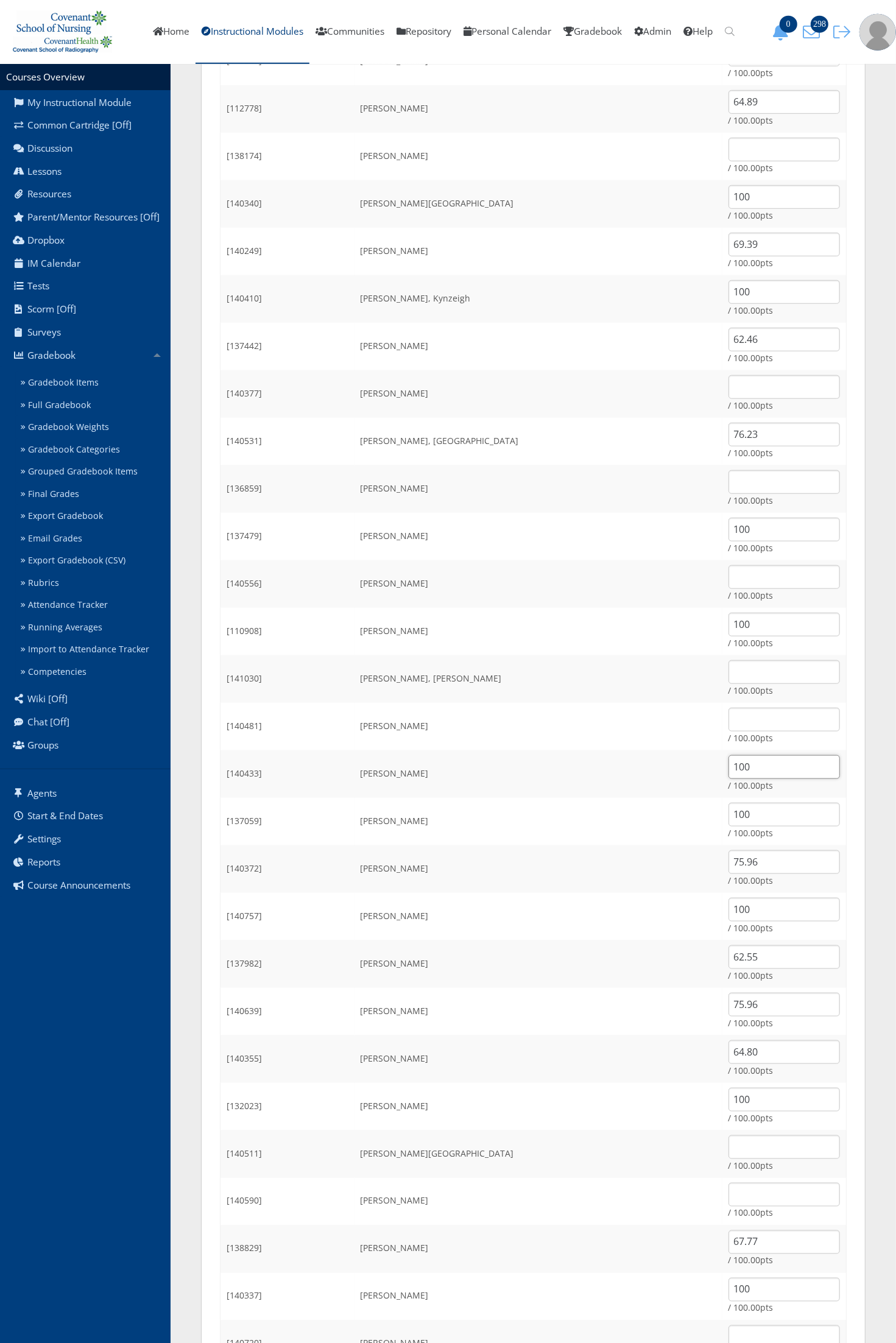
type input "100"
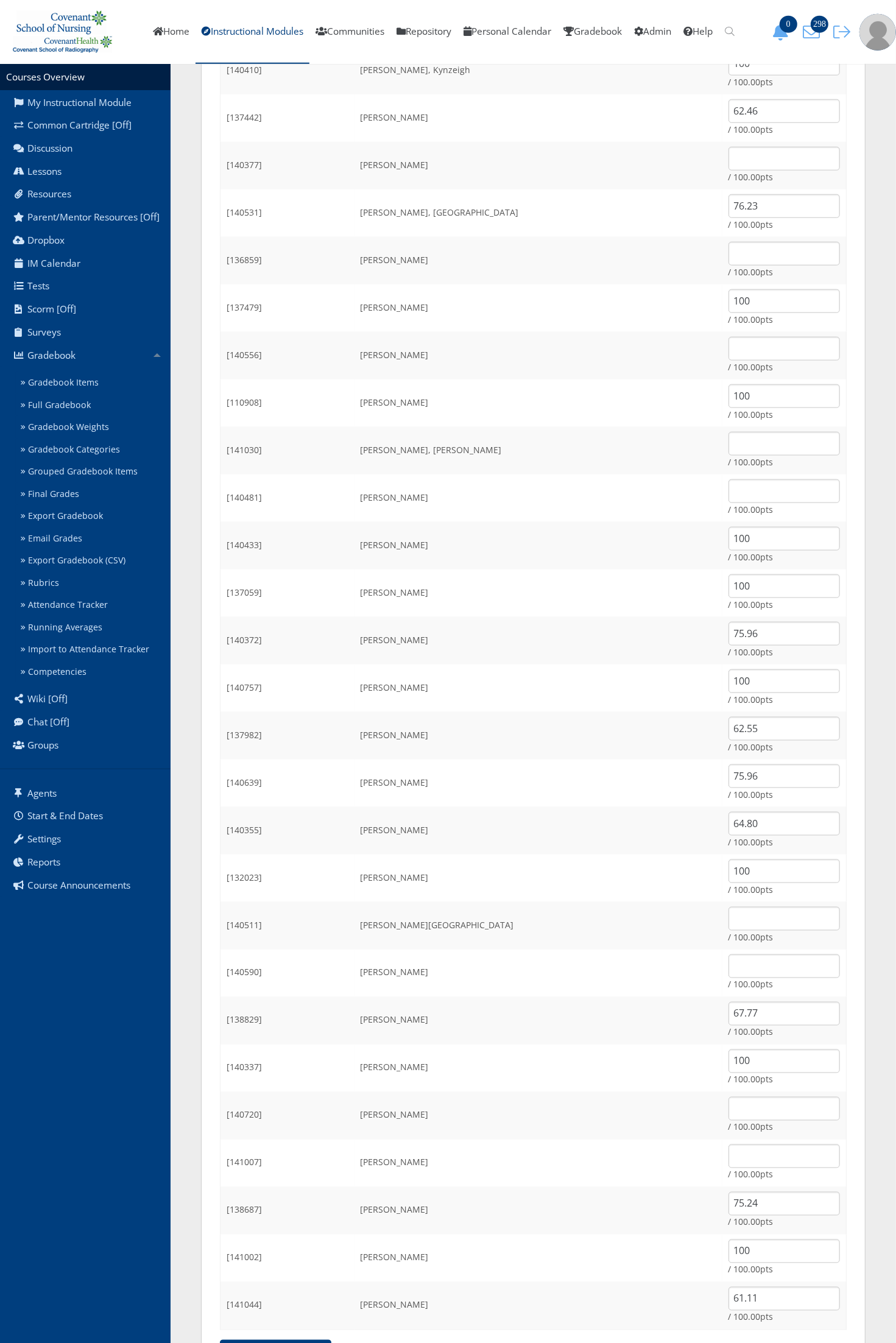
scroll to position [902, 0]
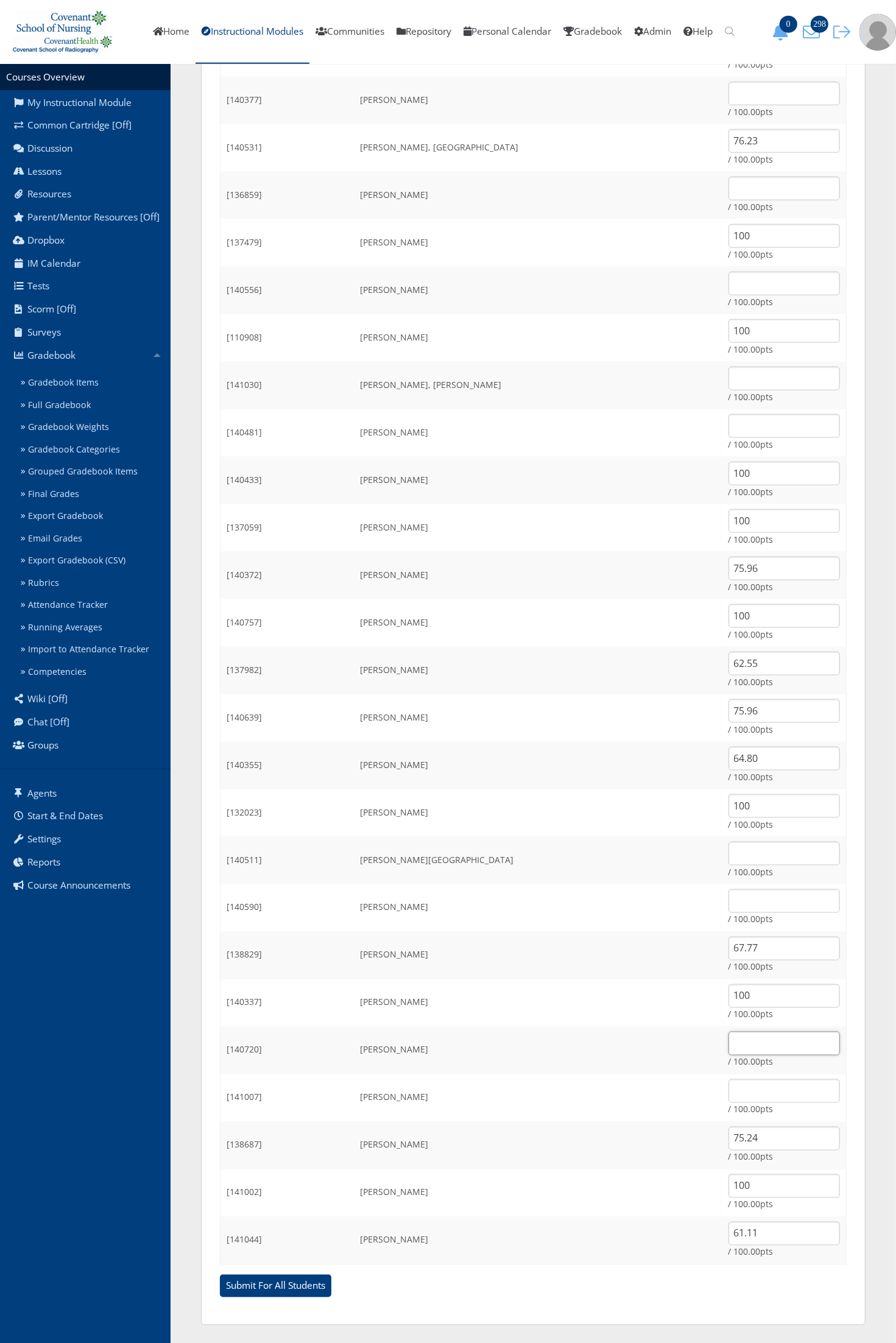
click at [729, 1045] on input "text" at bounding box center [784, 1044] width 111 height 24
type input "52.38"
click at [729, 1092] on input "text" at bounding box center [784, 1091] width 111 height 24
type input "100"
click at [729, 425] on input "text" at bounding box center [784, 426] width 111 height 24
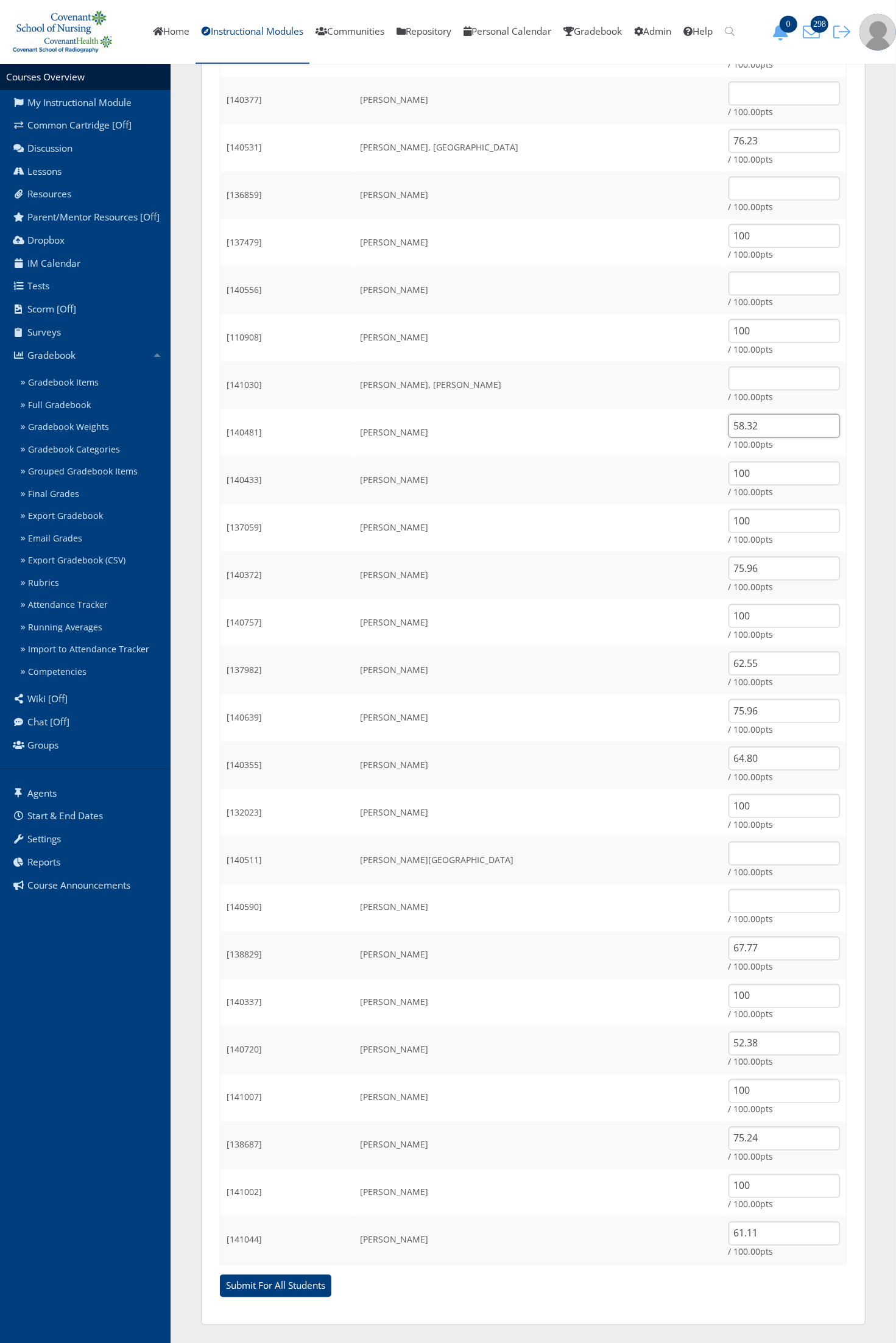
type input "58.32"
click at [643, 336] on td "[PERSON_NAME]" at bounding box center [539, 338] width 368 height 47
click at [568, 351] on td "[PERSON_NAME]" at bounding box center [539, 338] width 368 height 47
click at [729, 385] on input "text" at bounding box center [784, 378] width 111 height 24
type input "100"
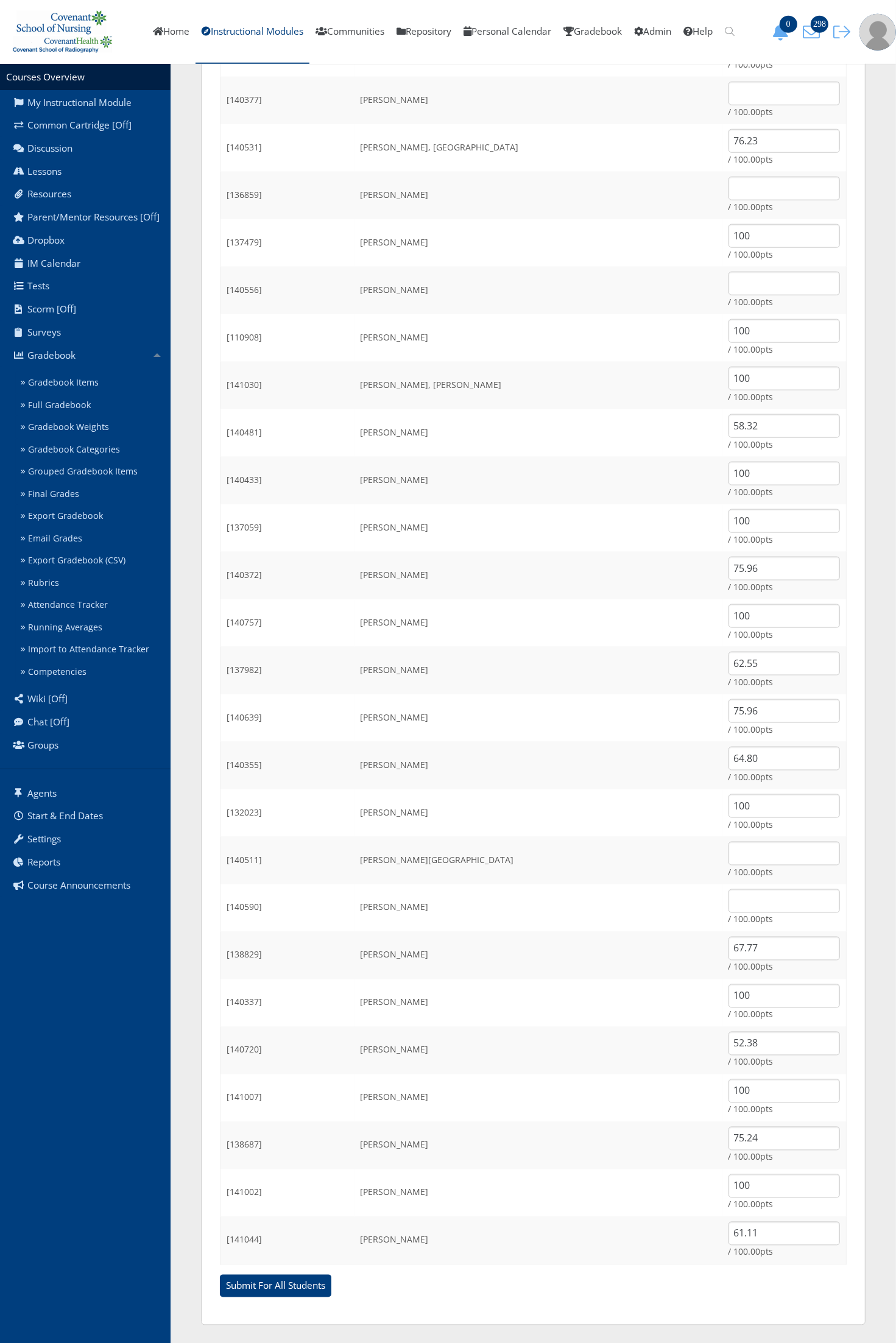
click at [589, 412] on td "[PERSON_NAME]" at bounding box center [539, 432] width 368 height 47
click at [580, 413] on td "[PERSON_NAME]" at bounding box center [539, 432] width 368 height 47
click at [729, 908] on input "text" at bounding box center [784, 901] width 111 height 24
click at [574, 838] on td "[PERSON_NAME][GEOGRAPHIC_DATA]" at bounding box center [539, 861] width 368 height 47
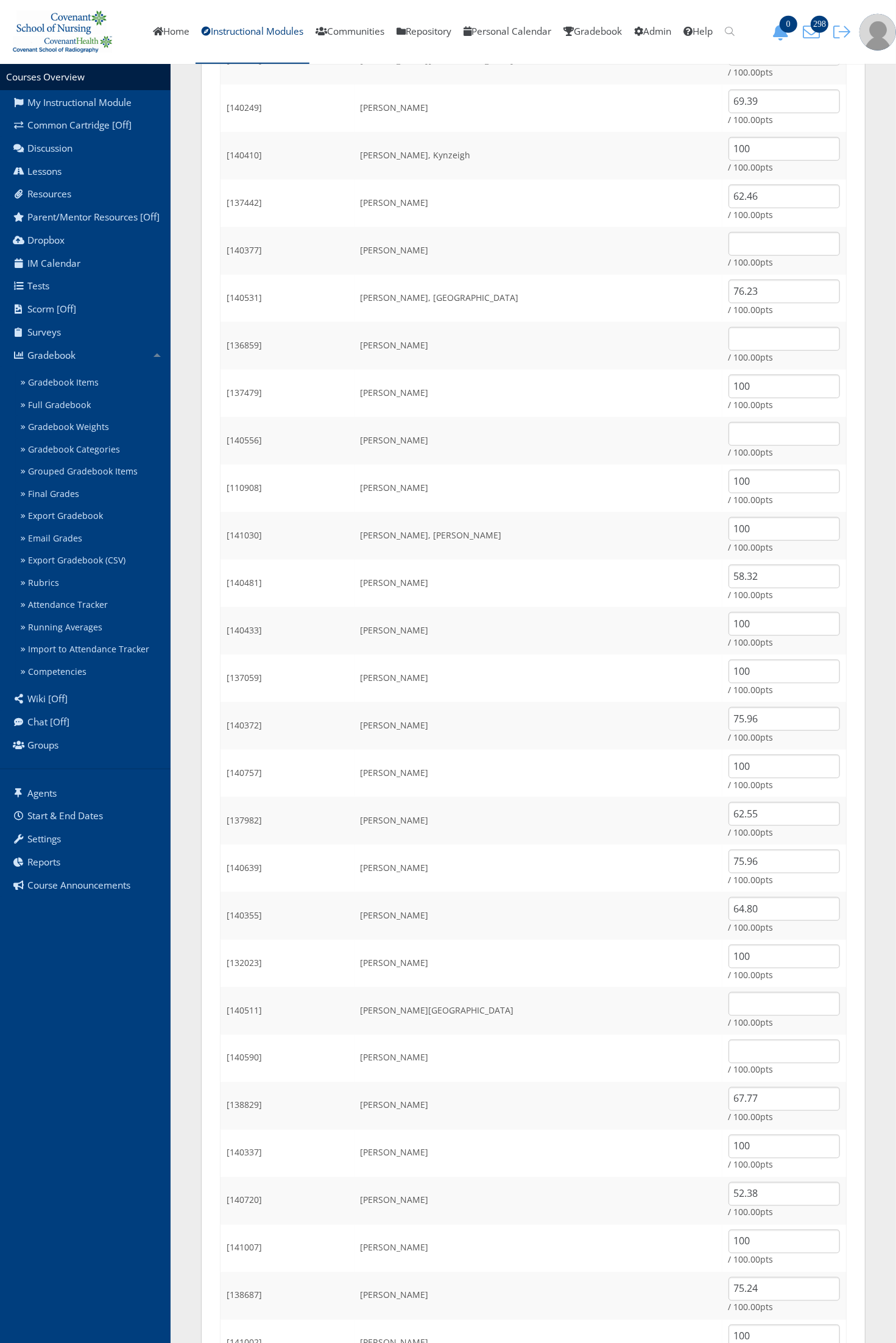
scroll to position [751, 0]
click at [729, 1055] on input "text" at bounding box center [784, 1053] width 111 height 24
type input "72"
click at [577, 1027] on td "Ramirez, Victoria" at bounding box center [539, 1012] width 368 height 47
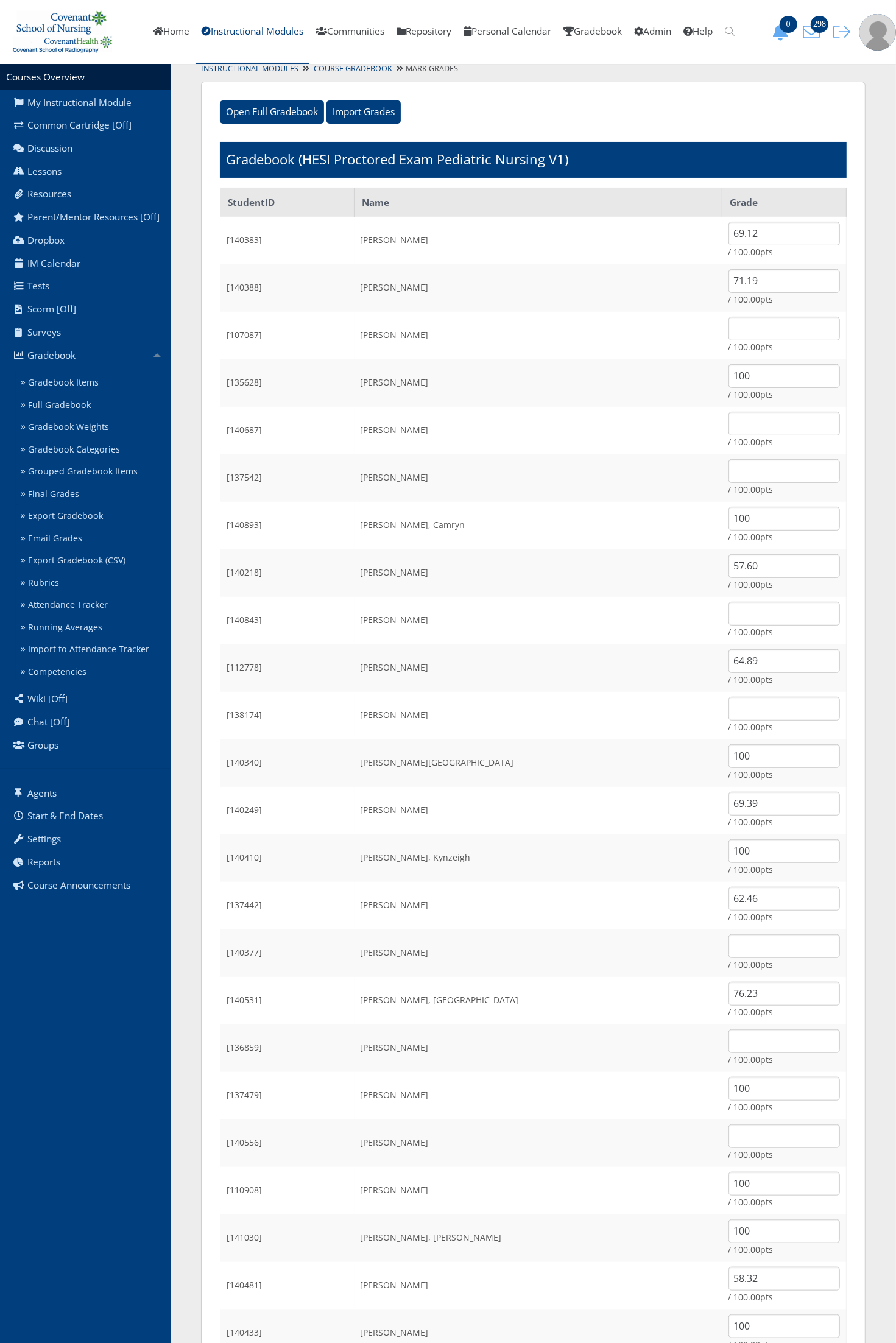
scroll to position [0, 0]
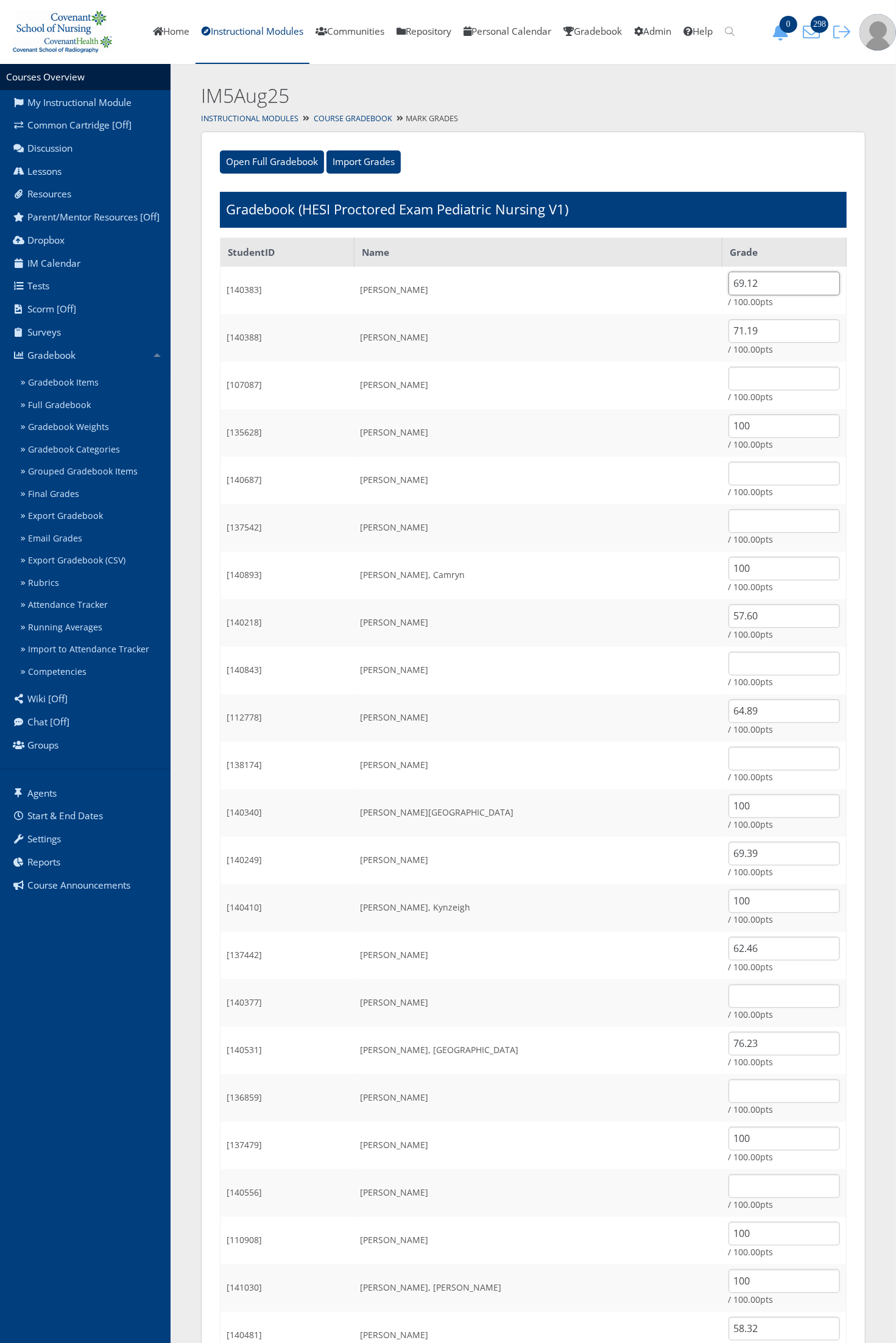
drag, startPoint x: 731, startPoint y: 285, endPoint x: 663, endPoint y: 279, distance: 68.3
click at [664, 279] on tr "[140383] Abalos, Jasmine 69.12 / 100.00pts" at bounding box center [533, 290] width 626 height 47
type input "0"
drag, startPoint x: 762, startPoint y: 325, endPoint x: 623, endPoint y: 323, distance: 139.0
click at [623, 323] on tr "[140388] Alcozer, Alexandra 71.19 / 100.00pts" at bounding box center [533, 338] width 626 height 47
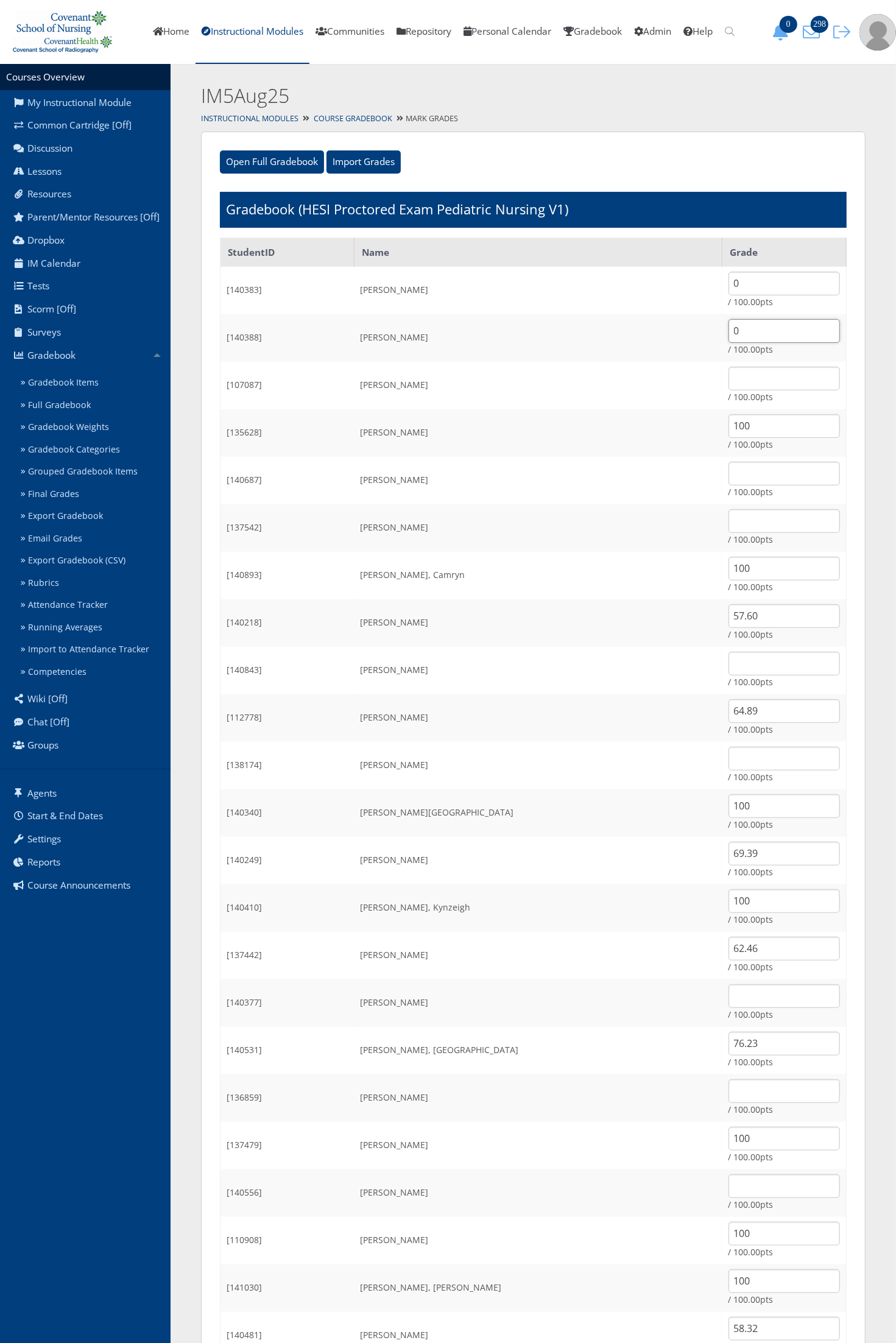
type input "0"
drag, startPoint x: 728, startPoint y: 620, endPoint x: 682, endPoint y: 631, distance: 47.3
click at [722, 631] on td "57.60 / 100.00pts" at bounding box center [784, 622] width 124 height 47
click at [674, 631] on tr "[140218] Elizarraraz, Alina 57.60 / 100.00pts" at bounding box center [533, 622] width 626 height 47
drag, startPoint x: 674, startPoint y: 631, endPoint x: 670, endPoint y: 720, distance: 89.1
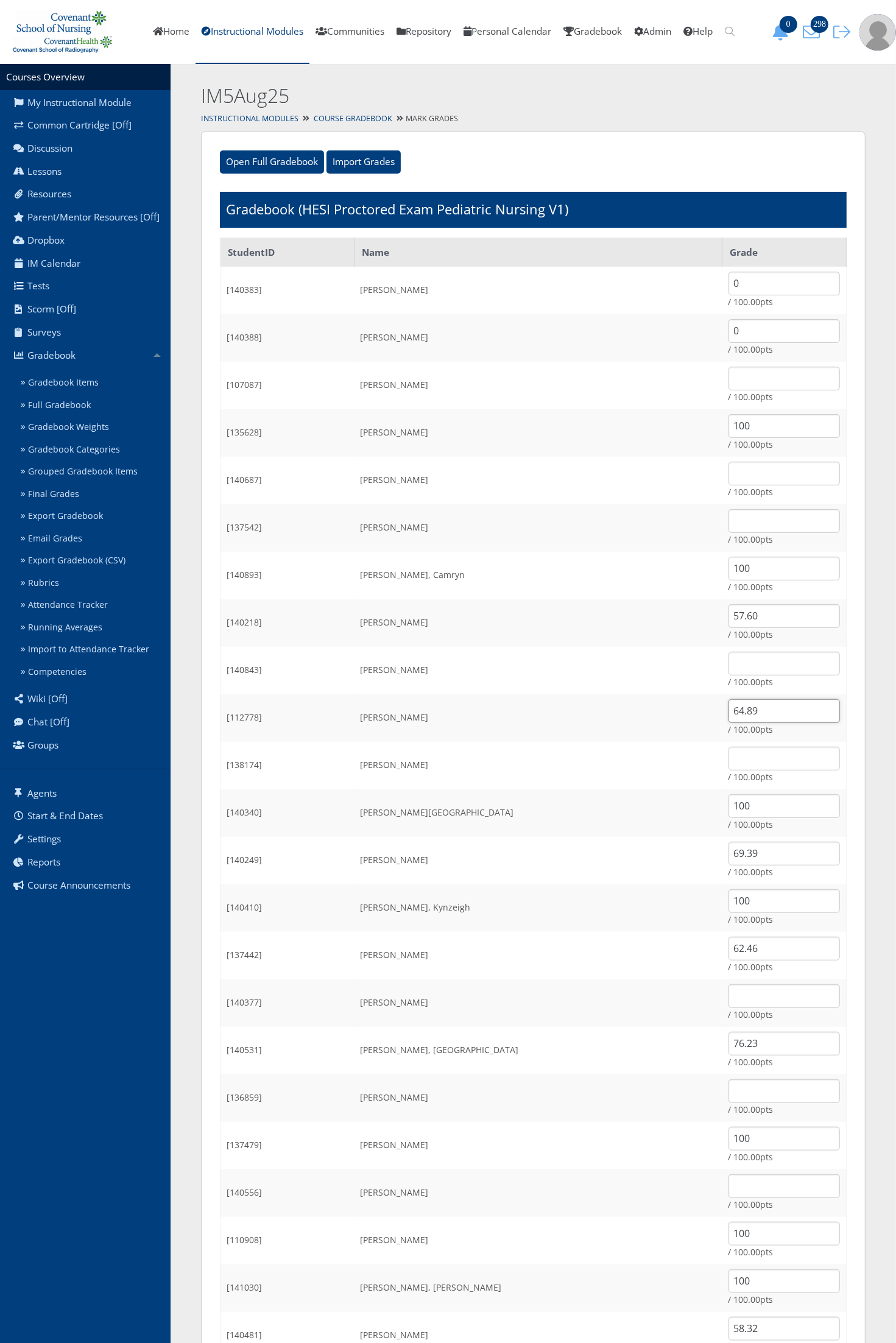
click at [670, 720] on tr "[112778] Falcon, Ernesto 64.89 / 100.00pts" at bounding box center [533, 718] width 626 height 47
type input "0"
drag, startPoint x: 738, startPoint y: 854, endPoint x: 663, endPoint y: 848, distance: 75.2
click at [676, 850] on tr "[140249] Garcia, Malorie 69.39 / 100.00pts" at bounding box center [533, 861] width 626 height 47
type input "0"
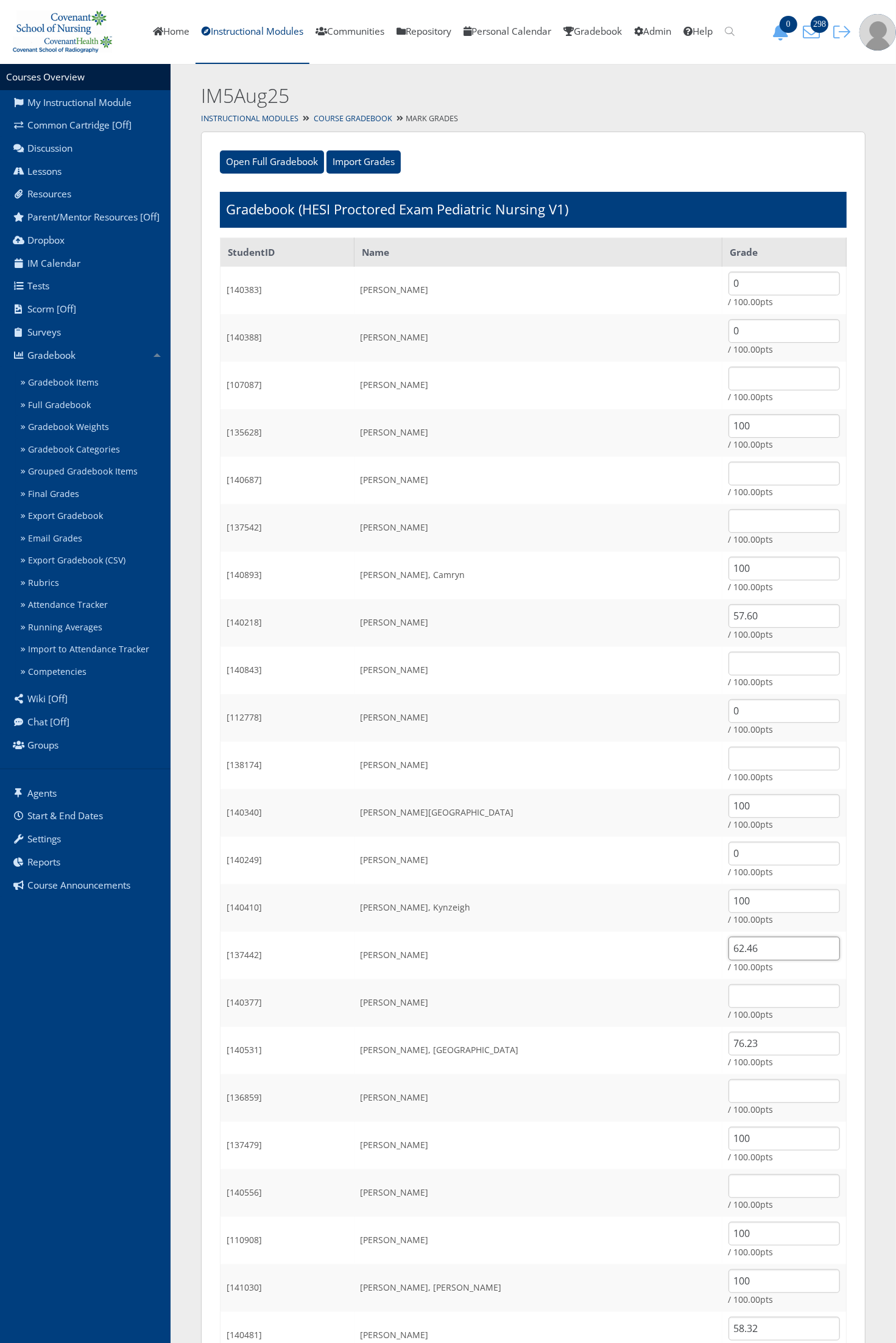
drag, startPoint x: 729, startPoint y: 955, endPoint x: 687, endPoint y: 964, distance: 43.0
click at [722, 964] on td "62.46 / 100.00pts" at bounding box center [784, 955] width 124 height 47
type input "0"
drag, startPoint x: 727, startPoint y: 1042, endPoint x: 655, endPoint y: 1038, distance: 72.1
click at [655, 1038] on tr "[140531] Hord, Madison 76.23 / 100.00pts" at bounding box center [533, 1050] width 626 height 47
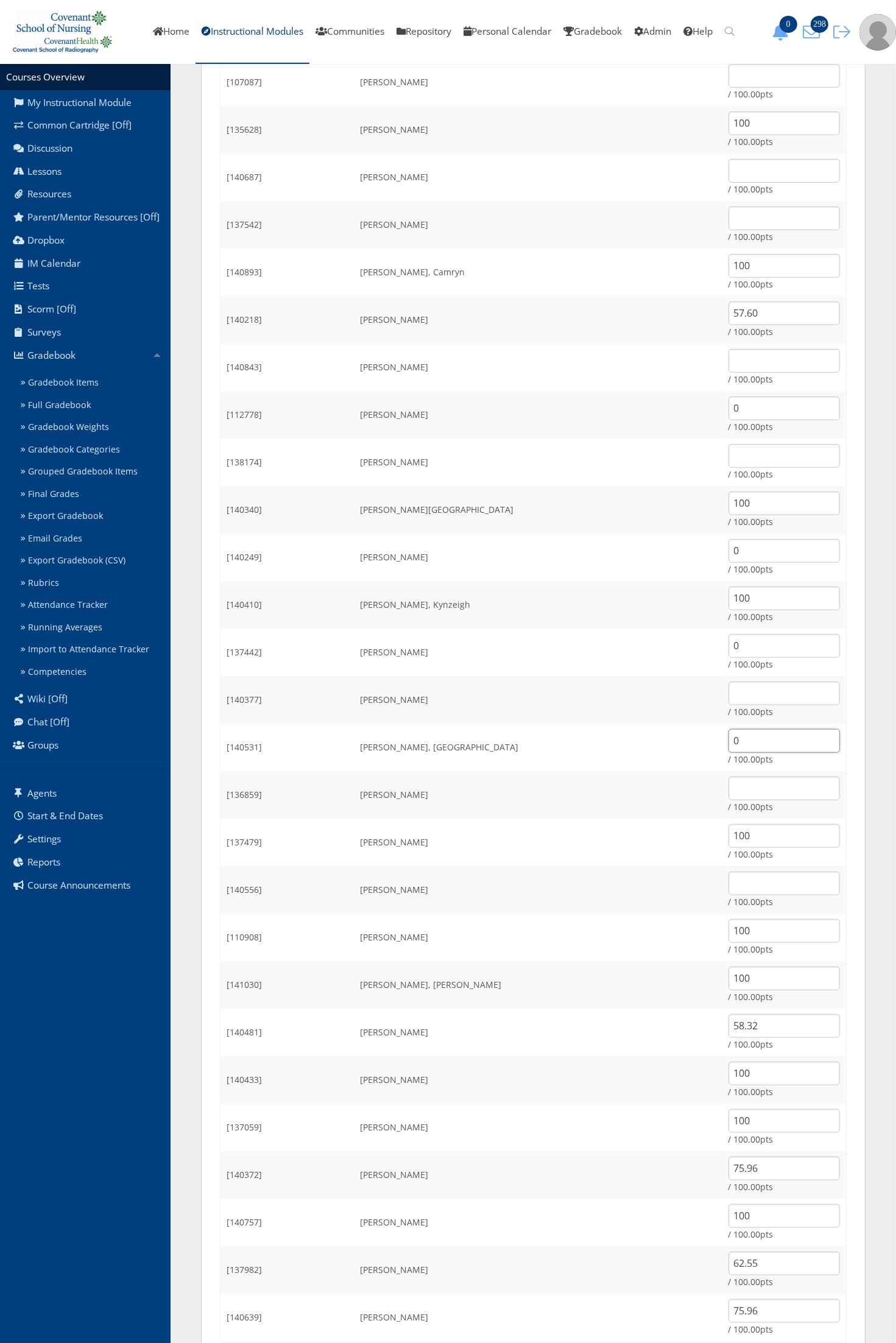
scroll to position [305, 0]
type input "0"
drag, startPoint x: 751, startPoint y: 1025, endPoint x: 684, endPoint y: 1032, distance: 67.4
click at [729, 1032] on input "58.32" at bounding box center [784, 1024] width 111 height 24
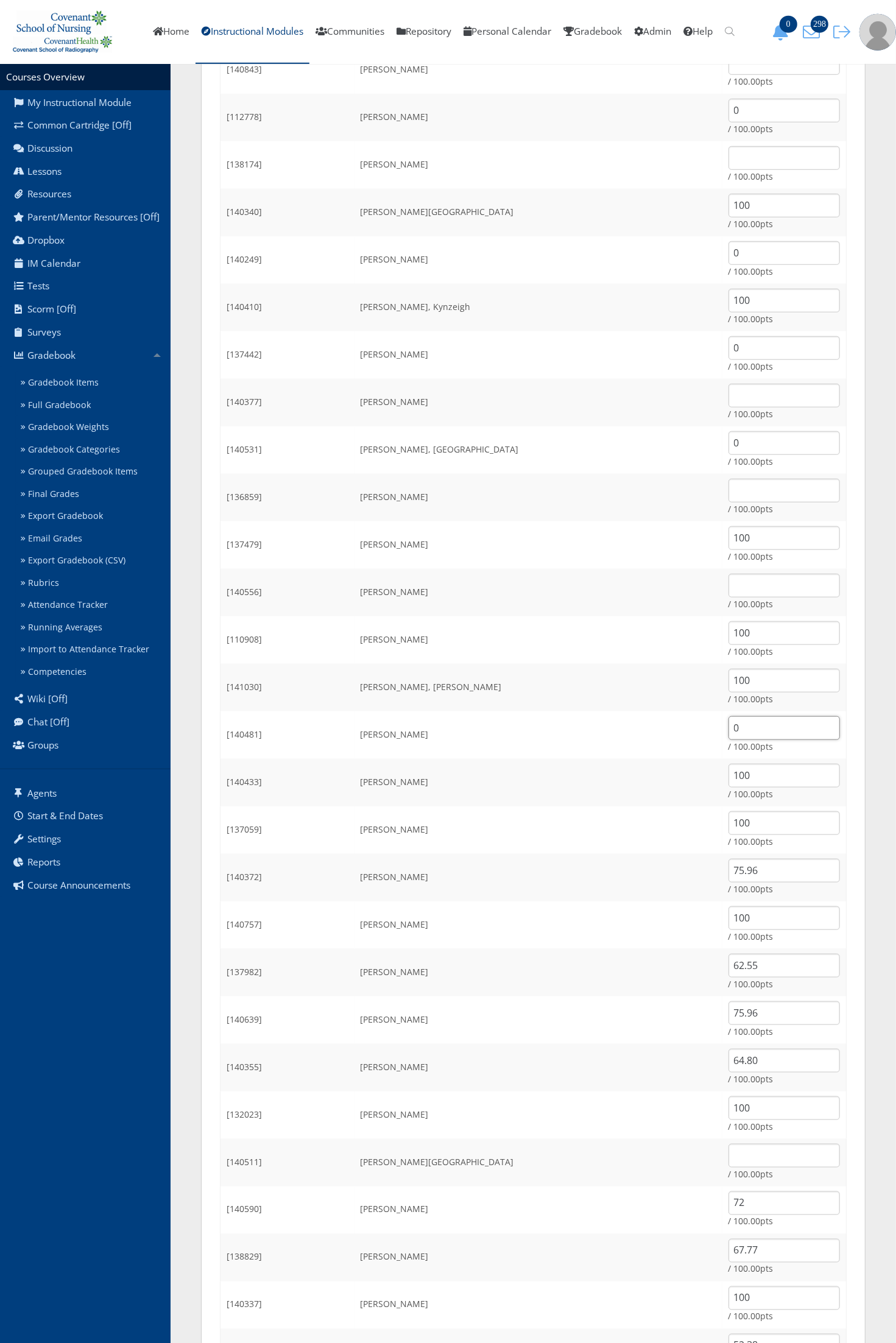
scroll to position [609, 0]
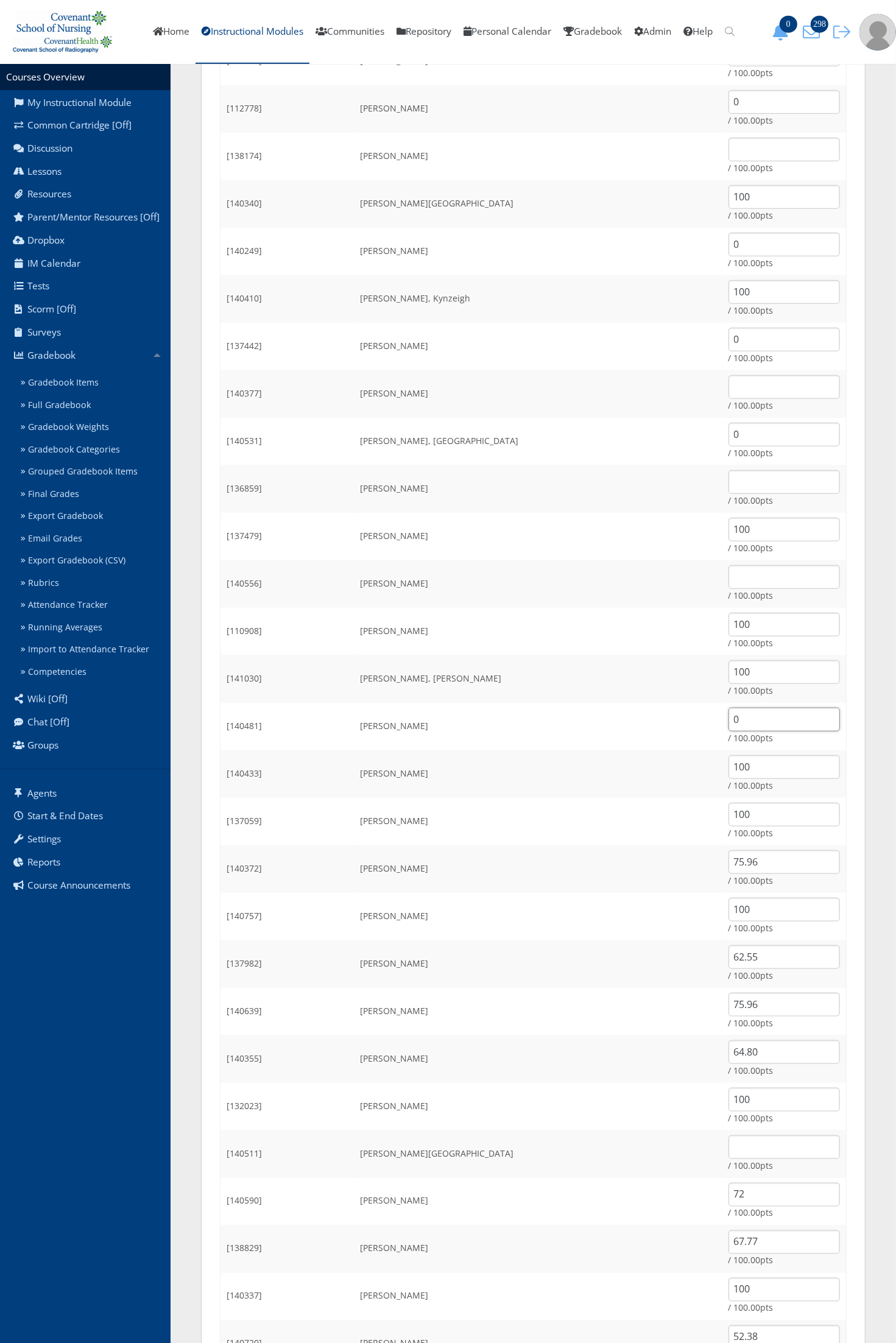
type input "0"
drag, startPoint x: 745, startPoint y: 955, endPoint x: 671, endPoint y: 961, distance: 74.2
click at [671, 961] on tr "[137982] Nguyen, Lillian 62.55 / 100.00pts" at bounding box center [533, 964] width 626 height 47
type input "0"
drag, startPoint x: 731, startPoint y: 1003, endPoint x: 682, endPoint y: 1018, distance: 51.2
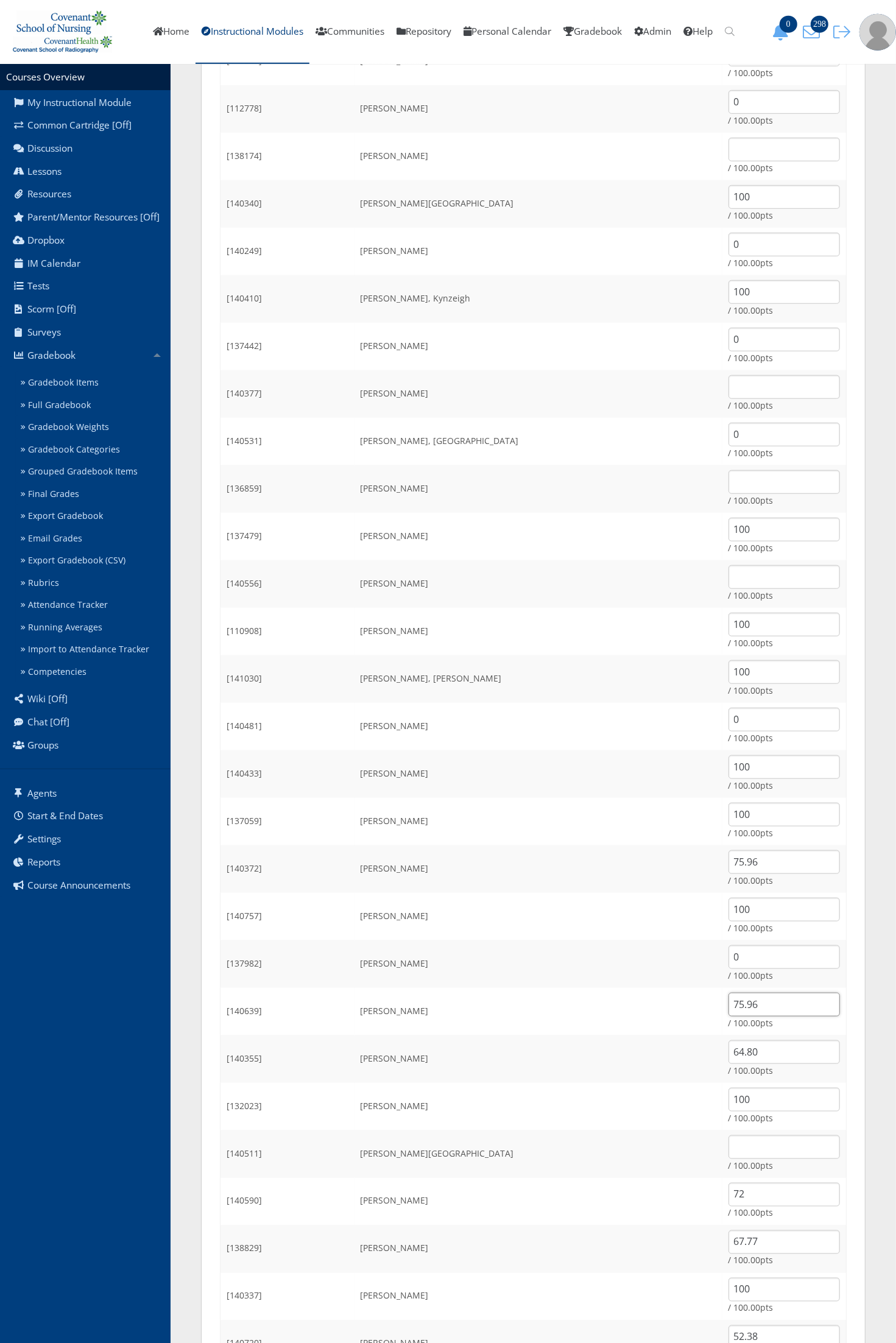
click at [722, 1016] on td "75.96 / 100.00pts" at bounding box center [784, 1012] width 124 height 47
drag, startPoint x: 726, startPoint y: 1003, endPoint x: 674, endPoint y: 1008, distance: 52.2
click at [674, 1008] on tr "[140639] Pagano, Alyssa 75.96 / 100.00pts" at bounding box center [533, 1012] width 626 height 47
type input "0"
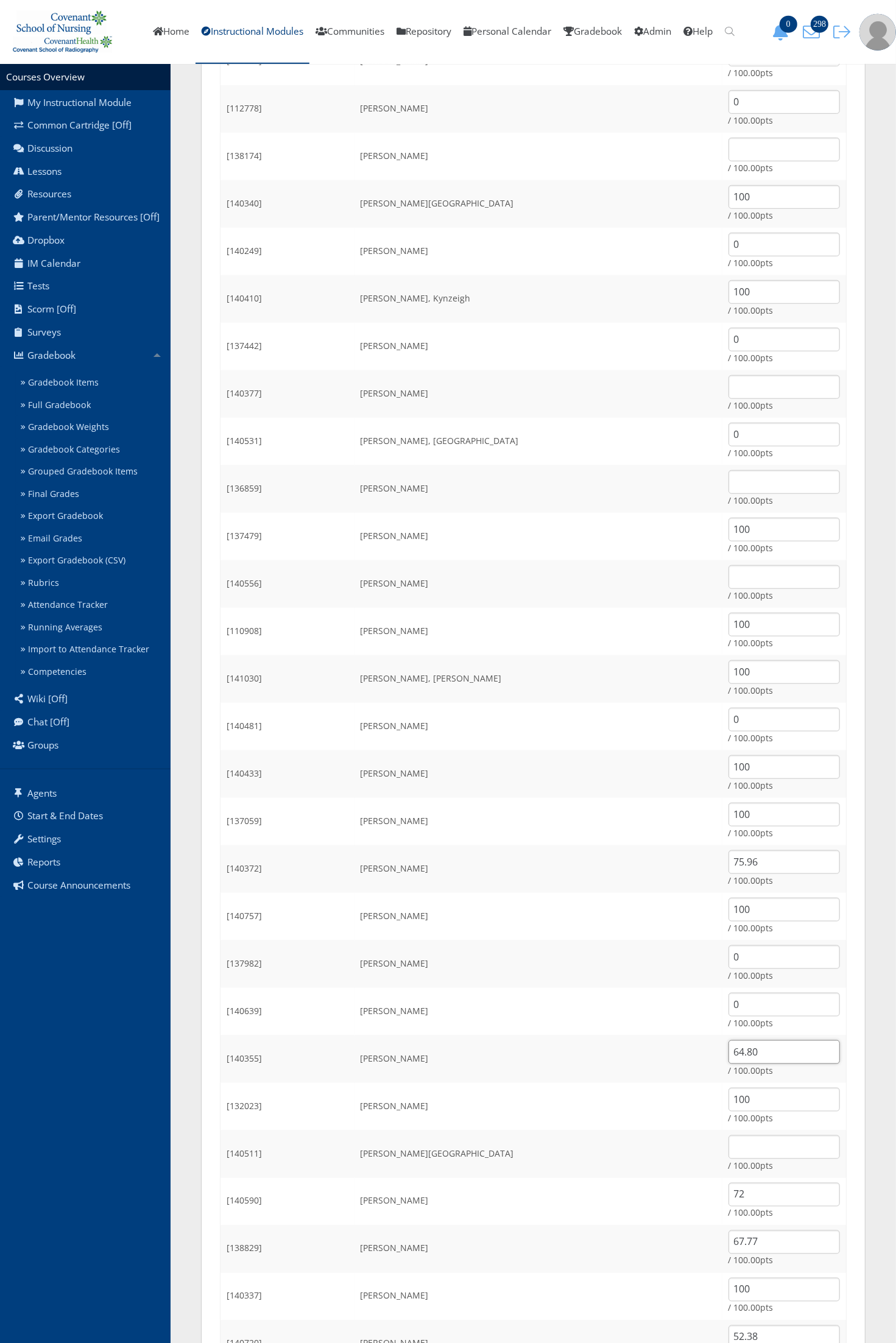
drag, startPoint x: 725, startPoint y: 1051, endPoint x: 681, endPoint y: 1051, distance: 44.0
click at [722, 1051] on td "64.80 / 100.00pts" at bounding box center [784, 1059] width 124 height 47
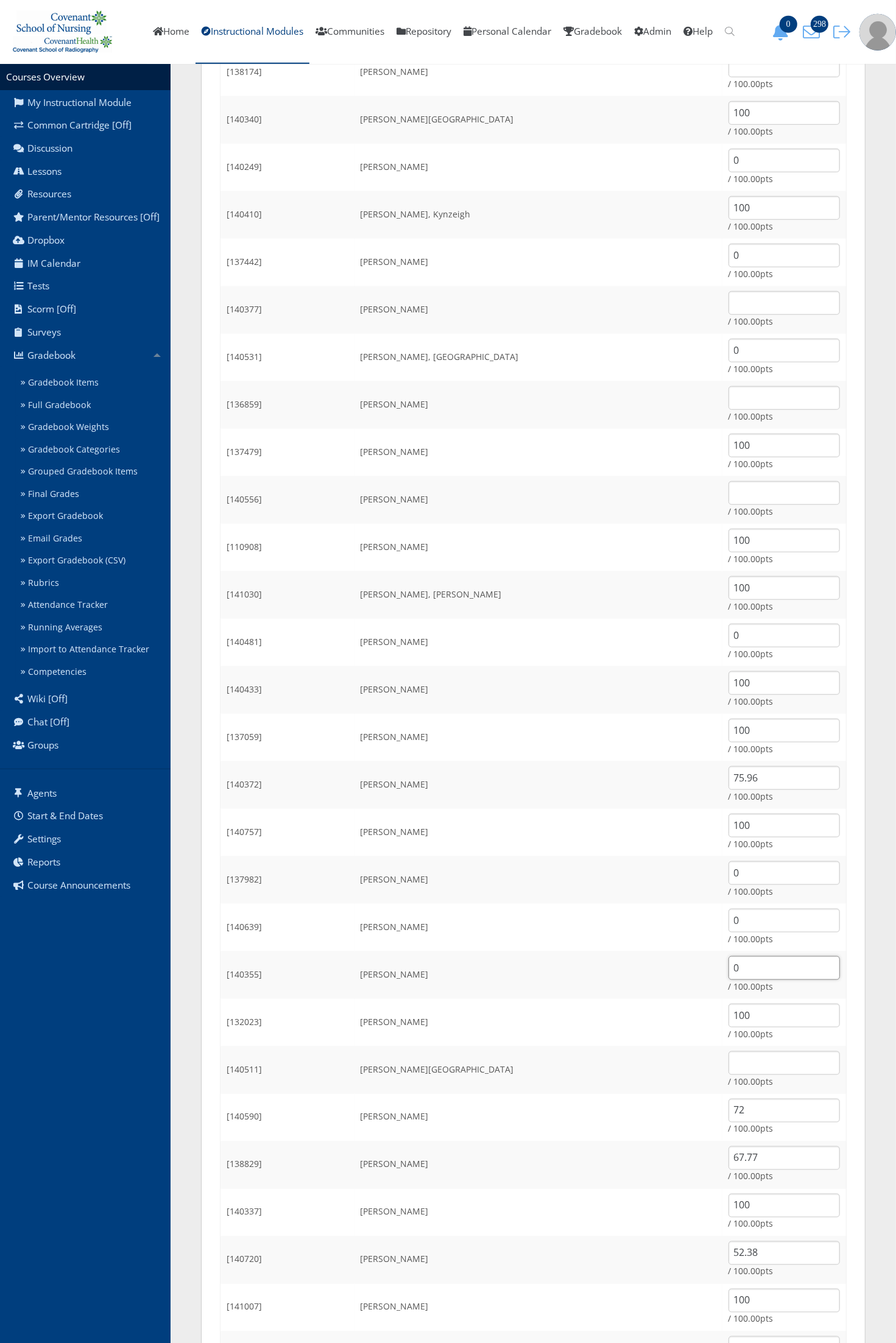
scroll to position [837, 0]
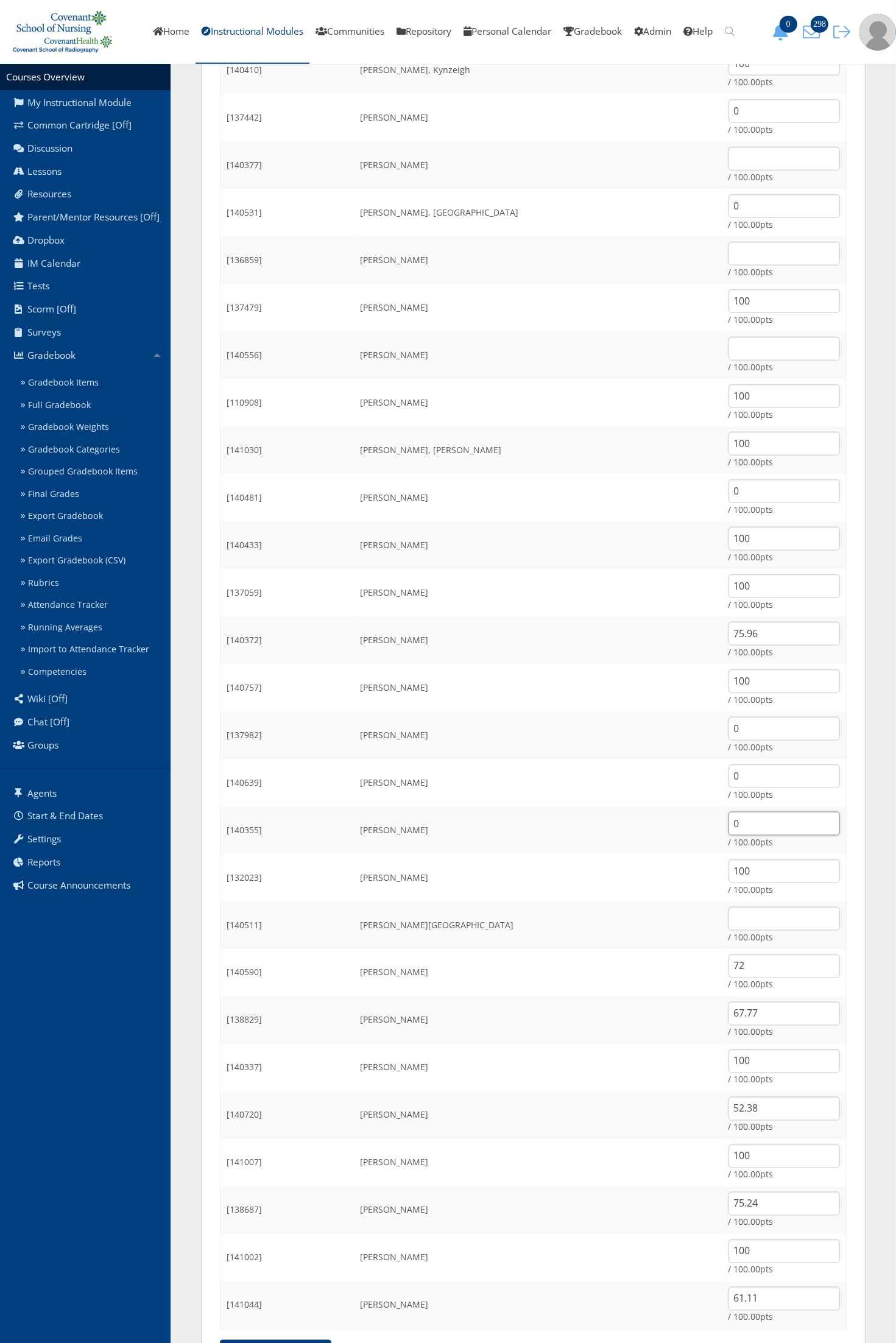
type input "0"
drag, startPoint x: 733, startPoint y: 966, endPoint x: 663, endPoint y: 967, distance: 70.0
click at [663, 967] on tr "[140590] Richardson, Harlee 72 / 100.00pts" at bounding box center [533, 973] width 626 height 47
type input "0"
drag, startPoint x: 735, startPoint y: 1012, endPoint x: 677, endPoint y: 1006, distance: 58.3
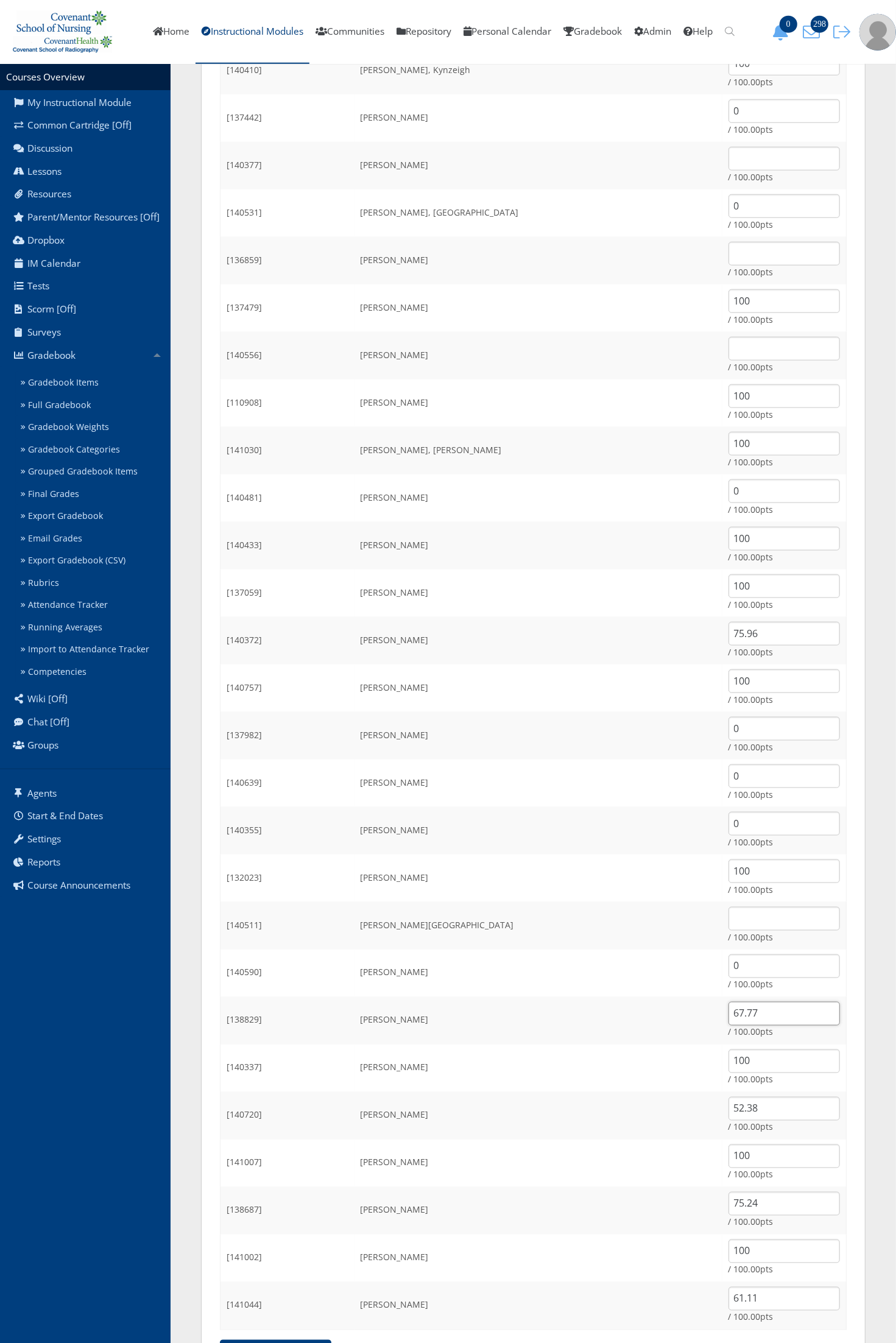
click at [677, 1006] on tr "[138829] Rodriguez, Karyme 67.77 / 100.00pts" at bounding box center [533, 1020] width 626 height 47
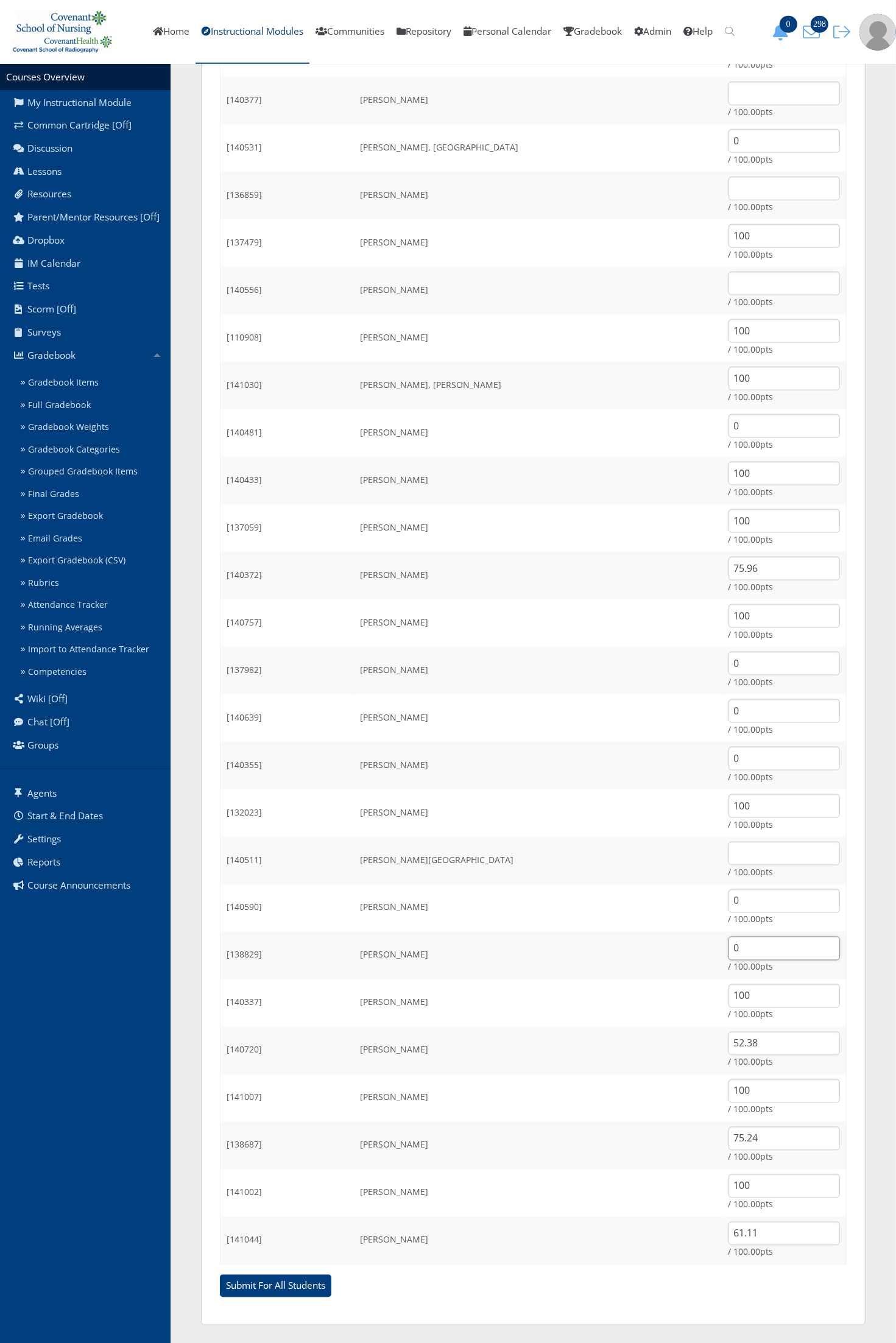
type input "0"
drag, startPoint x: 740, startPoint y: 1043, endPoint x: 699, endPoint y: 1054, distance: 42.4
click at [729, 1040] on input "52.38" at bounding box center [784, 1044] width 111 height 24
type input "0"
drag, startPoint x: 744, startPoint y: 1134, endPoint x: 674, endPoint y: 1141, distance: 70.3
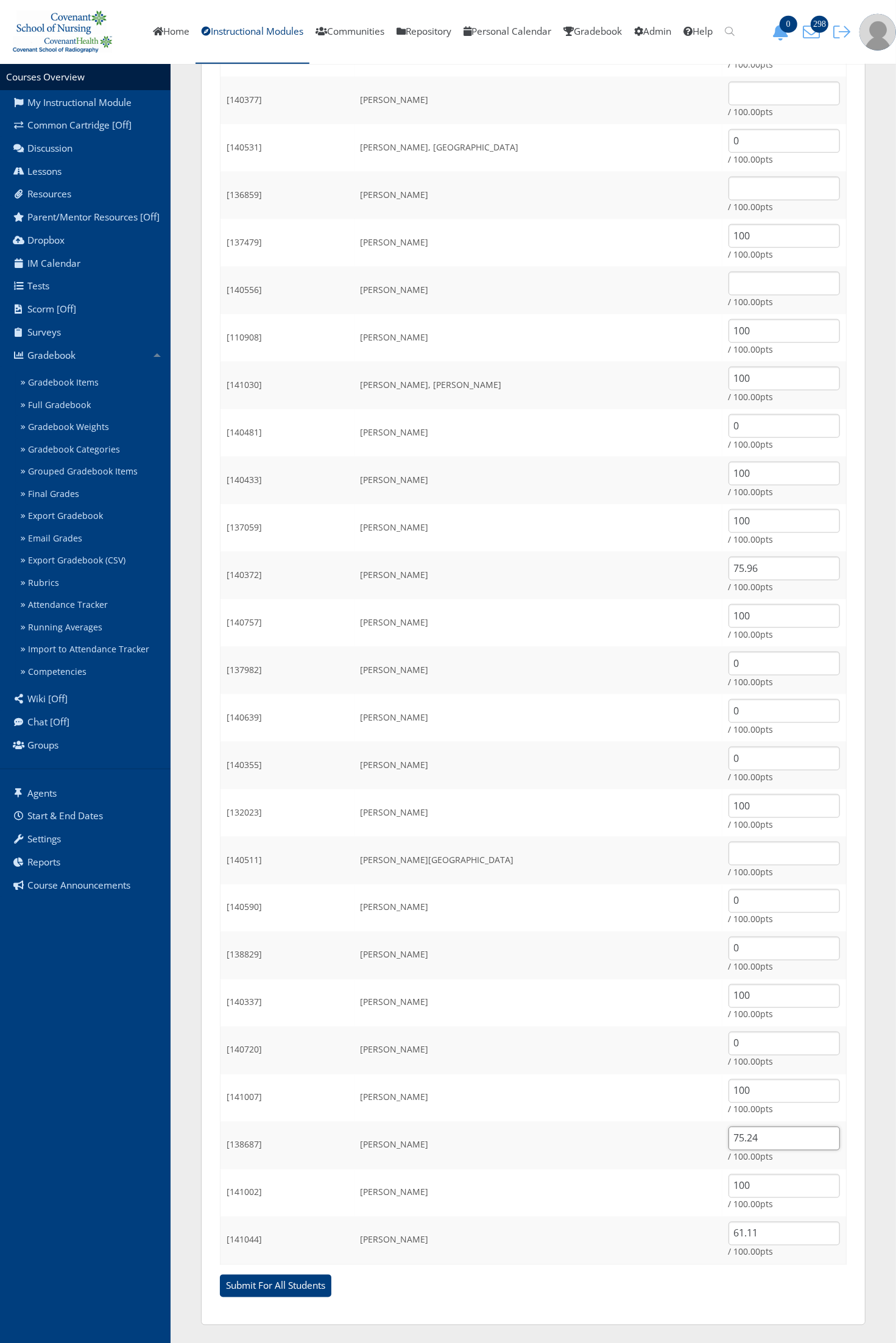
click at [674, 1141] on tr "[138687] Vargas, Alexus 75.24 / 100.00pts" at bounding box center [533, 1145] width 626 height 47
type input "0"
drag, startPoint x: 743, startPoint y: 1228, endPoint x: 652, endPoint y: 1224, distance: 91.1
click at [652, 1224] on tr "[141044] West, Abigail 61.11 / 100.00pts" at bounding box center [533, 1241] width 626 height 48
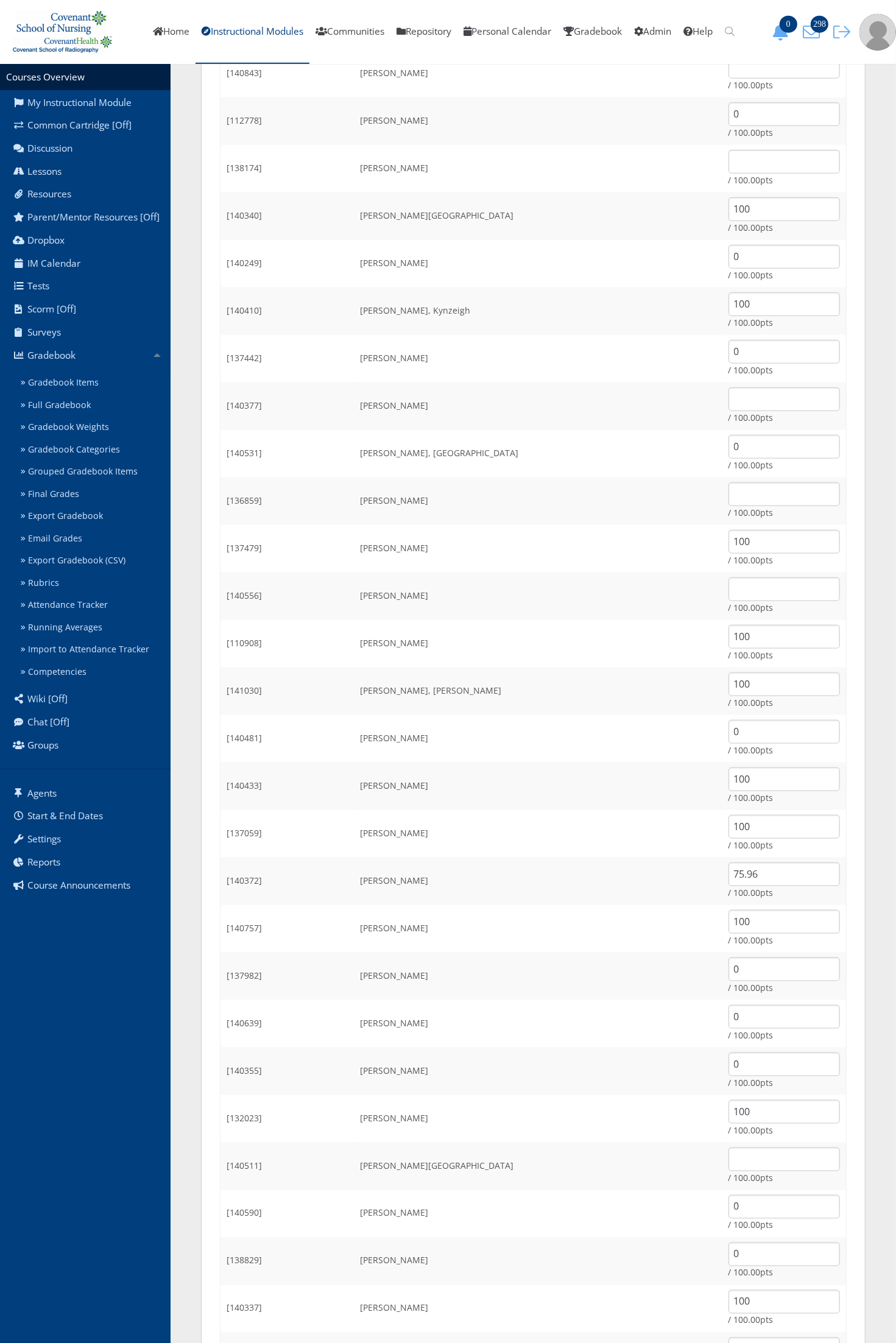
scroll to position [522, 0]
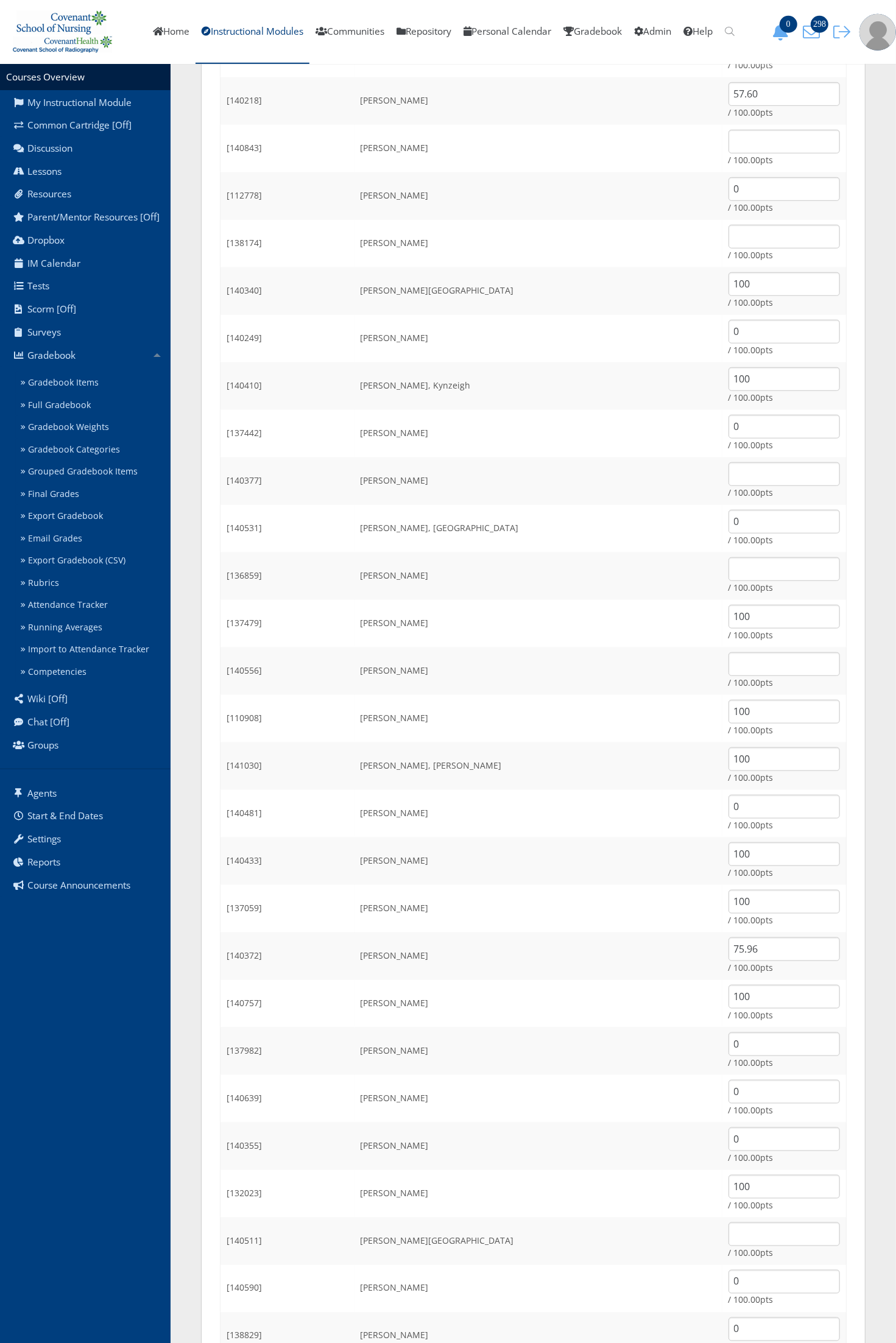
type input "0"
click at [729, 572] on input "text" at bounding box center [784, 569] width 111 height 24
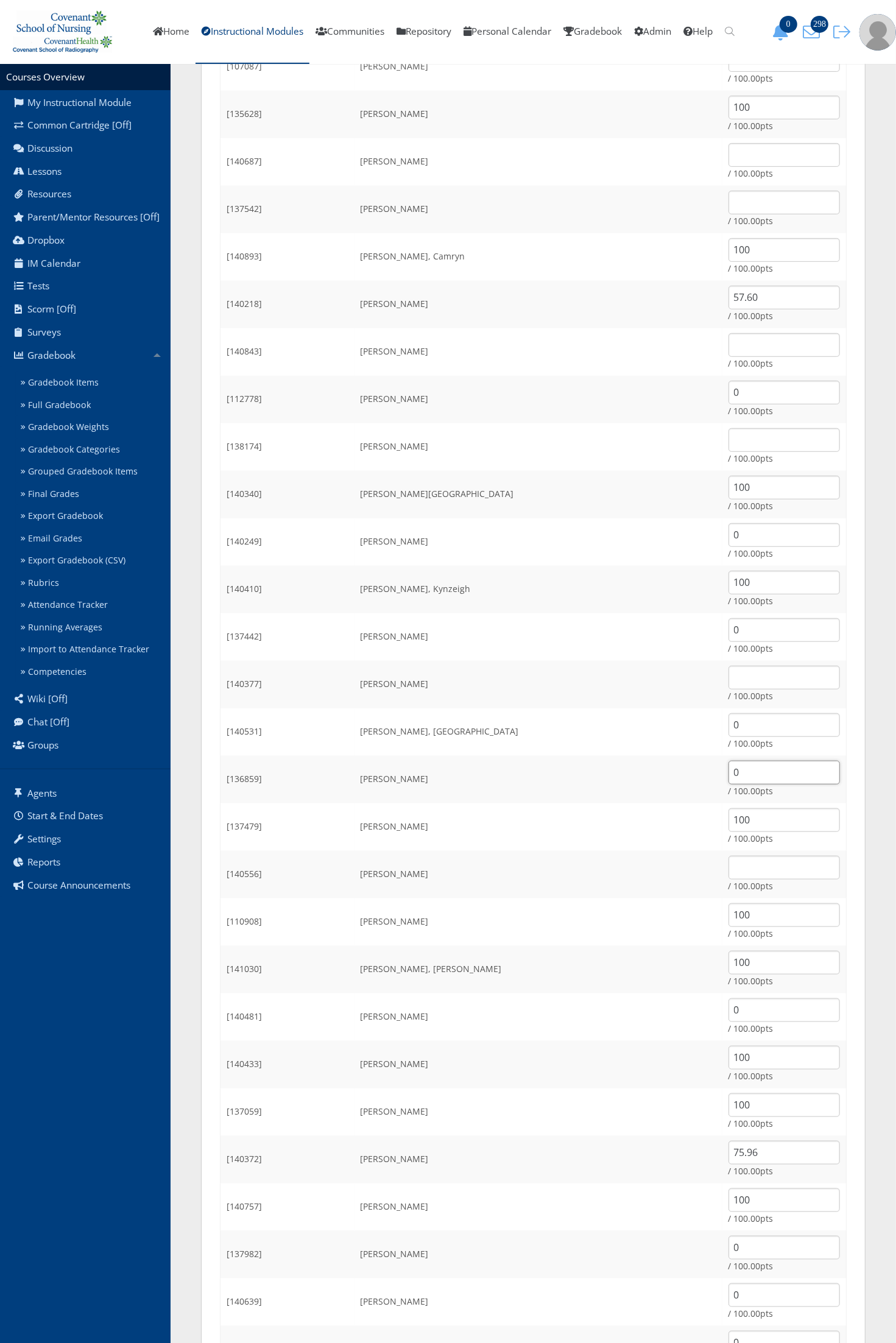
scroll to position [294, 0]
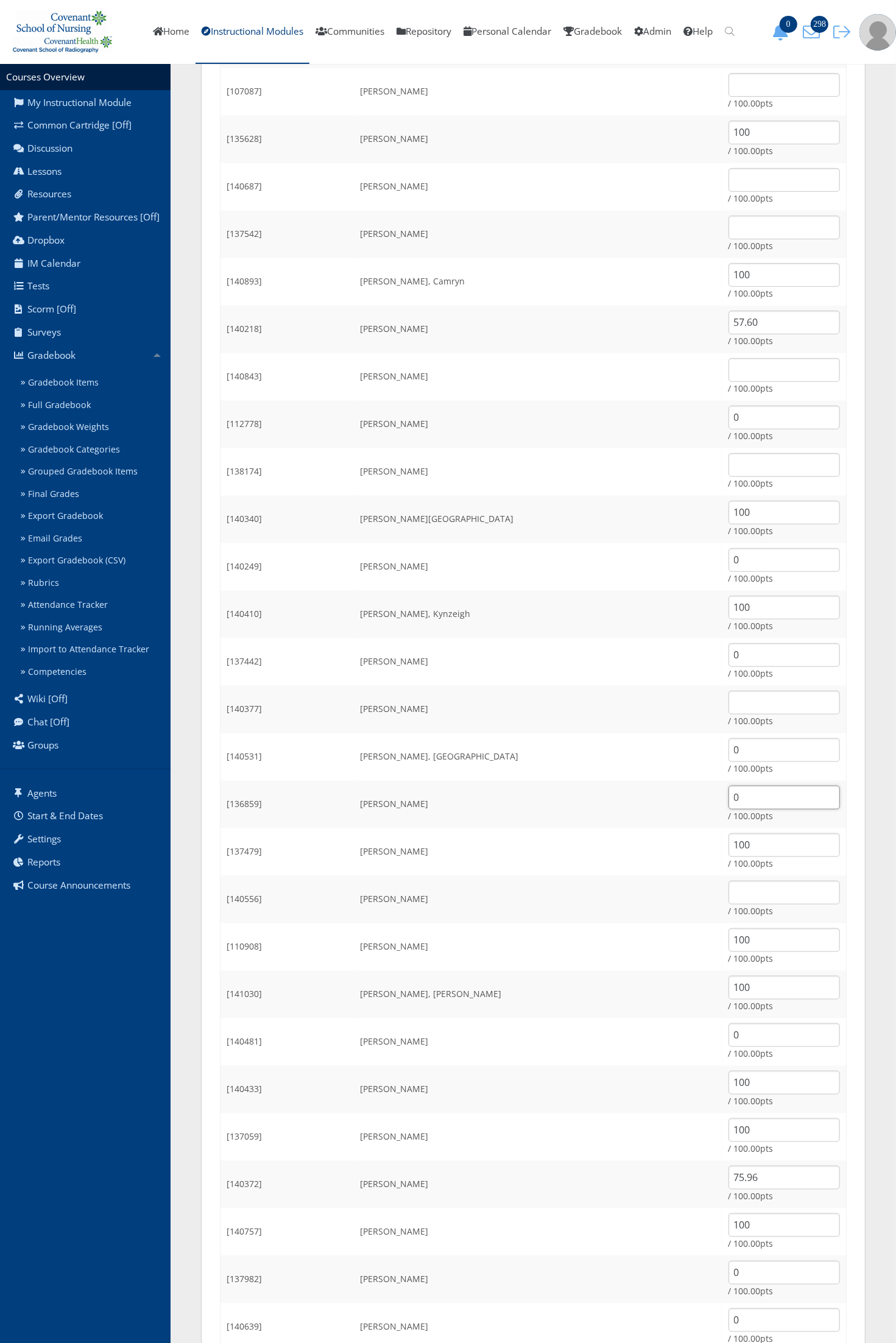
type input "0"
drag, startPoint x: 751, startPoint y: 325, endPoint x: 680, endPoint y: 322, distance: 71.1
click at [722, 322] on td "57.60 / 100.00pts" at bounding box center [784, 329] width 124 height 47
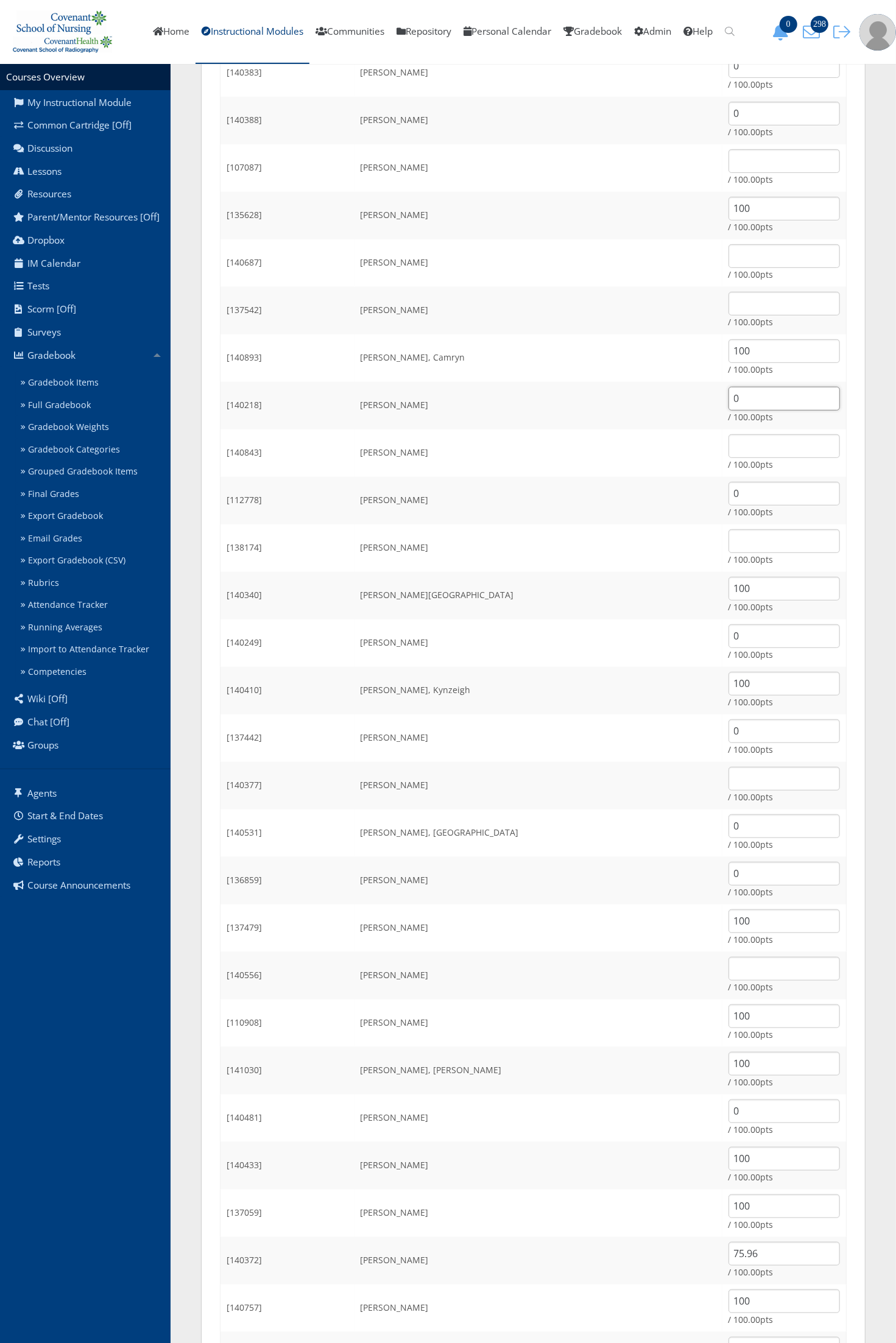
type input "0"
click at [729, 307] on input "text" at bounding box center [784, 303] width 111 height 24
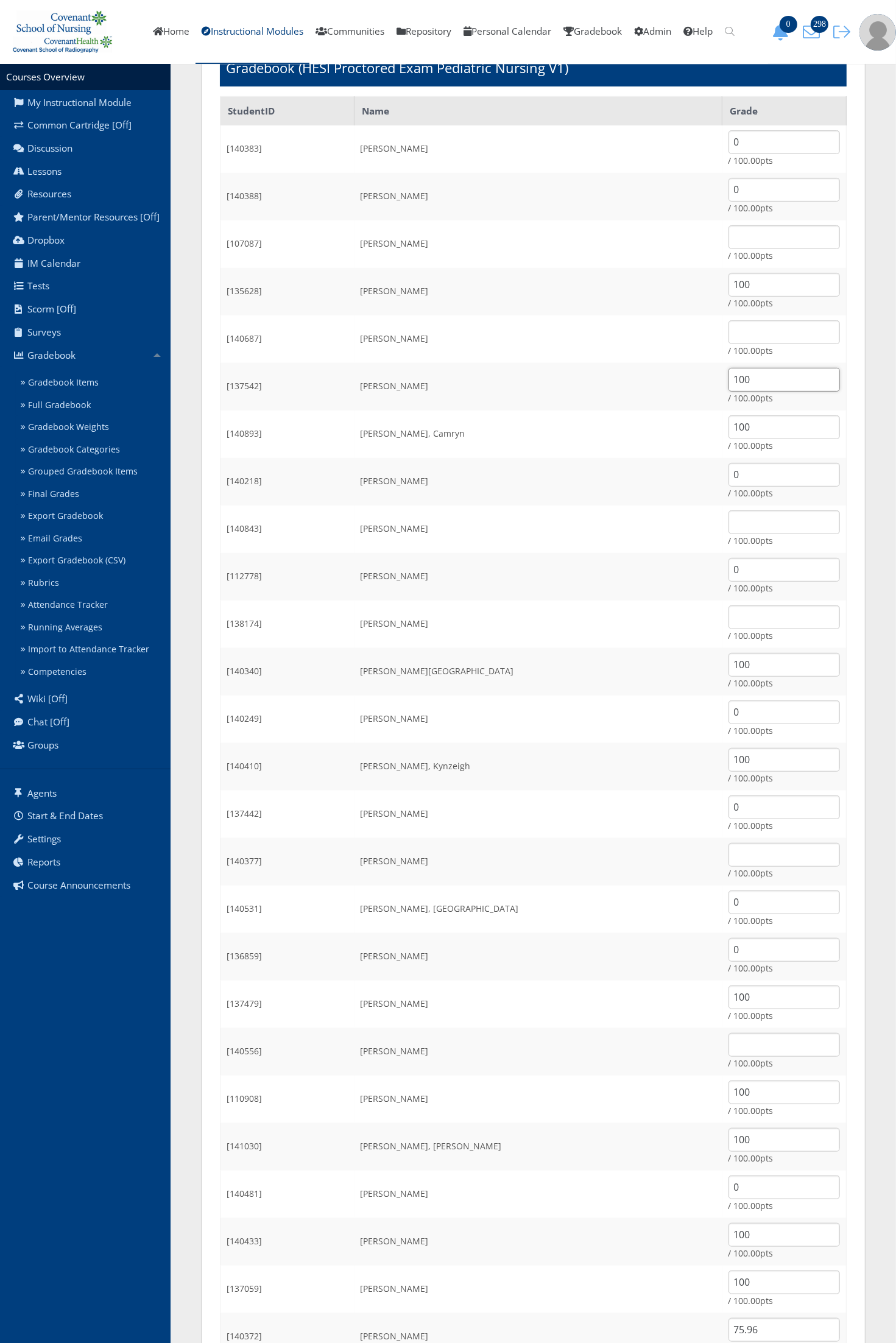
scroll to position [65, 0]
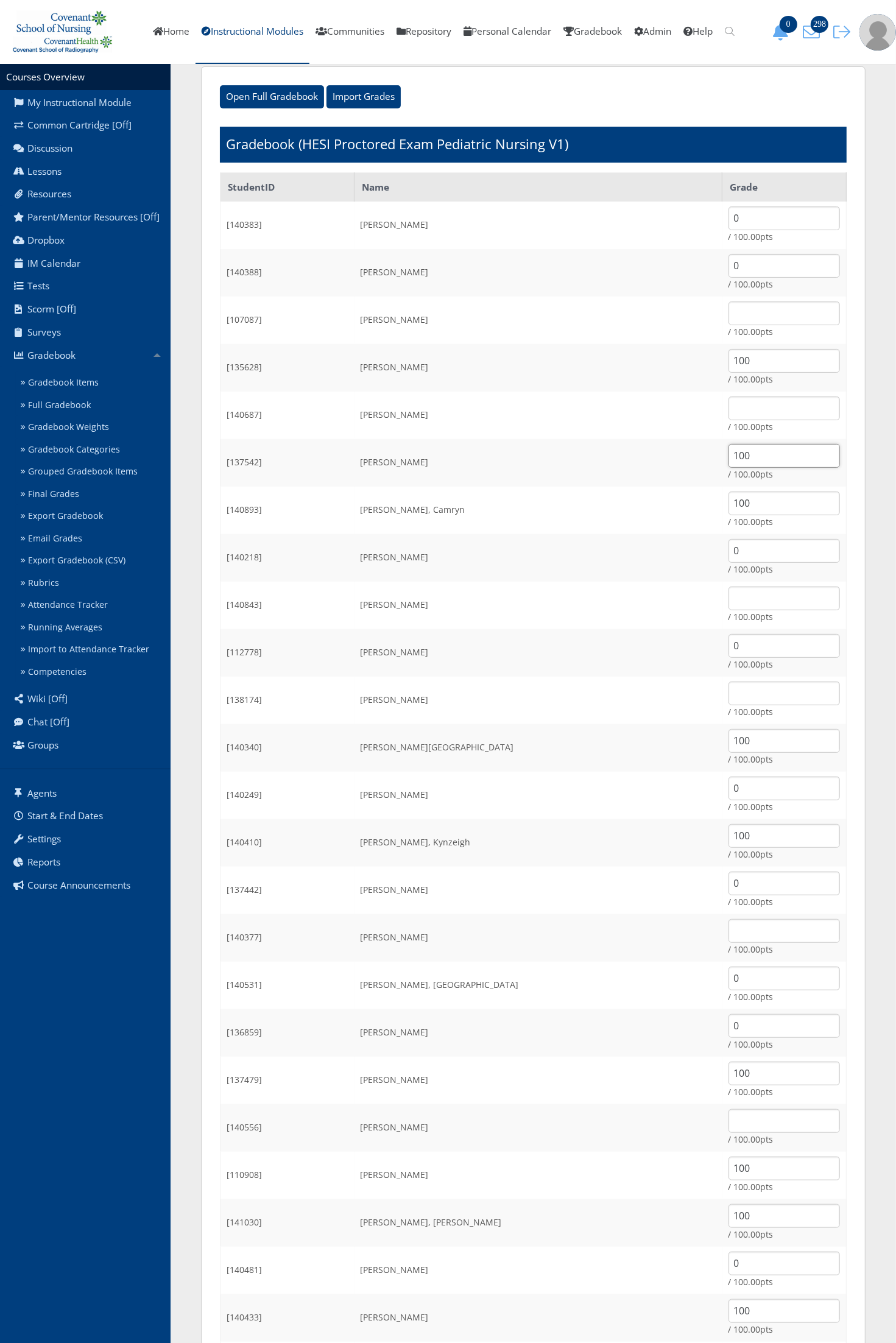
type input "100"
click at [729, 311] on input "text" at bounding box center [784, 313] width 111 height 24
type input "100"
click at [729, 312] on input "100" at bounding box center [784, 313] width 111 height 24
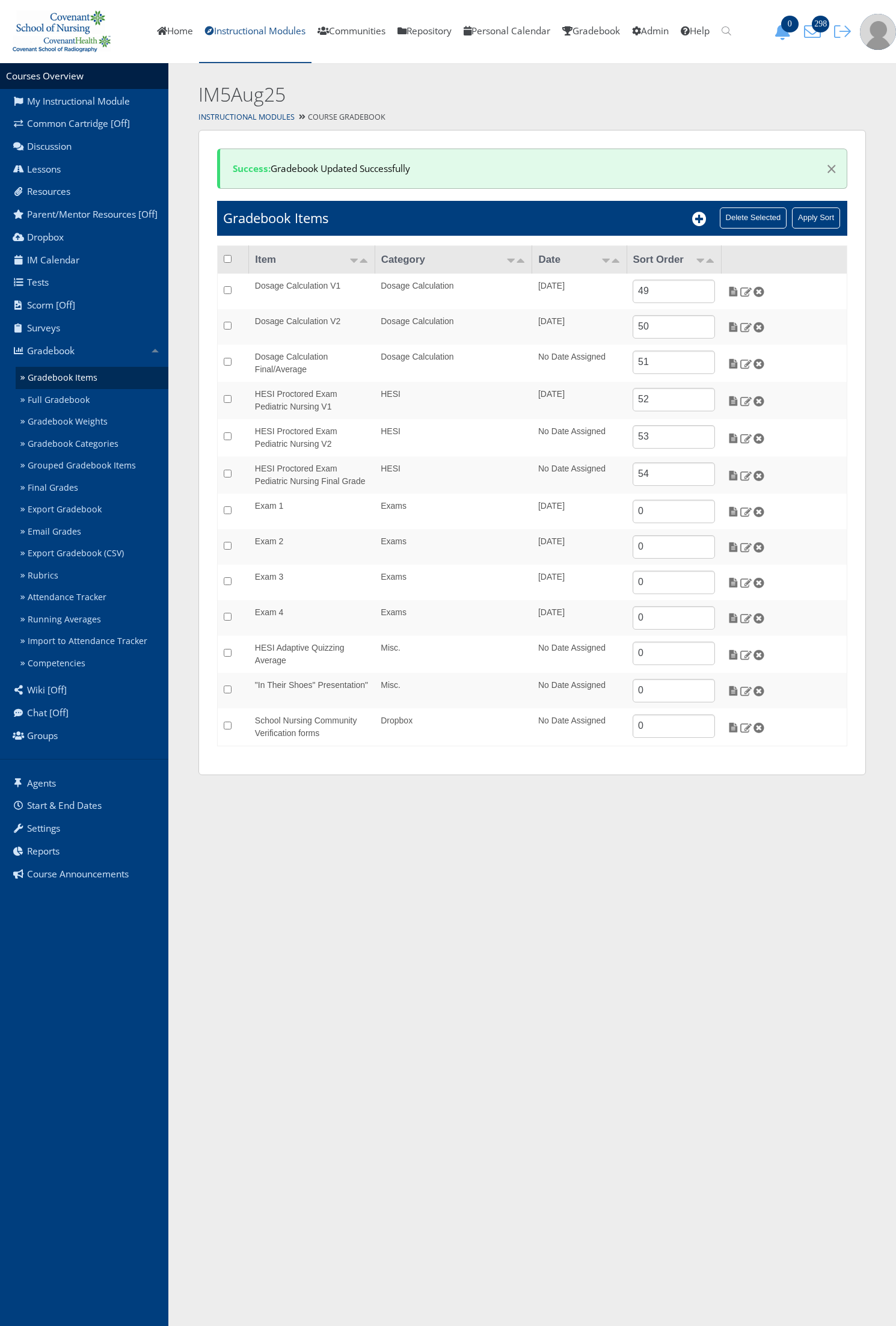
click at [238, 34] on link "Instructional Modules" at bounding box center [255, 31] width 112 height 63
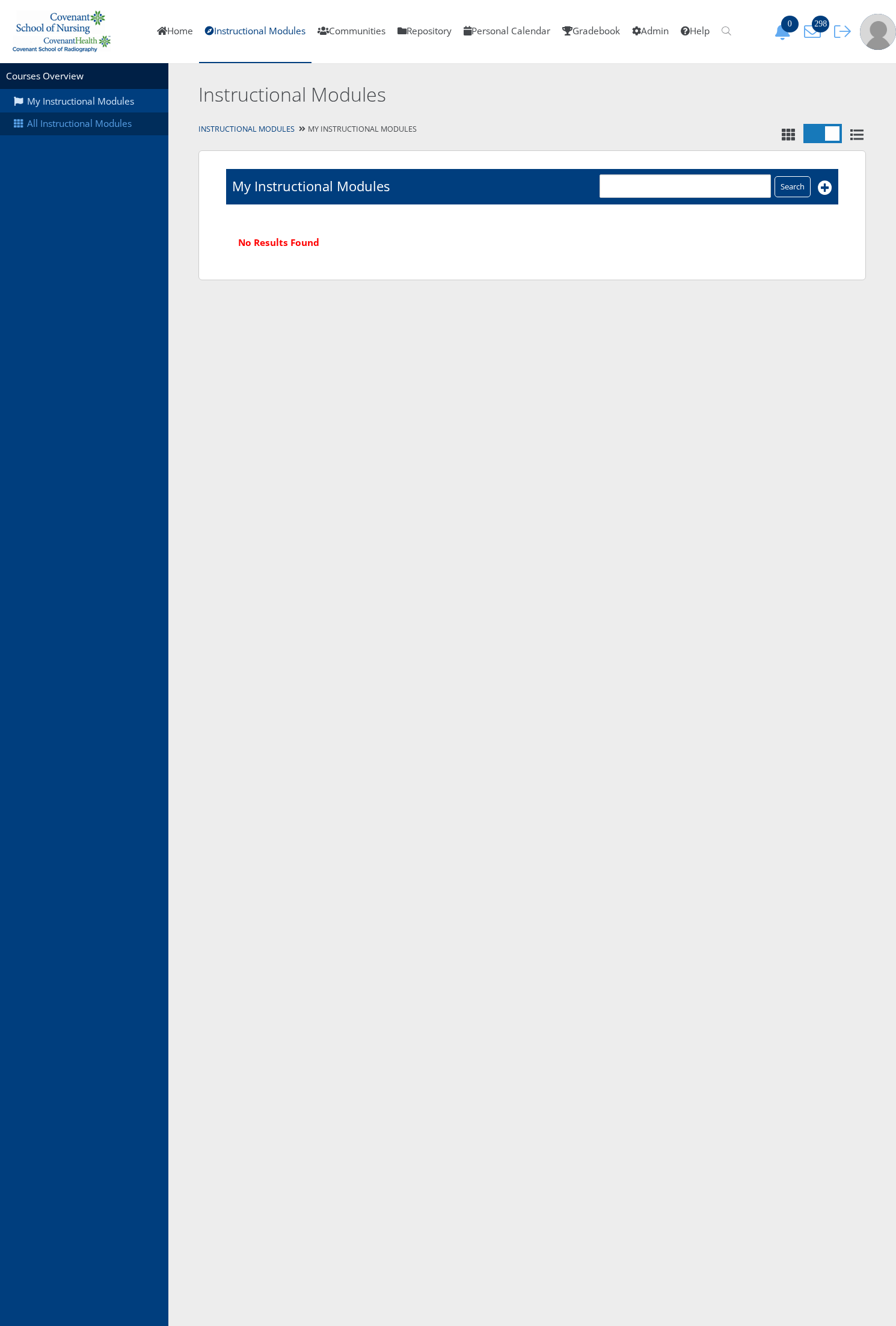
click at [87, 123] on link "All Instructional Modules" at bounding box center [84, 124] width 169 height 23
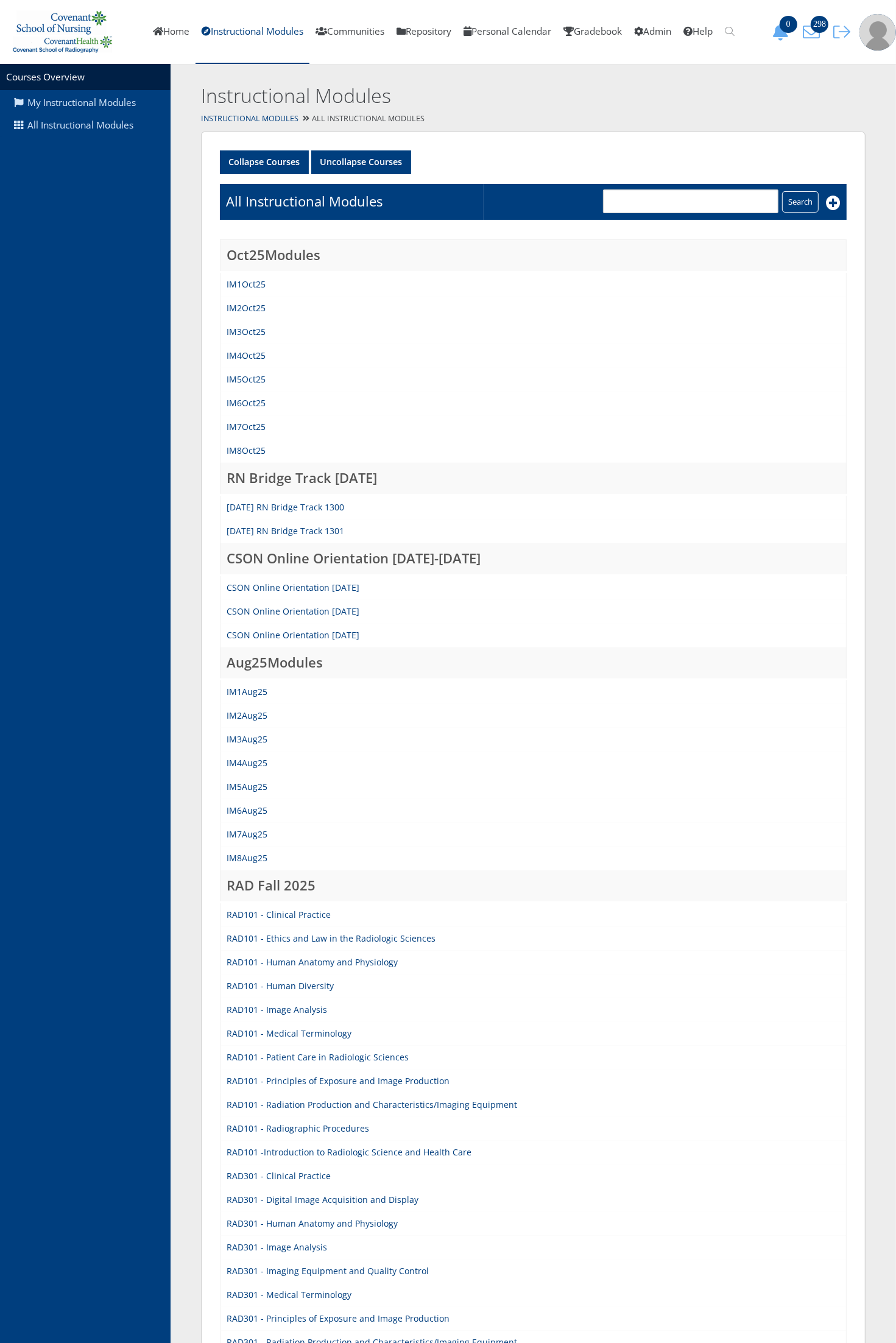
click at [250, 837] on td "IM7Aug25" at bounding box center [533, 834] width 626 height 24
click at [246, 833] on link "IM7Aug25" at bounding box center [246, 834] width 40 height 12
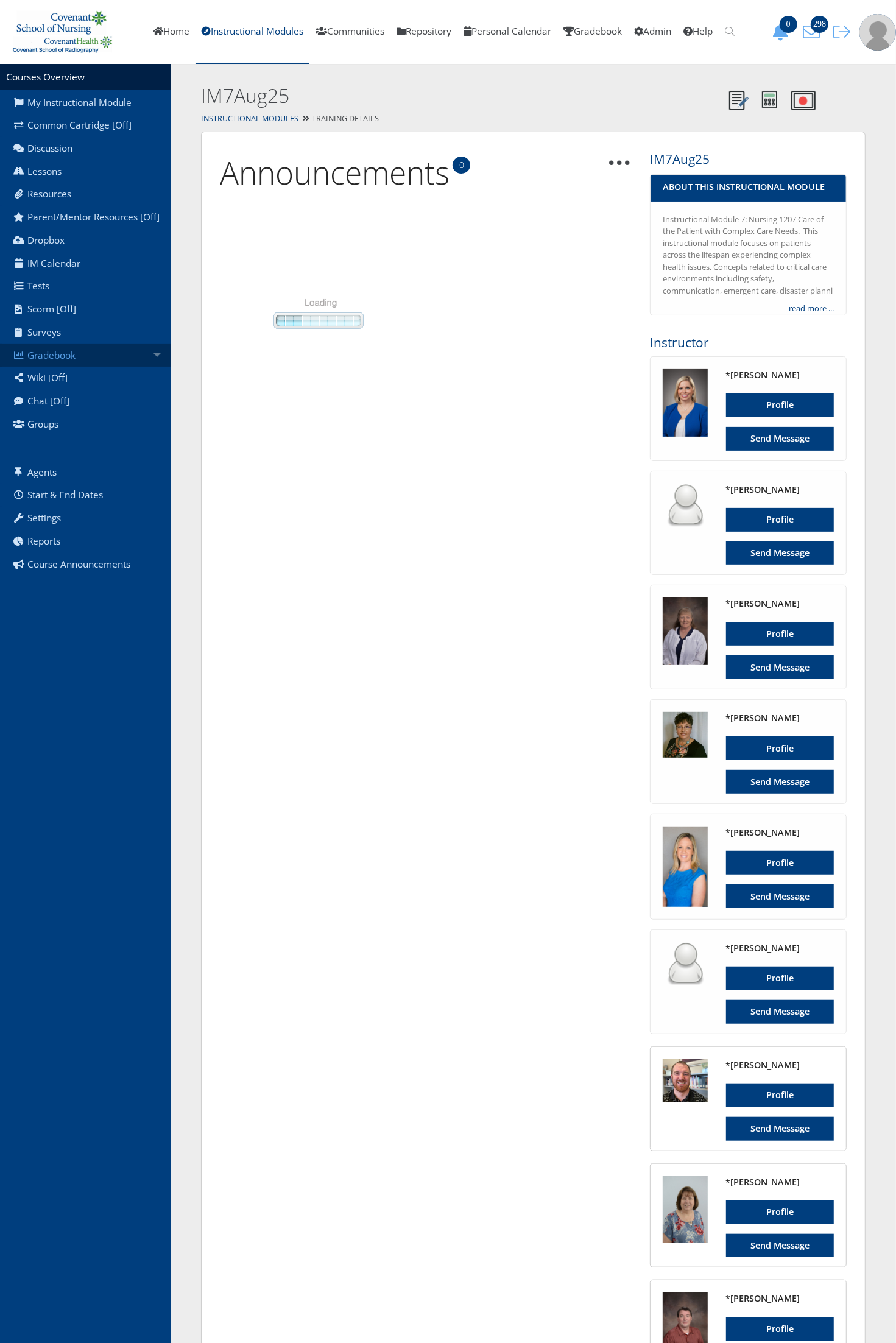
click at [93, 352] on link "Gradebook" at bounding box center [85, 355] width 171 height 23
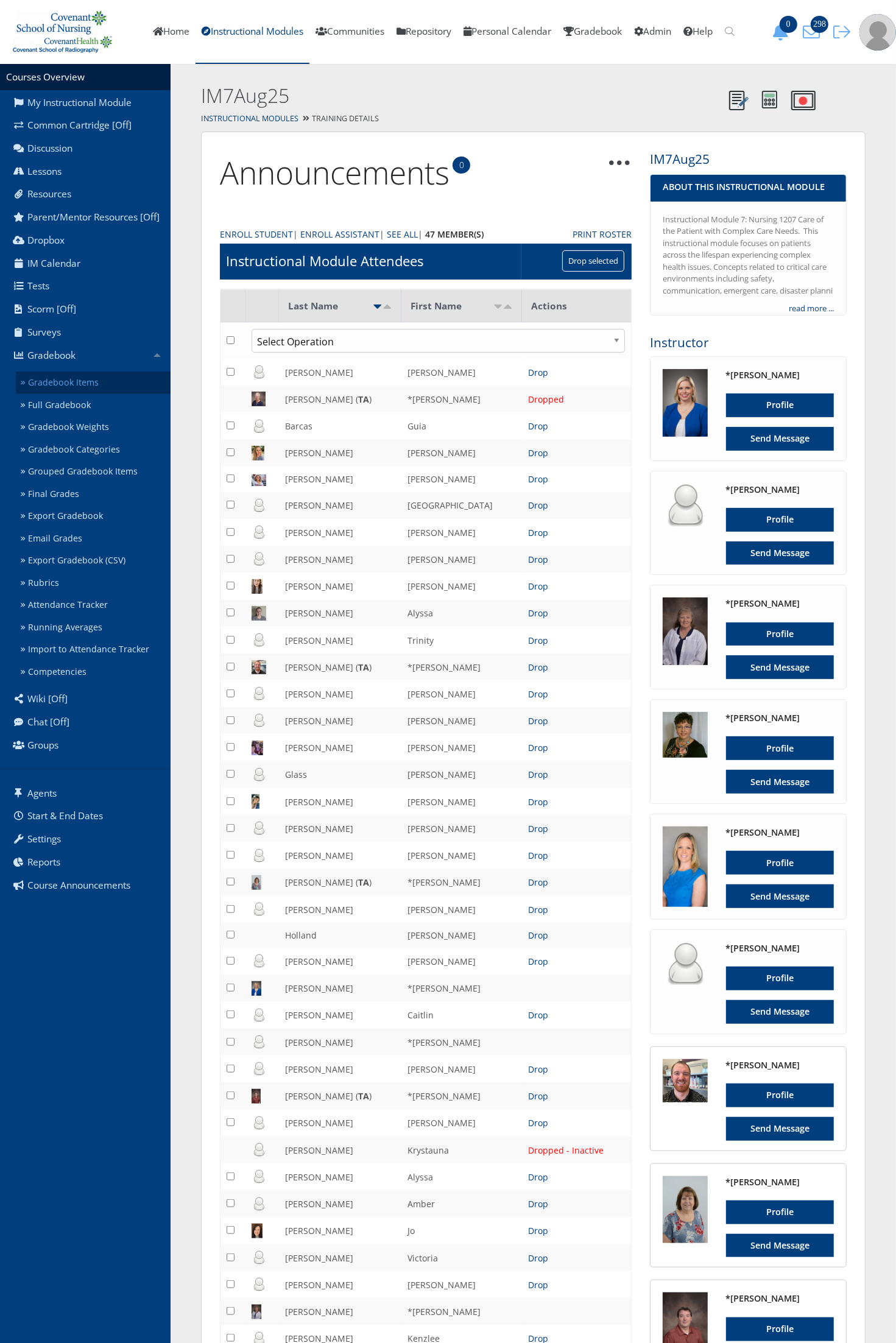
click at [80, 387] on link "Gradebook Items" at bounding box center [93, 382] width 154 height 23
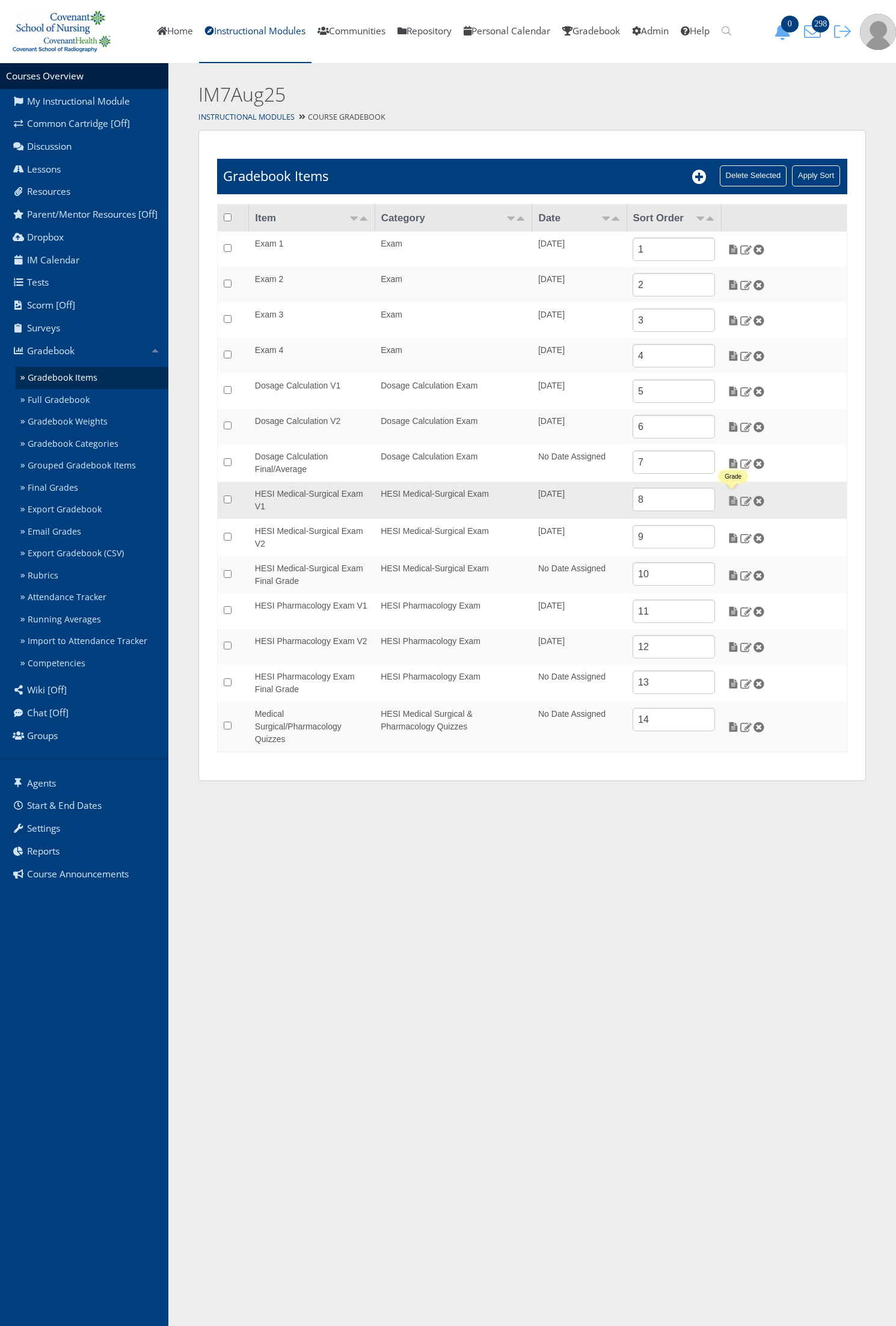
click at [732, 503] on img at bounding box center [733, 501] width 13 height 11
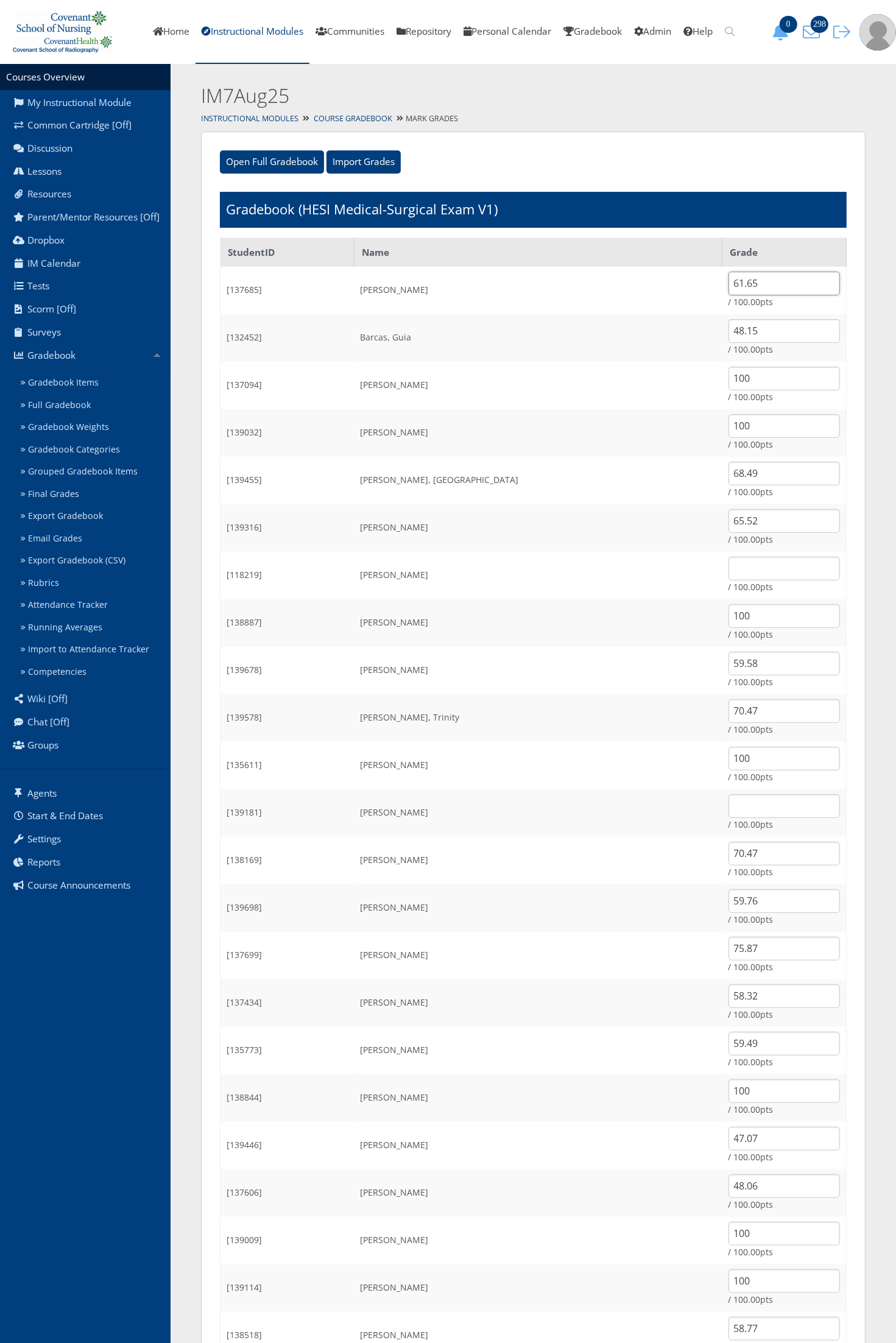
drag, startPoint x: 692, startPoint y: 285, endPoint x: 674, endPoint y: 281, distance: 18.4
click at [674, 281] on tr "[137685] [PERSON_NAME] 61.65 / 100.00pts" at bounding box center [533, 290] width 626 height 47
click at [674, 281] on td "Arismendez, Emily" at bounding box center [539, 290] width 368 height 47
click at [740, 288] on input "61.65" at bounding box center [784, 283] width 111 height 24
click at [738, 288] on input "61.65" at bounding box center [784, 283] width 111 height 24
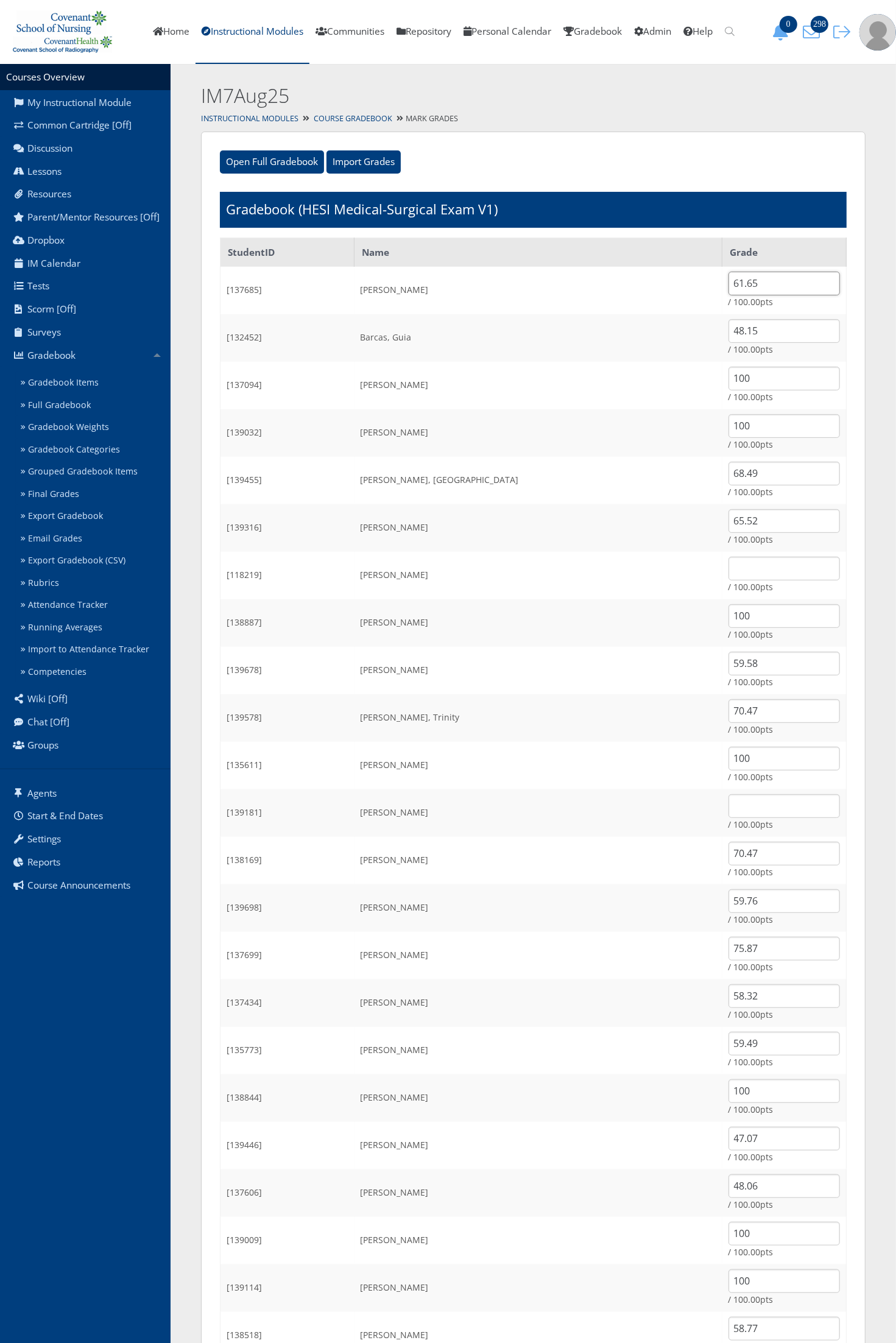
click at [738, 288] on input "61.65" at bounding box center [784, 283] width 111 height 24
type input "0"
click at [740, 336] on input "48.15" at bounding box center [784, 331] width 111 height 24
type input "0"
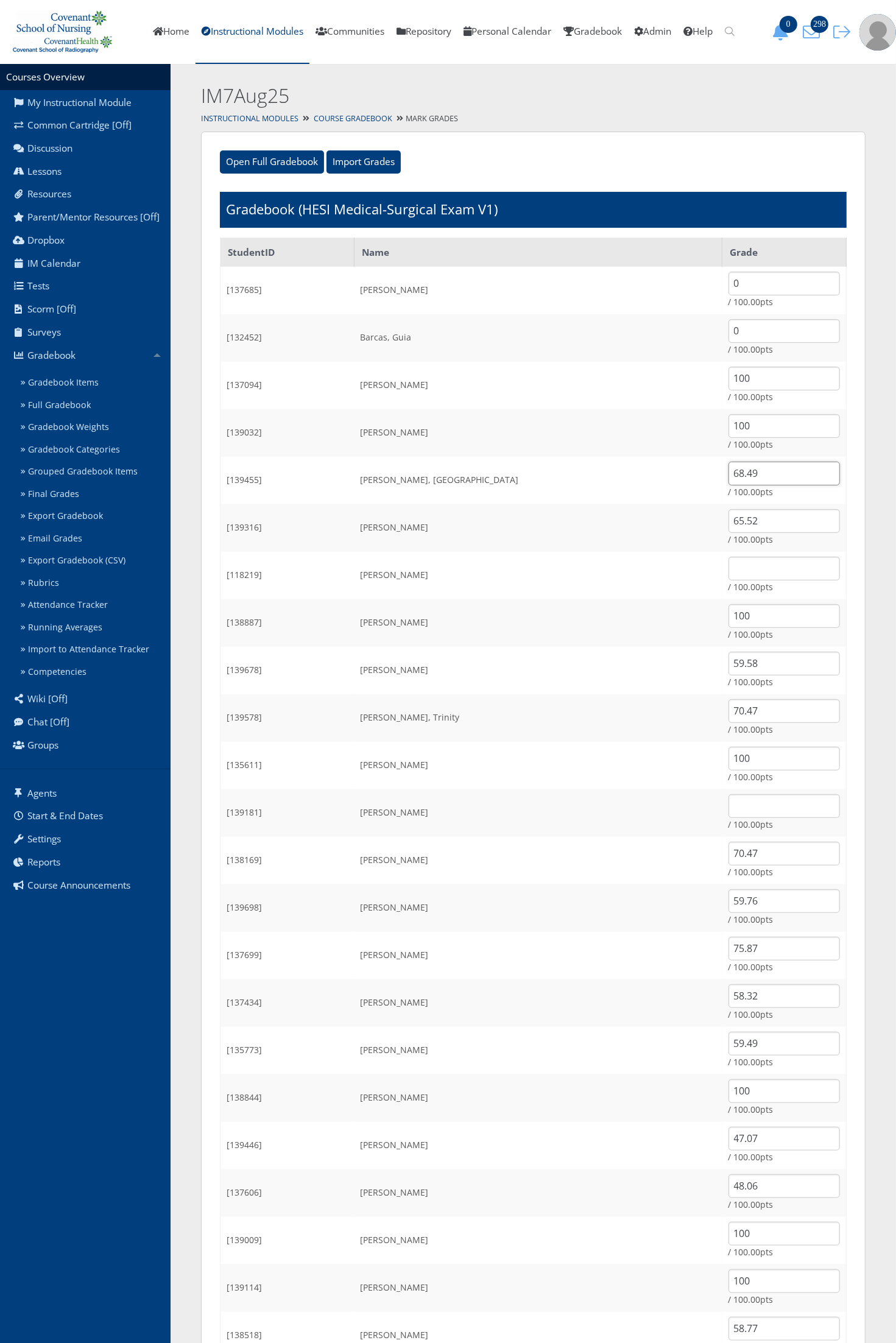
click at [729, 482] on input "68.49" at bounding box center [784, 474] width 111 height 24
click at [729, 481] on input "68.49" at bounding box center [784, 474] width 111 height 24
click at [729, 480] on input "68.49" at bounding box center [784, 474] width 111 height 24
type input "0"
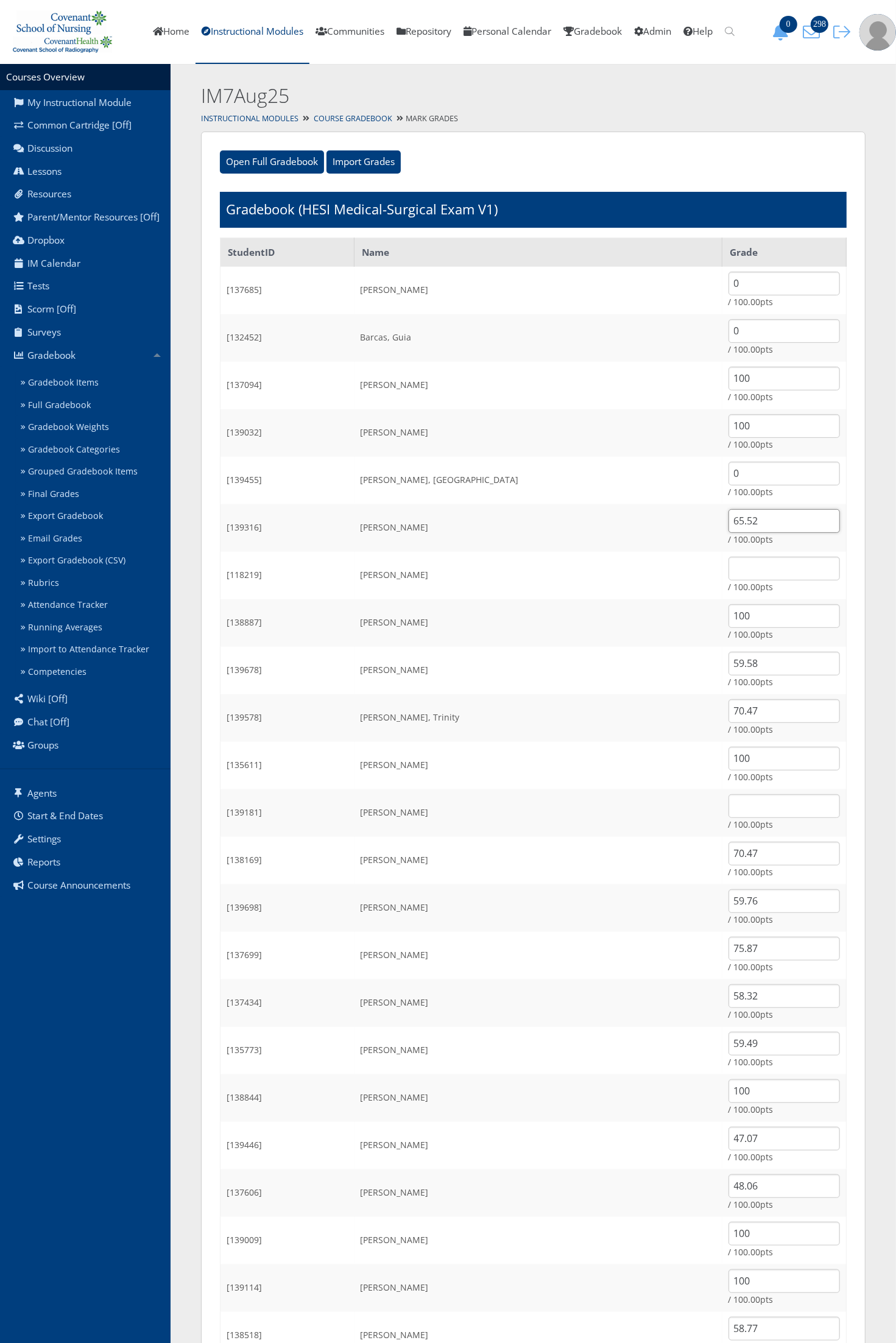
click at [740, 527] on input "65.52" at bounding box center [784, 521] width 111 height 24
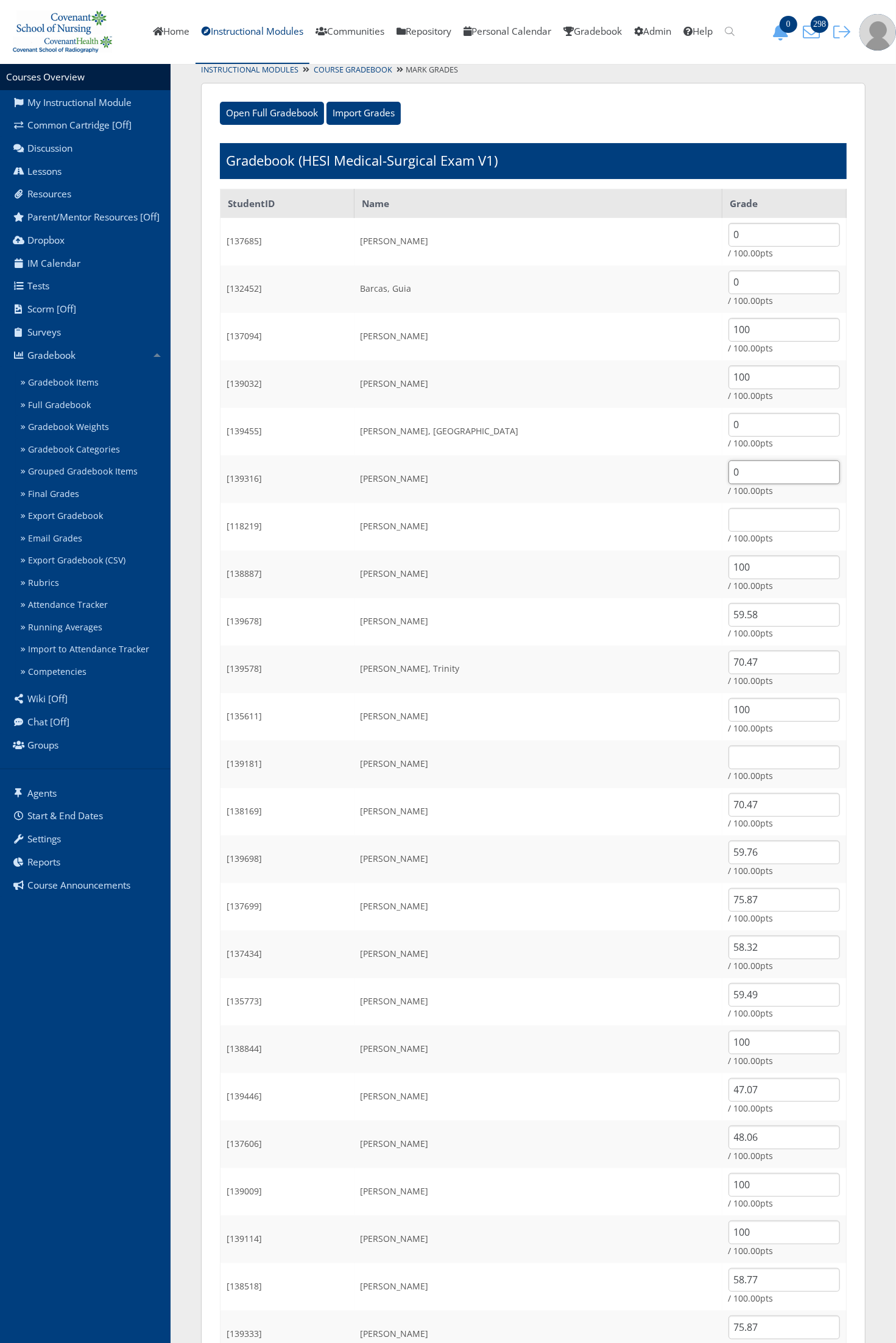
scroll to position [76, 0]
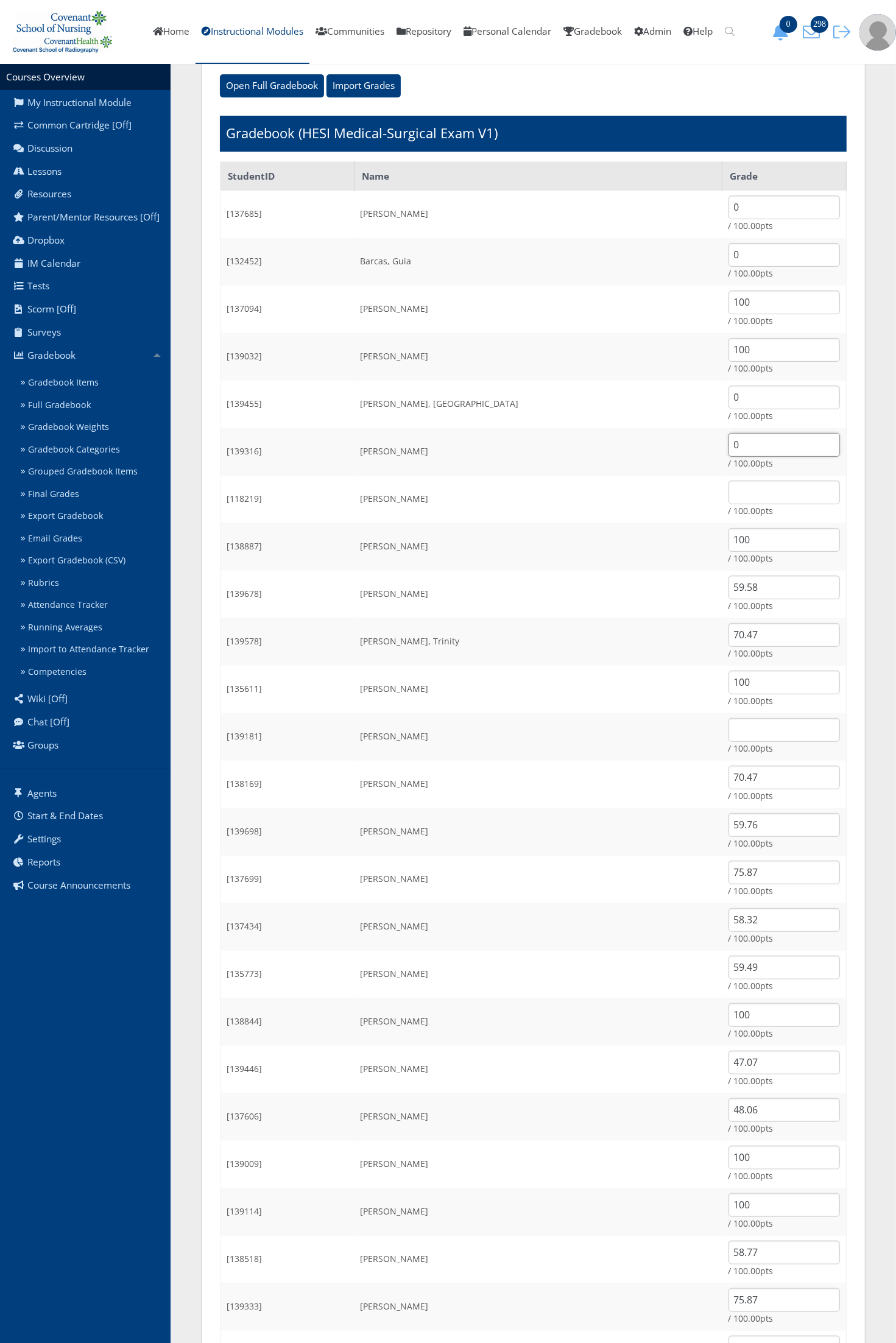
type input "0"
click at [757, 588] on input "59.58" at bounding box center [784, 587] width 111 height 24
click at [756, 589] on input "59.58" at bounding box center [784, 587] width 111 height 24
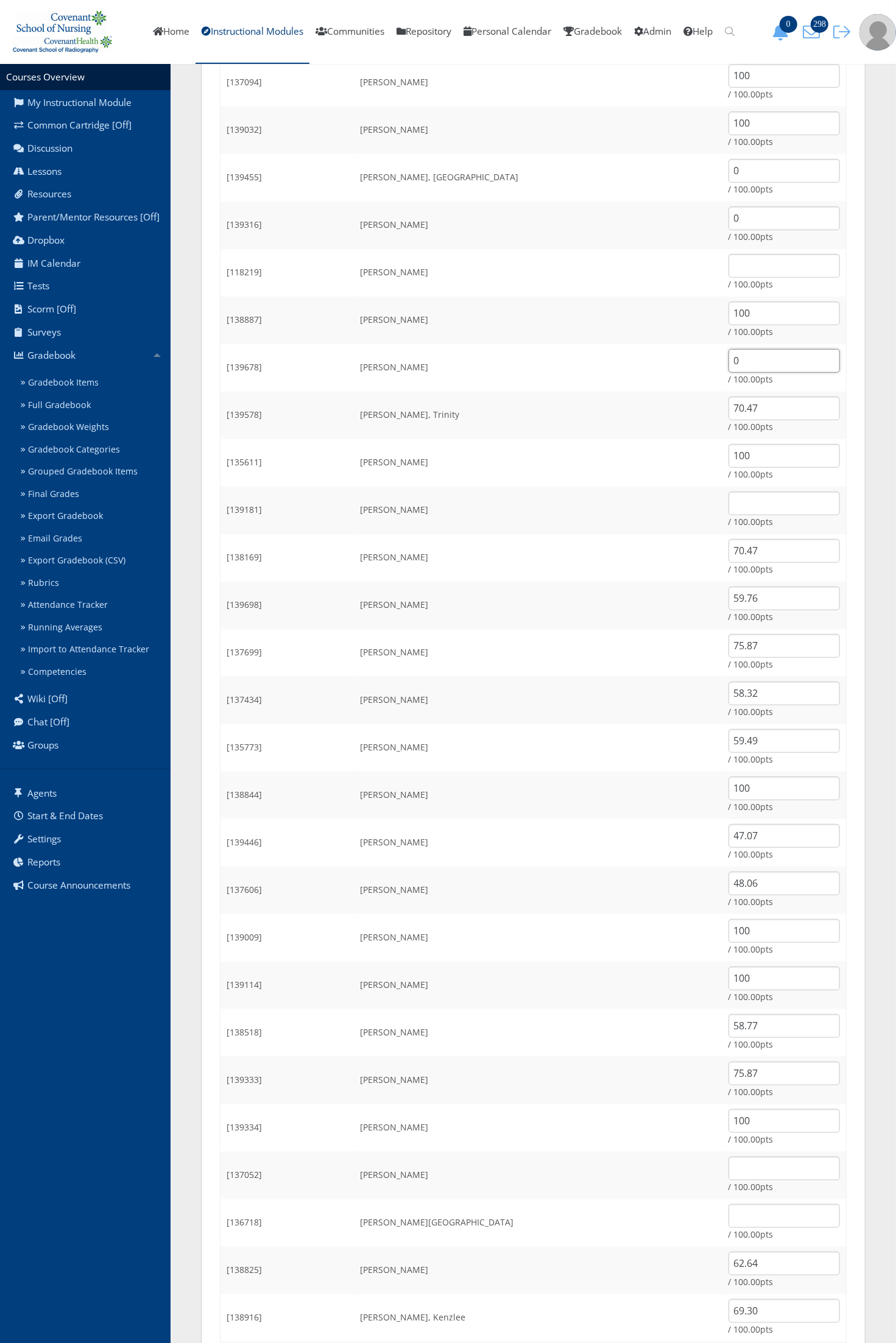
scroll to position [305, 0]
type input "0"
click at [762, 405] on input "70.47" at bounding box center [784, 406] width 111 height 24
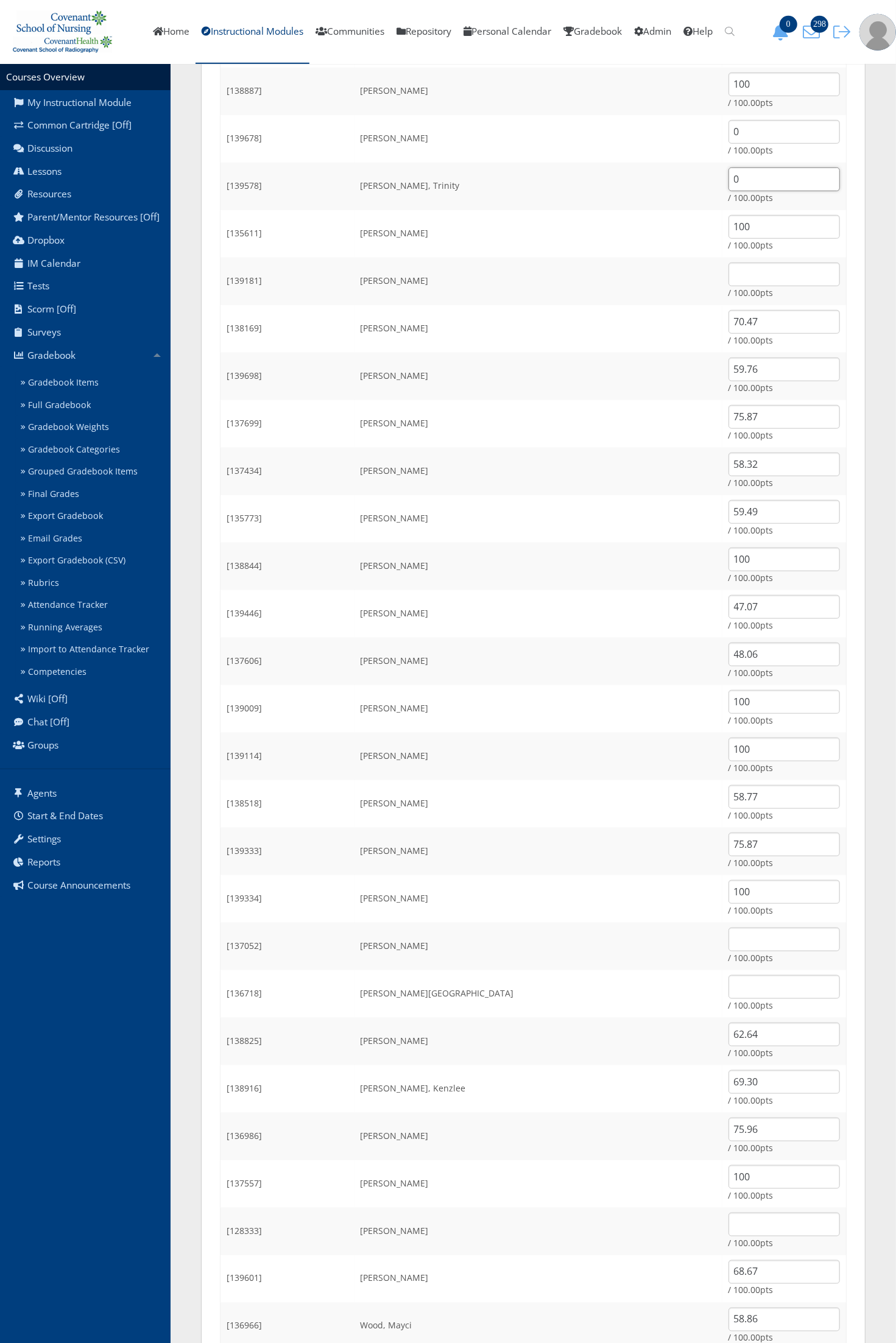
scroll to position [533, 0]
type input "0"
click at [753, 318] on input "70.47" at bounding box center [784, 320] width 111 height 24
type input "0"
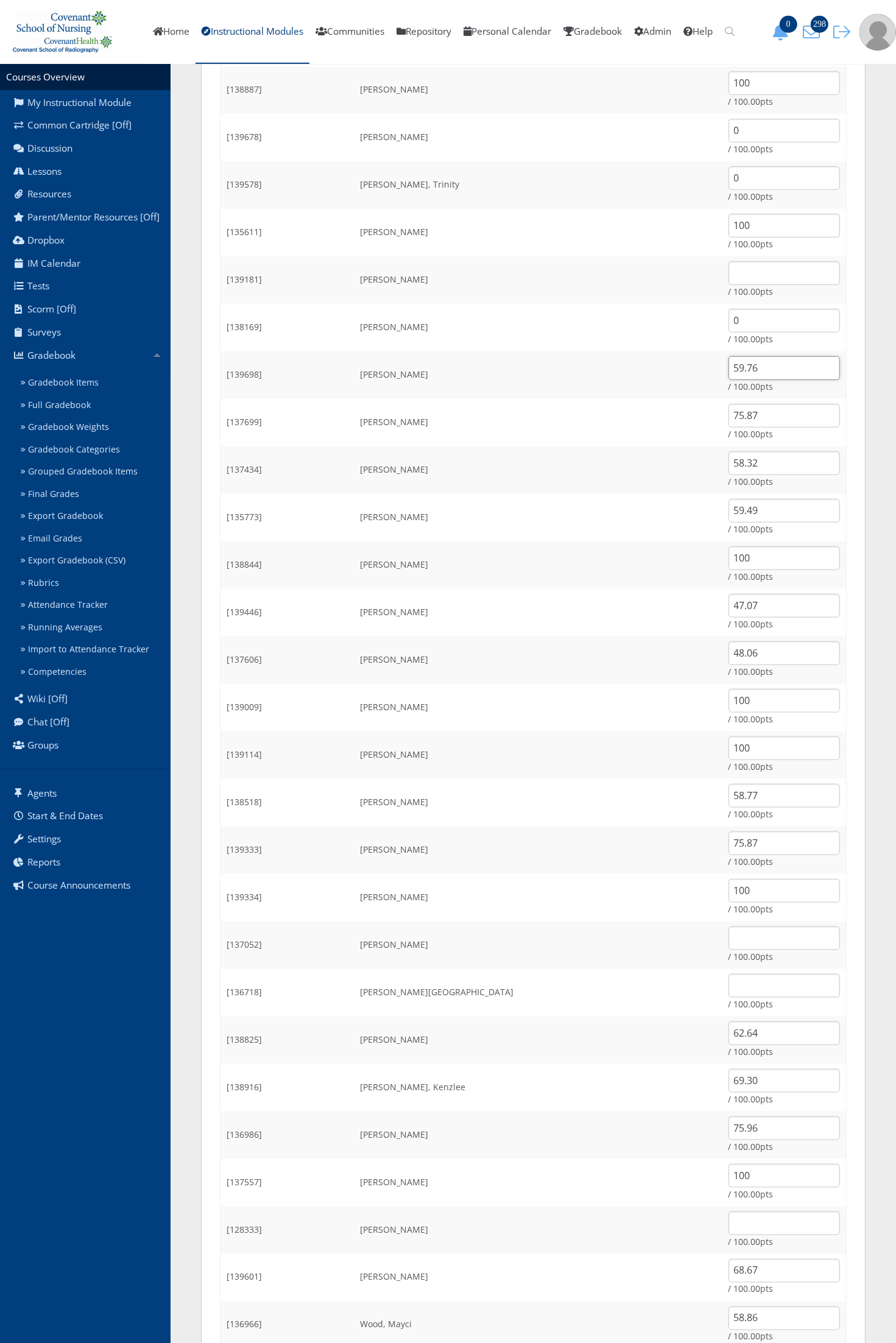
click at [744, 362] on input "59.76" at bounding box center [784, 368] width 111 height 24
type input "0"
click at [745, 419] on input "75.87" at bounding box center [784, 415] width 111 height 24
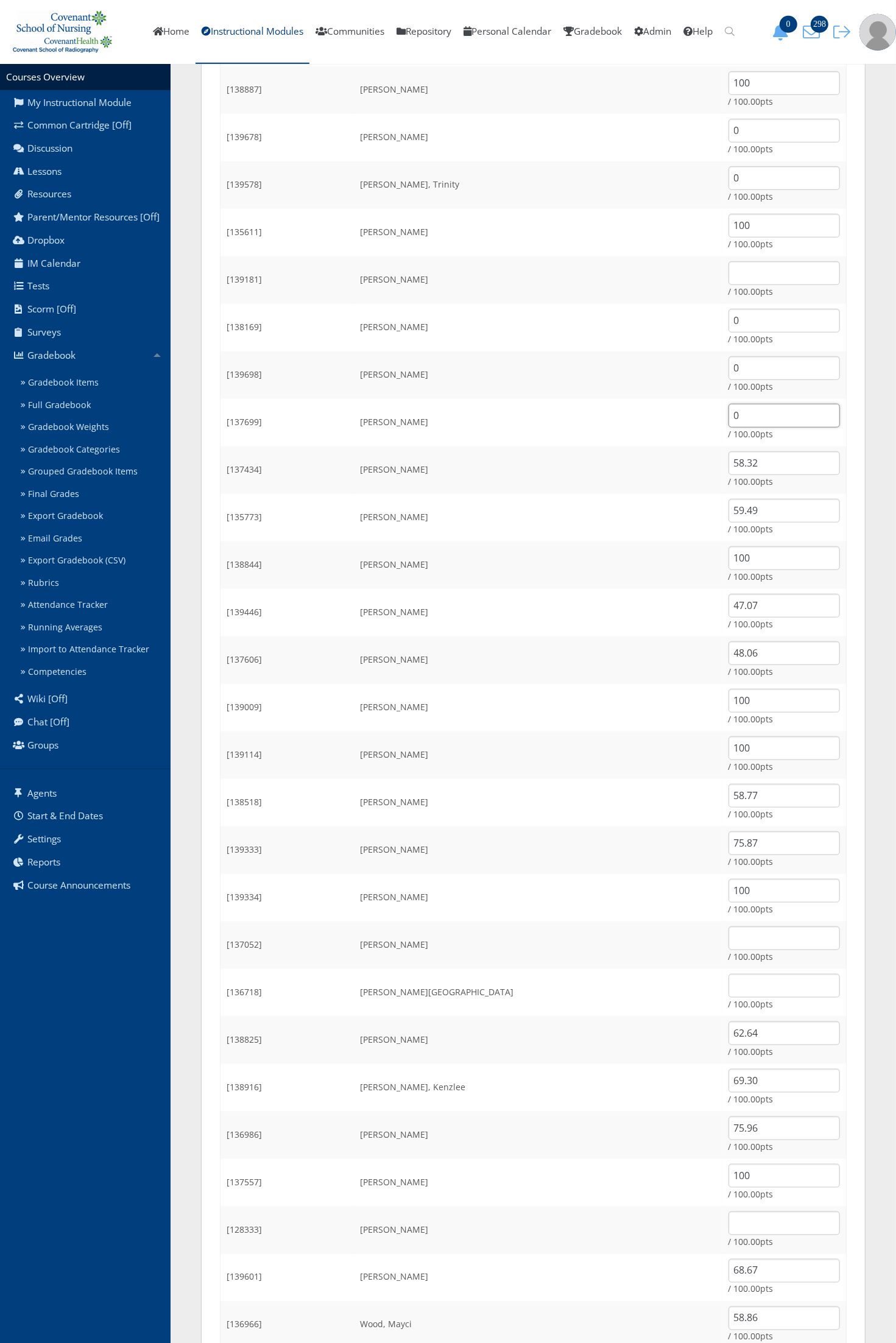
type input "0"
click at [752, 464] on input "58.32" at bounding box center [784, 463] width 111 height 24
type input "0"
click at [750, 504] on input "59.49" at bounding box center [784, 511] width 111 height 24
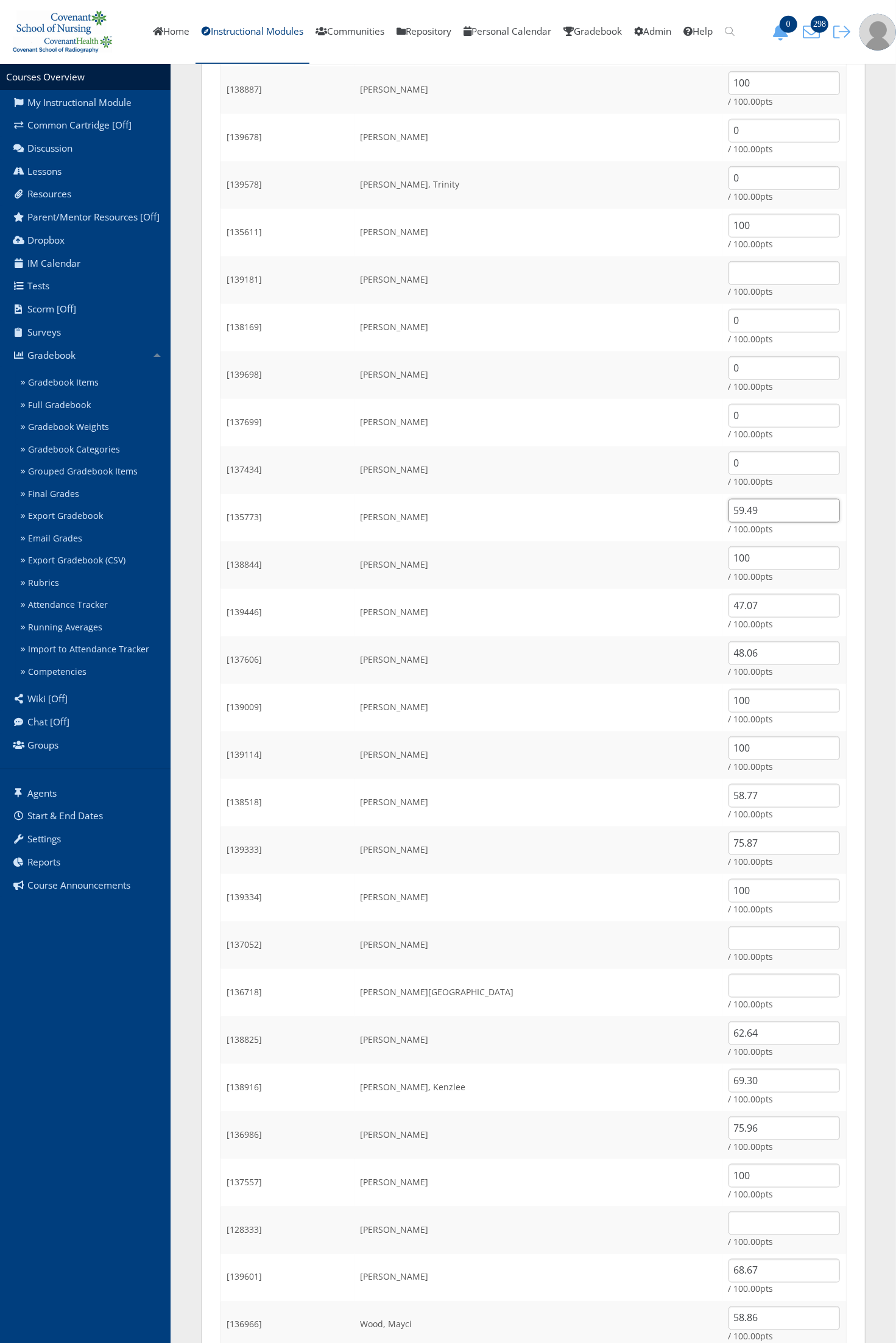
click at [750, 504] on input "59.49" at bounding box center [784, 511] width 111 height 24
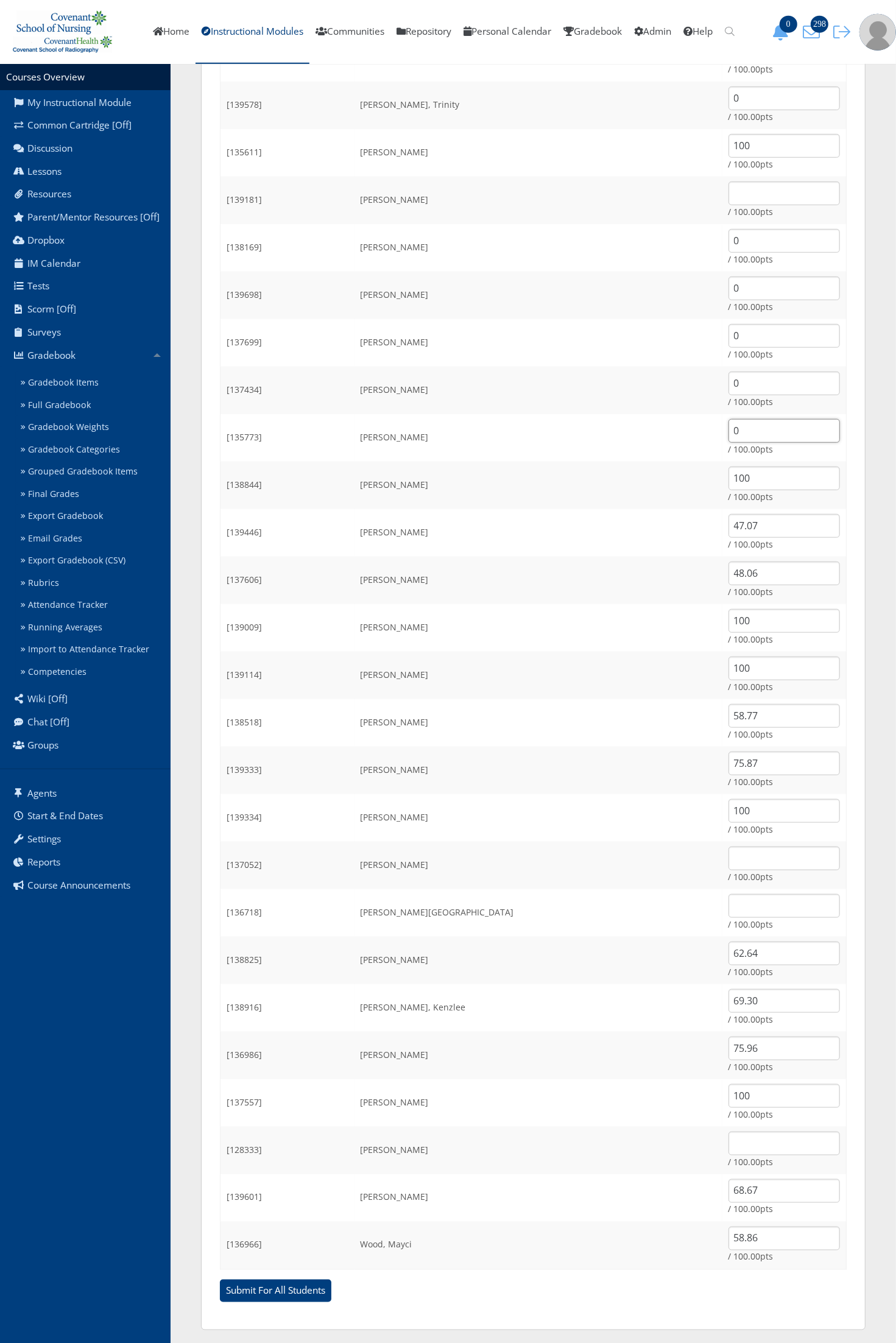
scroll to position [617, 0]
type input "0"
click at [757, 523] on input "47.07" at bounding box center [784, 522] width 111 height 24
click at [757, 524] on input "47.07" at bounding box center [784, 522] width 111 height 24
type input "0"
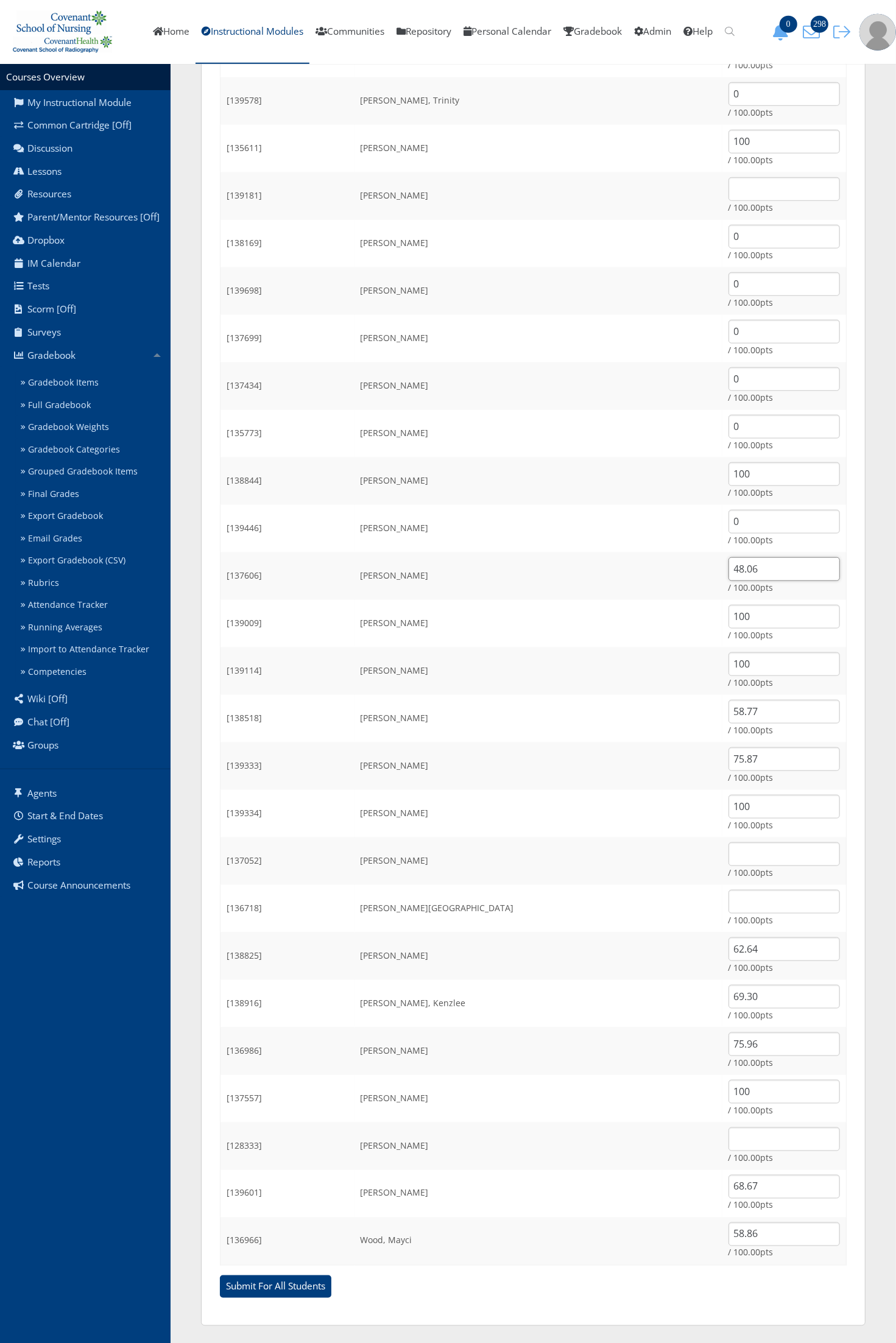
click at [743, 566] on input "48.06" at bounding box center [784, 569] width 111 height 24
type input "0"
click at [757, 713] on input "58.77" at bounding box center [784, 712] width 111 height 24
click at [758, 712] on input "58.77" at bounding box center [784, 712] width 111 height 24
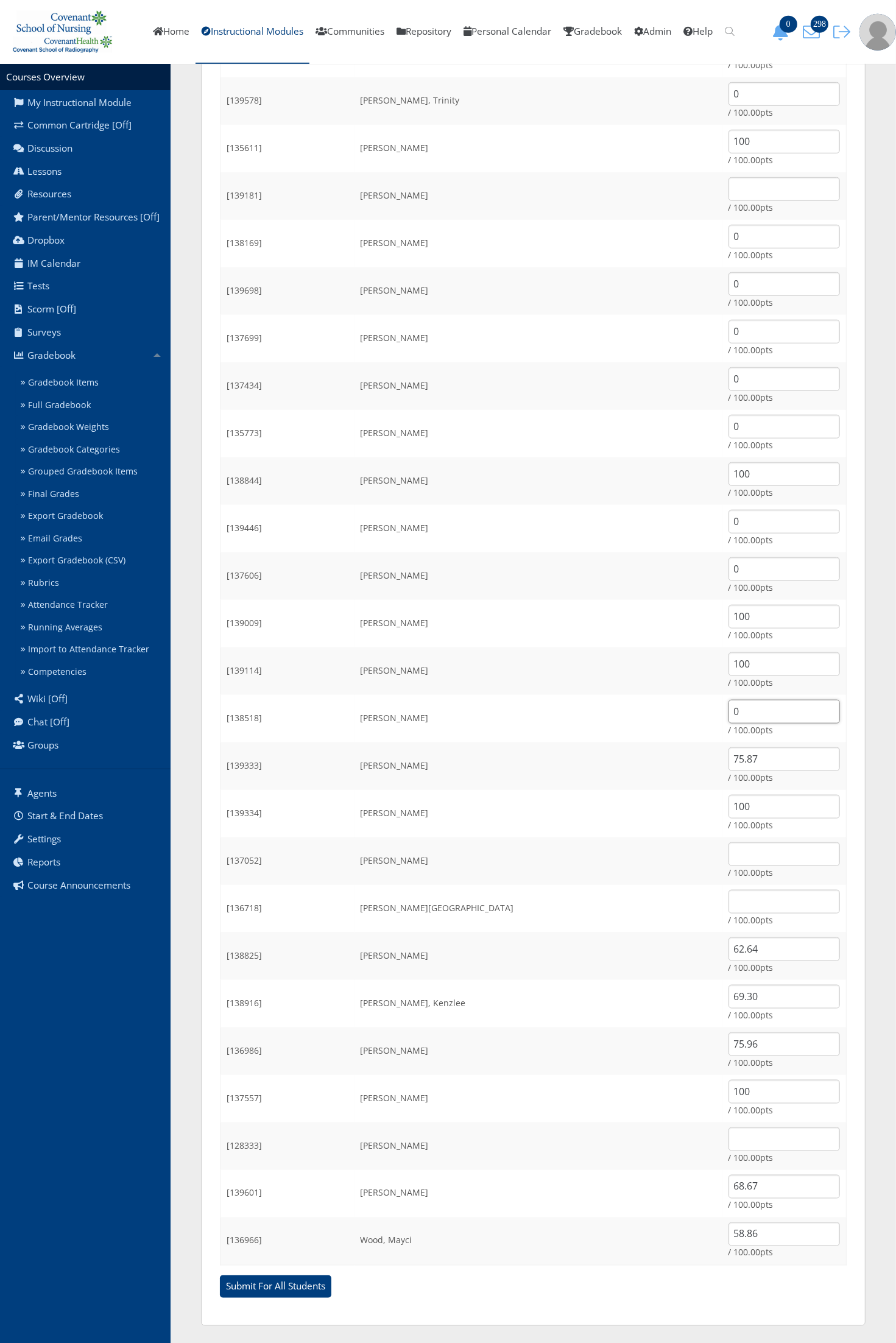
type input "0"
click at [746, 762] on input "75.87" at bounding box center [784, 759] width 111 height 24
click at [746, 762] on input "75.87" at bounding box center [784, 759] width 111 height 24
type input "0"
click at [740, 948] on input "62.64" at bounding box center [784, 949] width 111 height 24
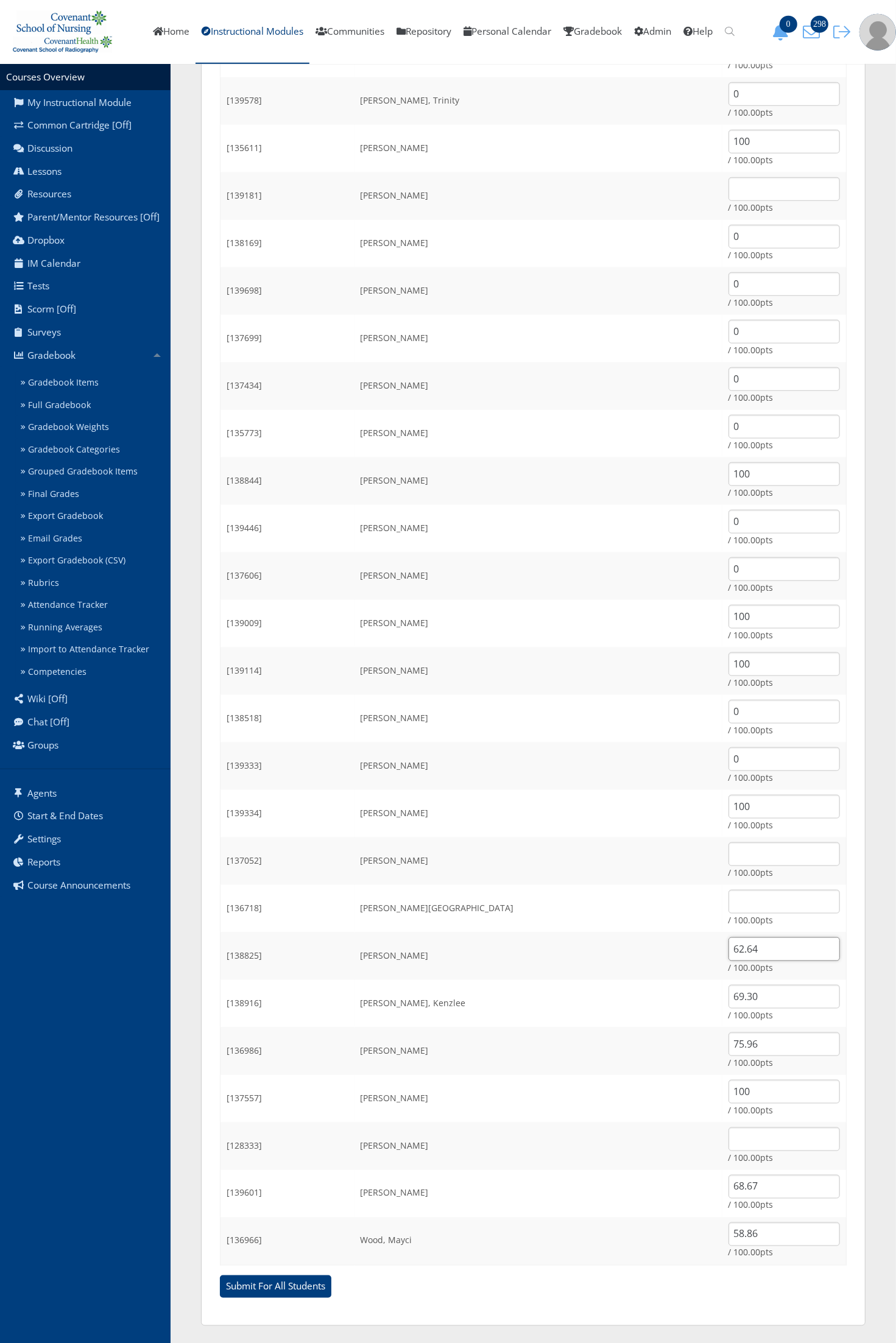
click at [742, 951] on input "62.64" at bounding box center [784, 949] width 111 height 24
type input "0"
click at [738, 990] on input "69.30" at bounding box center [784, 996] width 111 height 24
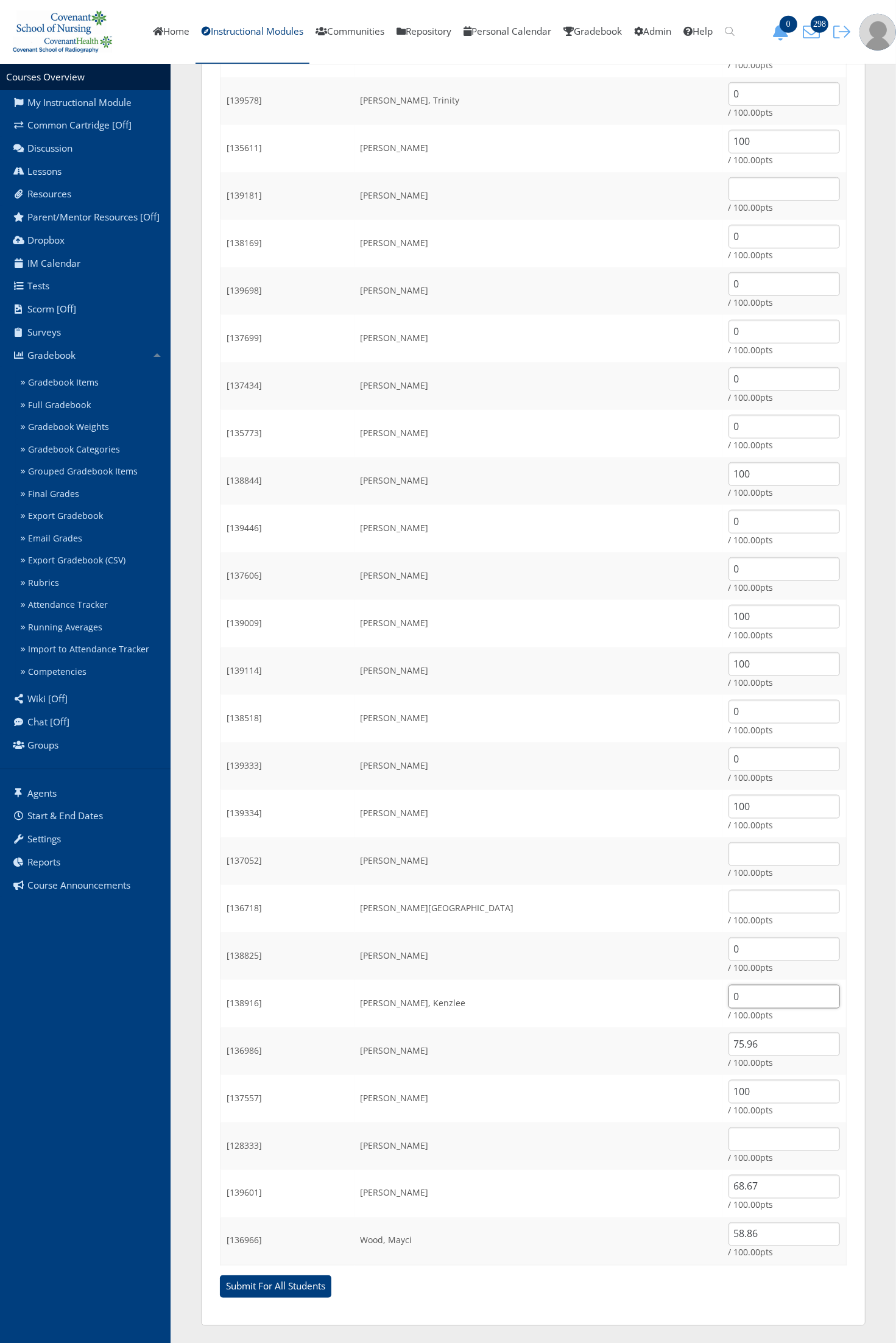
type input "0"
click at [735, 1048] on input "75.96" at bounding box center [784, 1044] width 111 height 24
click at [735, 1049] on input "75.96" at bounding box center [784, 1044] width 111 height 24
click at [738, 1044] on input "75.960" at bounding box center [784, 1044] width 111 height 24
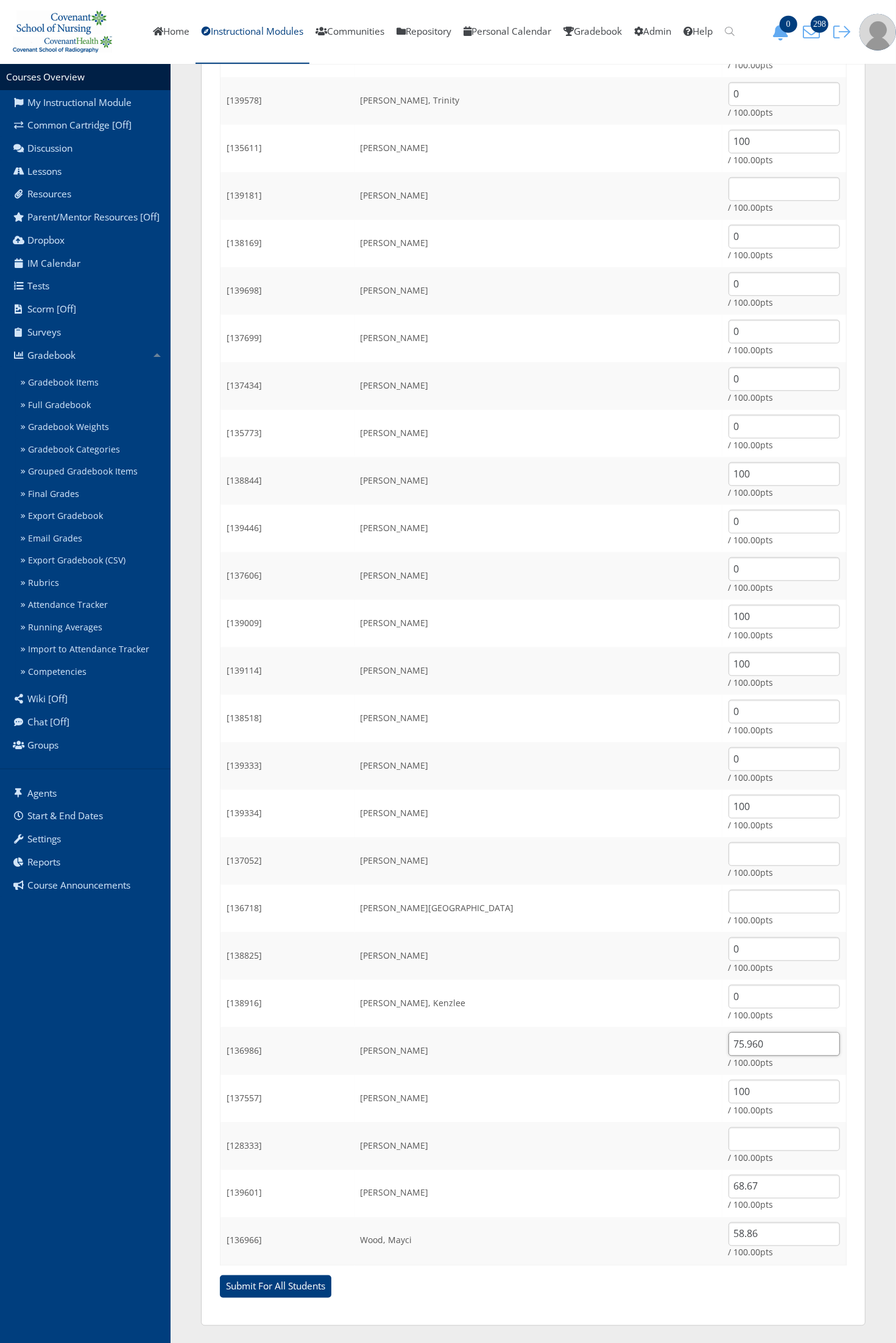
click at [738, 1044] on input "75.960" at bounding box center [784, 1044] width 111 height 24
type input "0"
click at [734, 1188] on input "68.67" at bounding box center [784, 1187] width 111 height 24
click at [732, 1193] on input "68.67" at bounding box center [784, 1187] width 111 height 24
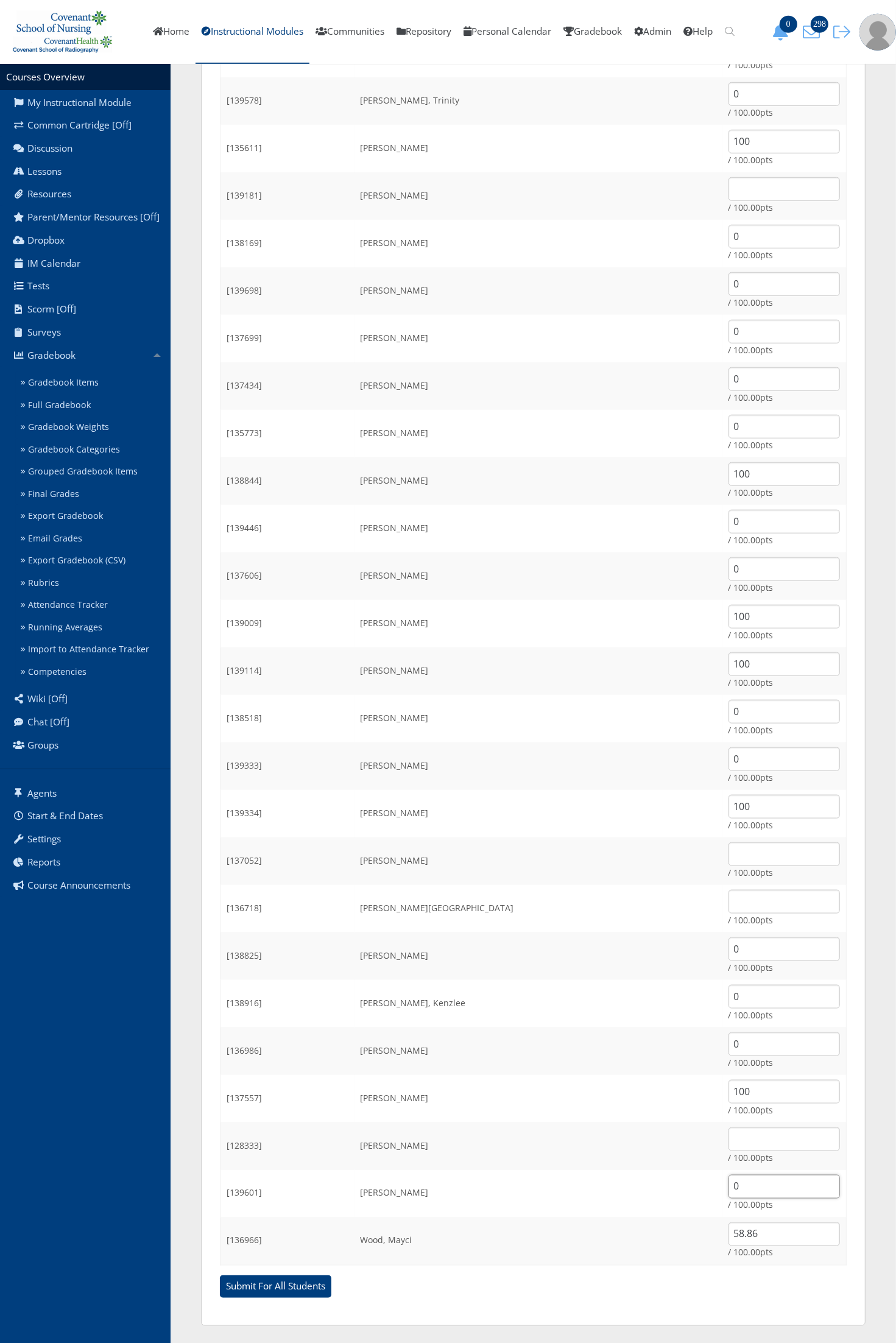
type input "0"
click at [744, 1232] on input "58.86" at bounding box center [784, 1234] width 111 height 24
click at [744, 1233] on input "58.86" at bounding box center [784, 1234] width 111 height 24
type input "0"
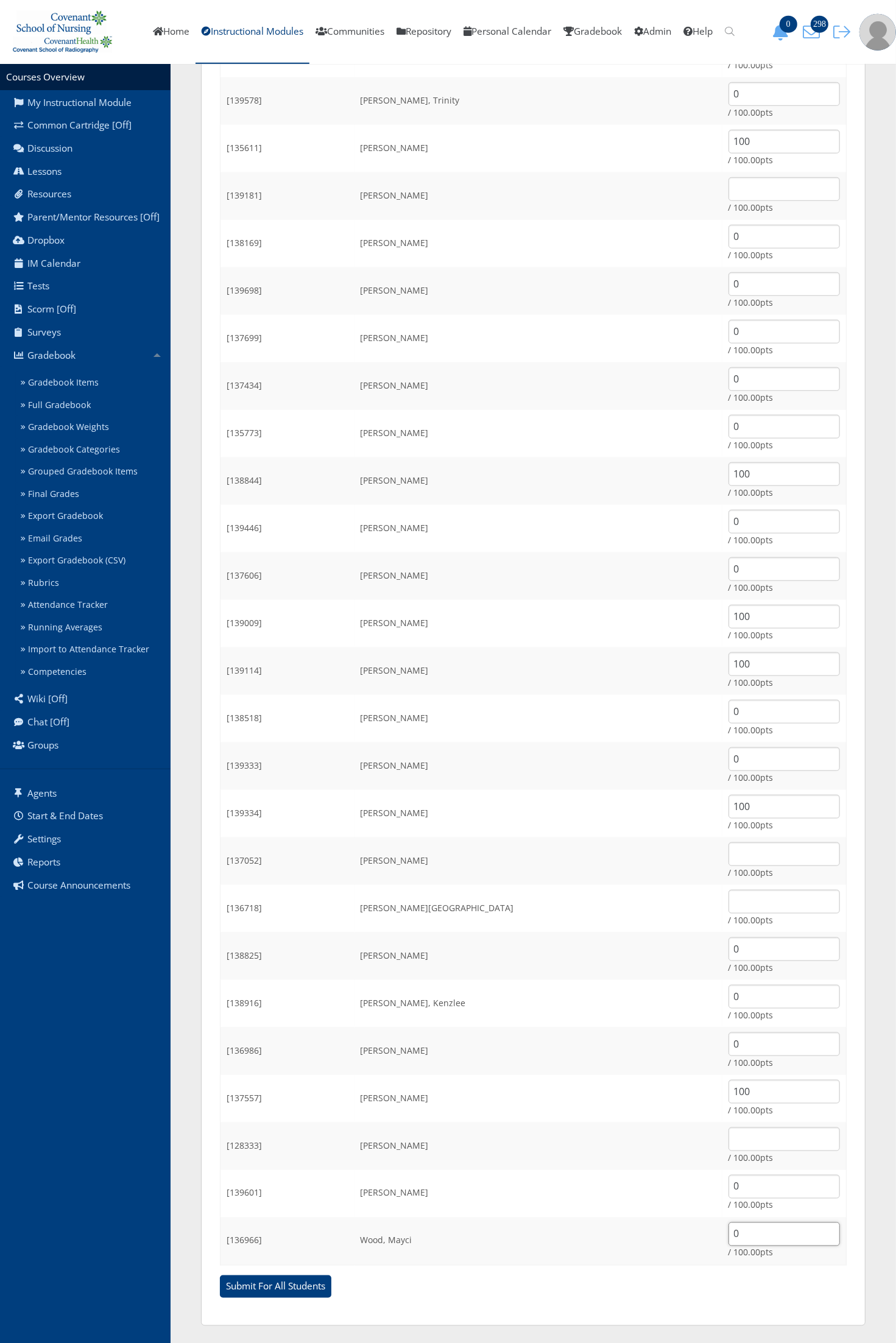
click at [220, 1276] on input "Submit For All Students" at bounding box center [275, 1287] width 111 height 23
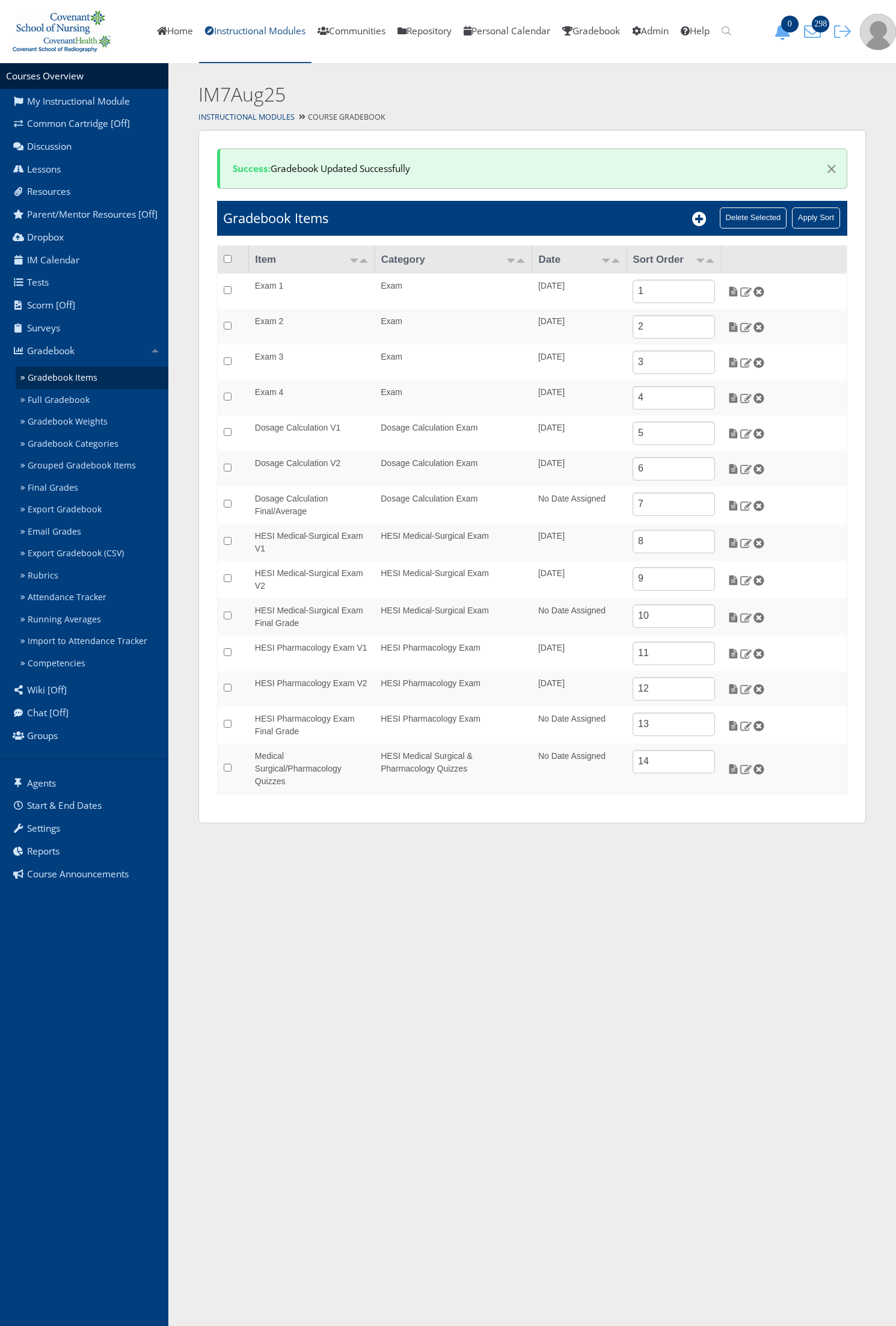
click at [274, 29] on link "Instructional Modules" at bounding box center [255, 31] width 112 height 63
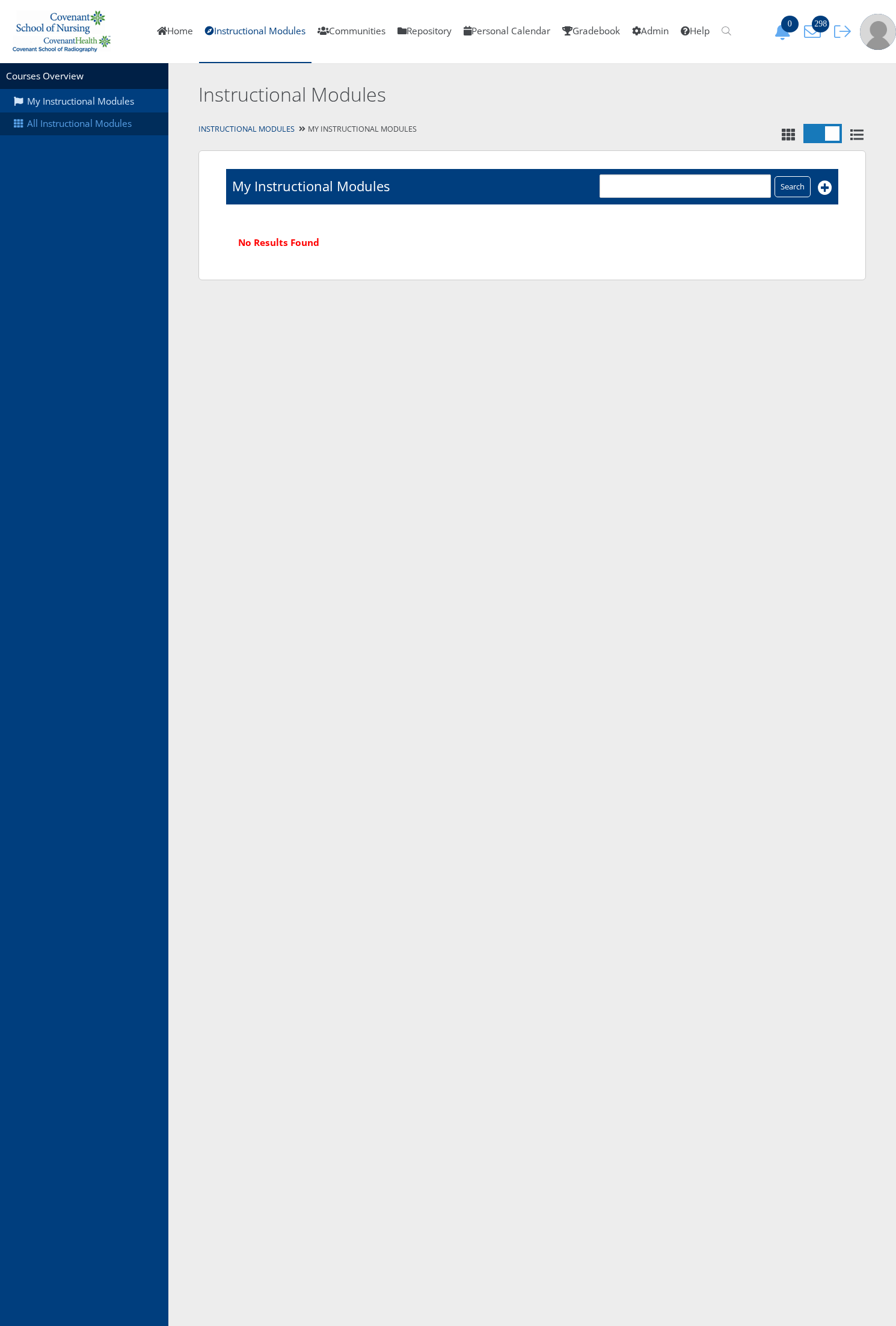
click at [64, 127] on link "All Instructional Modules" at bounding box center [84, 124] width 169 height 23
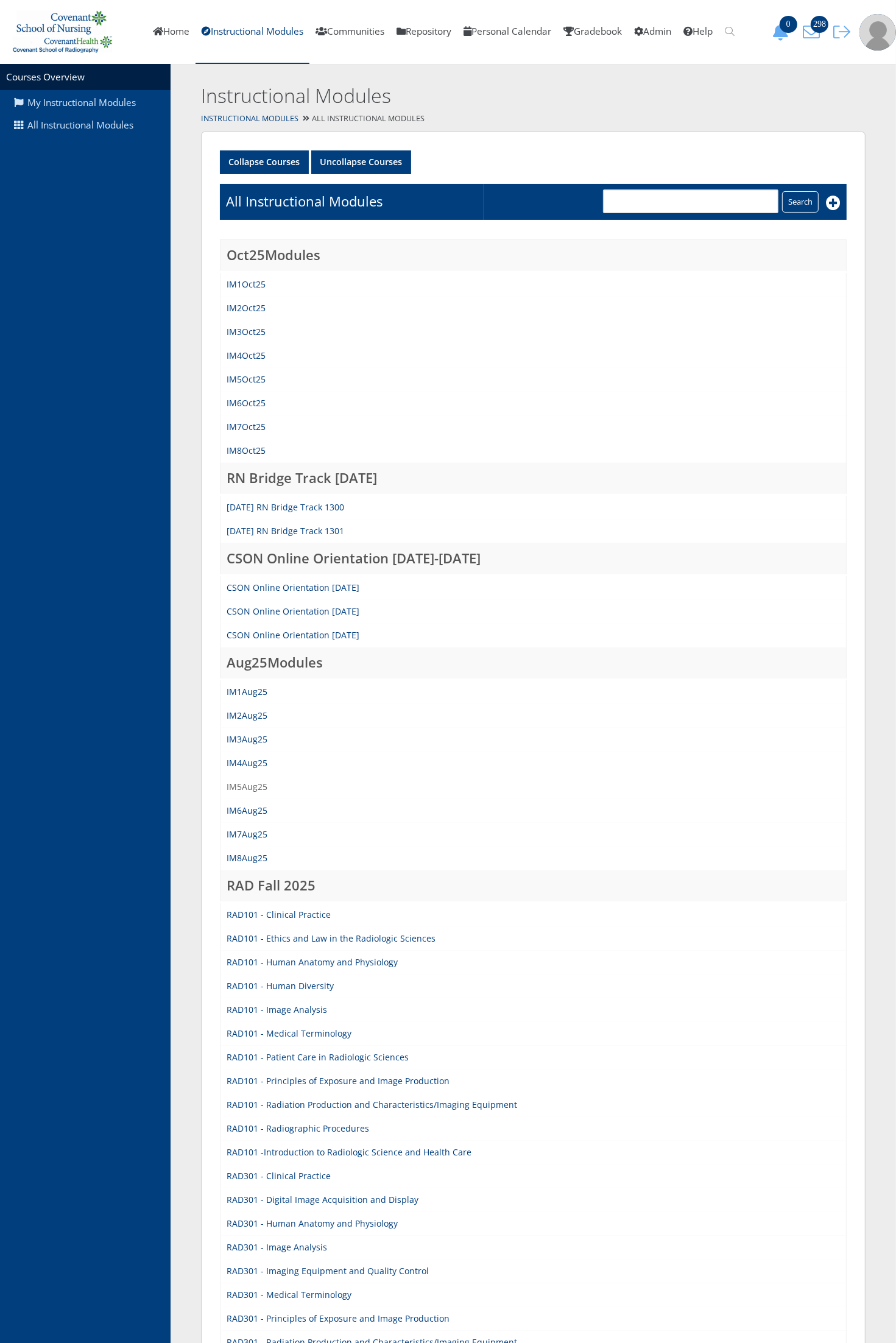
click at [255, 784] on link "IM5Aug25" at bounding box center [246, 786] width 40 height 12
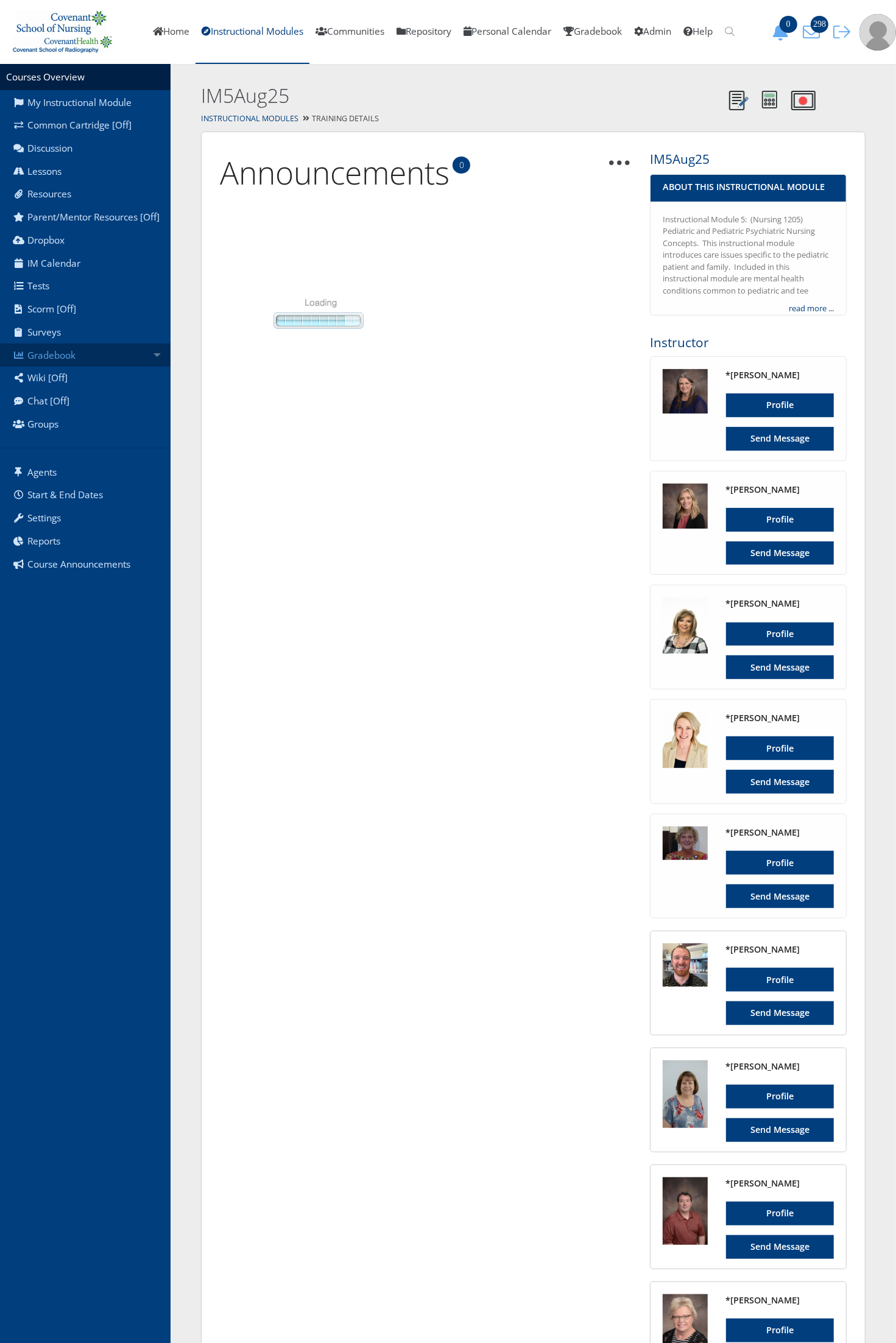
click at [110, 358] on link "Gradebook" at bounding box center [85, 355] width 171 height 23
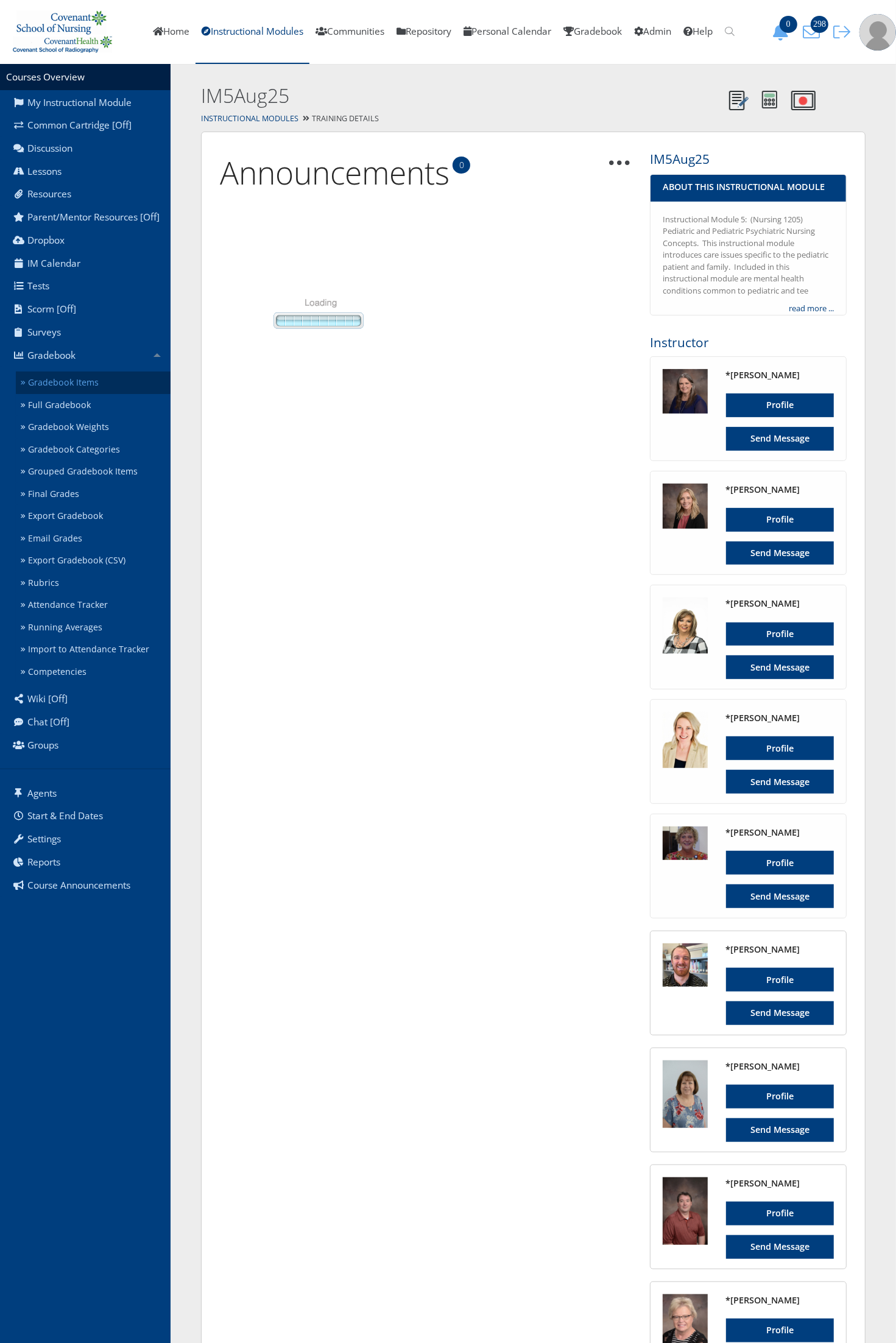
click at [106, 378] on link "Gradebook Items" at bounding box center [93, 382] width 154 height 23
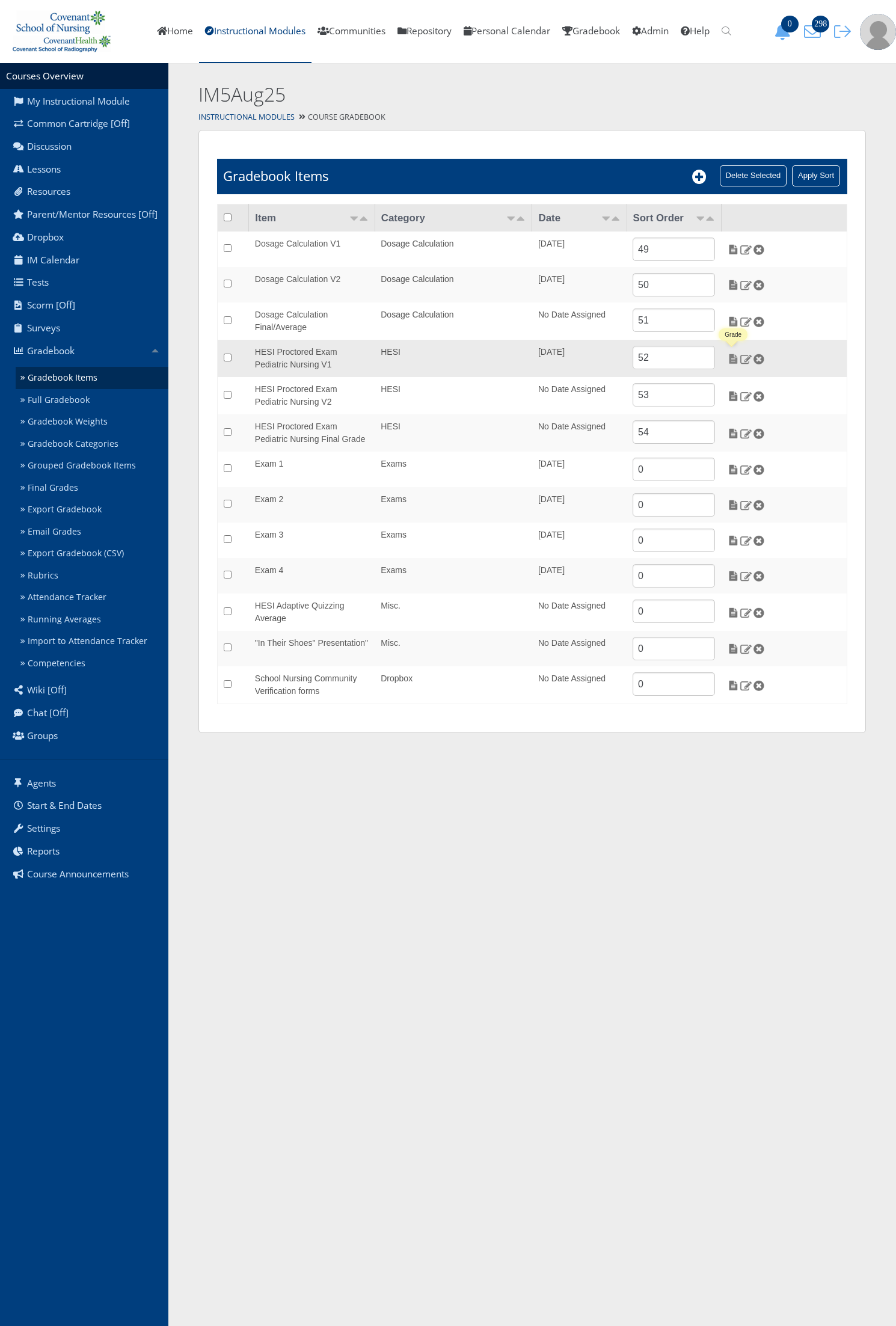
click at [734, 360] on img at bounding box center [733, 359] width 13 height 11
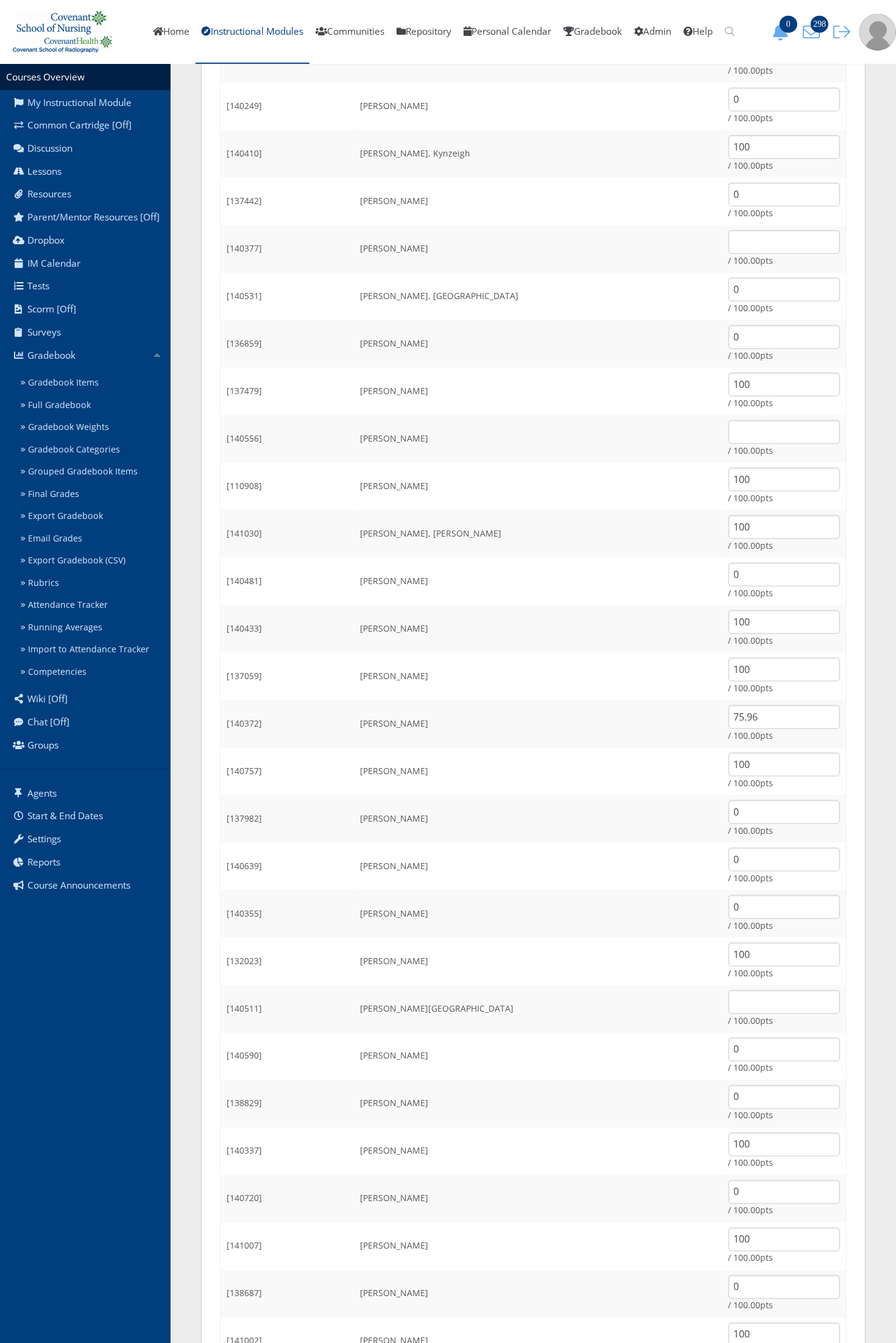
scroll to position [751, 0]
click at [737, 238] on input "text" at bounding box center [784, 246] width 111 height 24
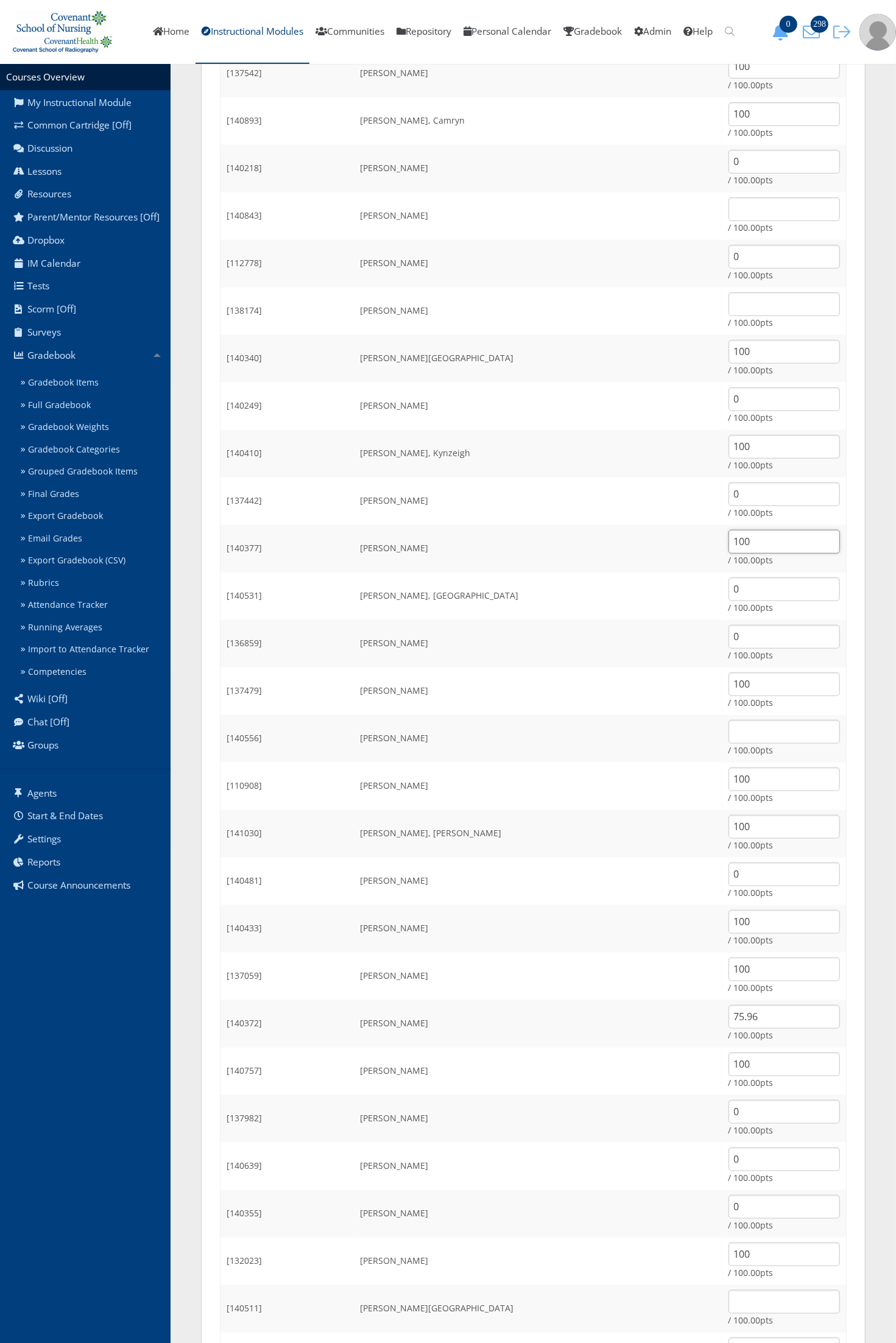
scroll to position [446, 0]
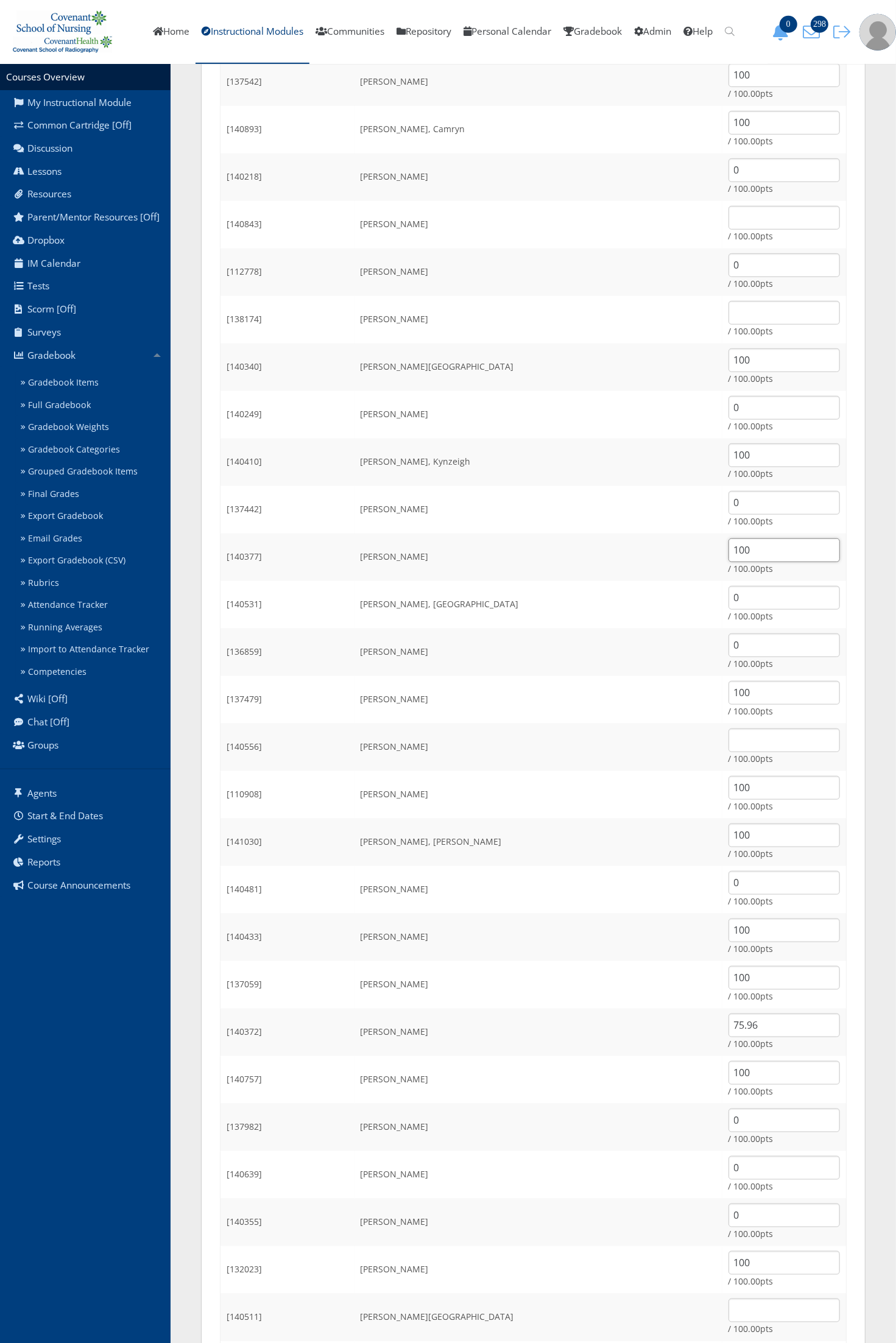
type input "100"
click at [735, 214] on input "text" at bounding box center [784, 218] width 111 height 24
type input "0"
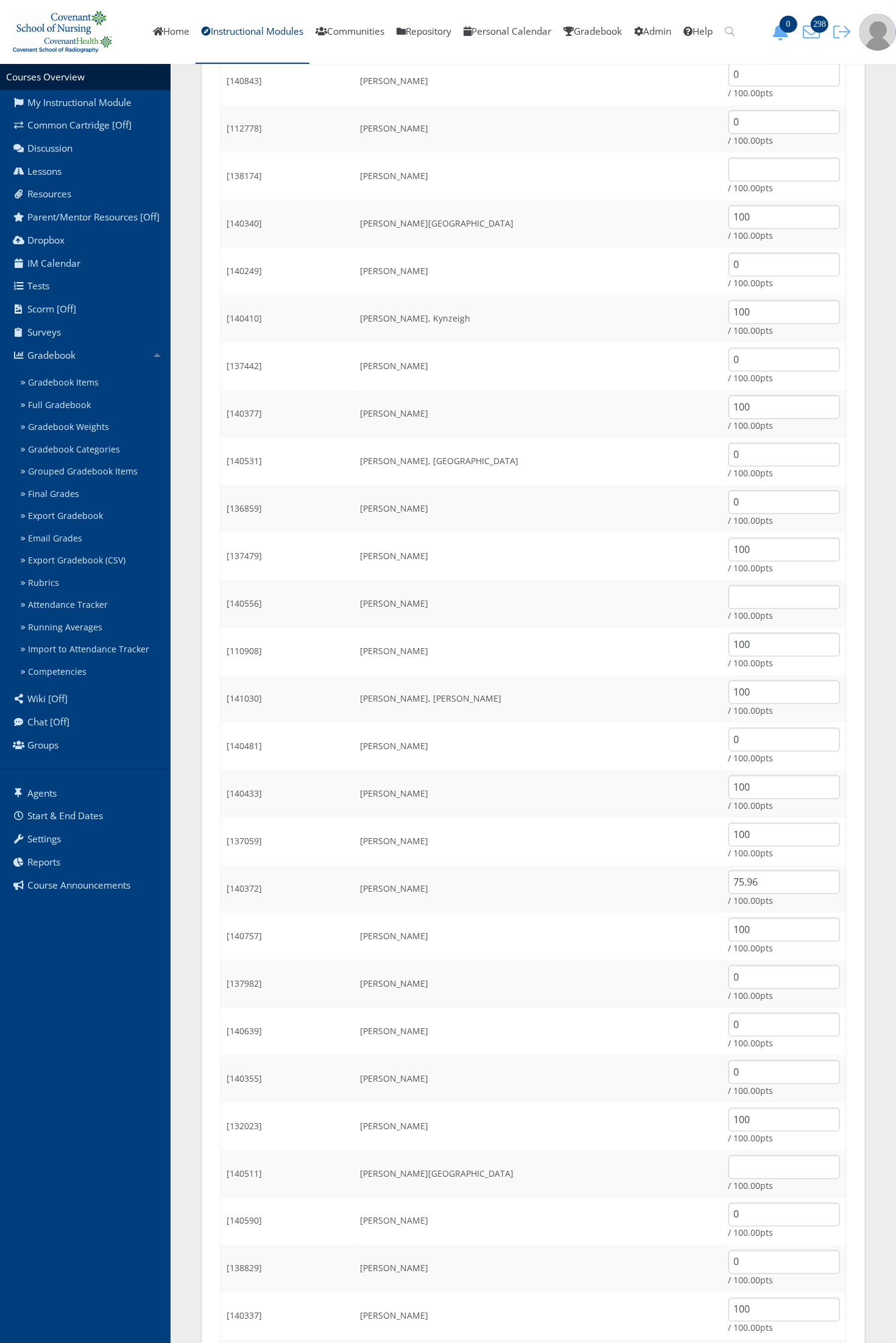
scroll to position [598, 0]
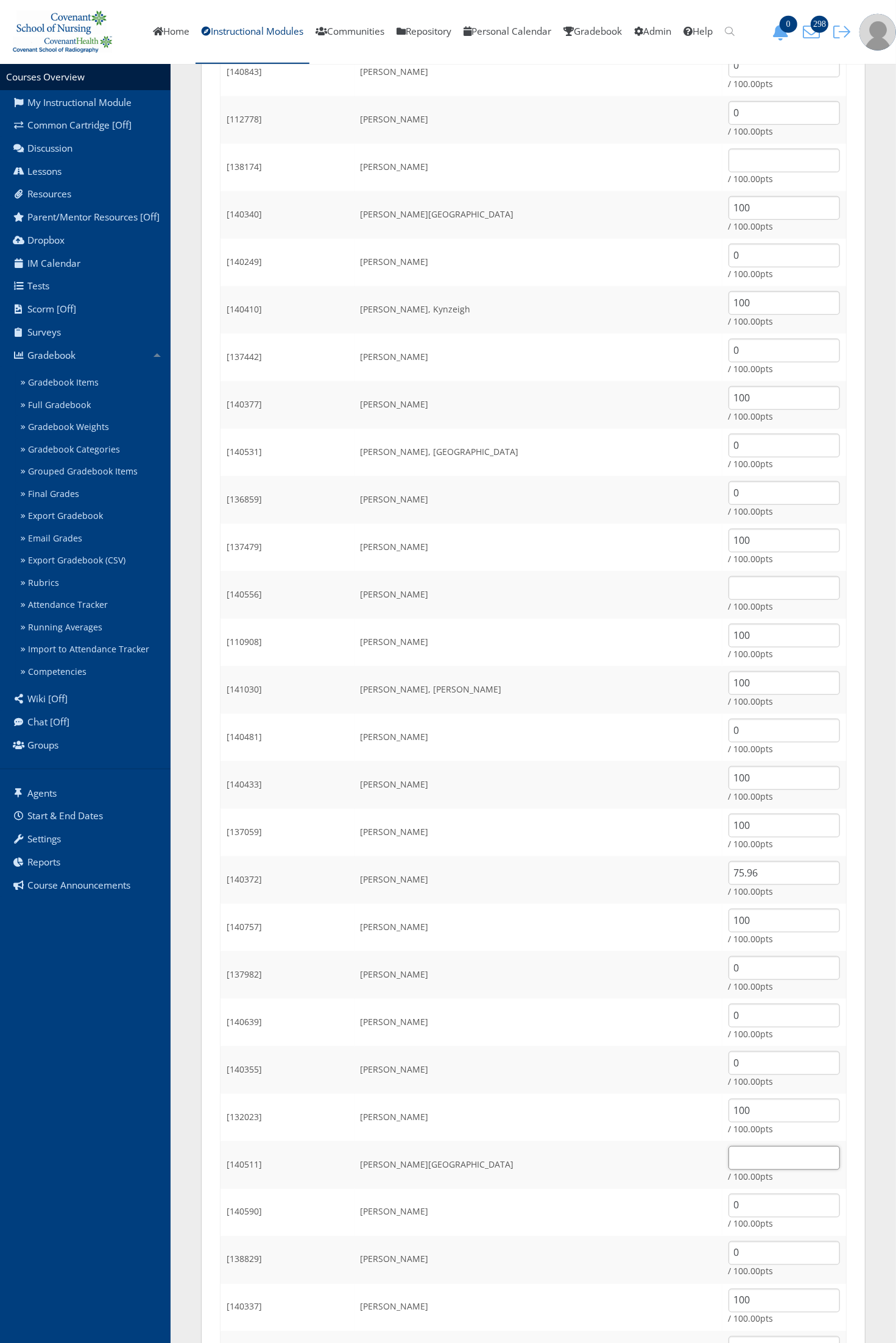
click at [729, 1163] on input "text" at bounding box center [784, 1158] width 111 height 24
type input "100"
click at [512, 918] on td "Moreno, Nikkita" at bounding box center [539, 927] width 368 height 47
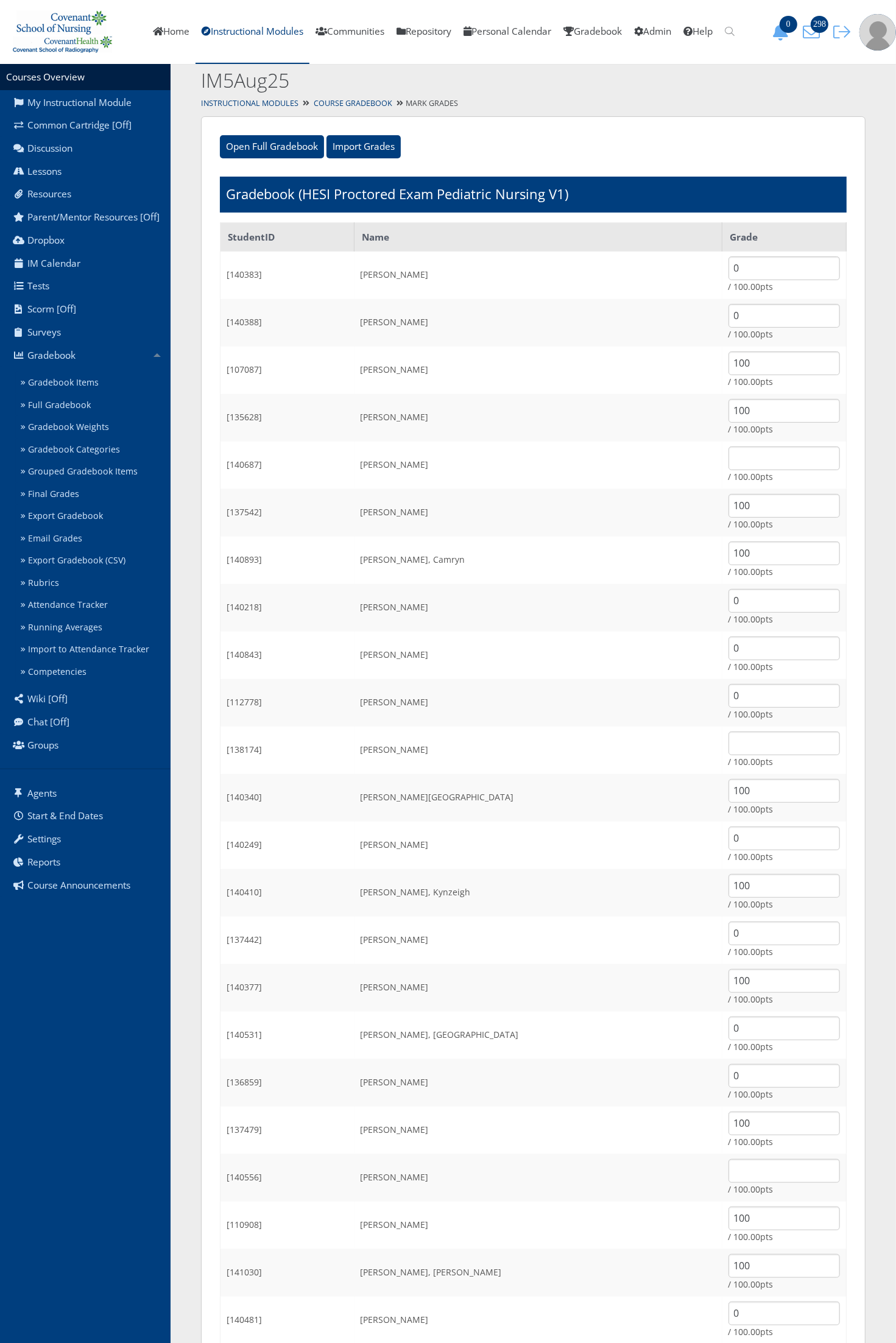
scroll to position [0, 0]
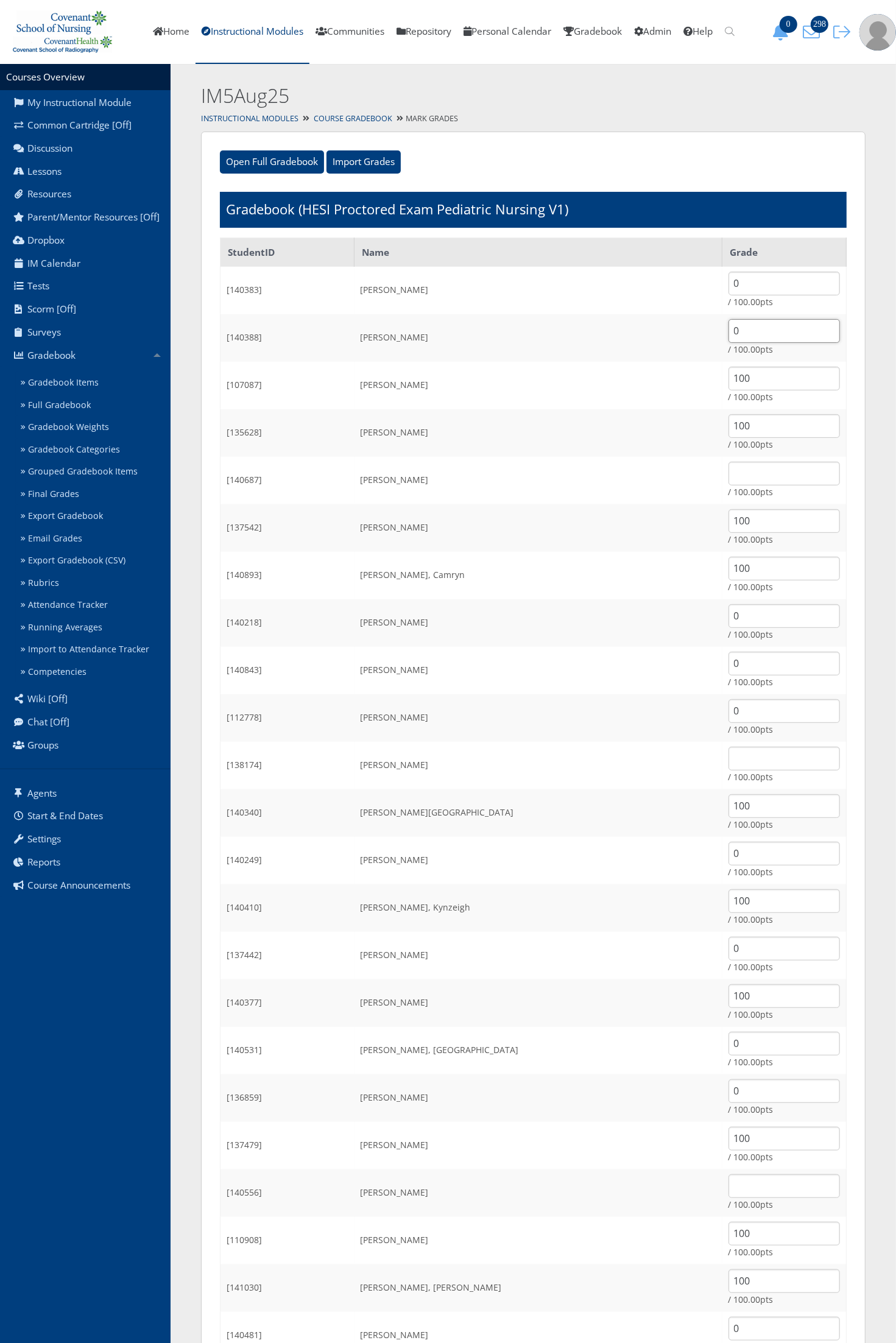
click at [729, 324] on input "0" at bounding box center [784, 331] width 111 height 24
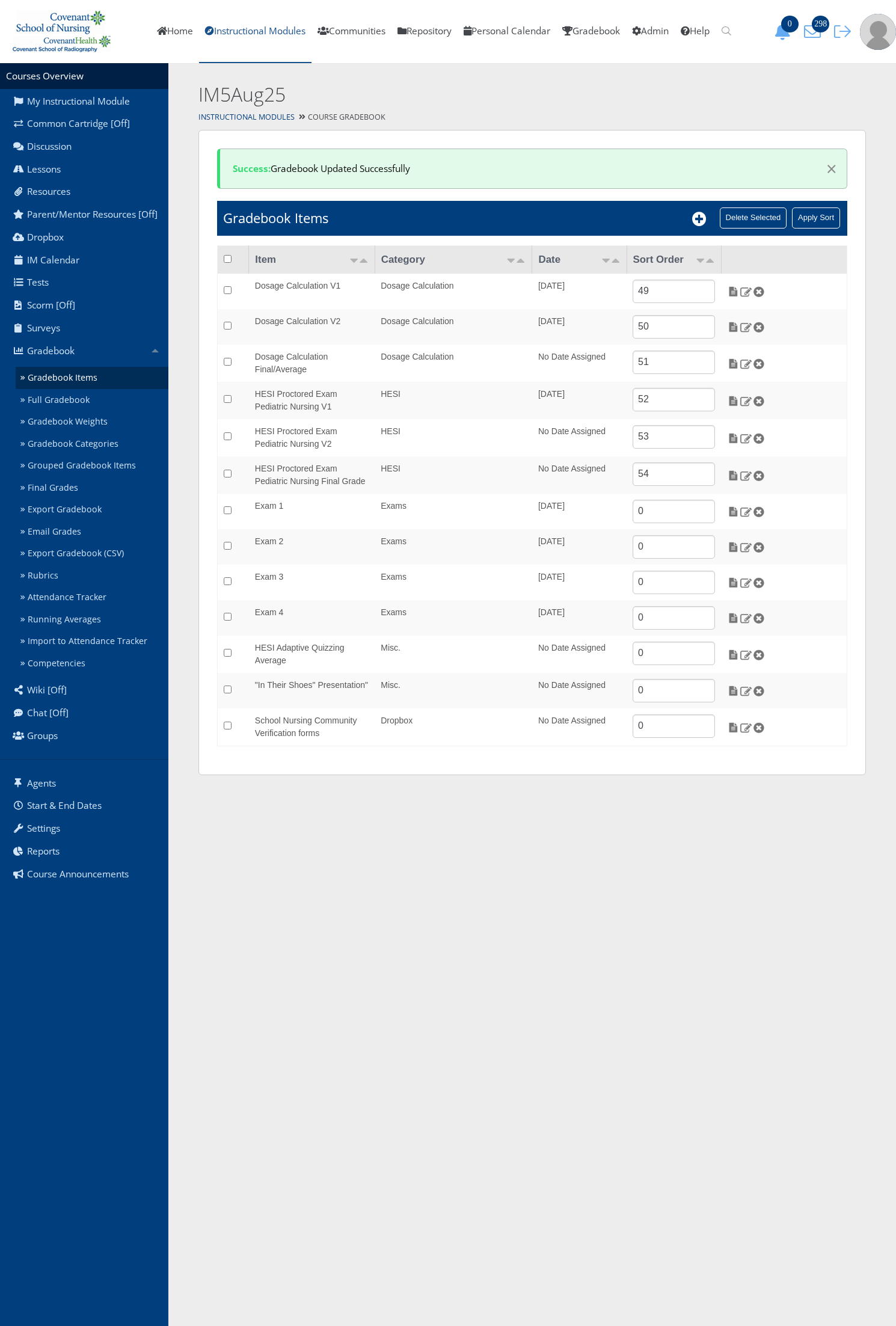
click at [235, 33] on link "Instructional Modules" at bounding box center [255, 31] width 112 height 63
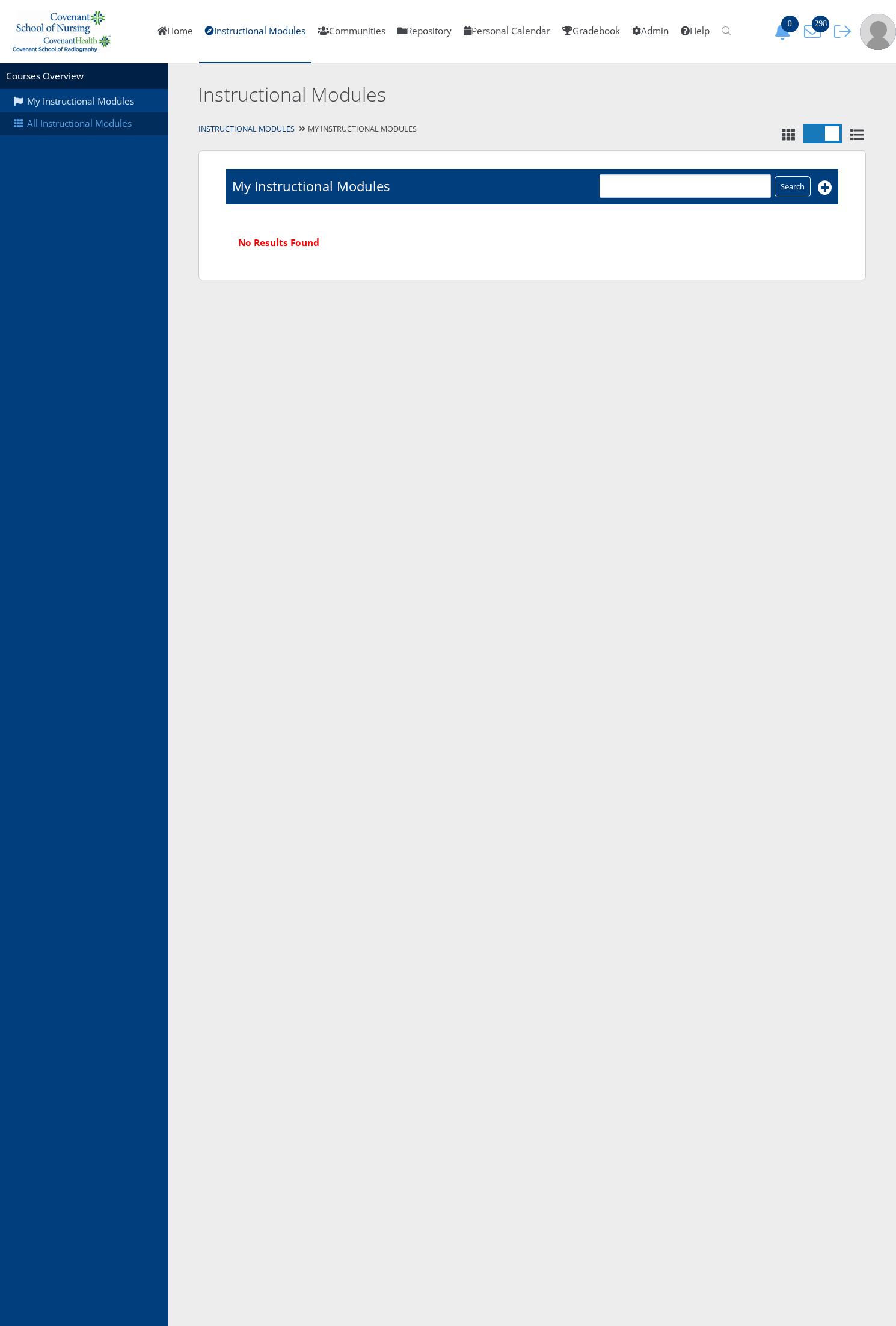
click at [106, 125] on link "All Instructional Modules" at bounding box center [84, 124] width 169 height 23
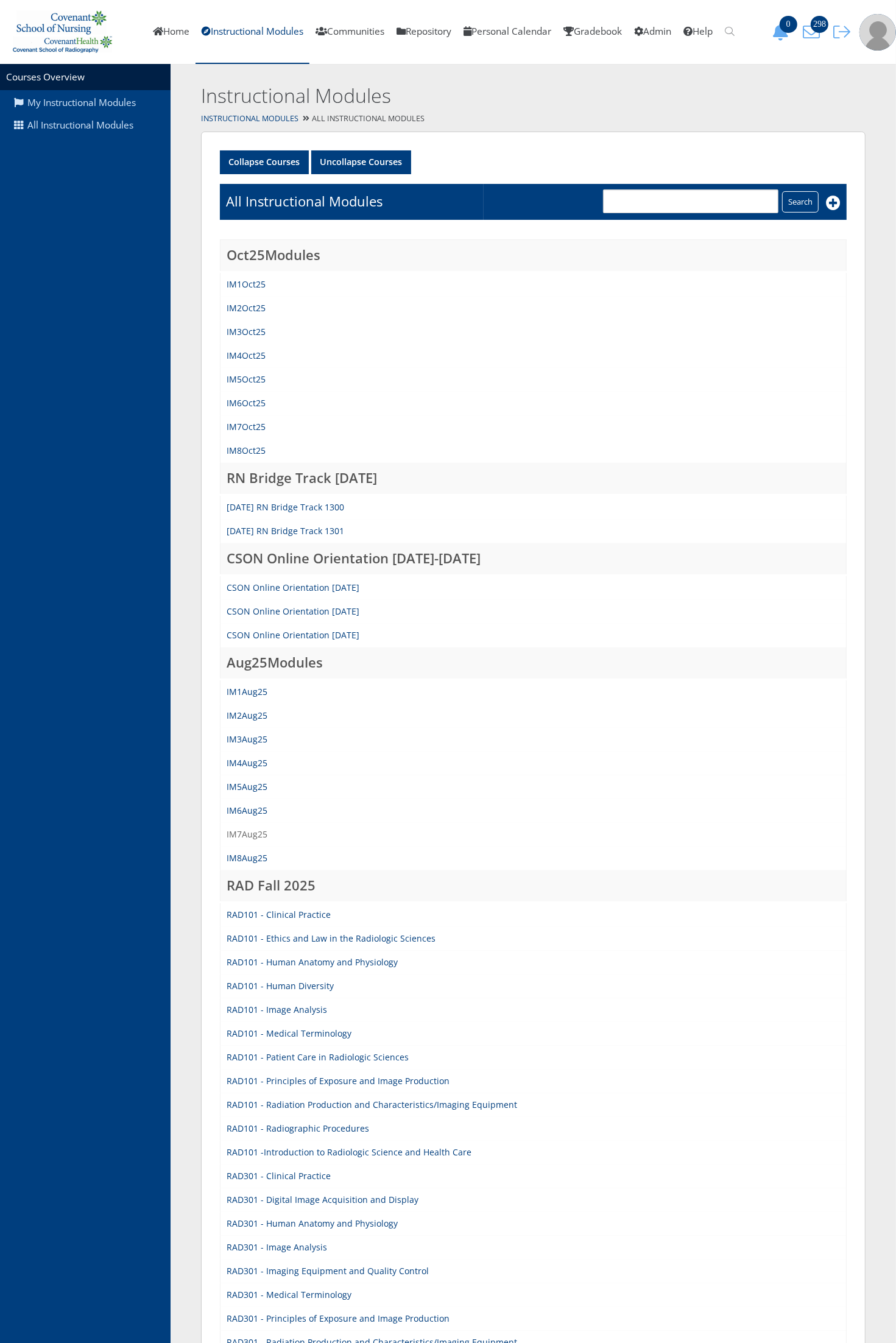
click at [257, 832] on link "IM7Aug25" at bounding box center [246, 834] width 40 height 12
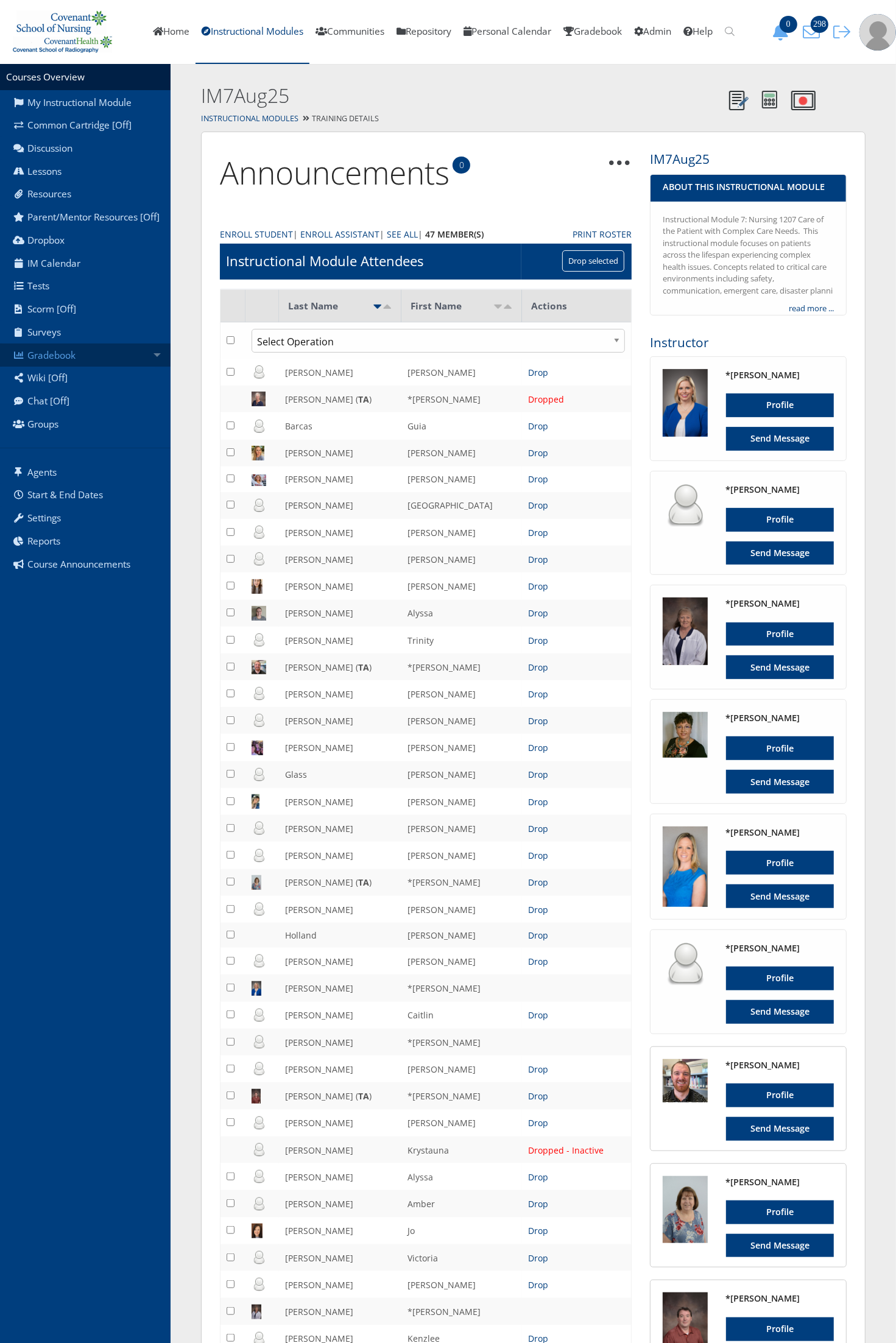
click at [132, 351] on link "Gradebook" at bounding box center [85, 355] width 171 height 23
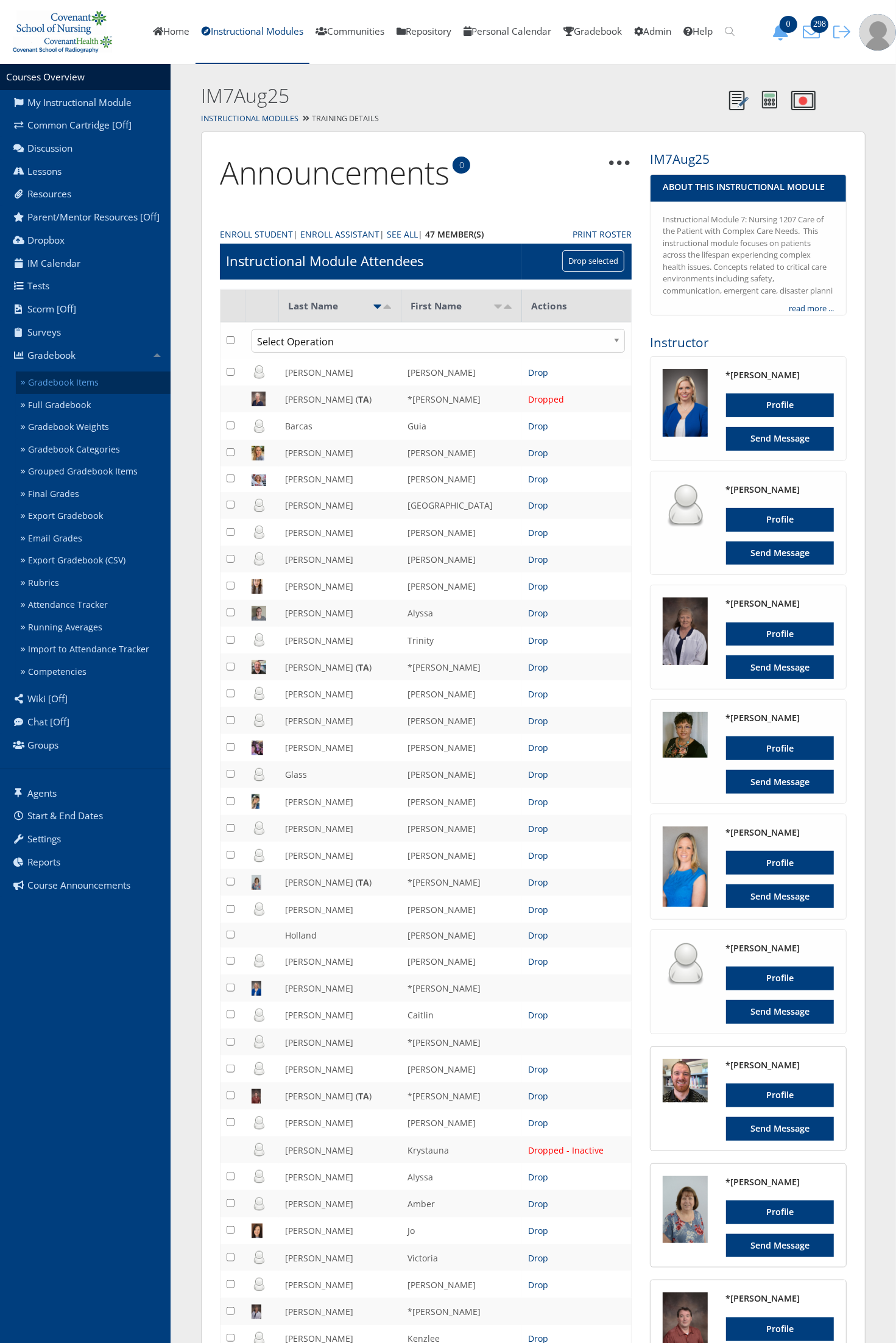
click at [119, 379] on link "Gradebook Items" at bounding box center [93, 382] width 154 height 23
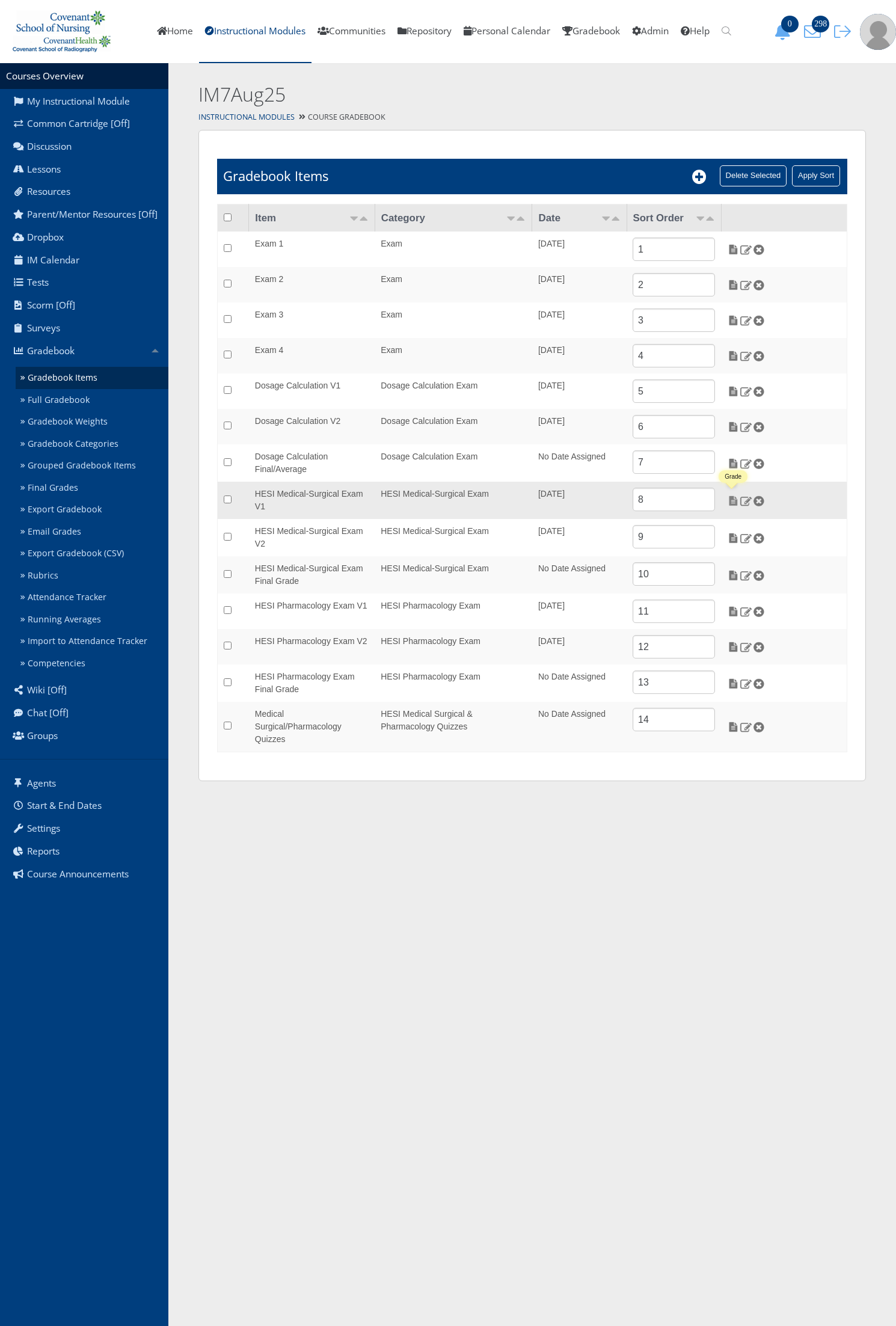
click at [731, 502] on img at bounding box center [733, 501] width 13 height 11
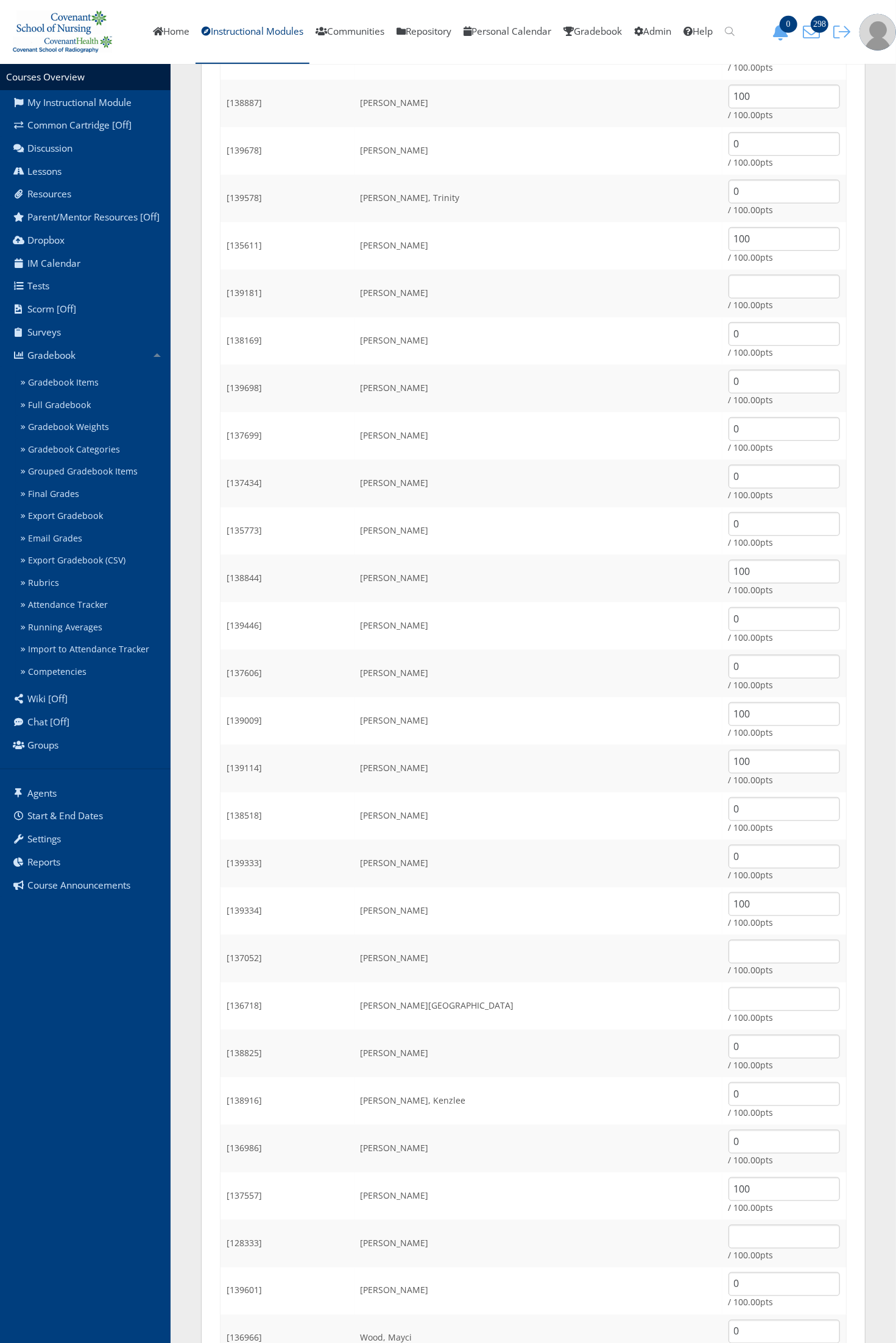
scroll to position [617, 0]
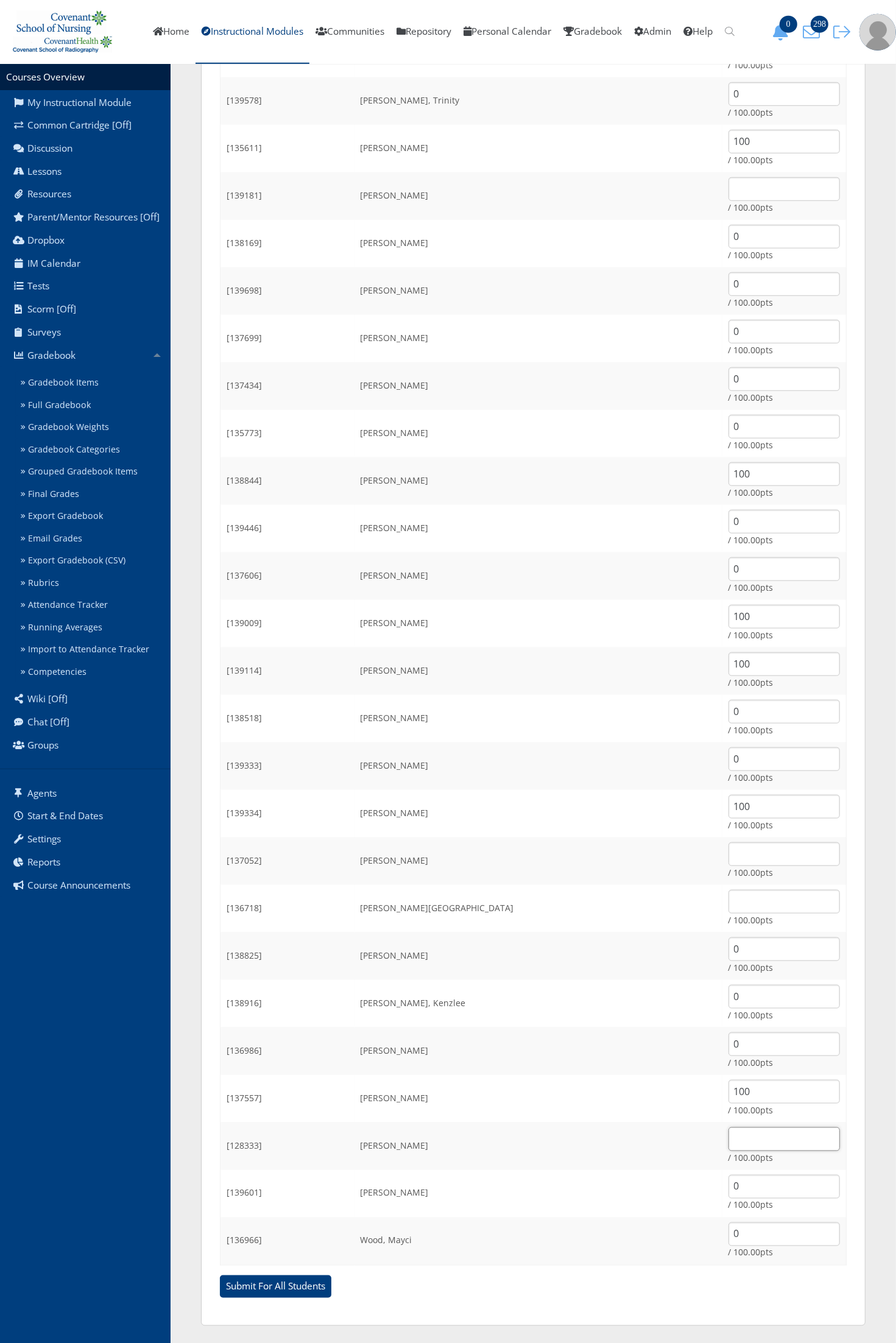
click at [729, 1139] on input "text" at bounding box center [784, 1139] width 111 height 24
click at [733, 1143] on input "0" at bounding box center [784, 1139] width 111 height 24
type input "0"
click at [220, 1276] on input "Submit For All Students" at bounding box center [275, 1287] width 111 height 23
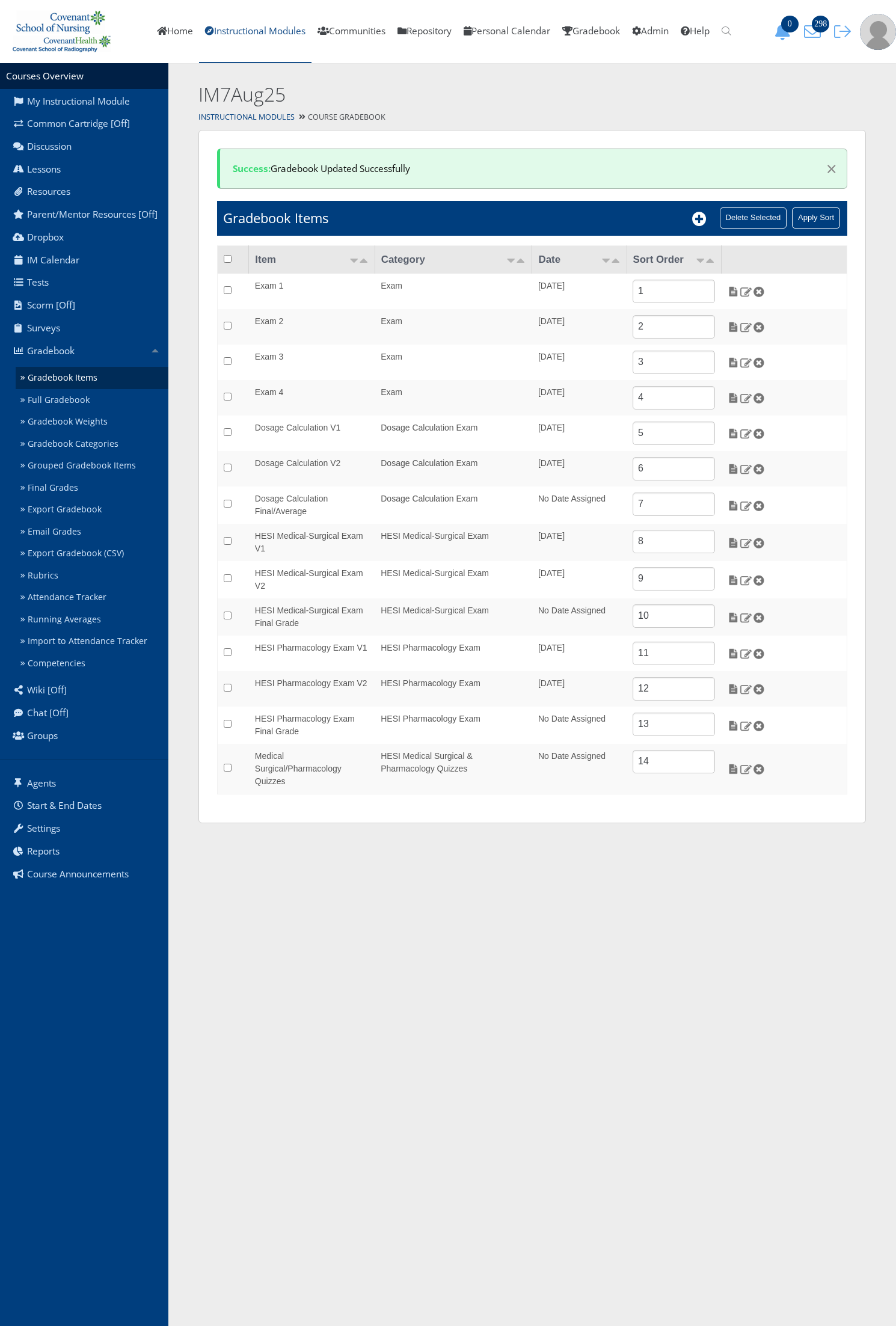
click at [270, 35] on link "Instructional Modules" at bounding box center [255, 31] width 112 height 63
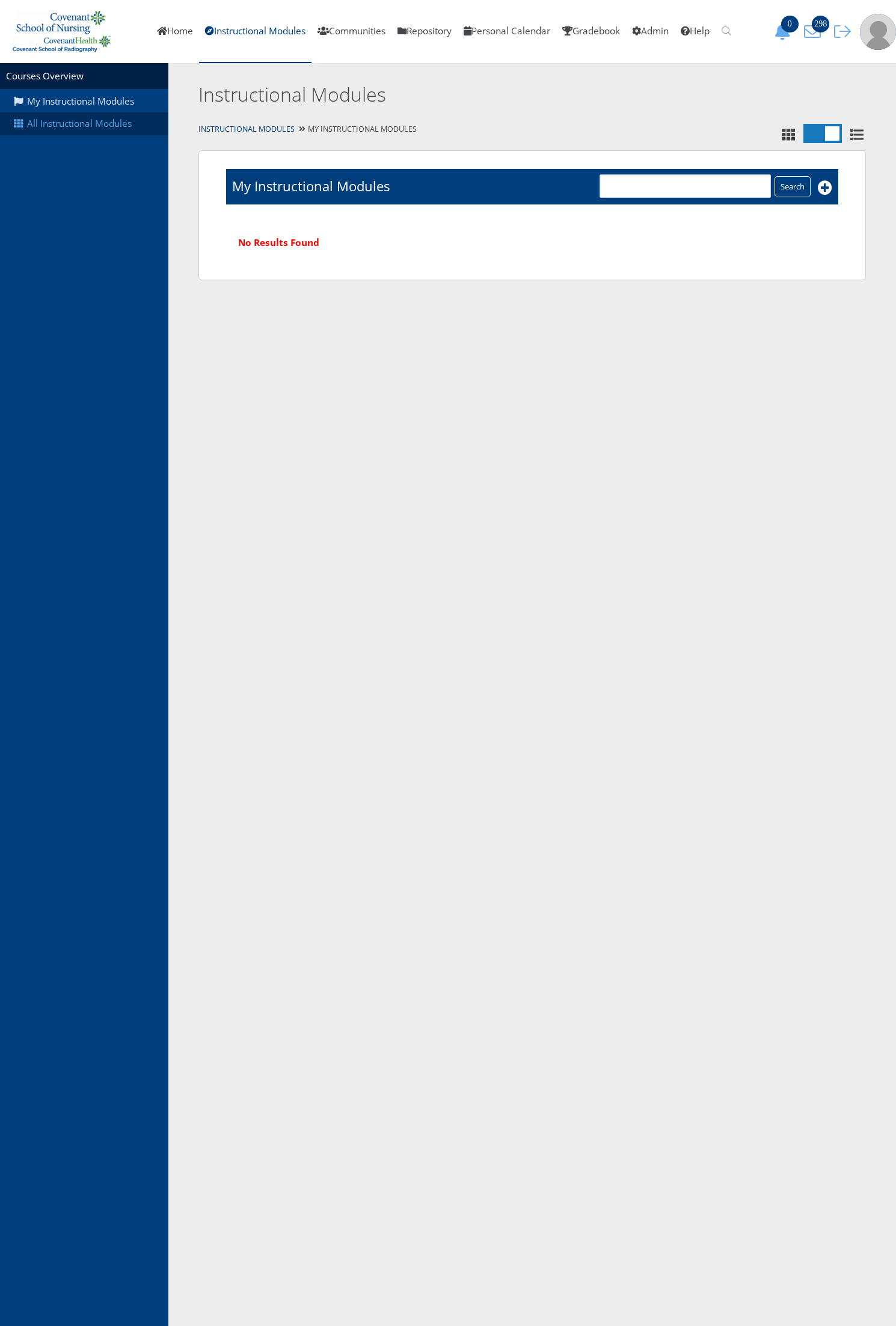
click at [122, 133] on link "All Instructional Modules" at bounding box center [84, 124] width 169 height 23
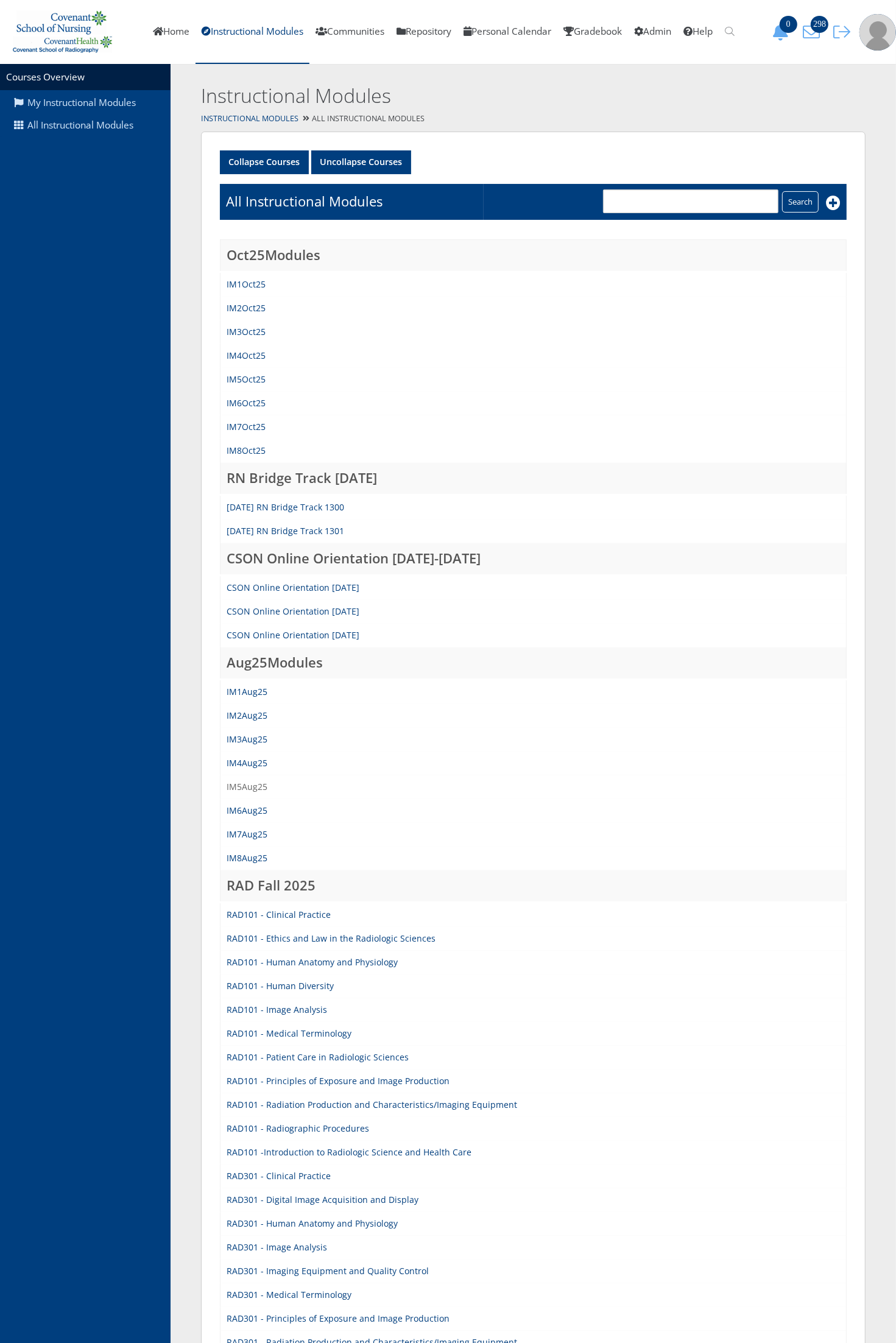
click at [244, 784] on link "IM5Aug25" at bounding box center [246, 786] width 40 height 12
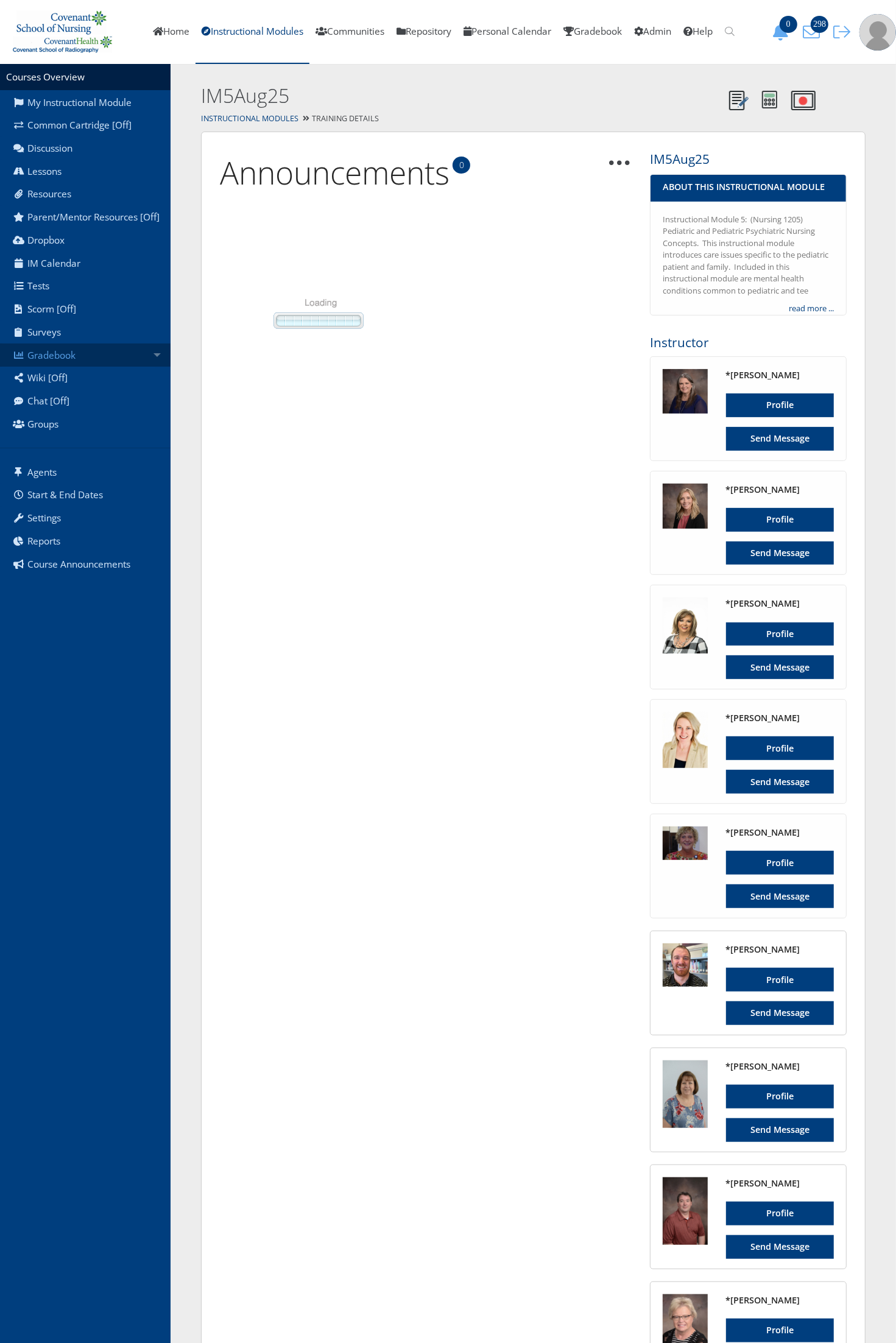
drag, startPoint x: 127, startPoint y: 355, endPoint x: 119, endPoint y: 362, distance: 10.6
click at [126, 355] on link "Gradebook" at bounding box center [85, 355] width 171 height 23
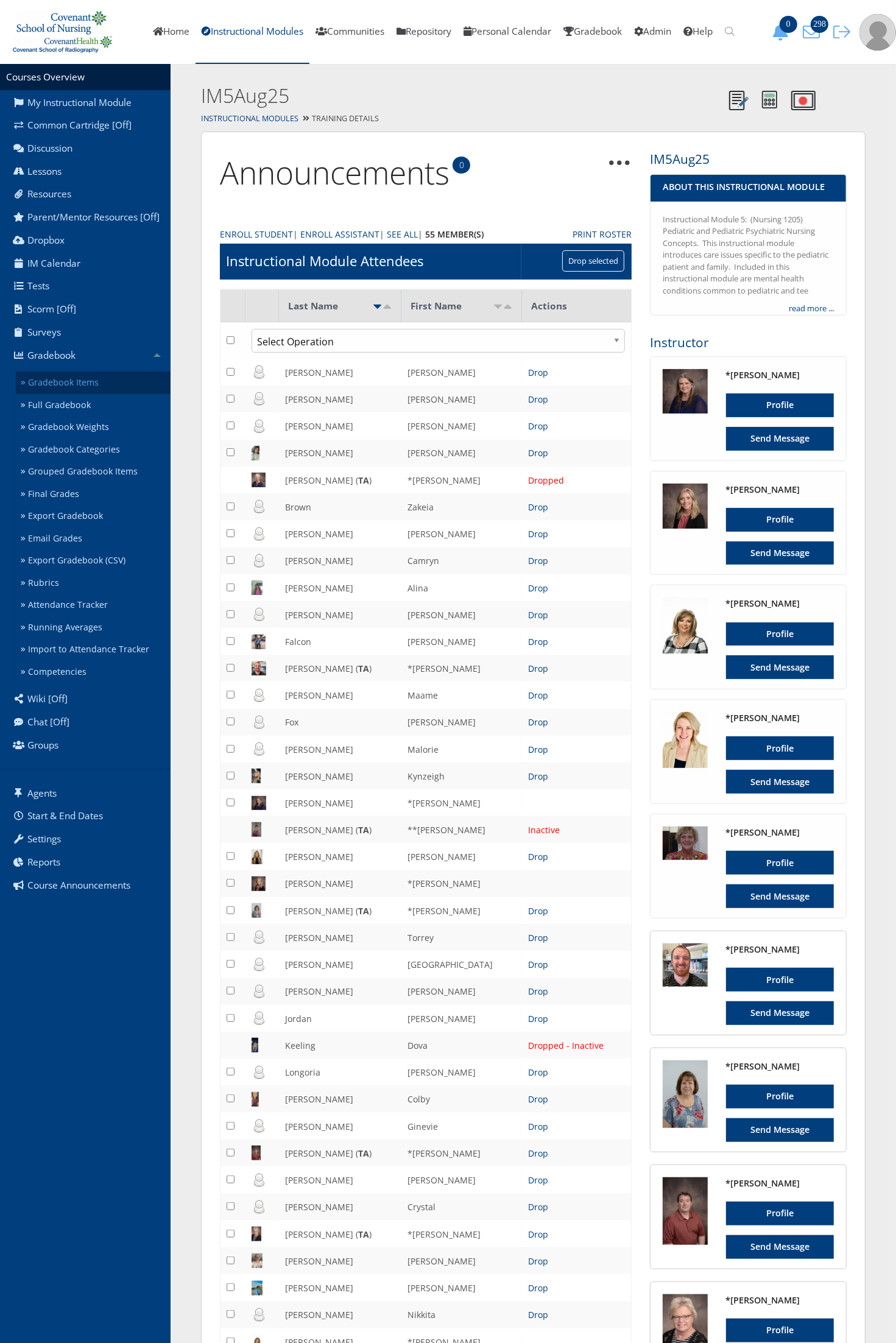
click at [110, 375] on link "Gradebook Items" at bounding box center [93, 382] width 154 height 23
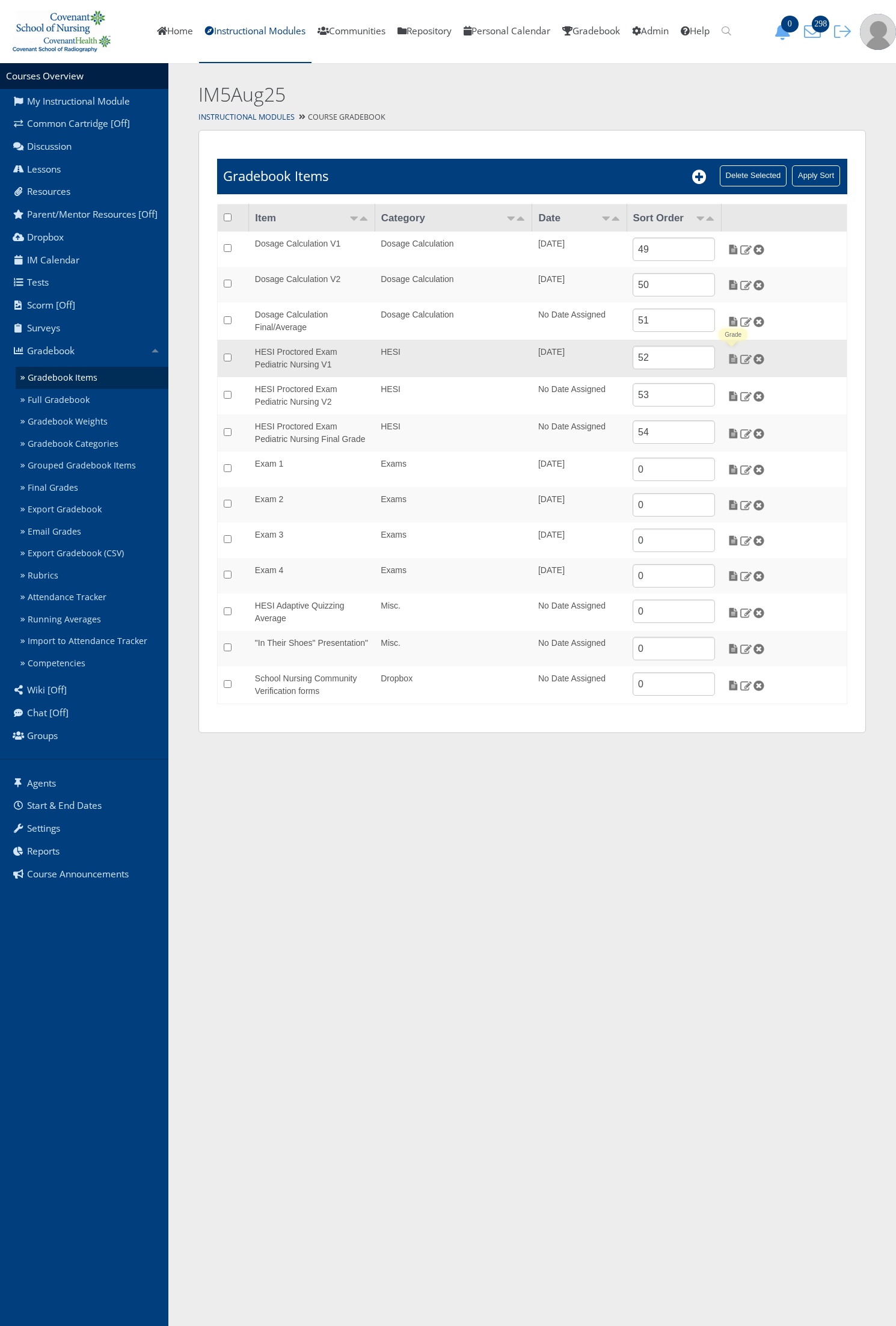
click at [733, 356] on img at bounding box center [733, 359] width 13 height 11
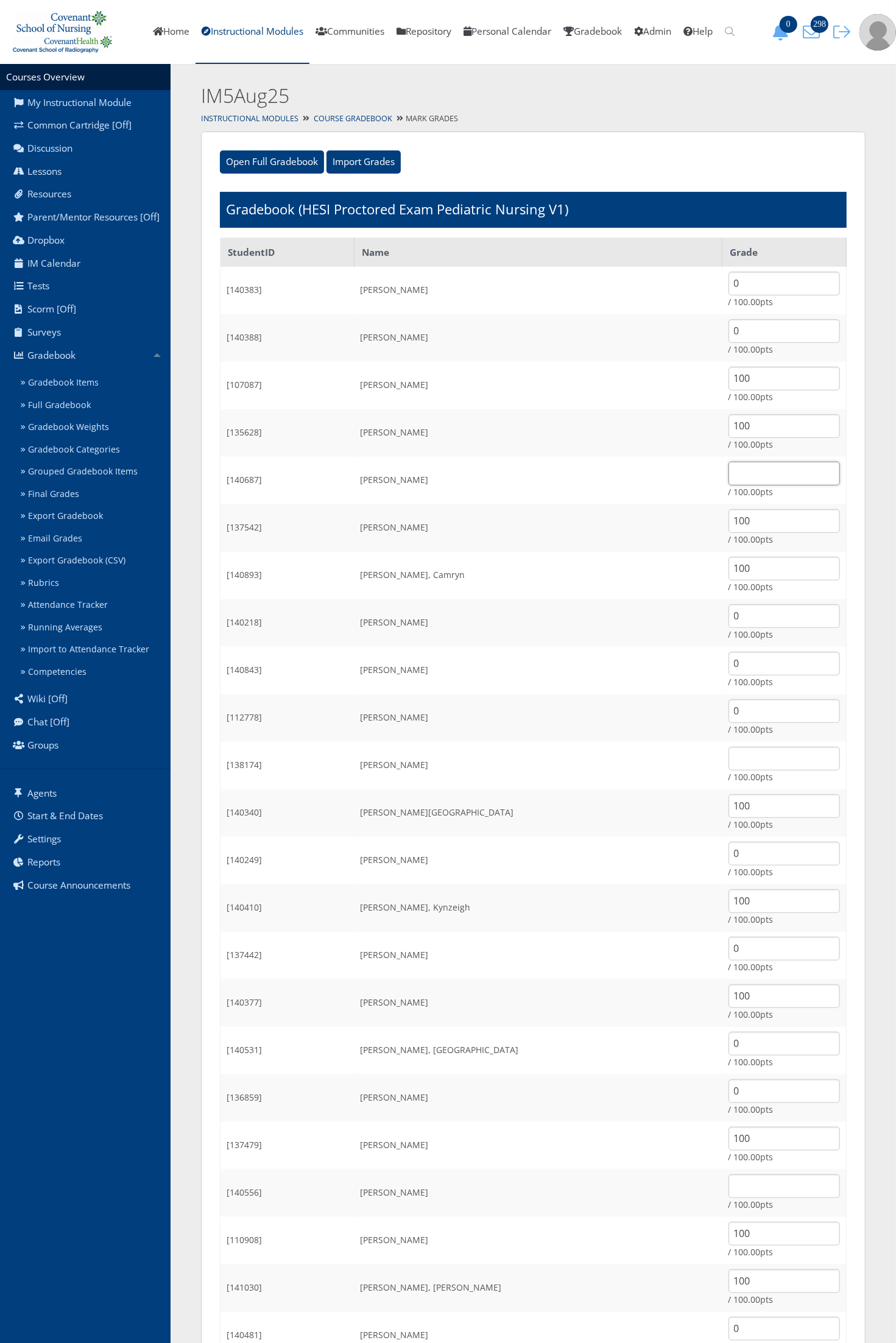
click at [729, 470] on input "text" at bounding box center [784, 474] width 111 height 24
type input "0"
click at [729, 333] on input "0" at bounding box center [784, 331] width 111 height 24
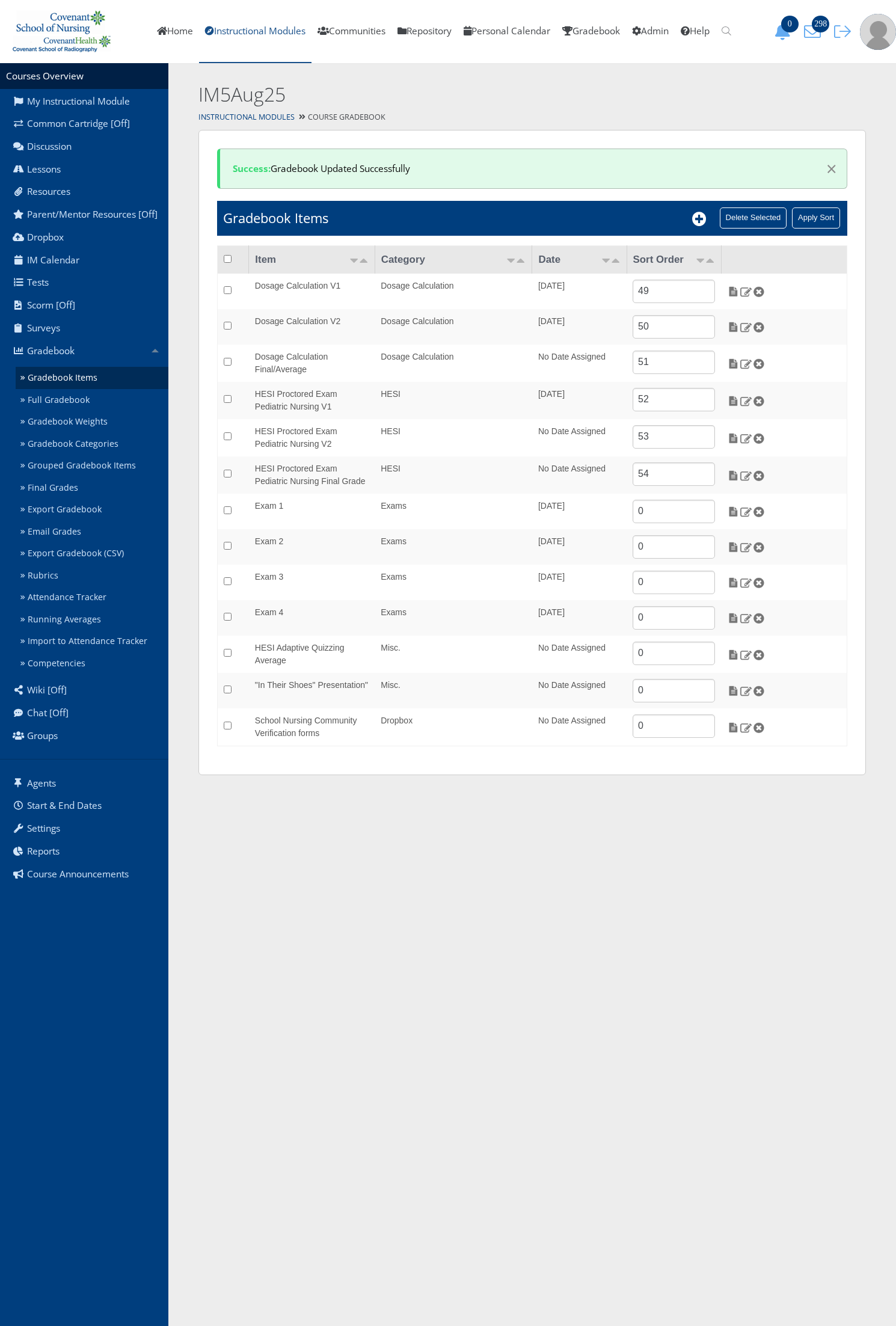
click at [274, 44] on link "Instructional Modules" at bounding box center [255, 31] width 112 height 63
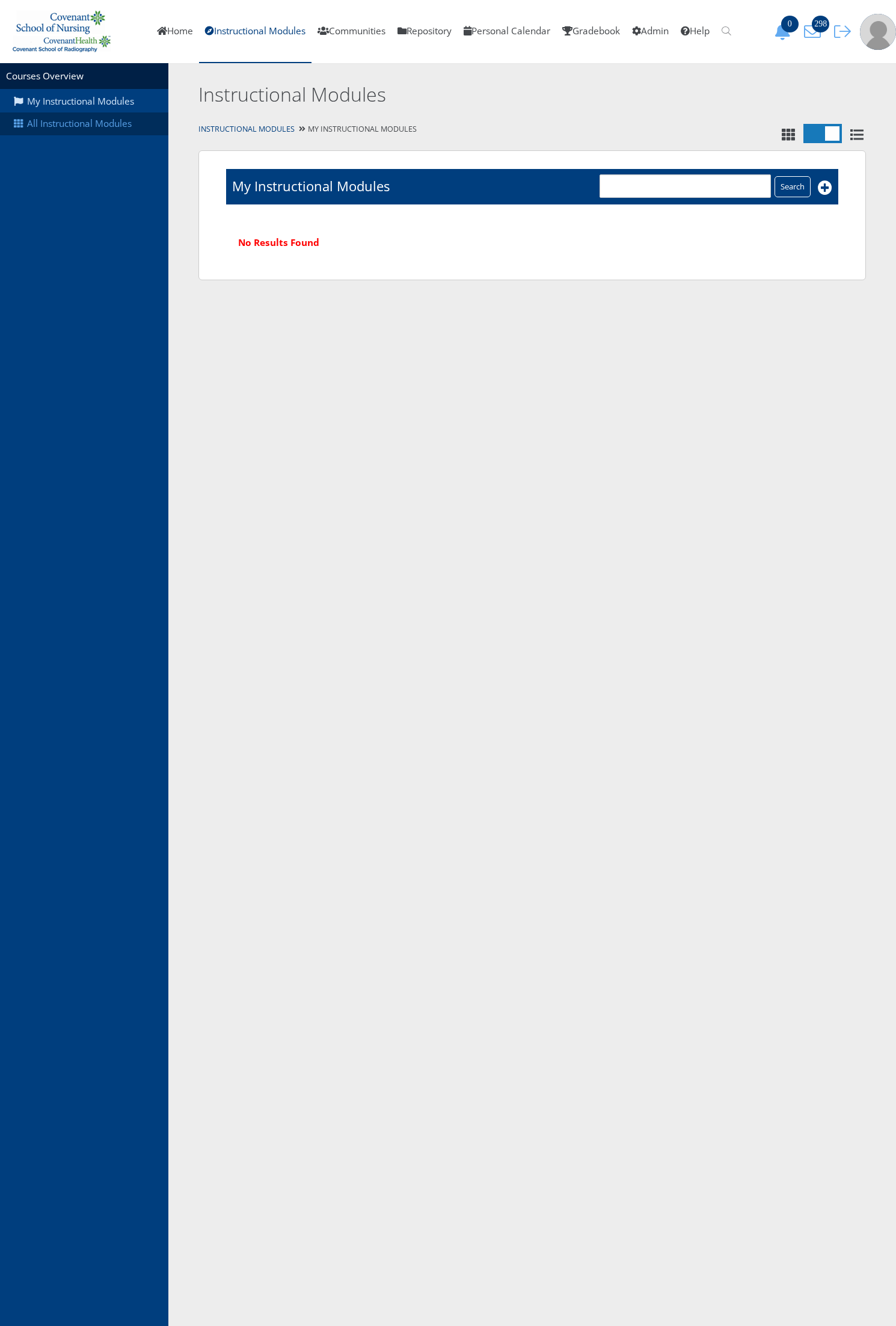
click at [112, 127] on link "All Instructional Modules" at bounding box center [84, 124] width 169 height 23
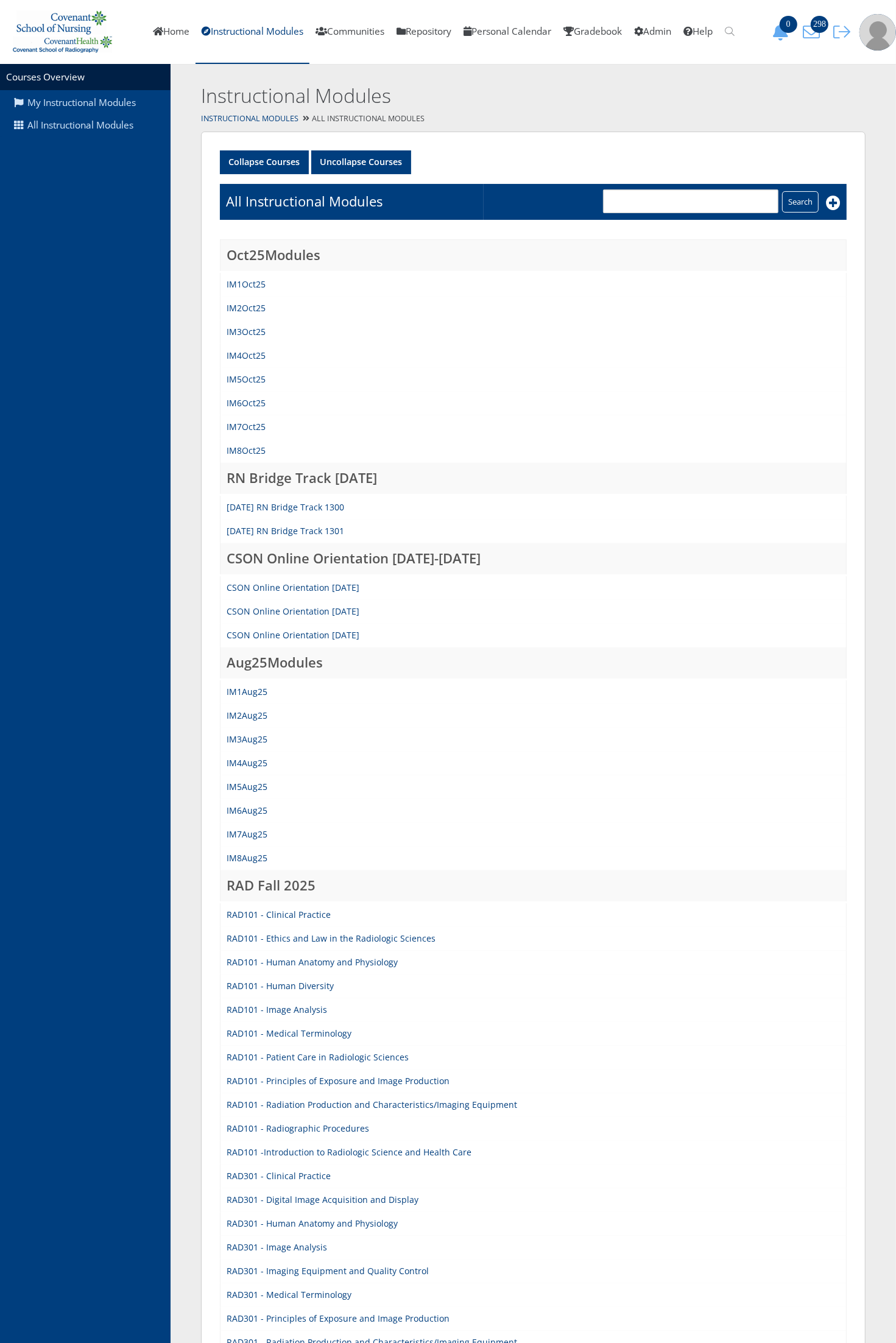
click at [263, 789] on td "IM5Aug25" at bounding box center [533, 787] width 626 height 24
click at [248, 783] on link "IM5Aug25" at bounding box center [246, 786] width 40 height 12
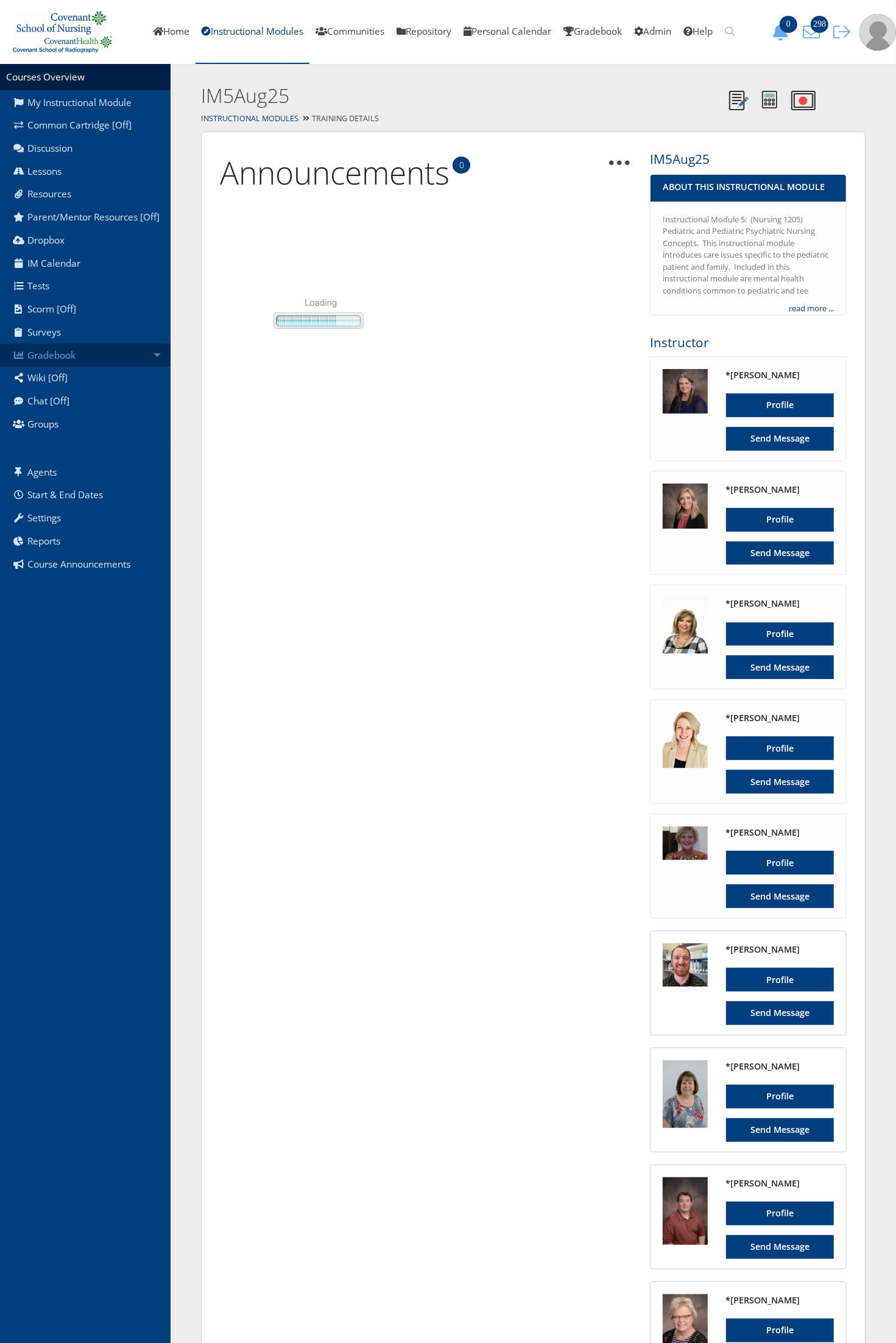
click at [89, 351] on link "Gradebook" at bounding box center [85, 355] width 171 height 23
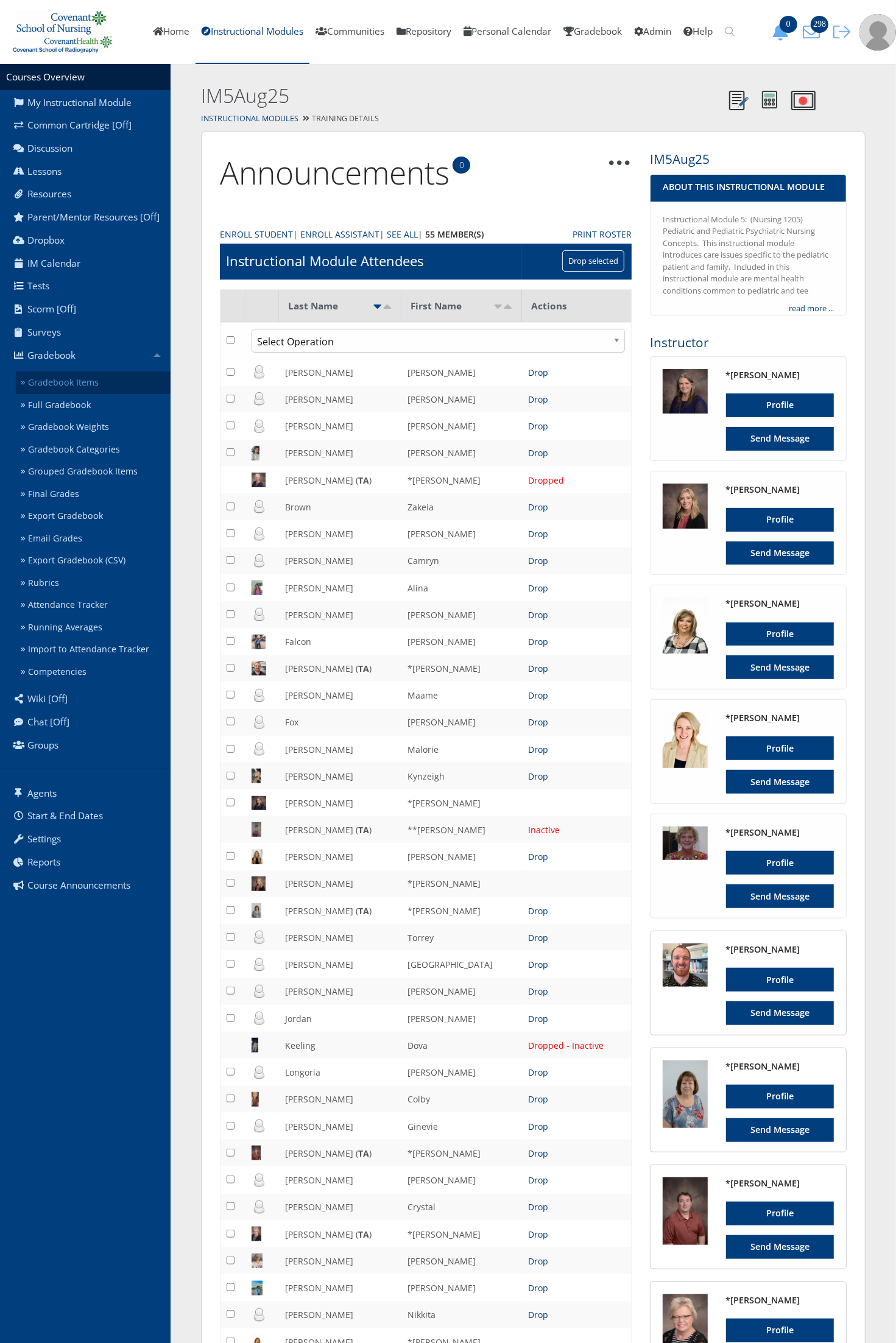
click at [83, 388] on link "Gradebook Items" at bounding box center [93, 382] width 154 height 23
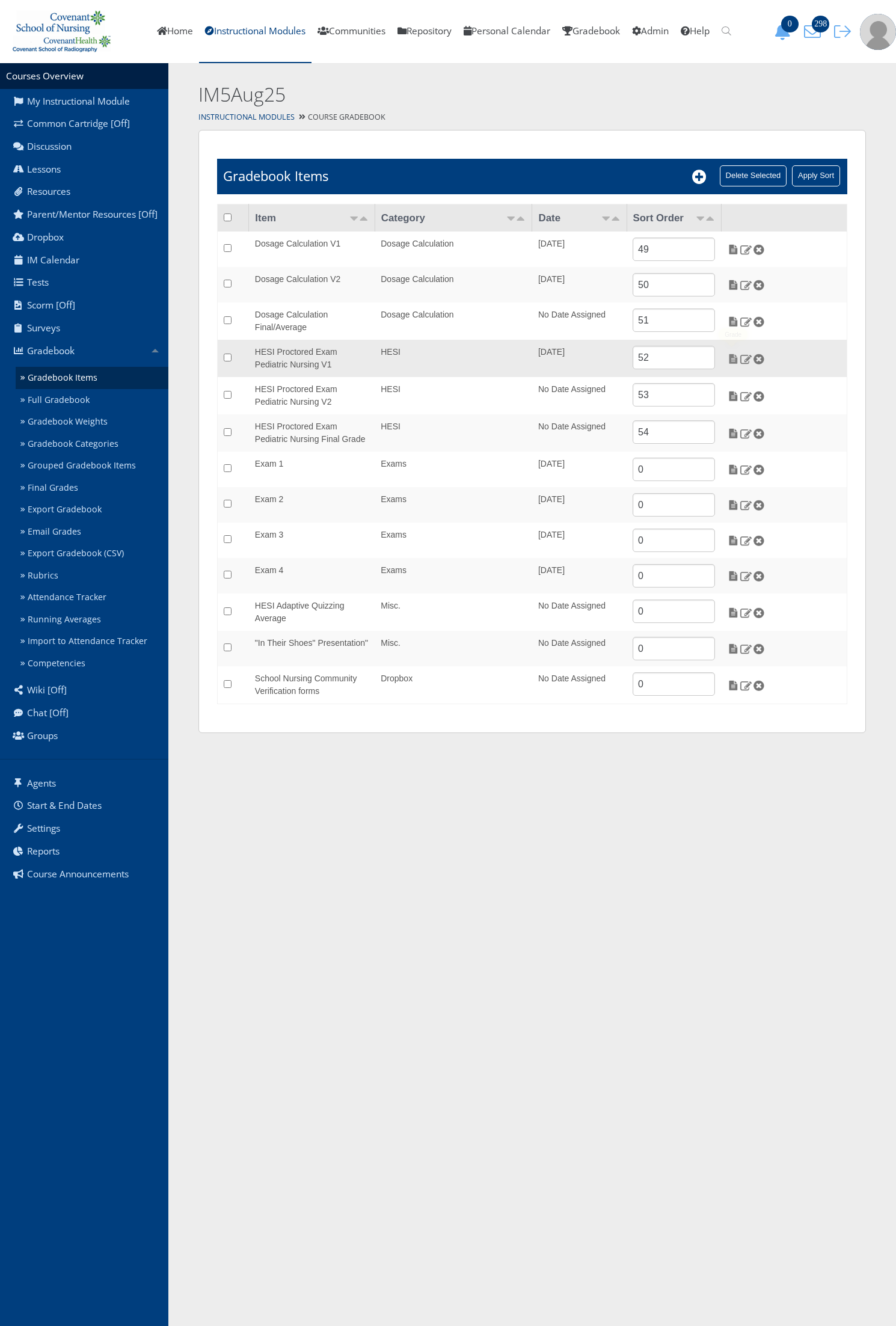
click at [730, 358] on img at bounding box center [733, 359] width 13 height 11
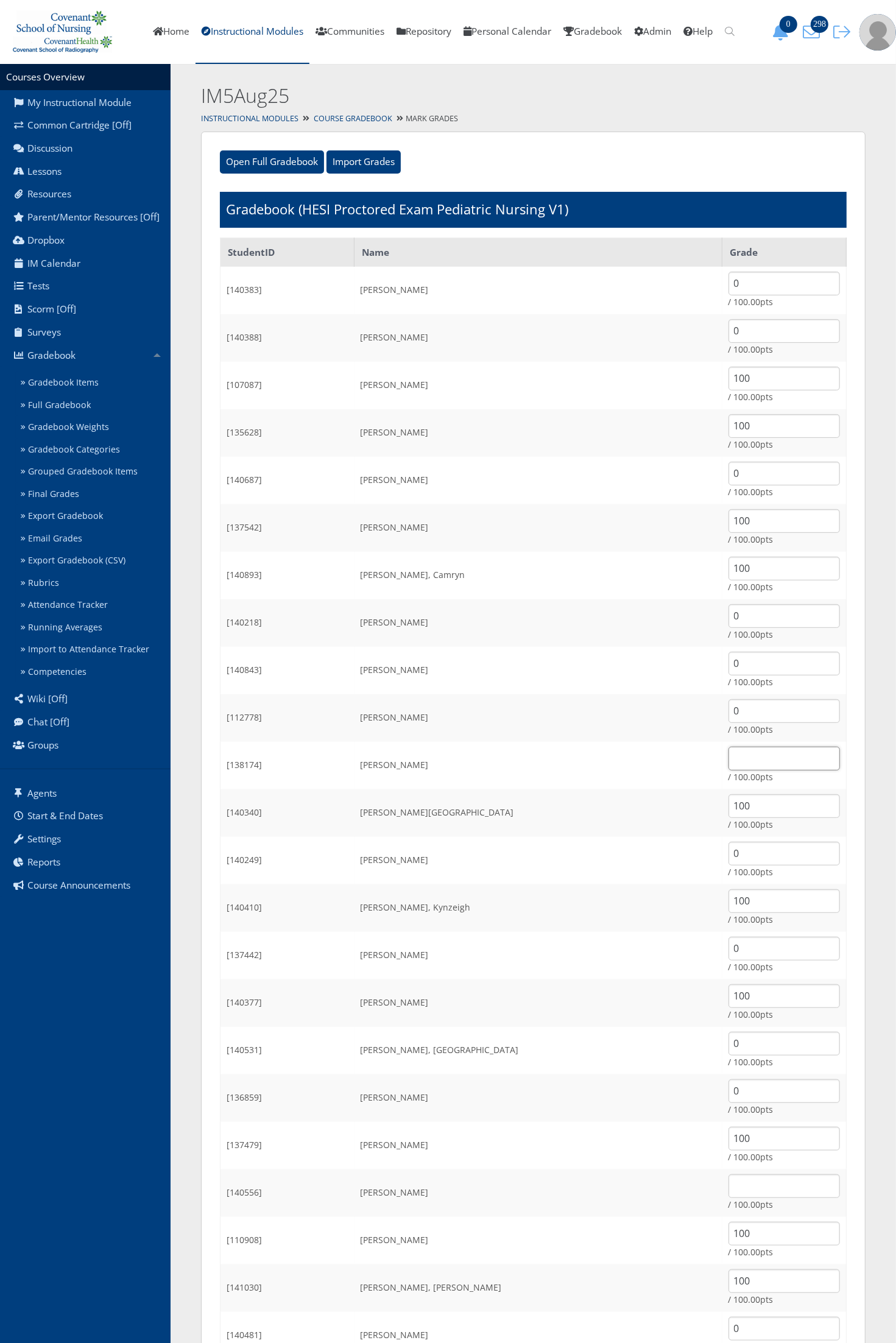
click at [729, 761] on input "text" at bounding box center [784, 758] width 111 height 24
click at [729, 763] on input "0" at bounding box center [784, 758] width 111 height 24
type input "0"
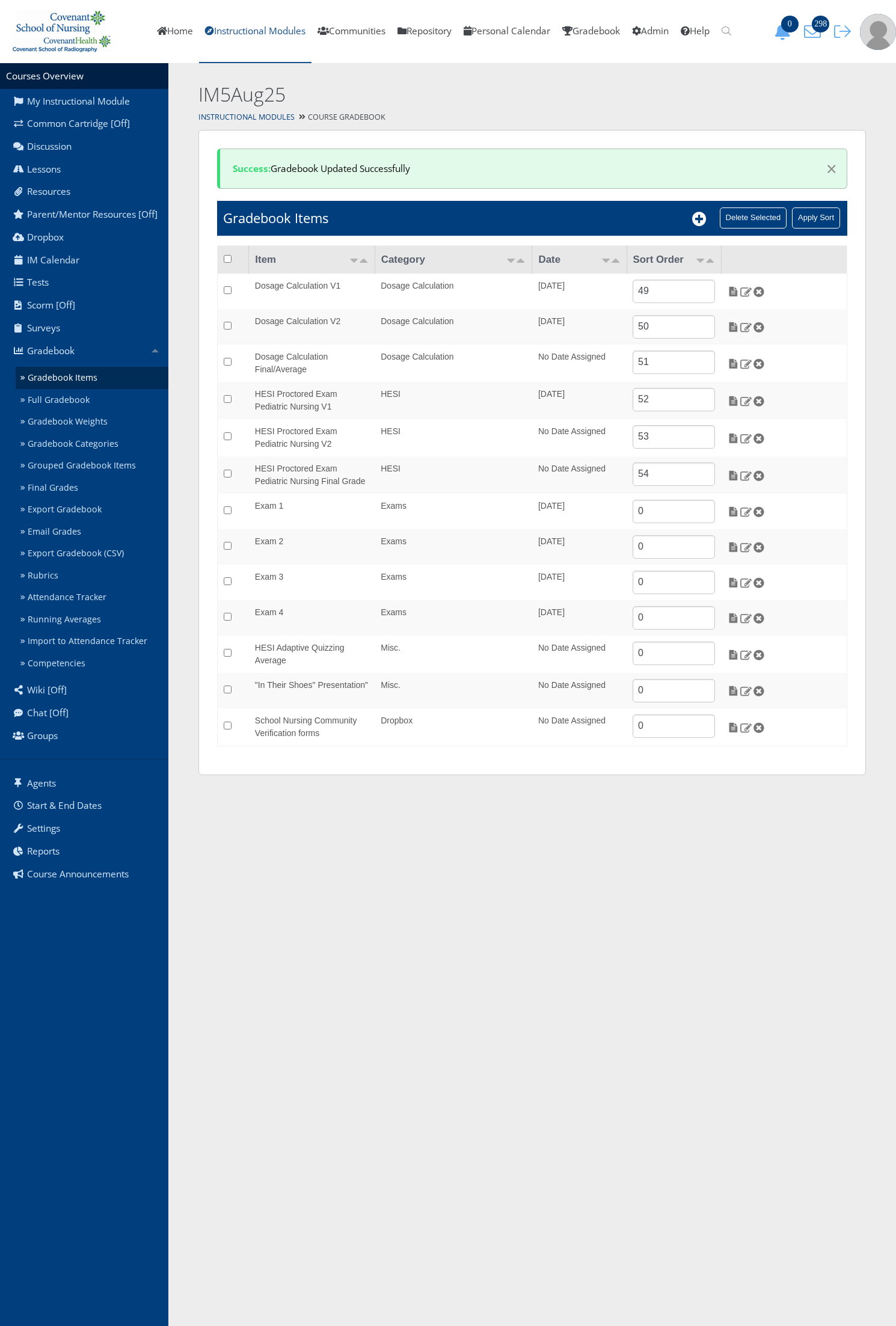
click at [239, 34] on link "Instructional Modules" at bounding box center [255, 31] width 112 height 63
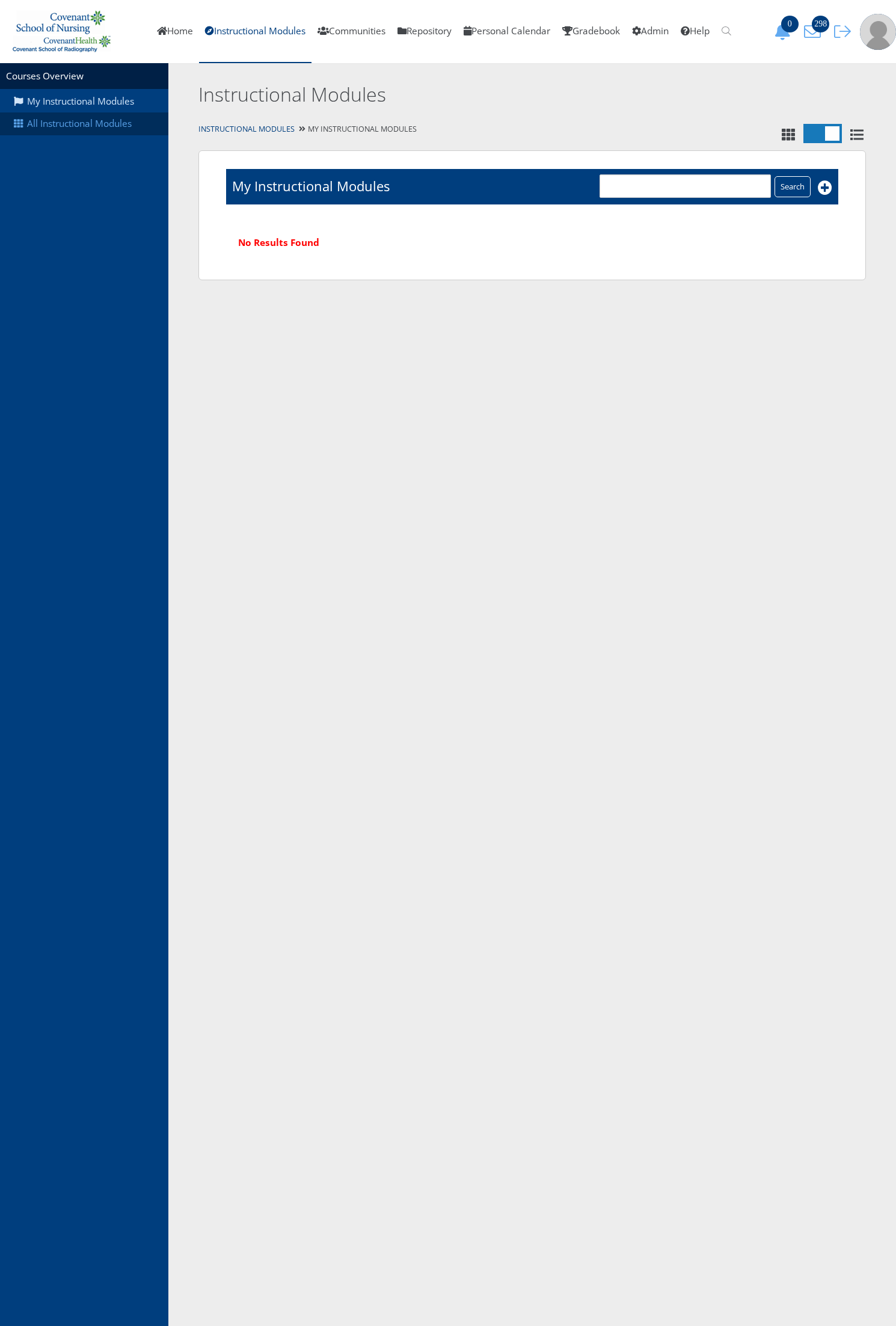
click at [76, 121] on link "All Instructional Modules" at bounding box center [84, 124] width 169 height 23
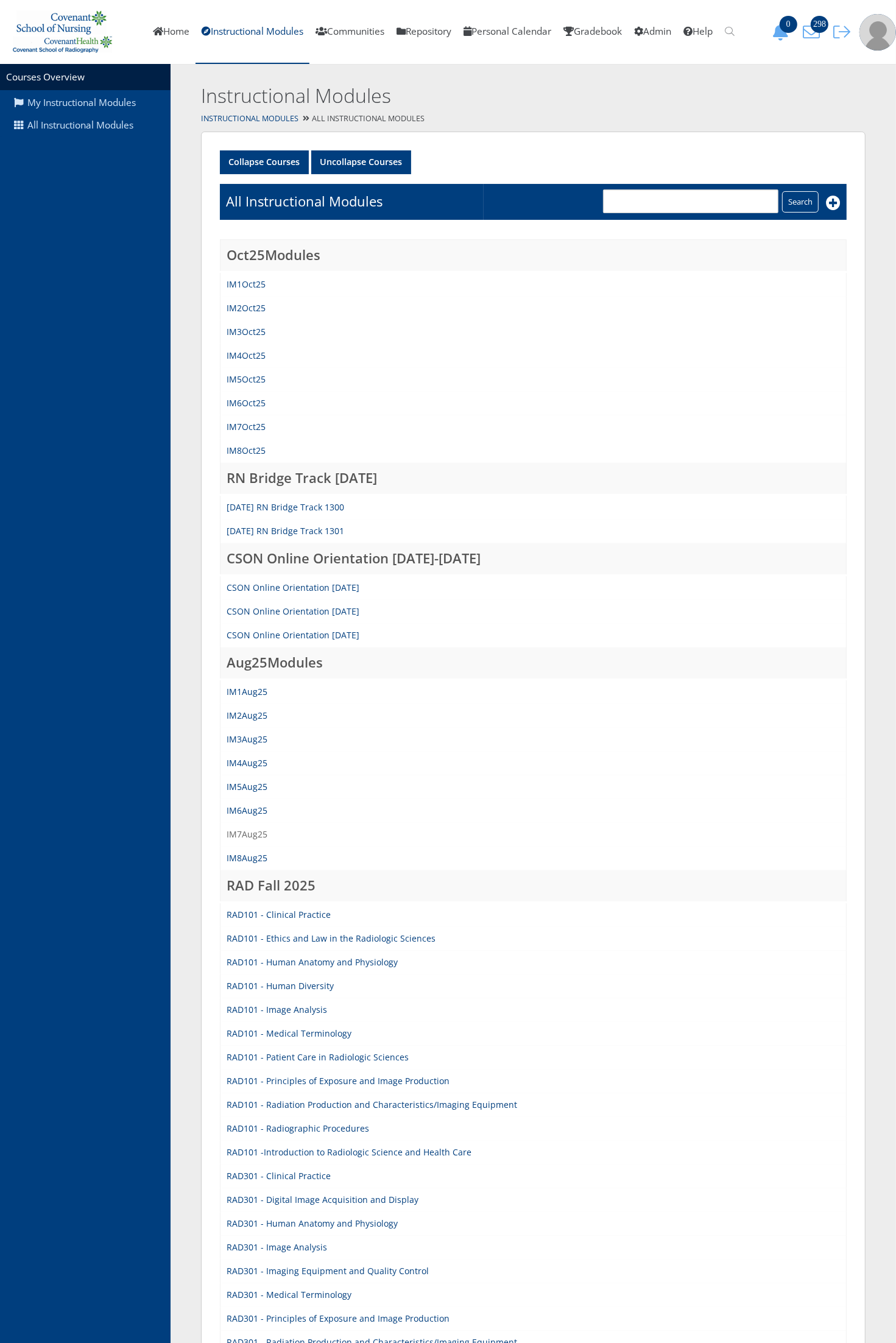
click at [250, 832] on link "IM7Aug25" at bounding box center [246, 834] width 40 height 12
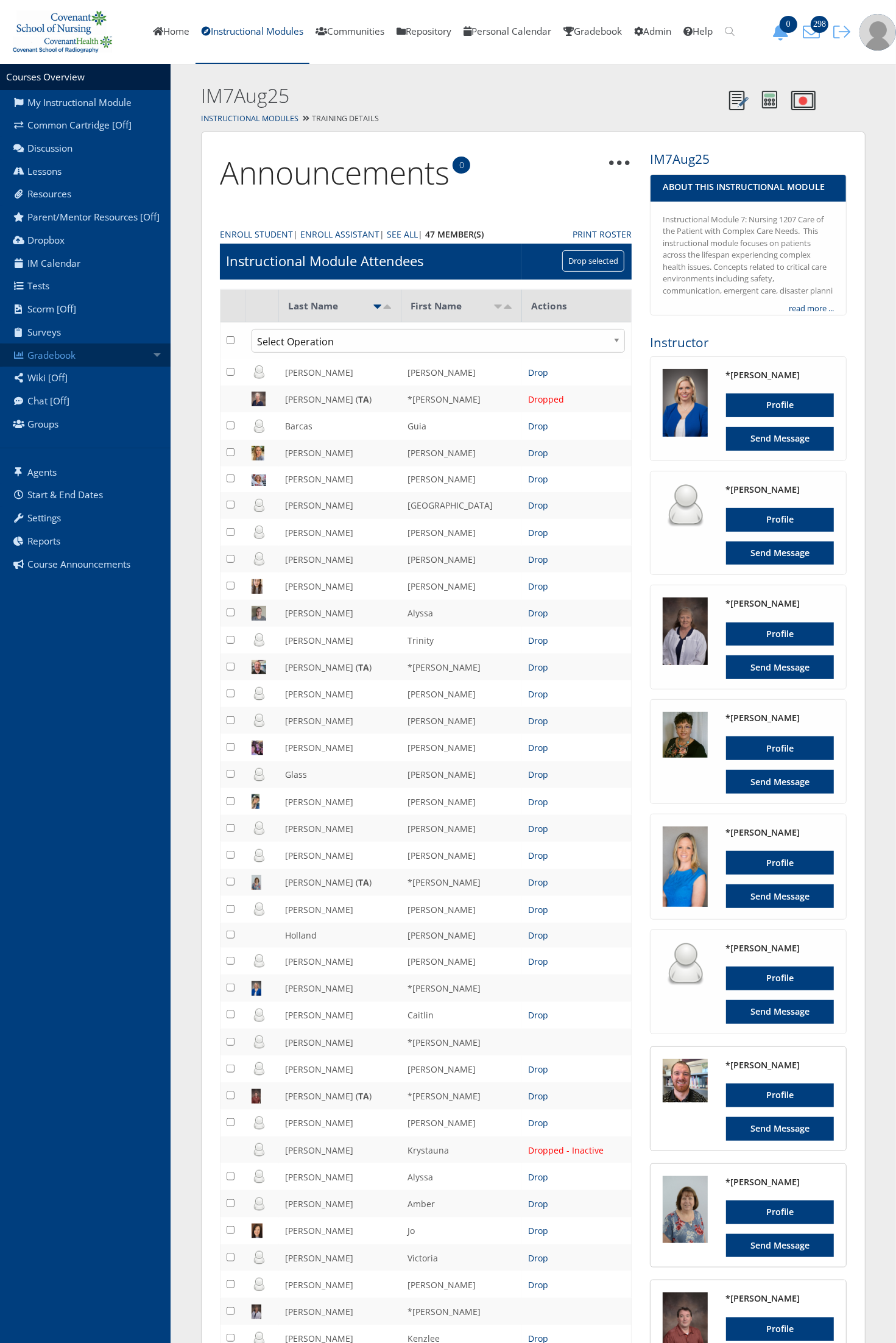
click at [113, 363] on link "Gradebook" at bounding box center [85, 355] width 171 height 23
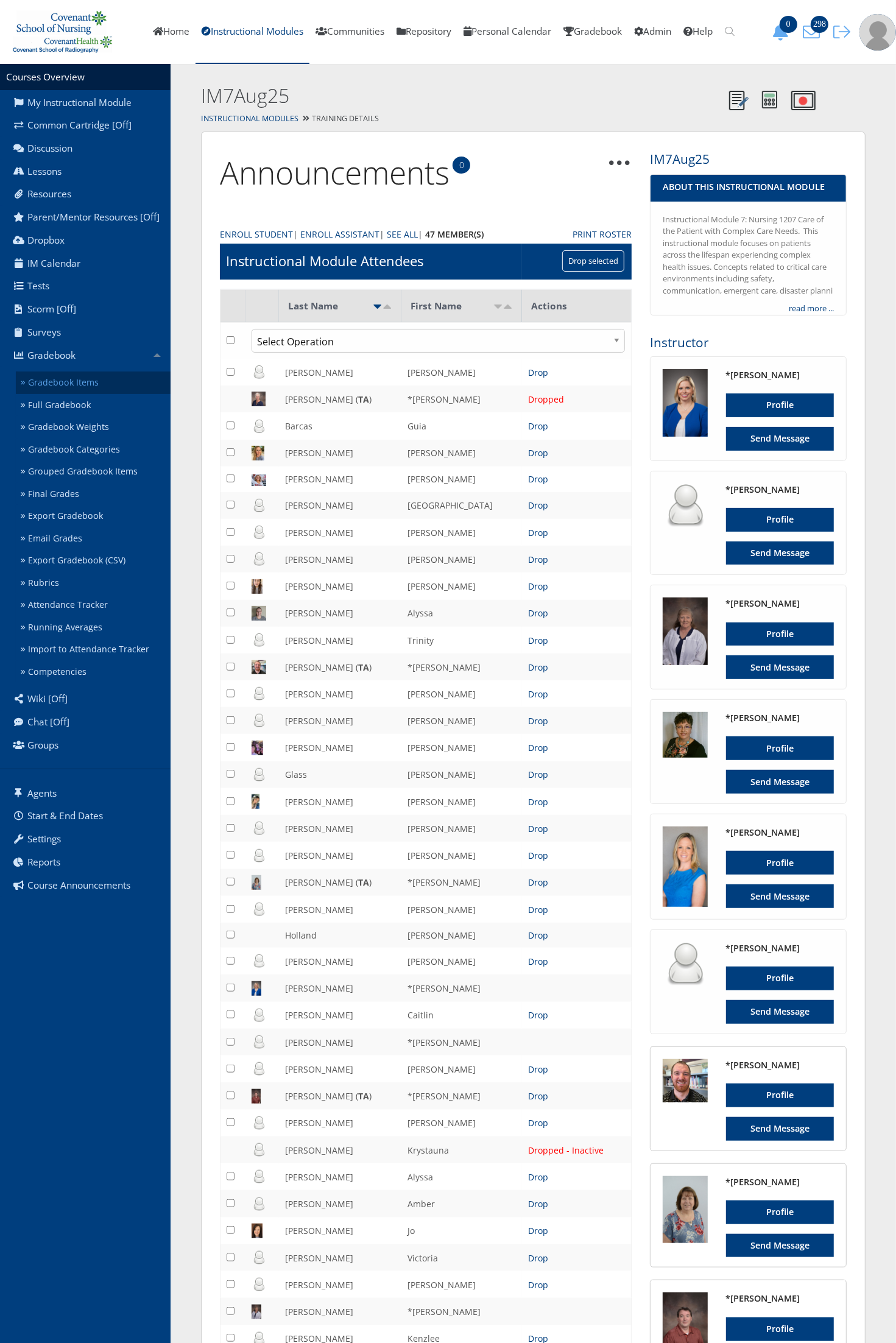
click at [113, 379] on link "Gradebook Items" at bounding box center [93, 382] width 154 height 23
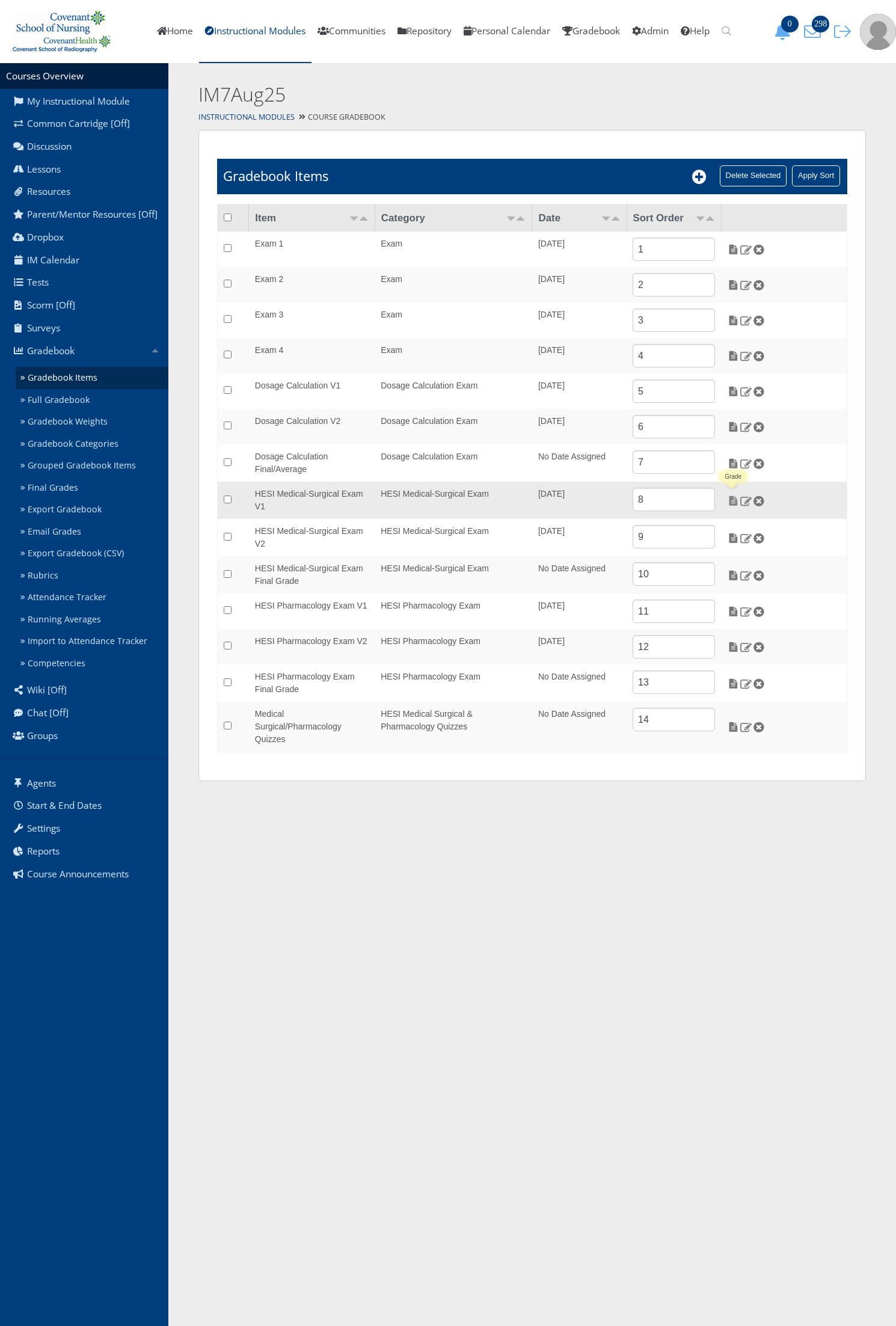
click at [734, 502] on img at bounding box center [733, 501] width 13 height 11
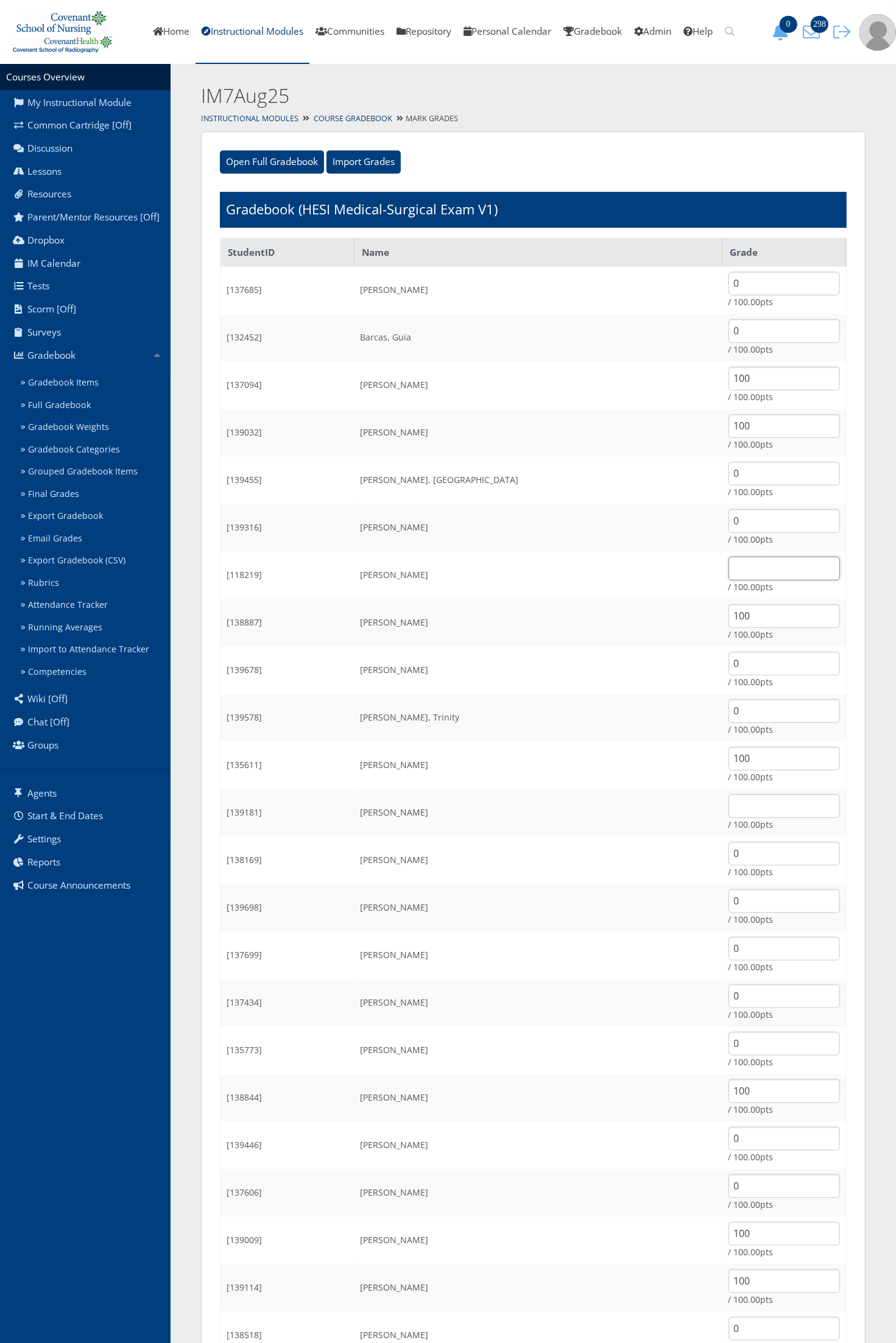
click at [729, 574] on input "text" at bounding box center [784, 568] width 111 height 24
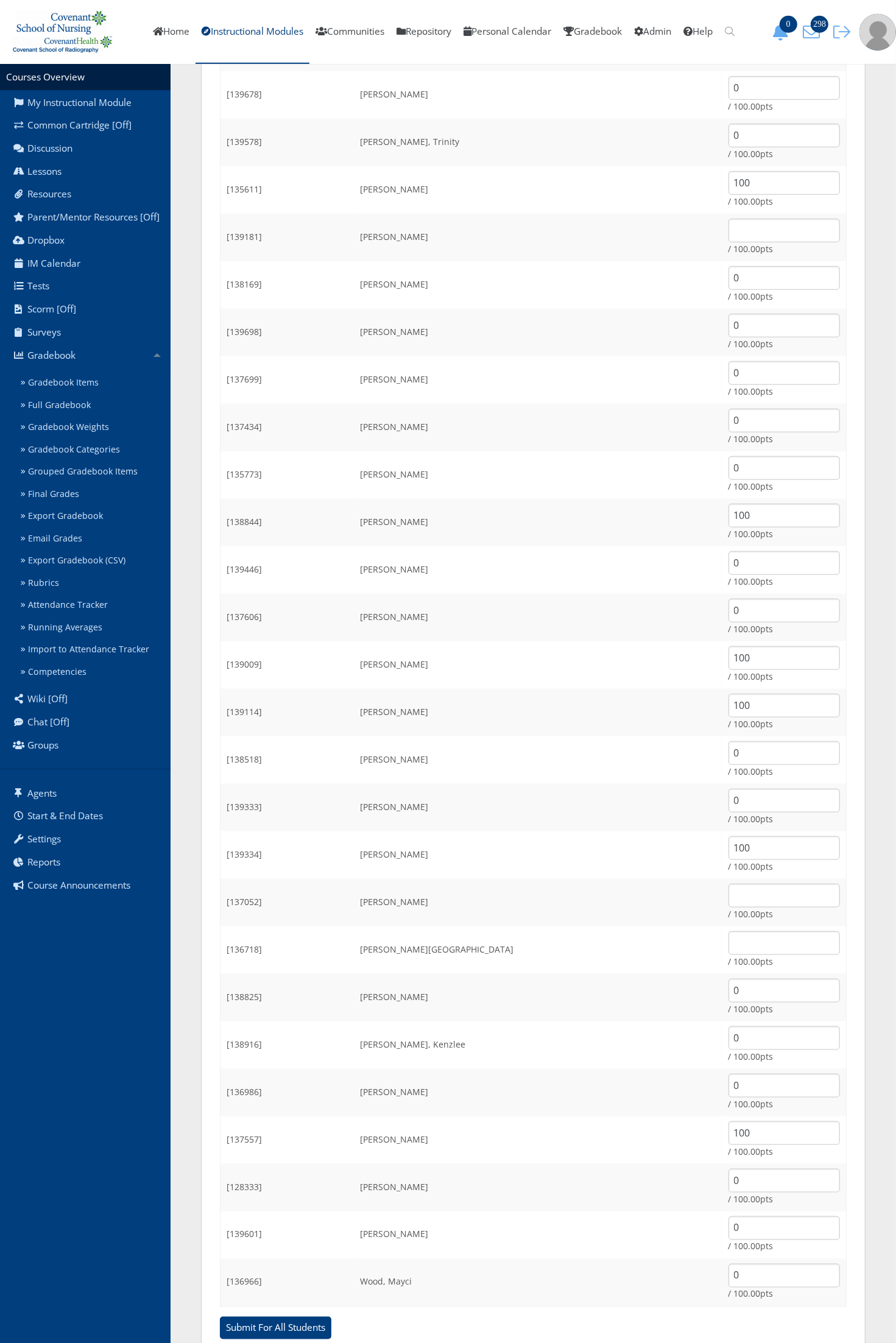
scroll to position [617, 0]
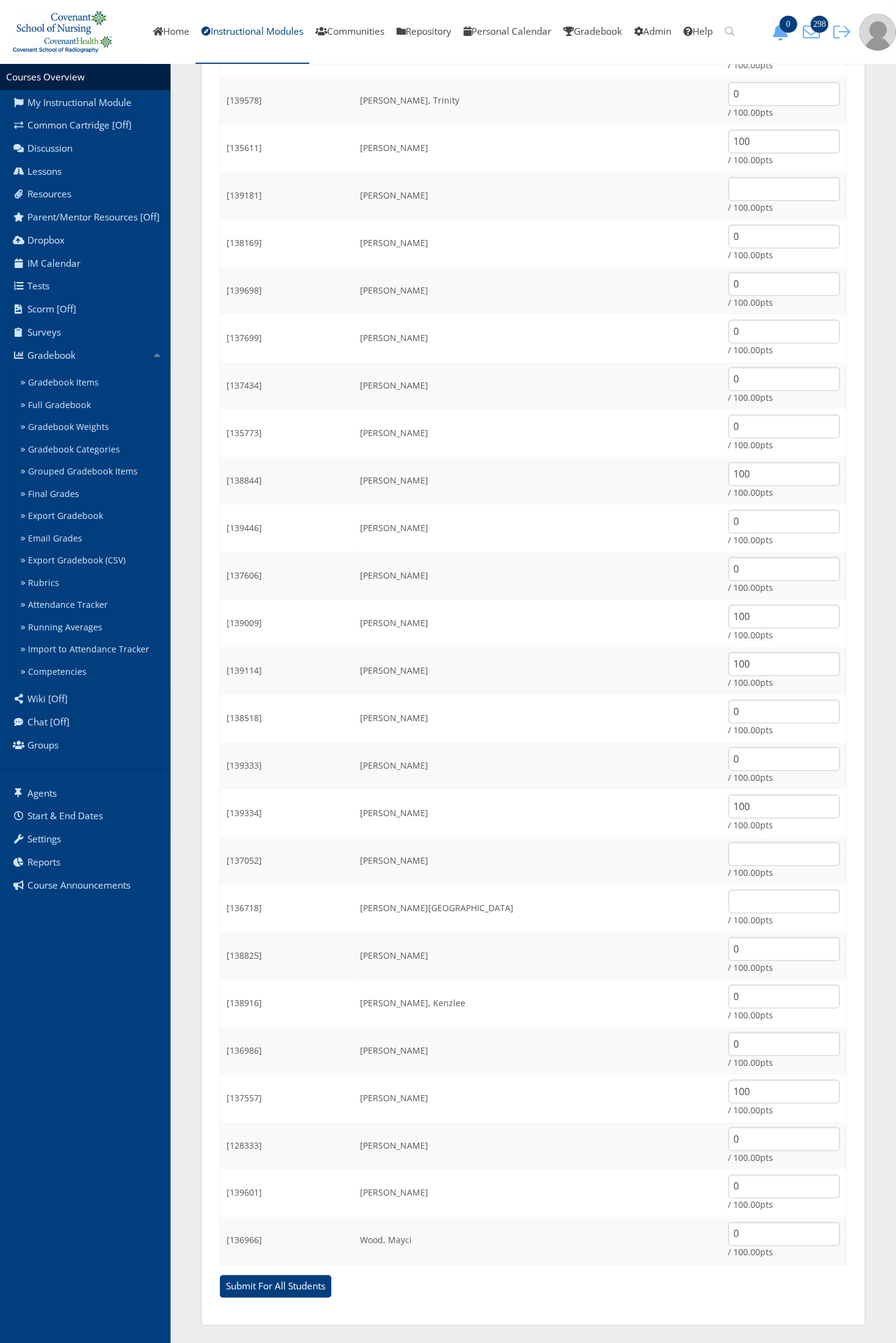
type input "0"
click at [731, 856] on input "text" at bounding box center [784, 854] width 111 height 24
type input "100"
click at [740, 904] on input "text" at bounding box center [784, 902] width 111 height 24
type input "0"
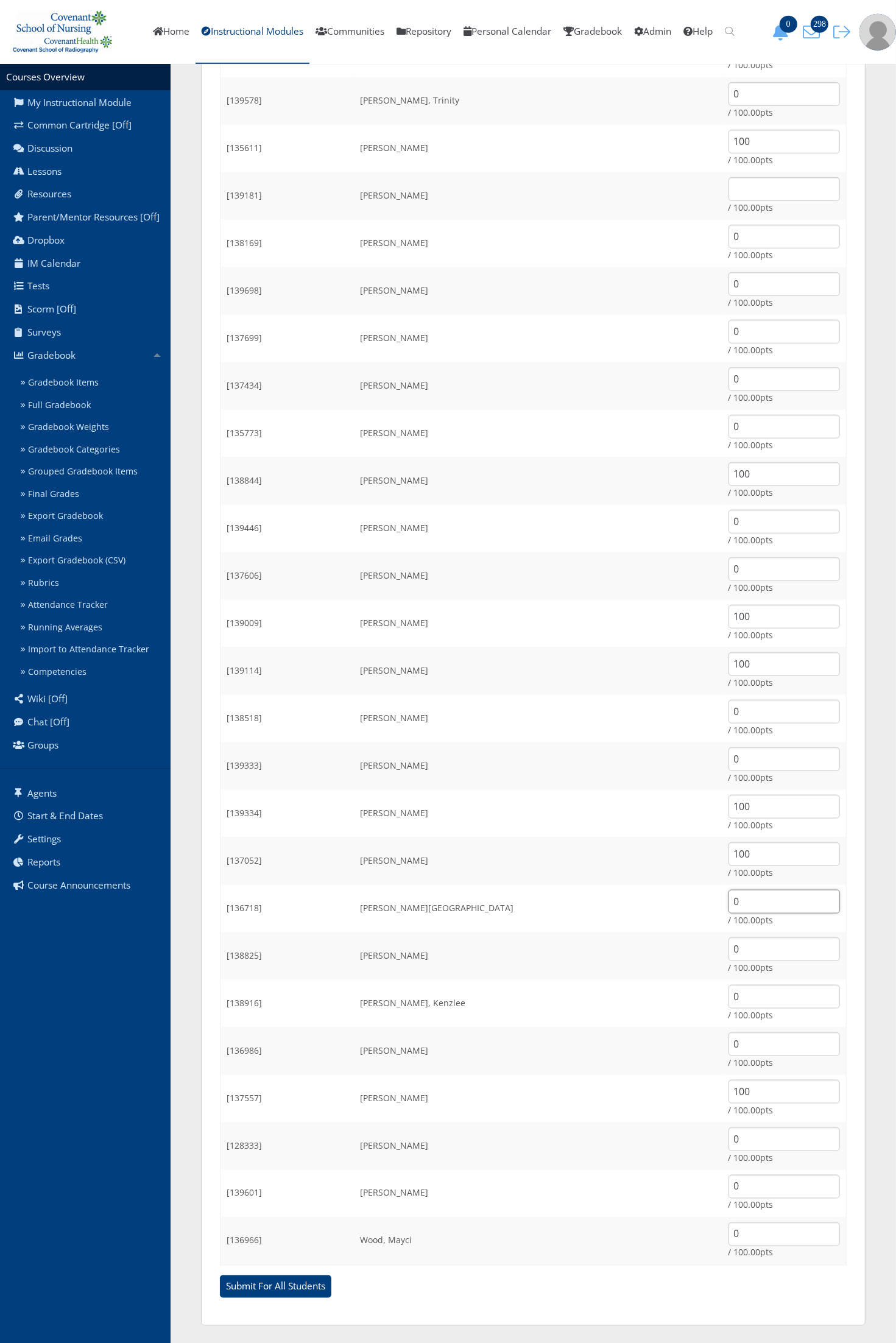
click at [220, 1276] on input "Submit For All Students" at bounding box center [275, 1287] width 111 height 23
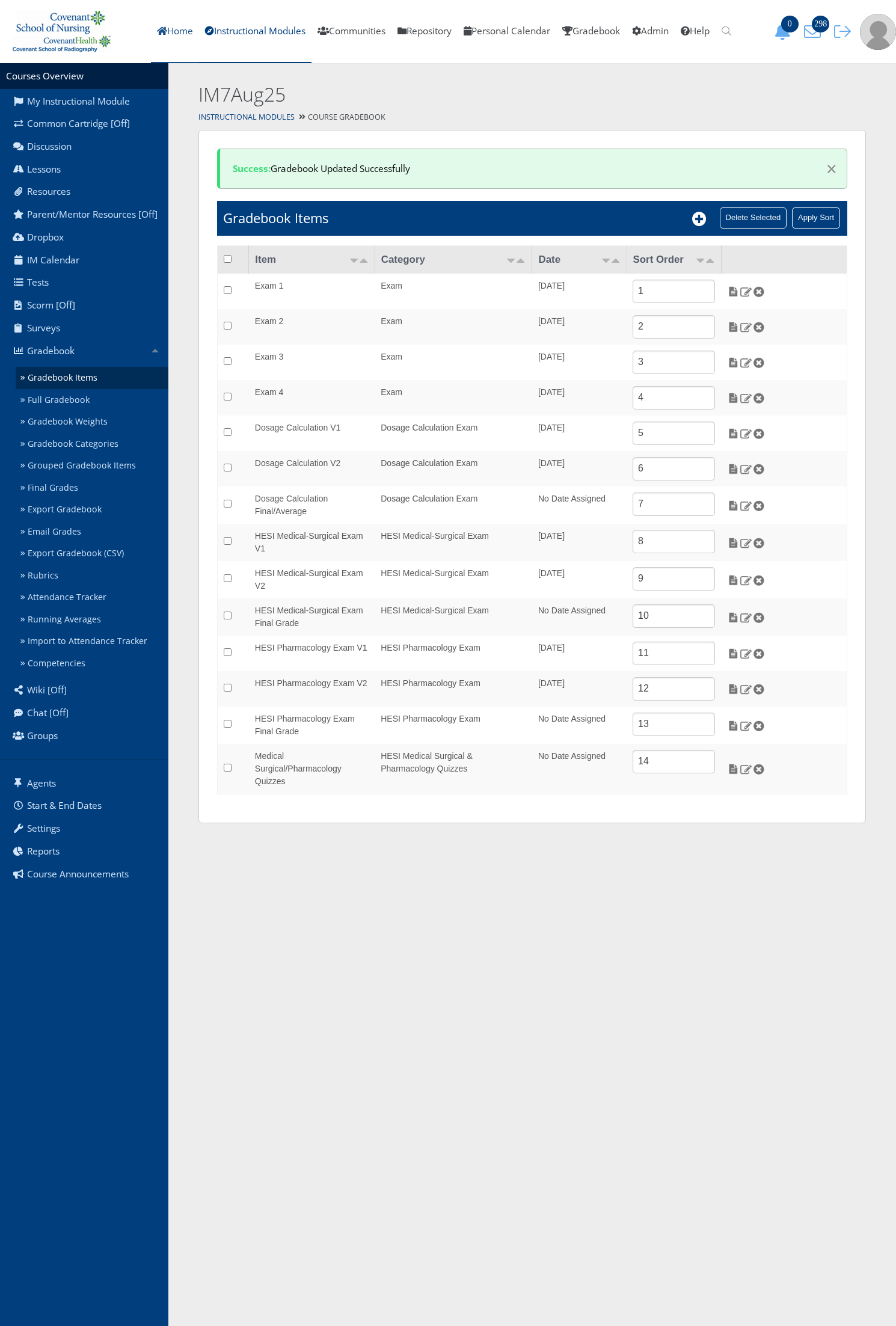
click at [181, 46] on link "Home" at bounding box center [175, 31] width 48 height 63
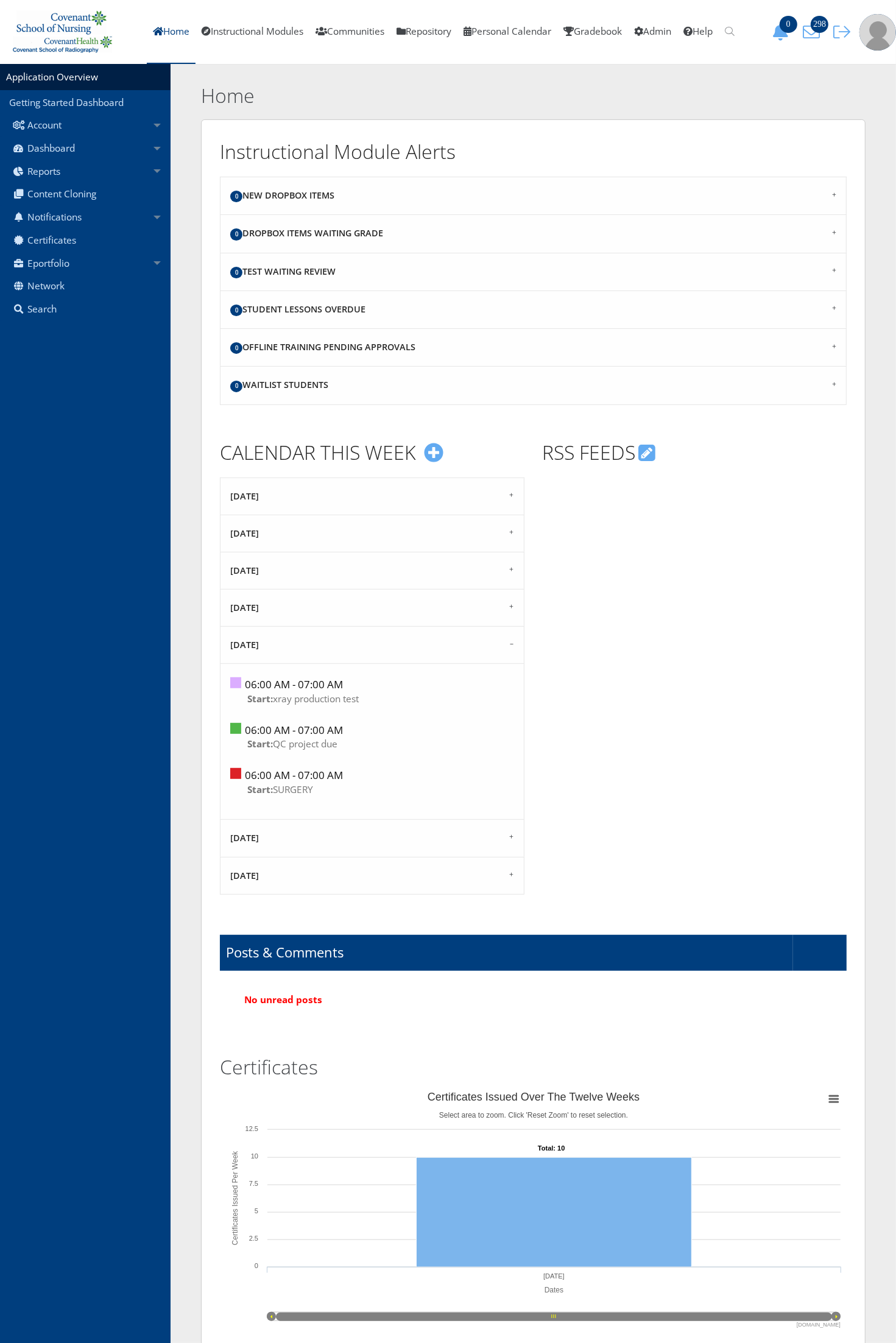
click at [792, 658] on div at bounding box center [695, 607] width 305 height 259
